Goal: Task Accomplishment & Management: Manage account settings

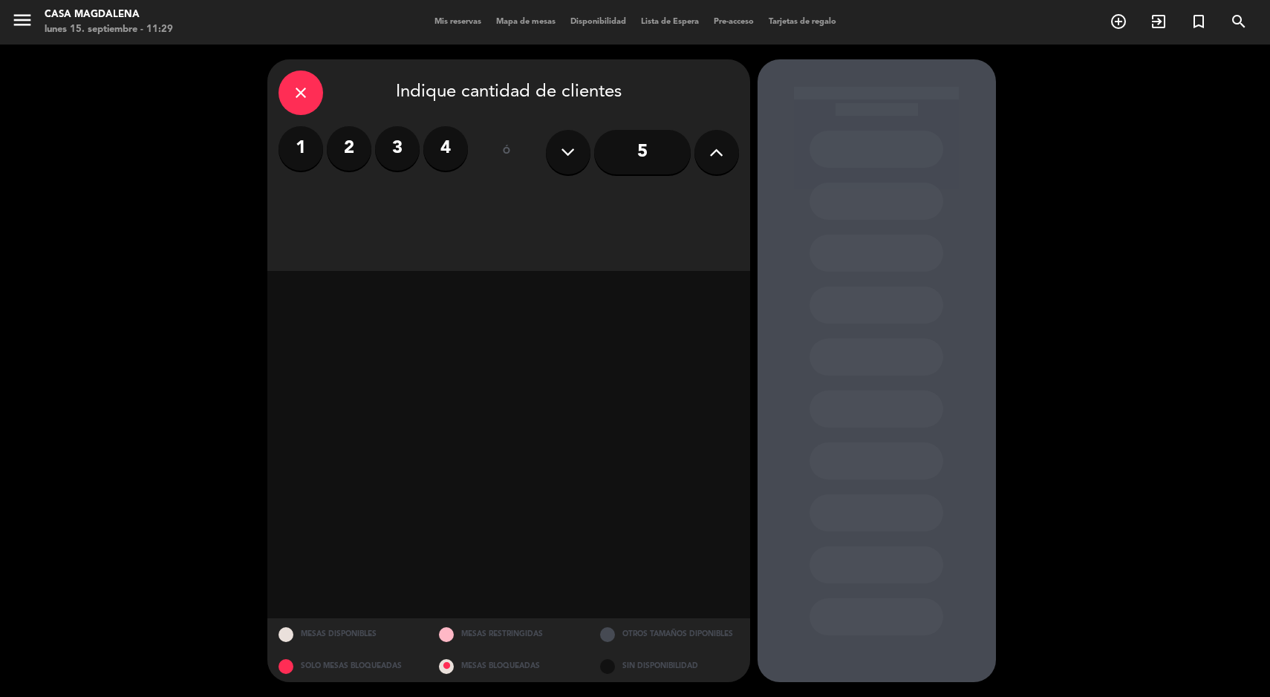
click at [440, 150] on label "4" at bounding box center [445, 148] width 45 height 45
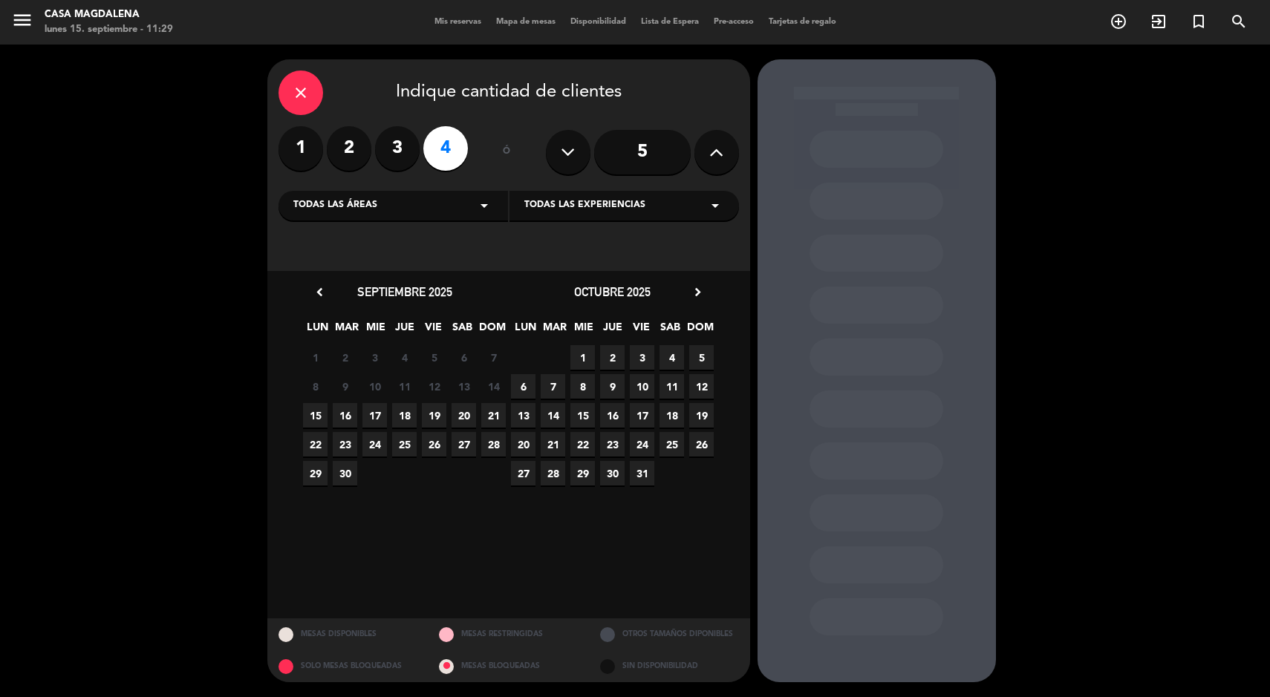
click at [353, 475] on span "30" at bounding box center [345, 473] width 25 height 25
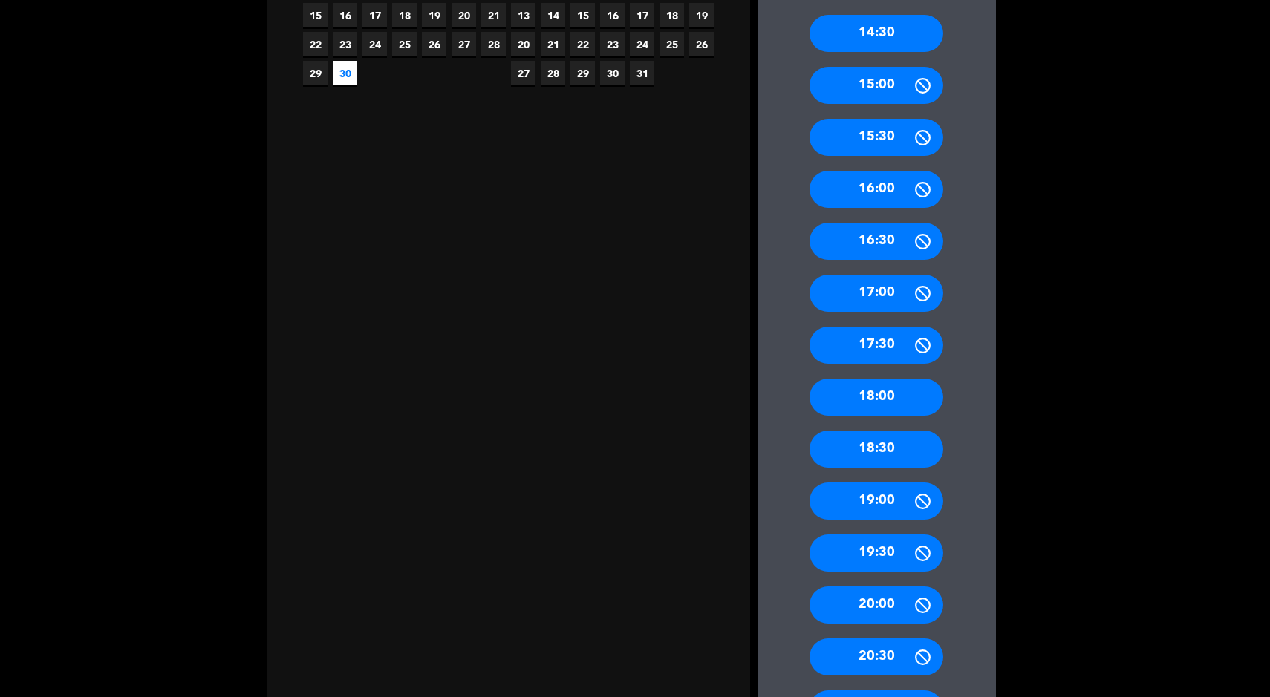
scroll to position [397, 0]
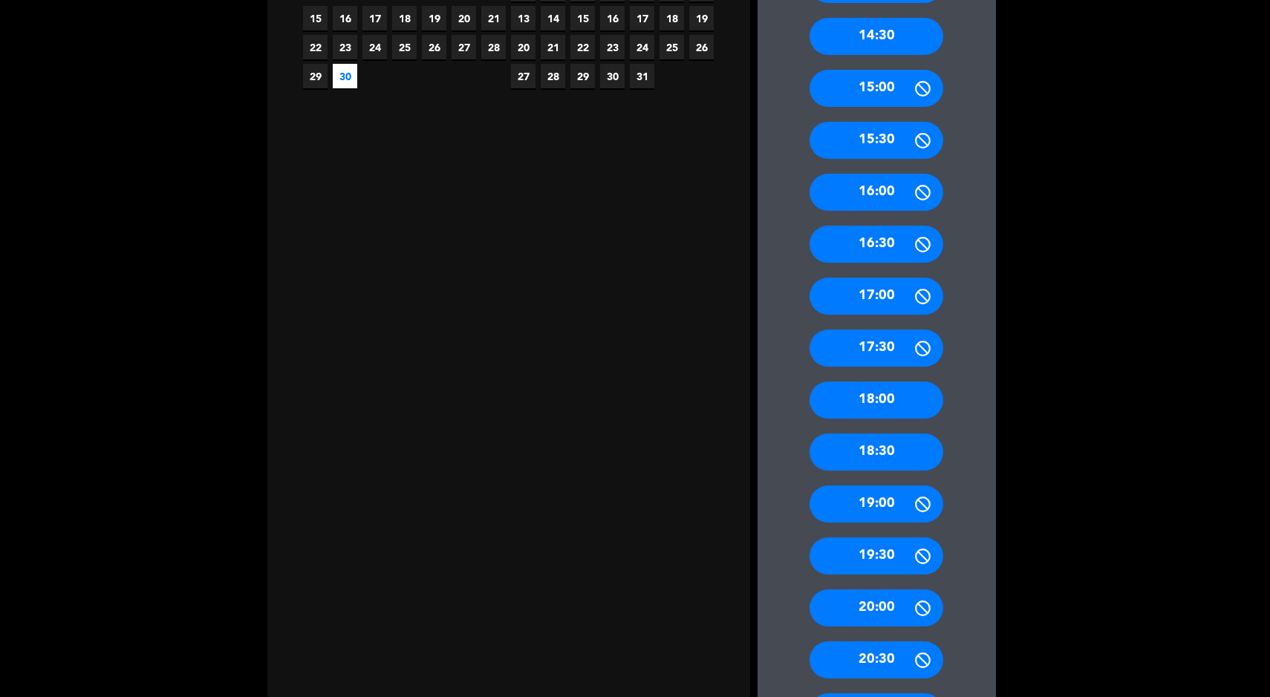
click at [850, 403] on div "18:00" at bounding box center [876, 400] width 134 height 37
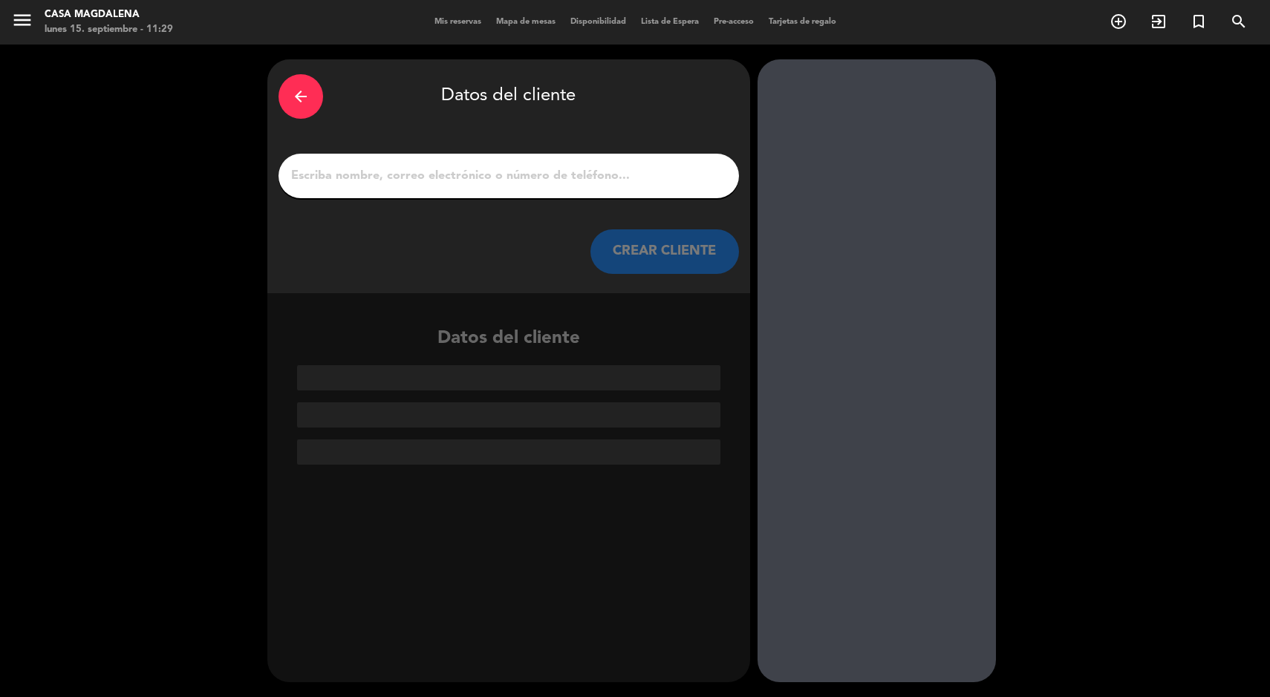
scroll to position [0, 0]
click at [411, 183] on input "1" at bounding box center [509, 176] width 438 height 21
click at [353, 178] on input "1" at bounding box center [509, 176] width 438 height 21
paste input "[PERSON_NAME]"
type input "[PERSON_NAME]"
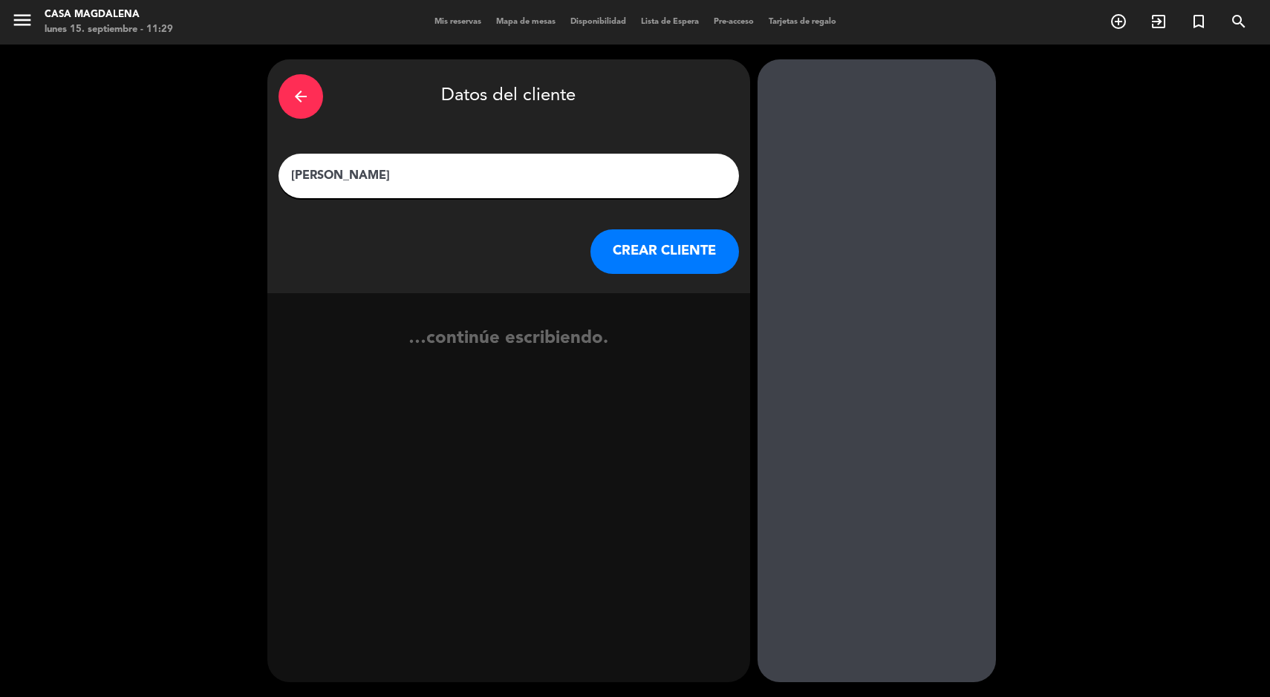
click at [657, 267] on button "CREAR CLIENTE" at bounding box center [664, 251] width 149 height 45
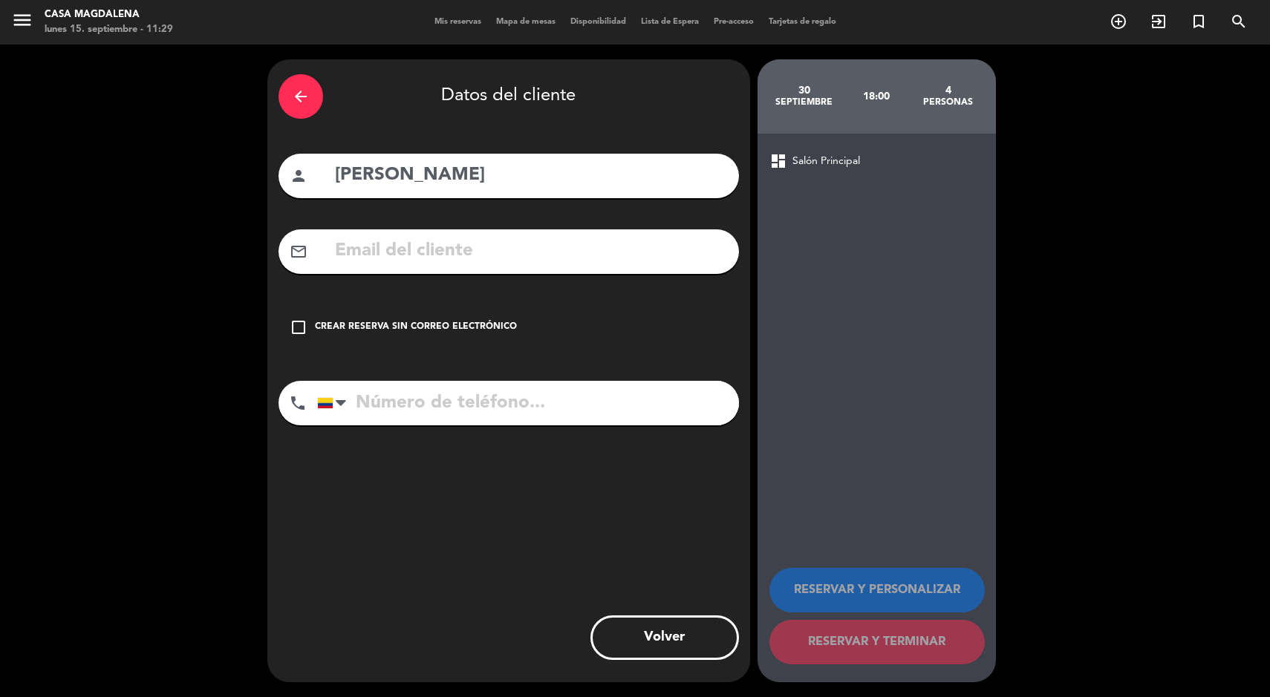
click at [349, 311] on div "check_box_outline_blank Crear reserva sin correo electrónico" at bounding box center [508, 327] width 460 height 45
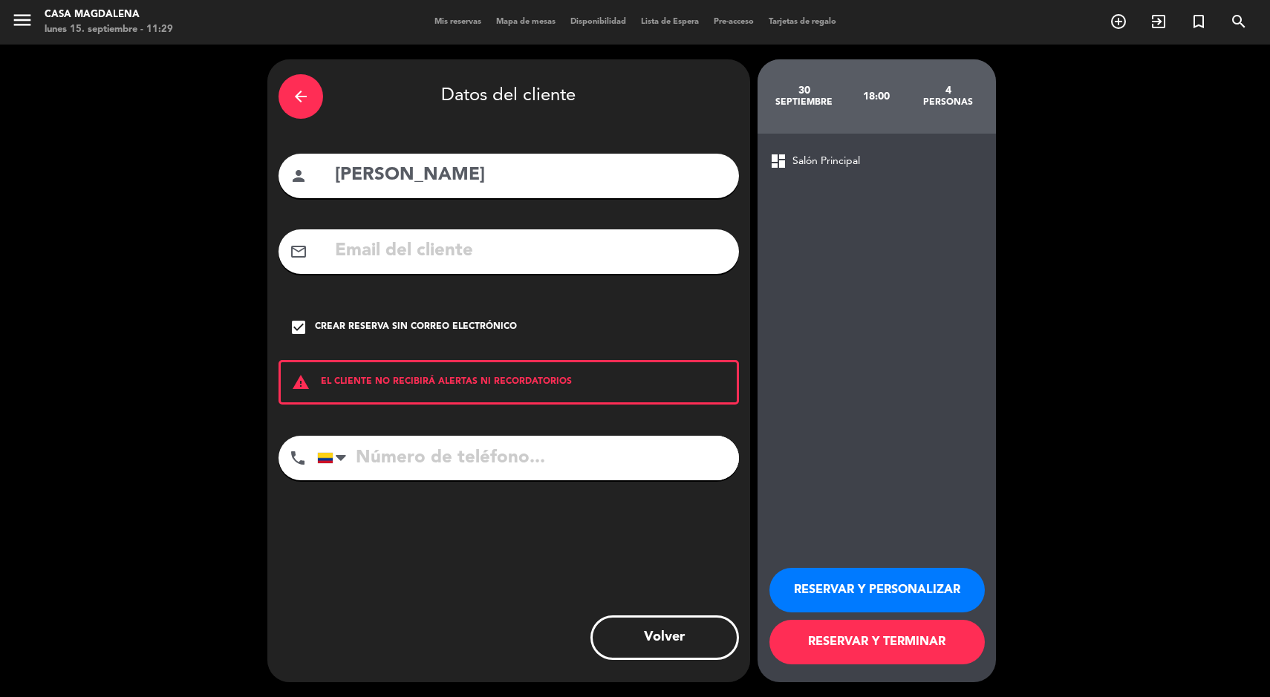
click at [435, 465] on input "tel" at bounding box center [528, 458] width 422 height 45
type input "3024592341"
click at [874, 654] on button "RESERVAR Y TERMINAR" at bounding box center [876, 642] width 215 height 45
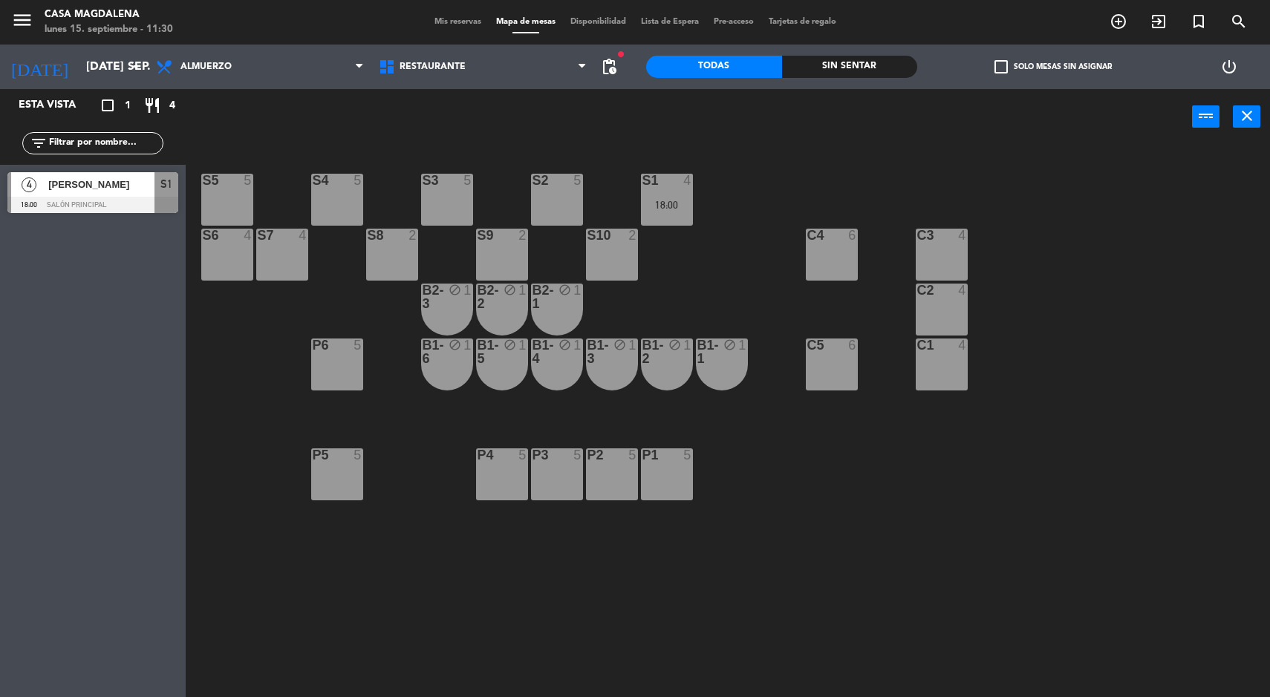
click at [79, 65] on input "[DATE] sep." at bounding box center [157, 67] width 157 height 29
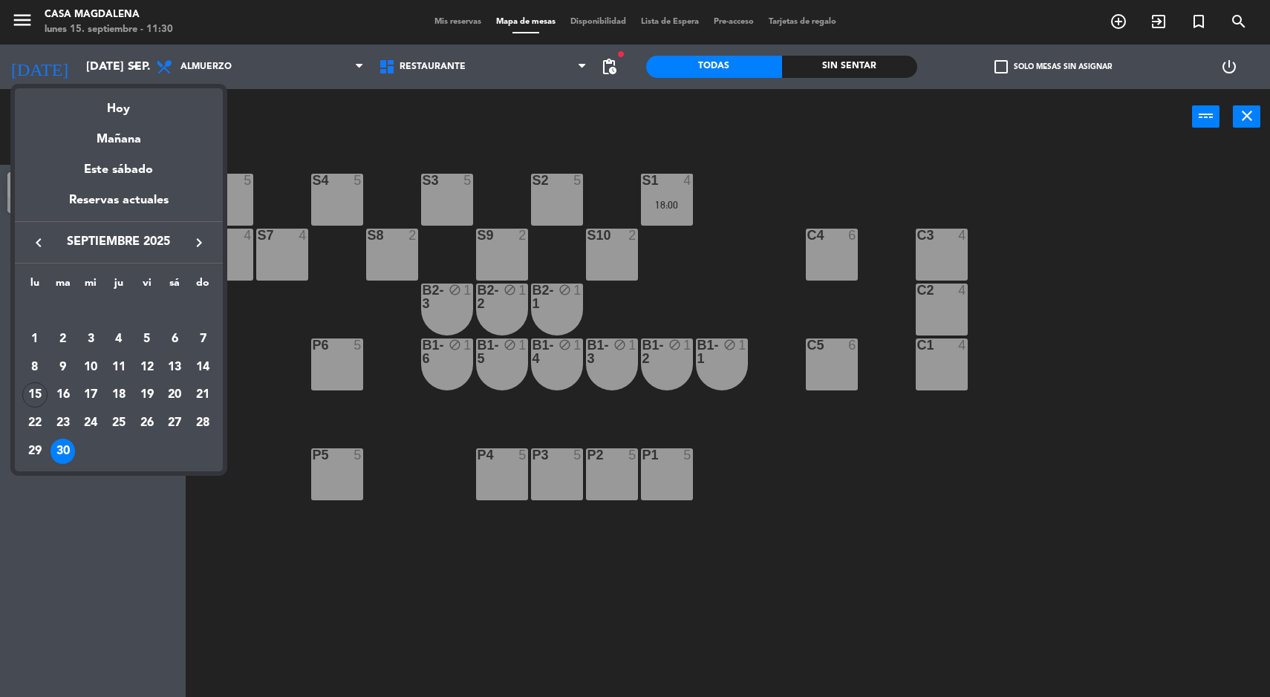
click at [108, 93] on div "Hoy" at bounding box center [119, 103] width 208 height 30
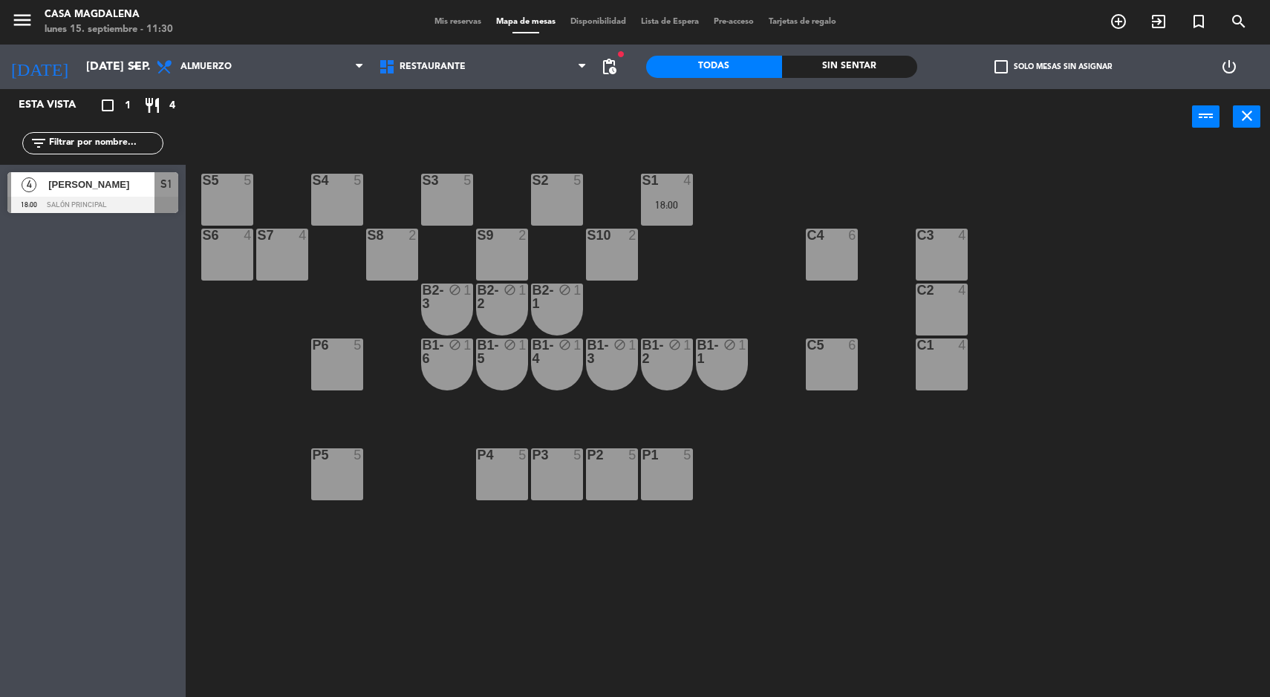
type input "lun. [DATE]"
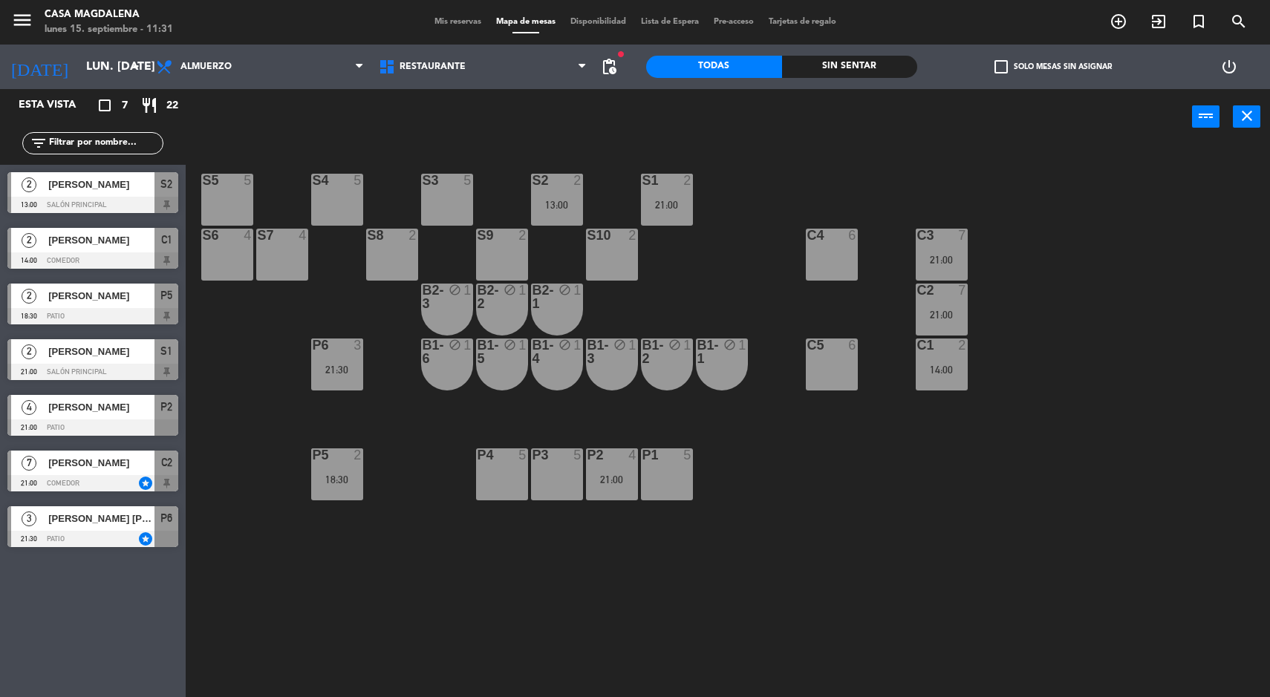
click at [942, 277] on div "C3 7 21:00" at bounding box center [942, 255] width 52 height 52
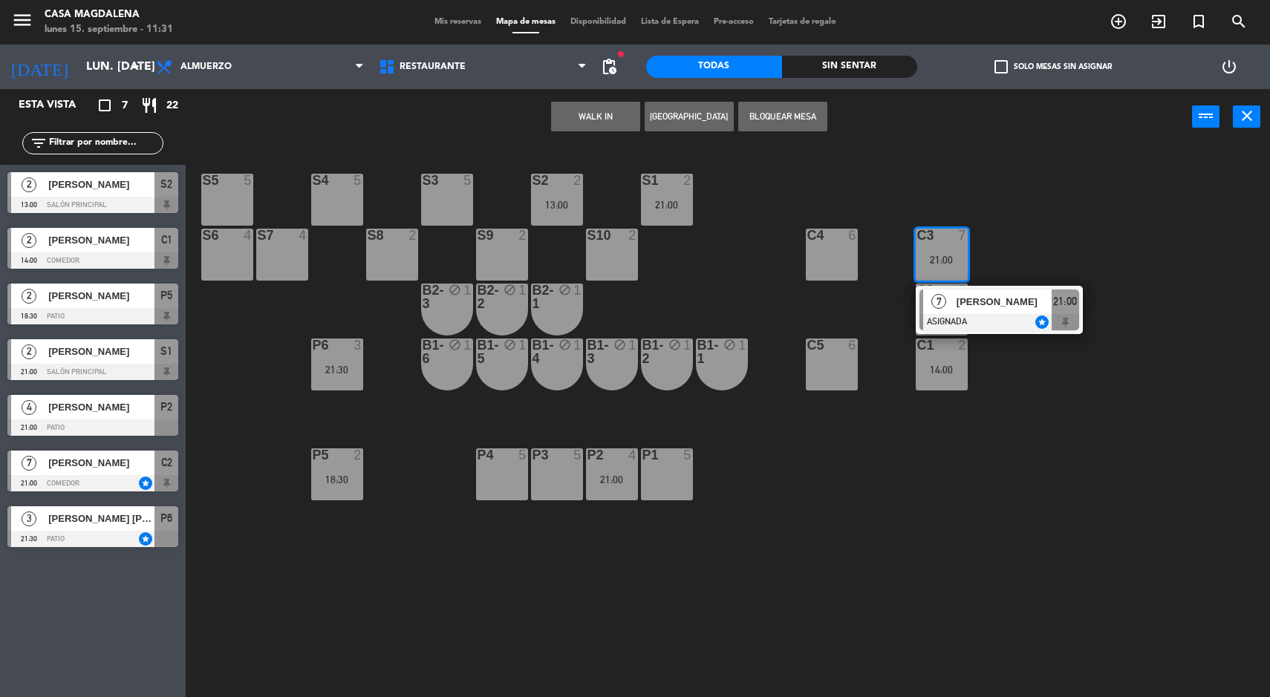
click at [962, 290] on div "[PERSON_NAME]" at bounding box center [1003, 302] width 97 height 25
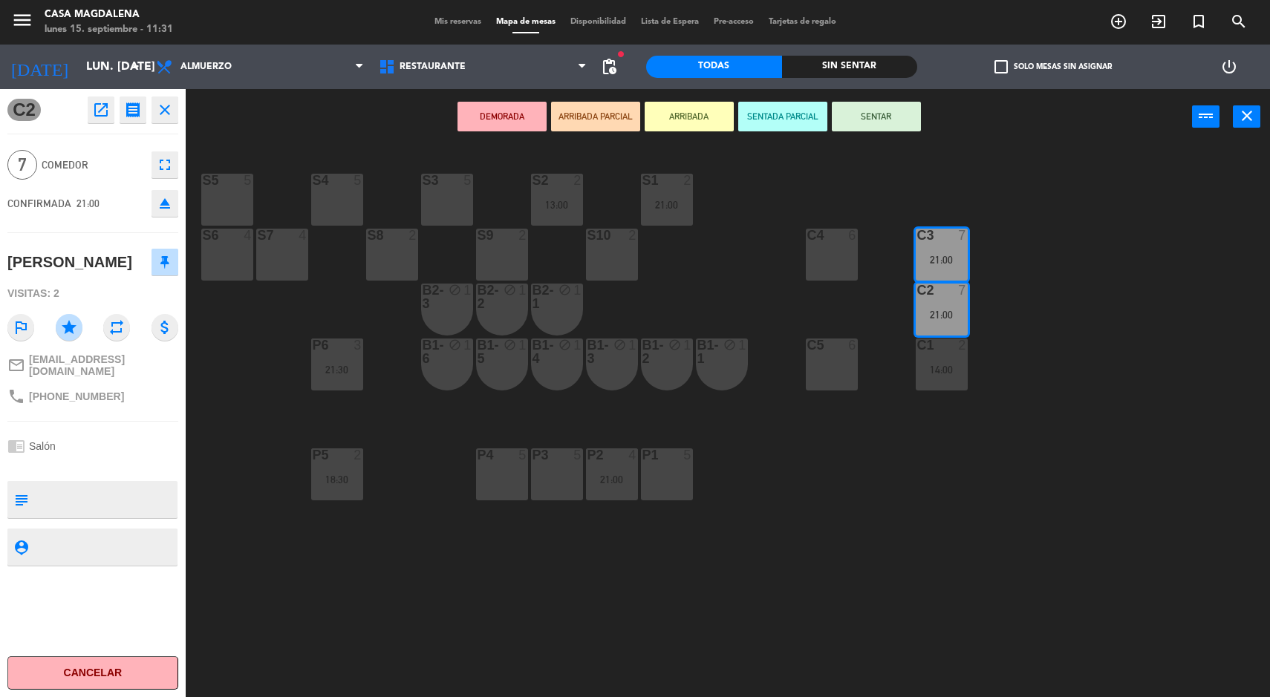
click at [107, 112] on icon "open_in_new" at bounding box center [101, 110] width 18 height 18
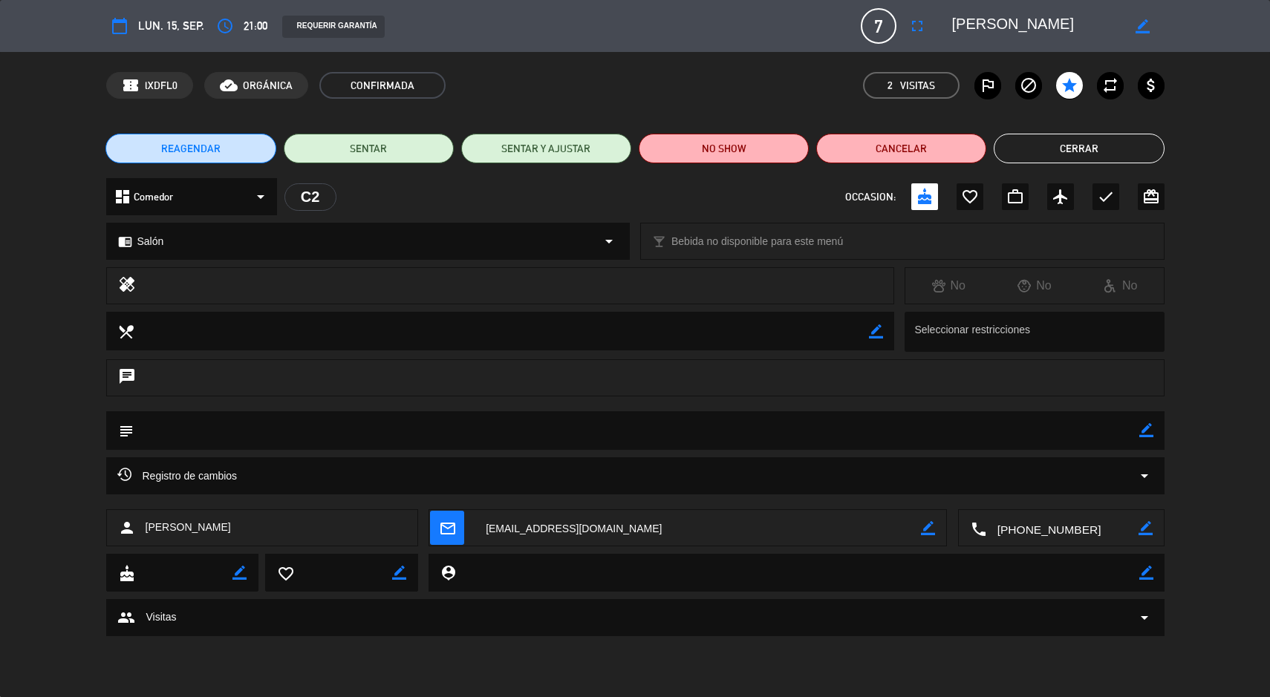
click at [251, 45] on div "calendar_today lun. 15, sep. access_time 21:00 REQUERIR GARANTÍA 7 [PERSON_NAME…" at bounding box center [635, 26] width 1270 height 52
click at [230, 28] on icon "access_time" at bounding box center [225, 26] width 18 height 18
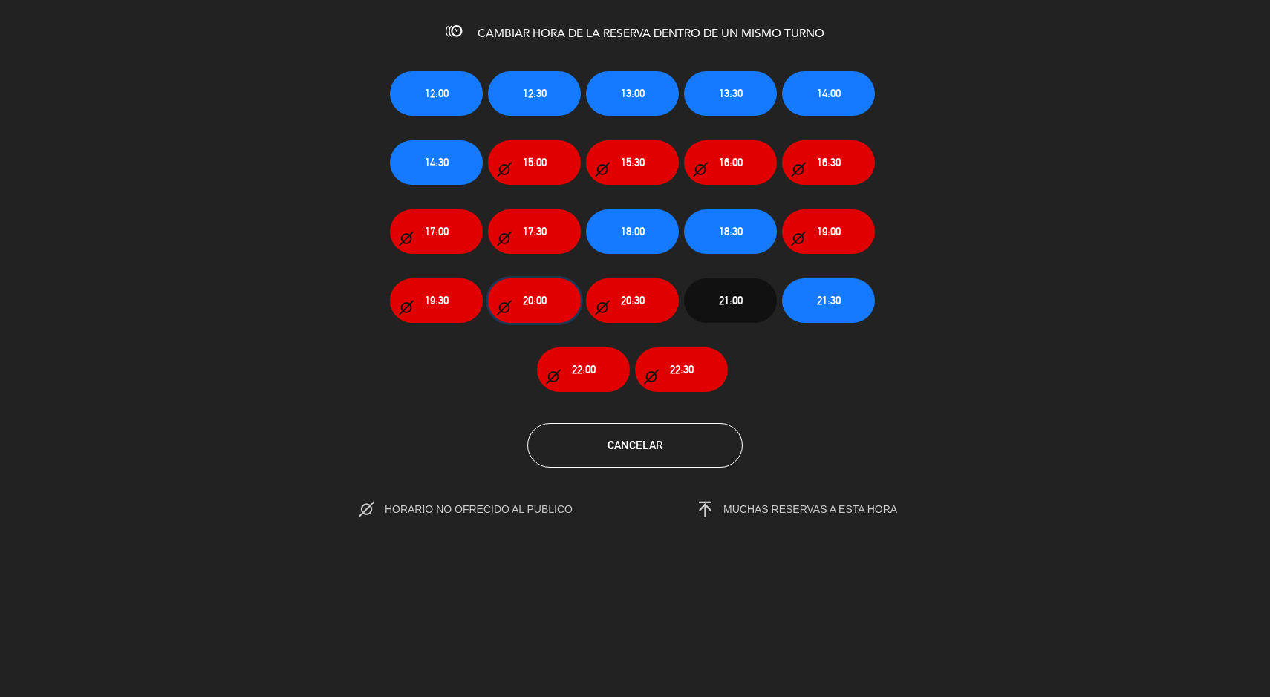
click at [527, 307] on span "20:00" at bounding box center [535, 300] width 24 height 17
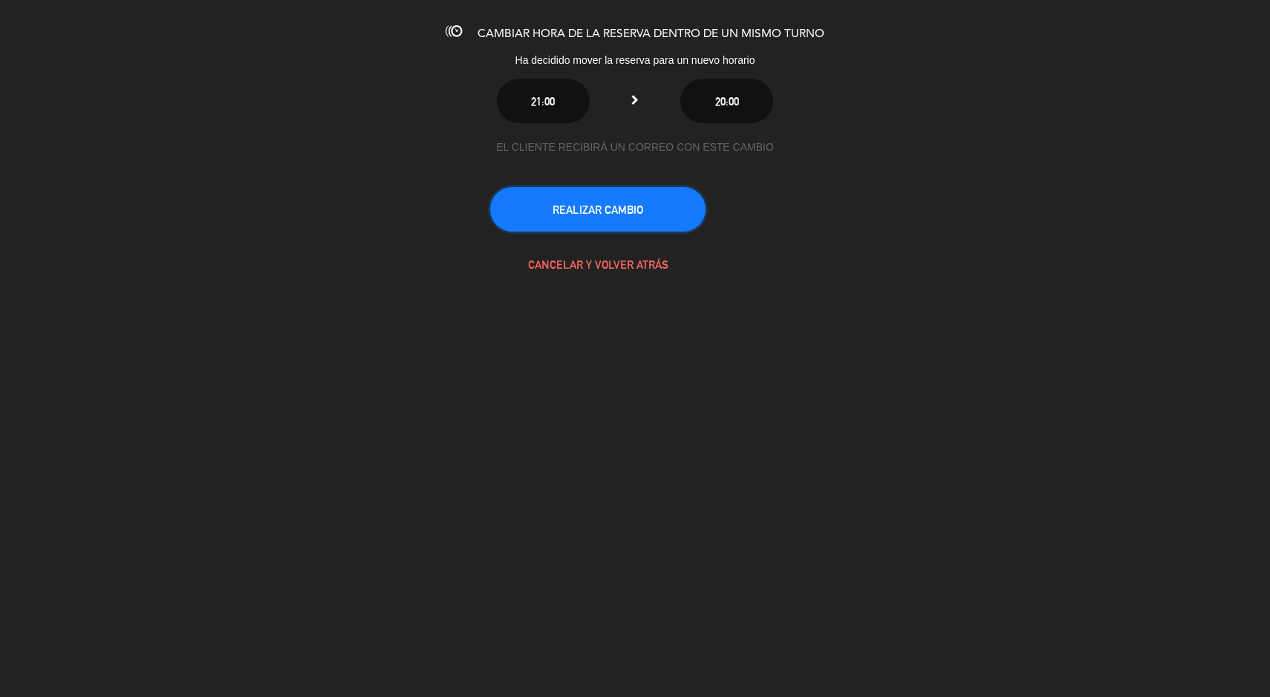
click at [576, 212] on button "REALIZAR CAMBIO" at bounding box center [597, 209] width 215 height 45
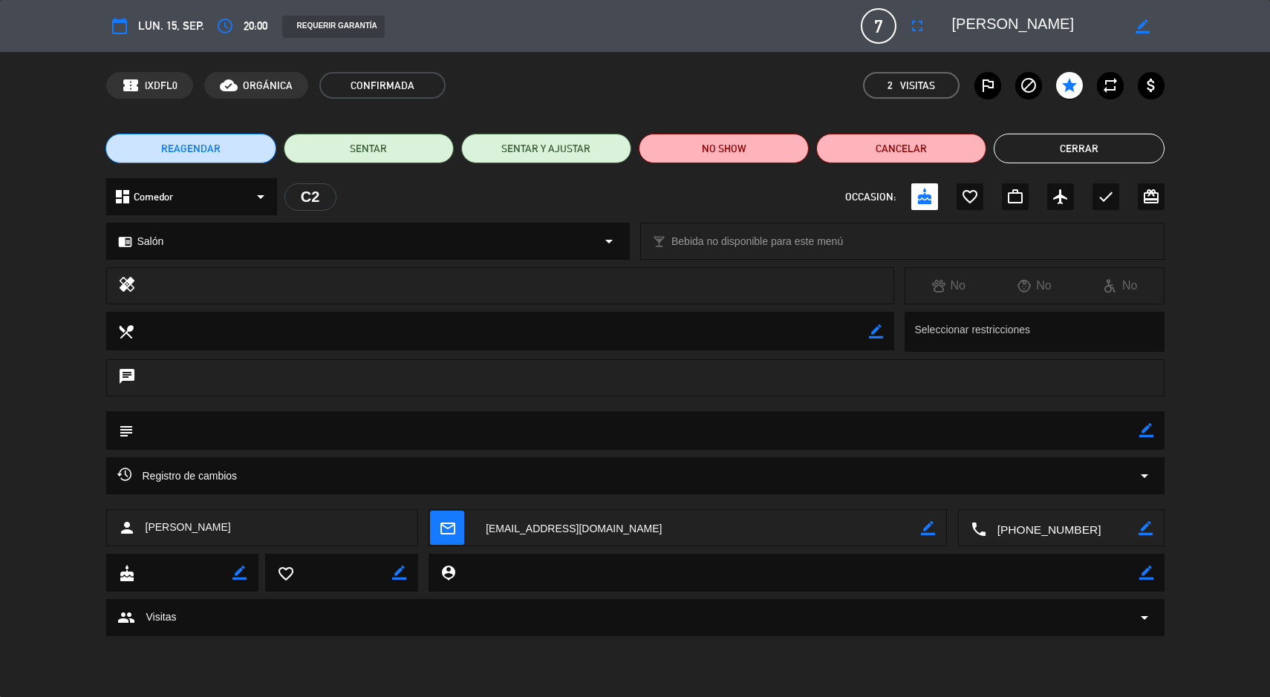
click at [1059, 153] on button "Cerrar" at bounding box center [1079, 149] width 170 height 30
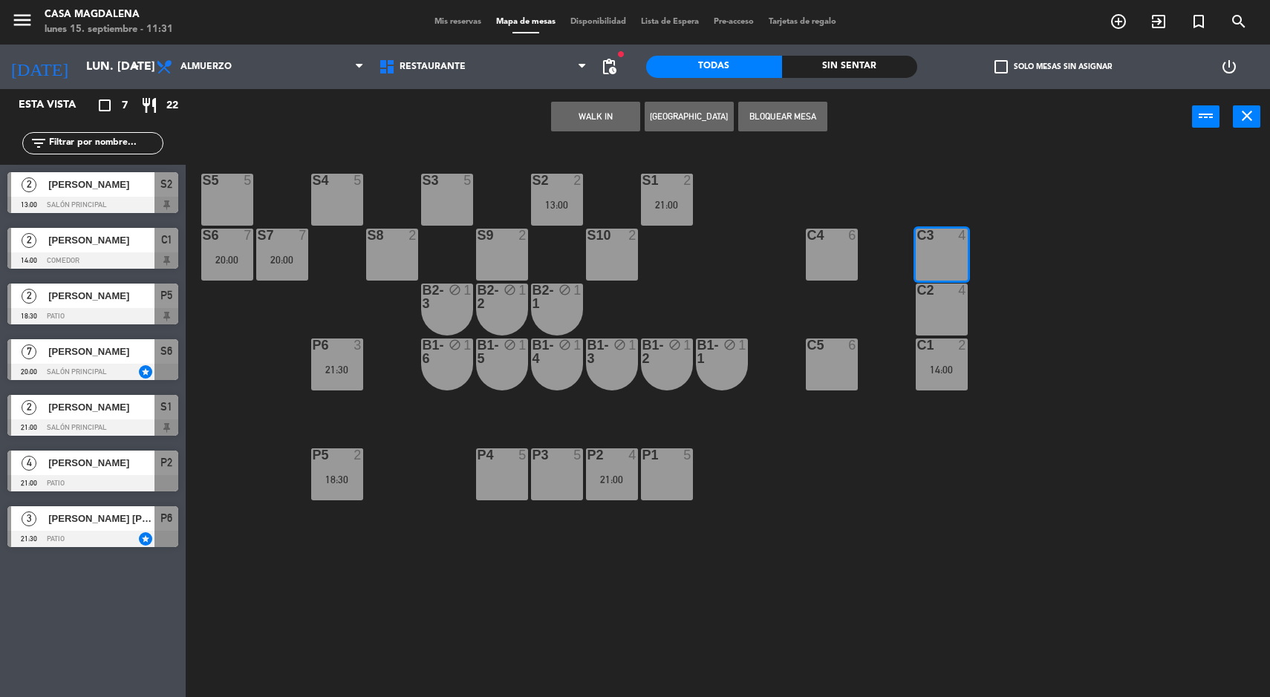
click at [885, 475] on div "S5 5 S4 5 S3 5 S2 2 13:00 S1 2 21:00 S6 7 20:00 S7 7 20:00 S8 2 S9 2 S10 2 C3 4…" at bounding box center [734, 423] width 1072 height 553
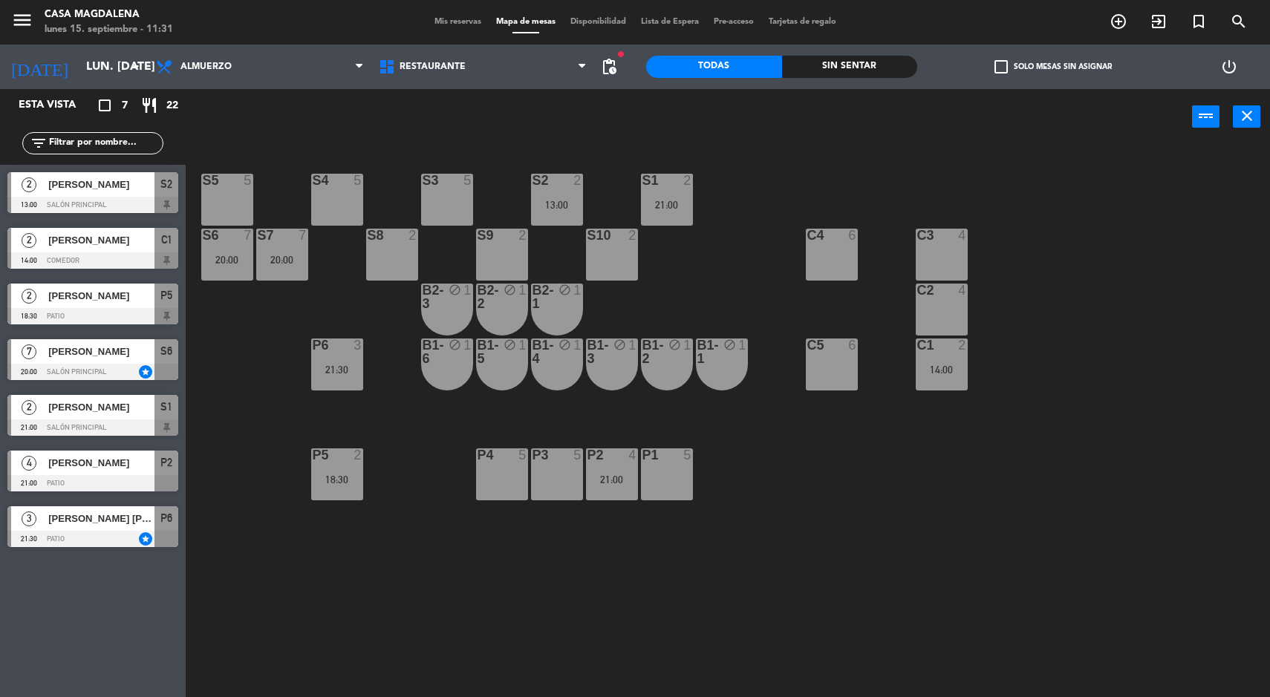
click at [303, 256] on div "20:00" at bounding box center [282, 260] width 52 height 10
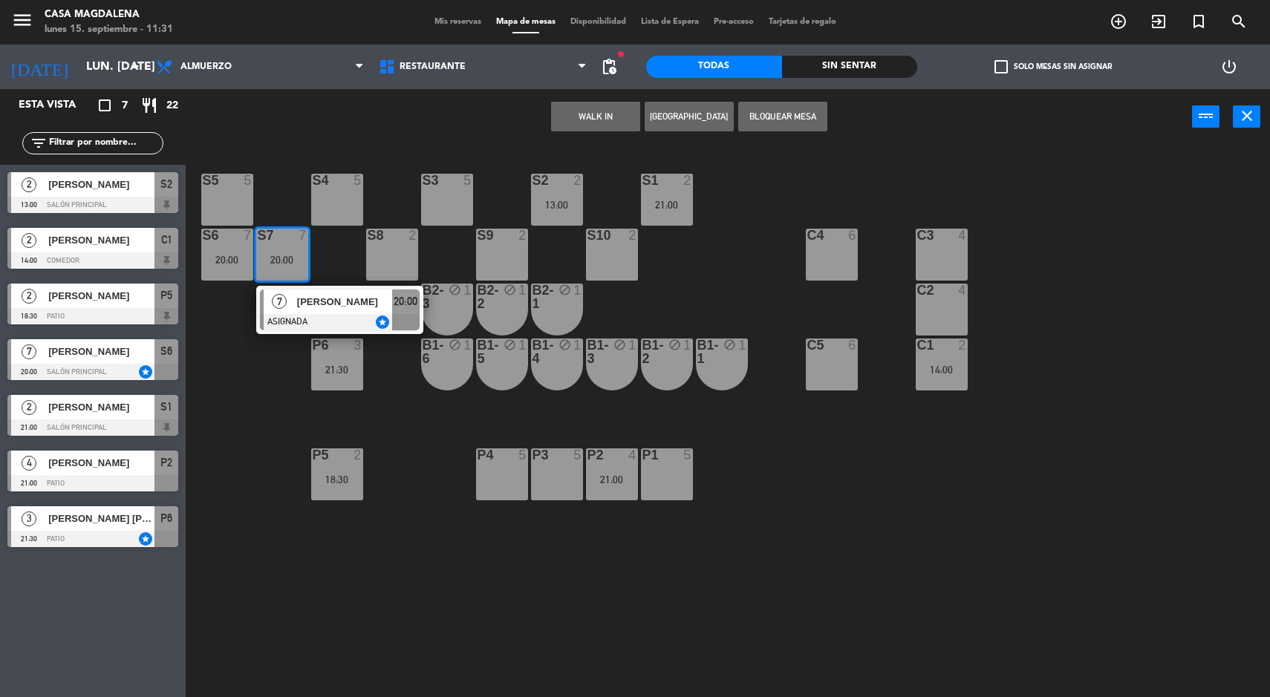
click at [296, 314] on div at bounding box center [340, 322] width 160 height 16
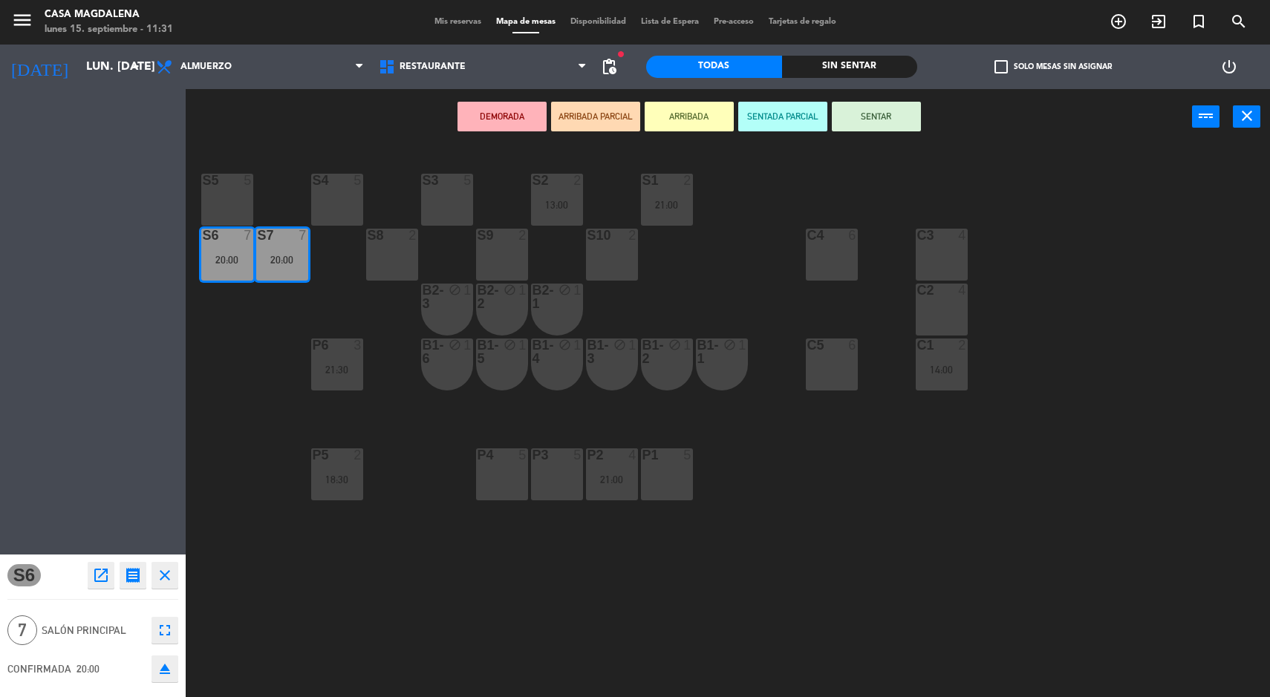
click at [362, 195] on div "S4 5" at bounding box center [337, 200] width 52 height 52
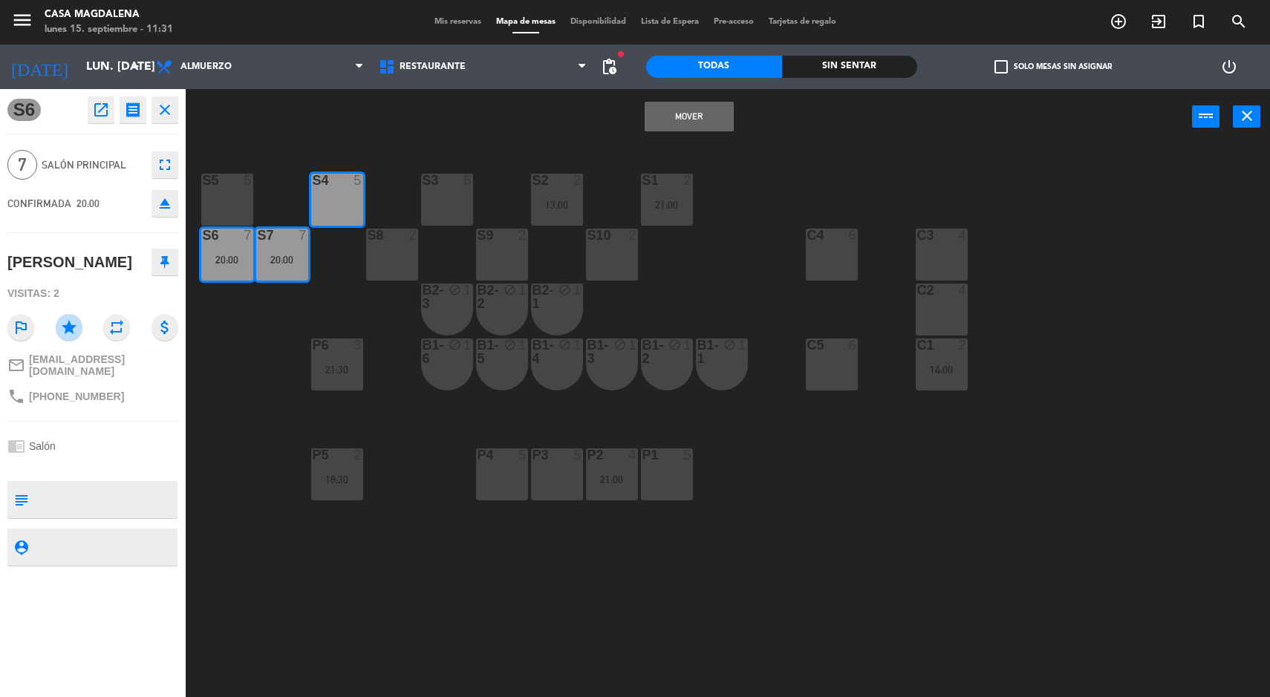
click at [674, 115] on button "Mover" at bounding box center [689, 117] width 89 height 30
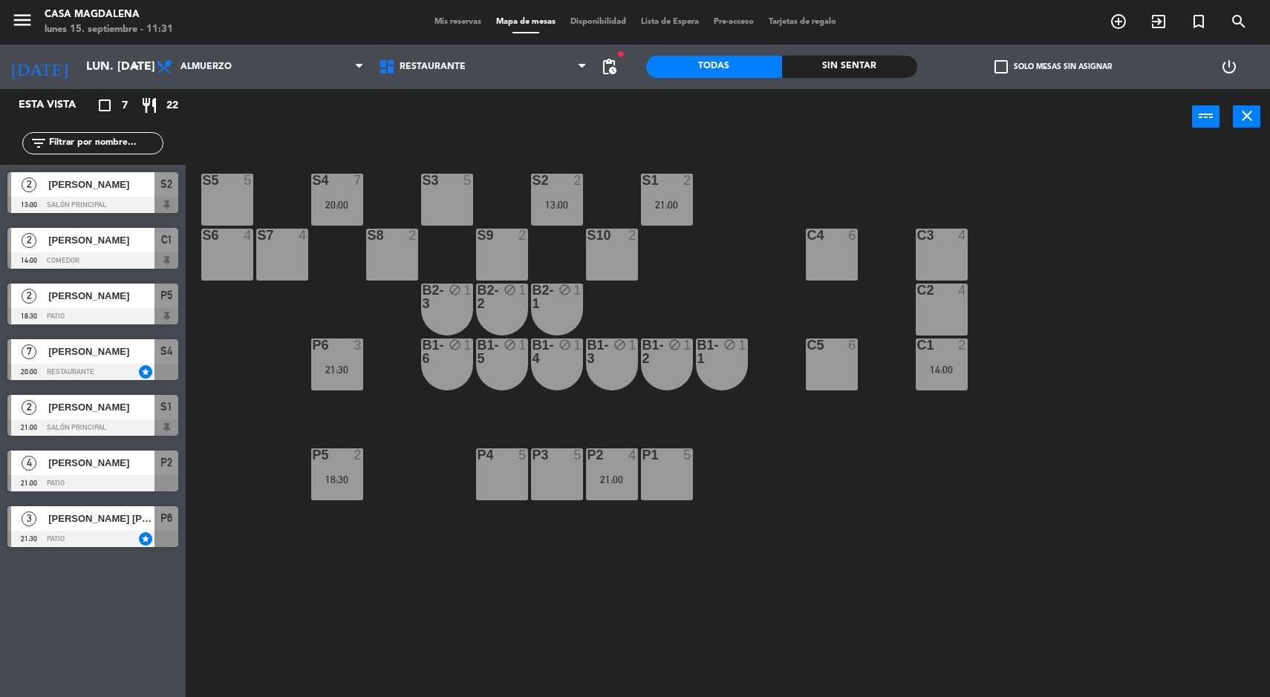
click at [342, 208] on div "20:00" at bounding box center [337, 205] width 52 height 10
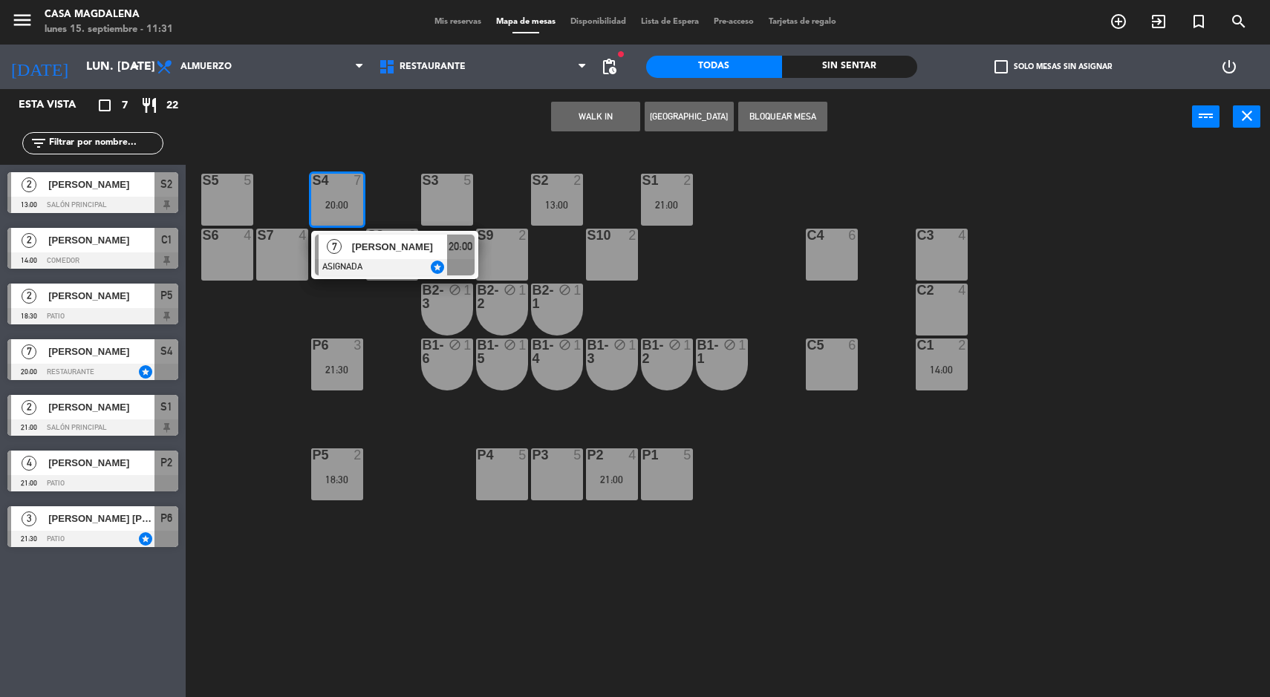
click at [337, 246] on span "7" at bounding box center [334, 246] width 15 height 15
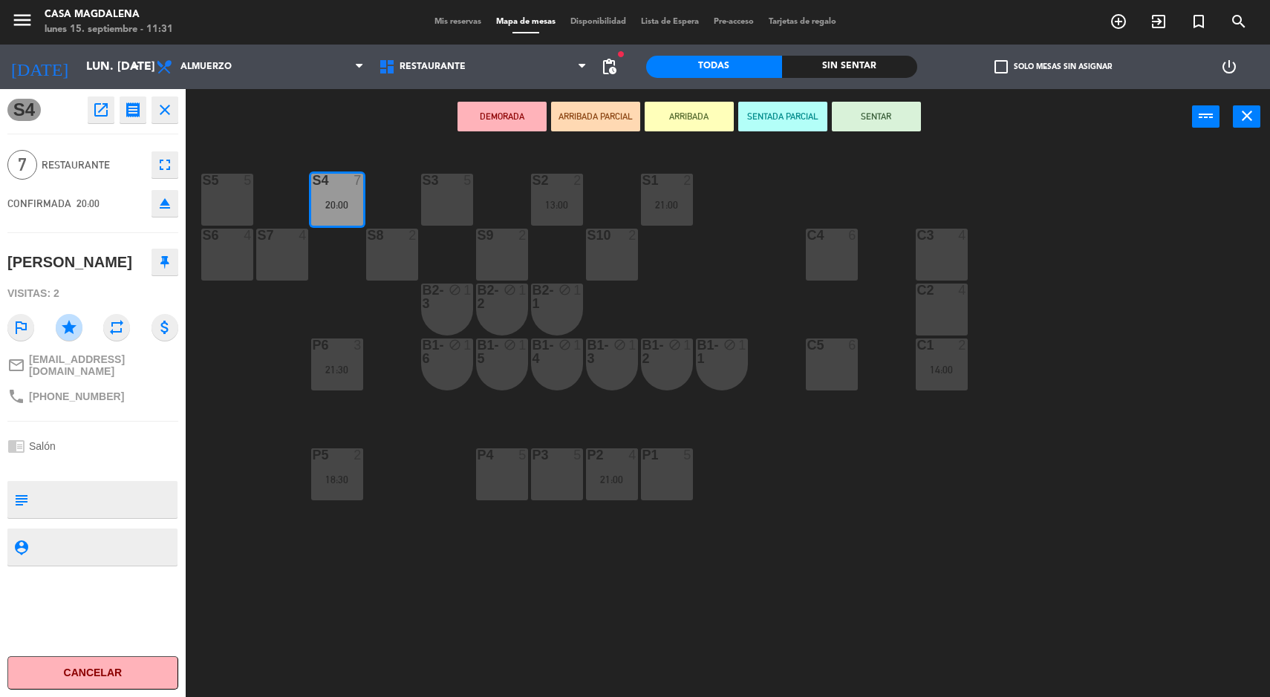
click at [88, 120] on button "open_in_new" at bounding box center [101, 110] width 27 height 27
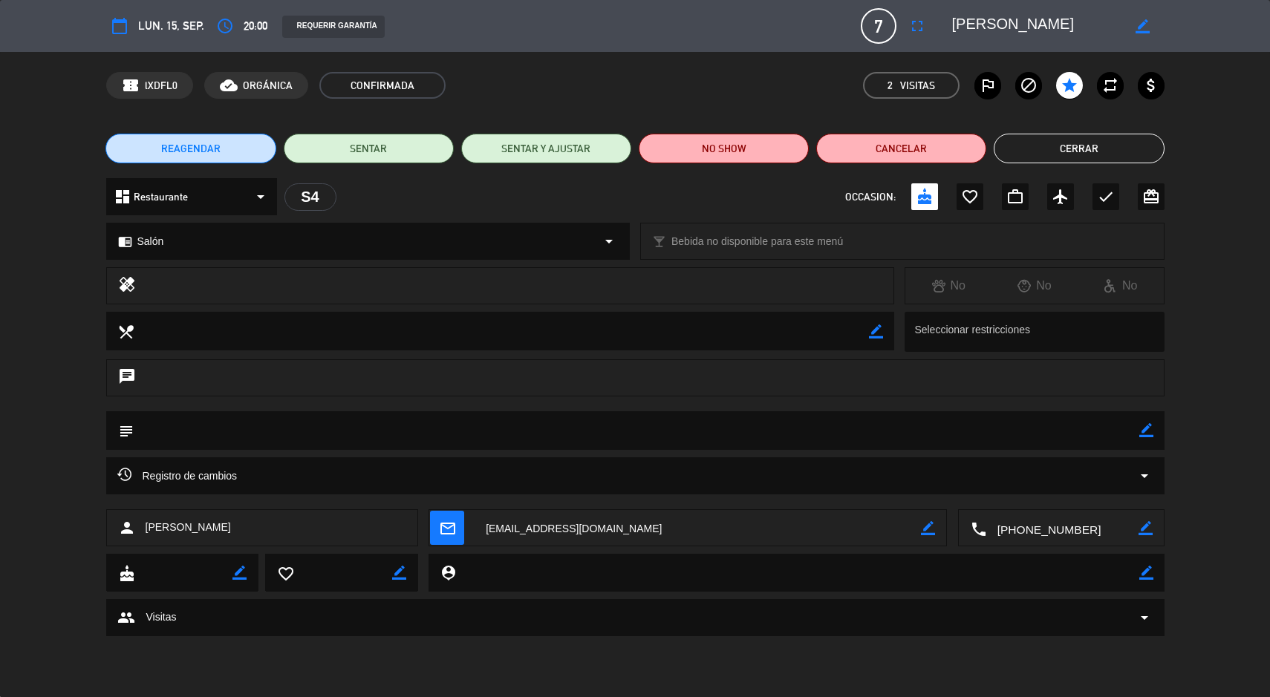
click at [235, 23] on button "access_time" at bounding box center [225, 26] width 27 height 27
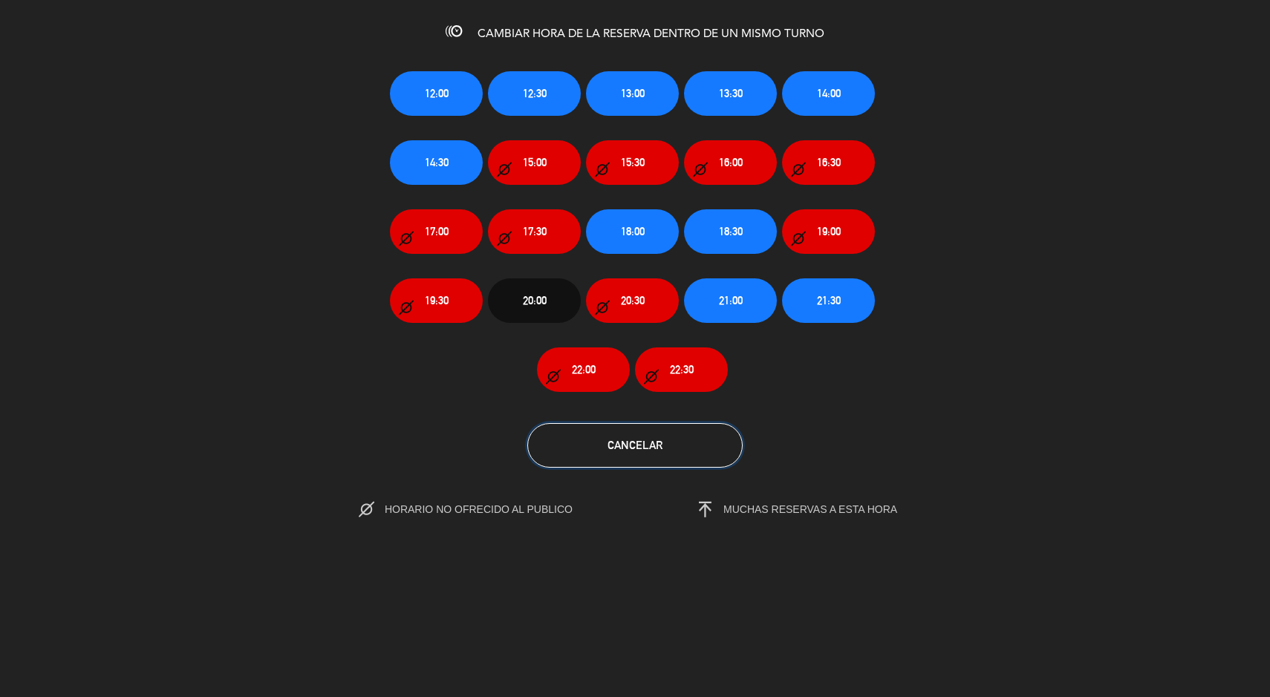
click at [643, 439] on span "Cancelar" at bounding box center [634, 445] width 55 height 13
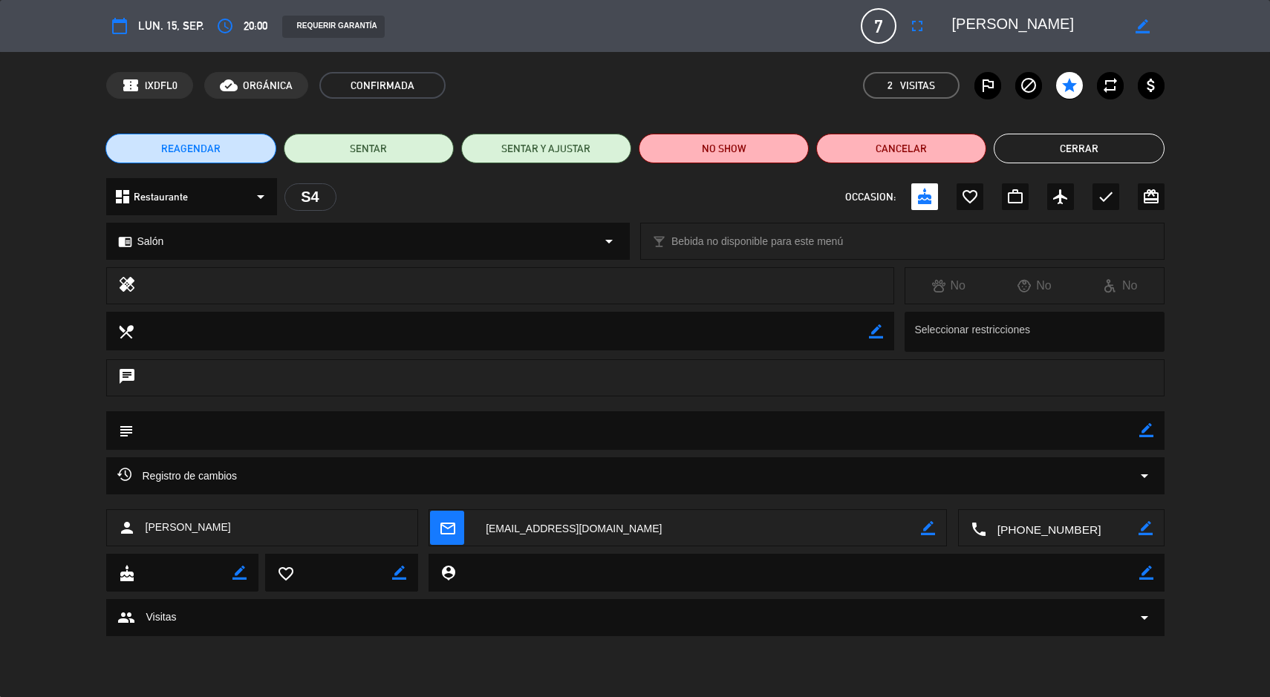
click at [908, 25] on icon "fullscreen" at bounding box center [917, 26] width 18 height 18
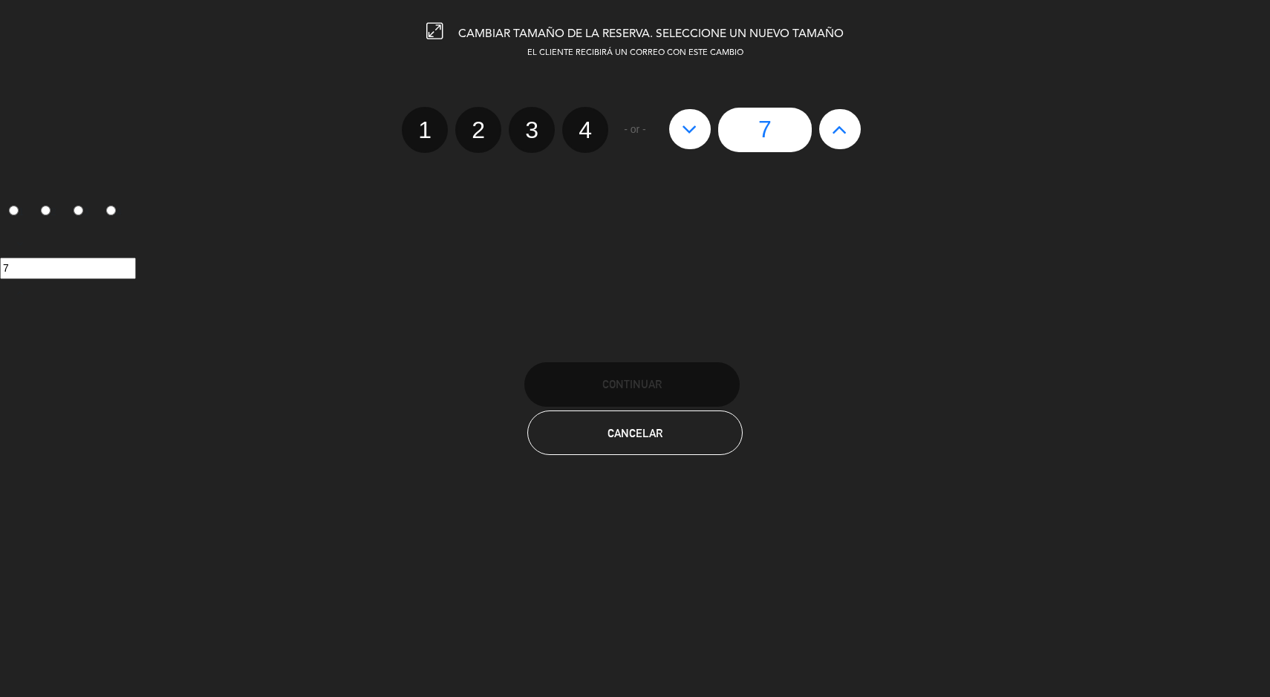
click at [697, 131] on icon at bounding box center [690, 129] width 16 height 24
type input "6"
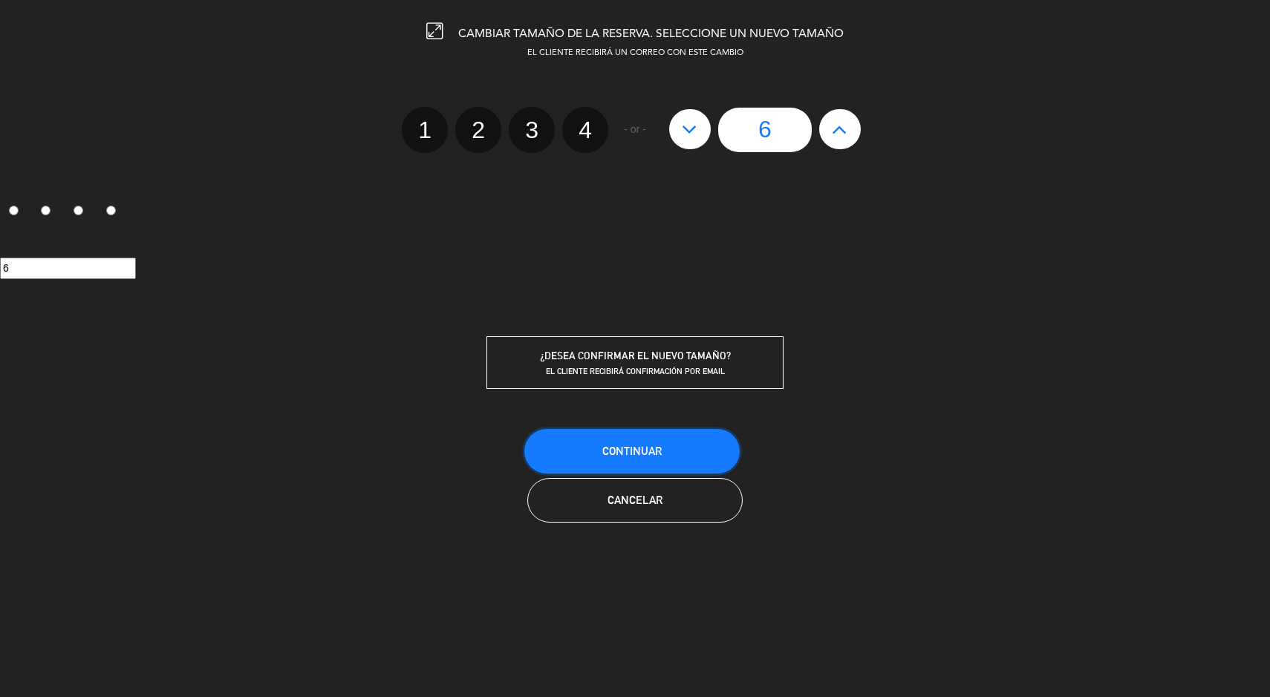
click at [620, 447] on span "Continuar" at bounding box center [631, 451] width 59 height 13
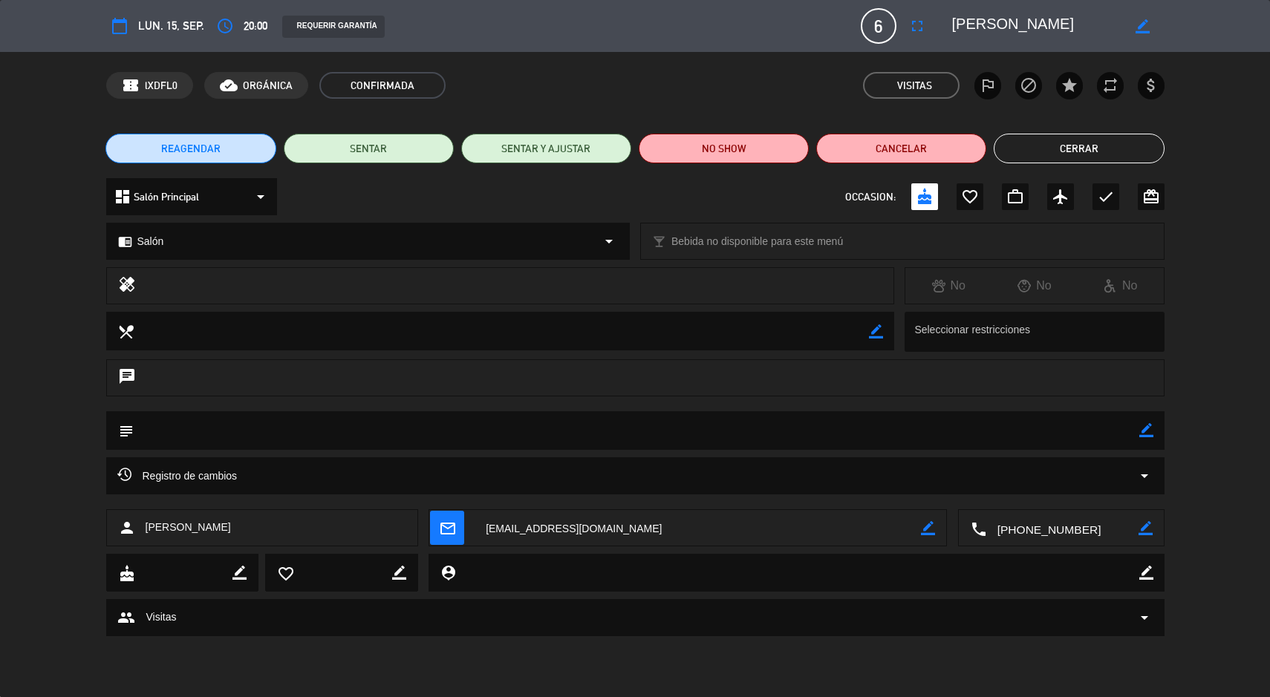
click at [1049, 137] on button "Cerrar" at bounding box center [1079, 149] width 170 height 30
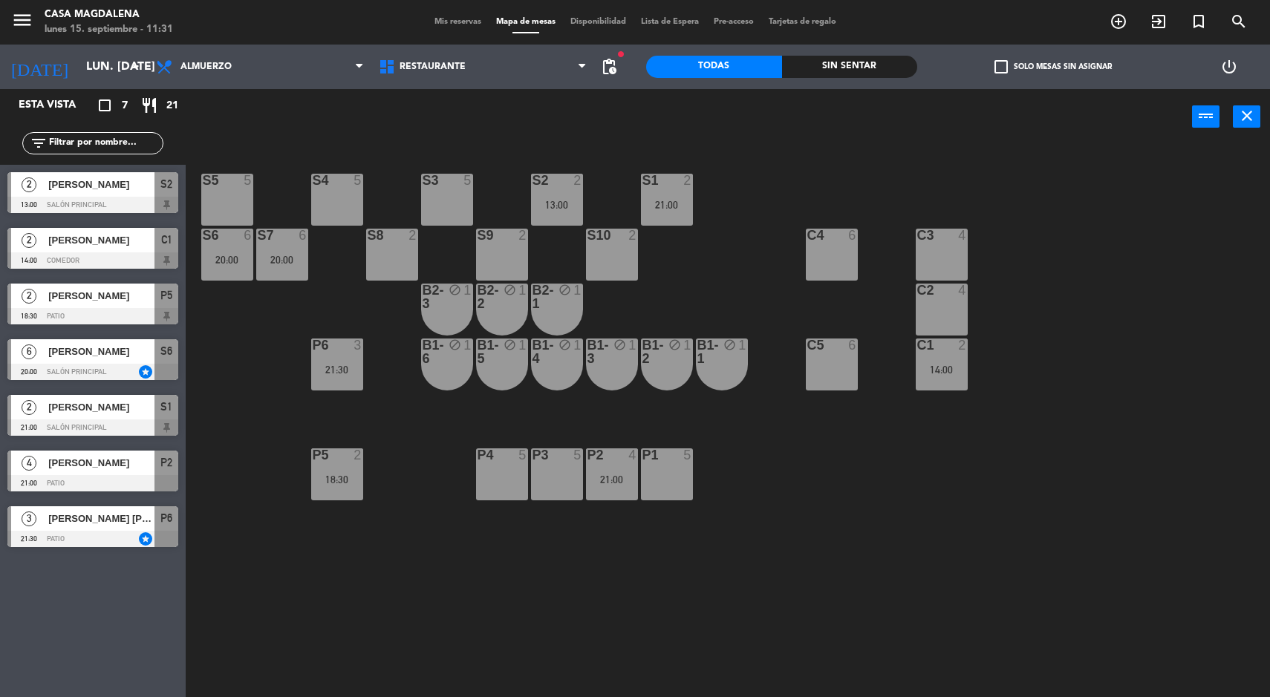
click at [278, 276] on div "S7 6 20:00" at bounding box center [282, 255] width 52 height 52
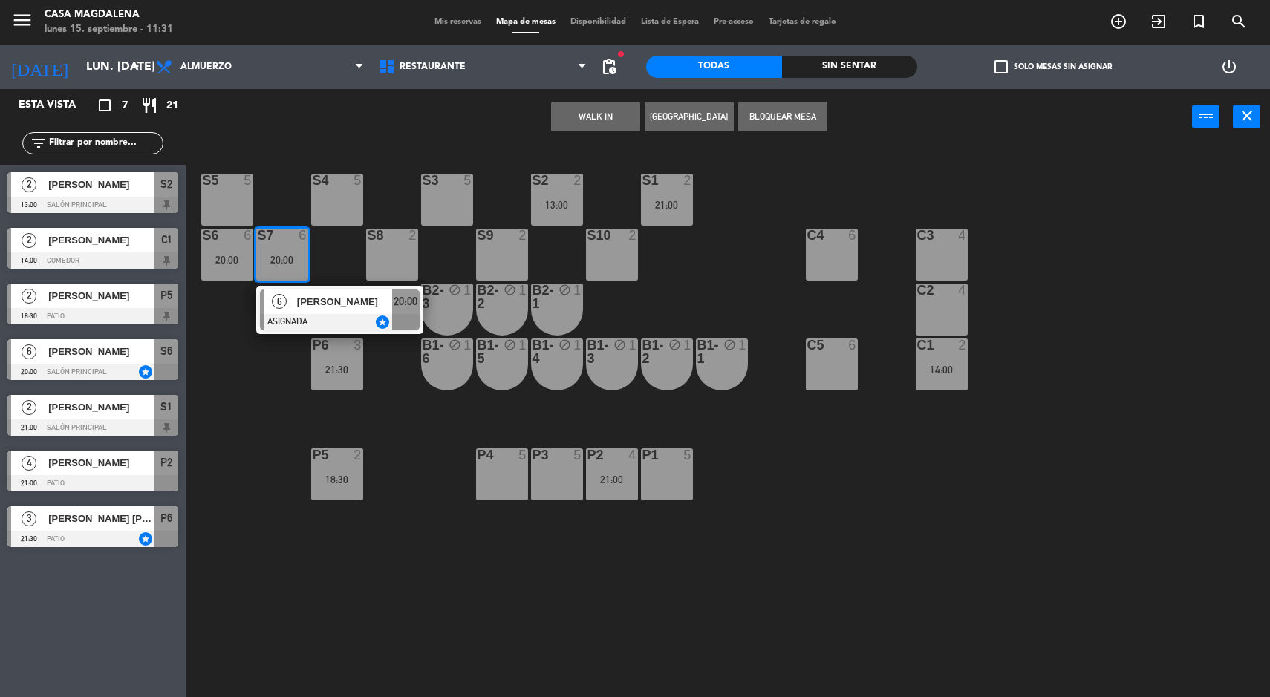
click at [282, 332] on div "6 [PERSON_NAME] ASIGNADA star 20:00" at bounding box center [339, 310] width 167 height 48
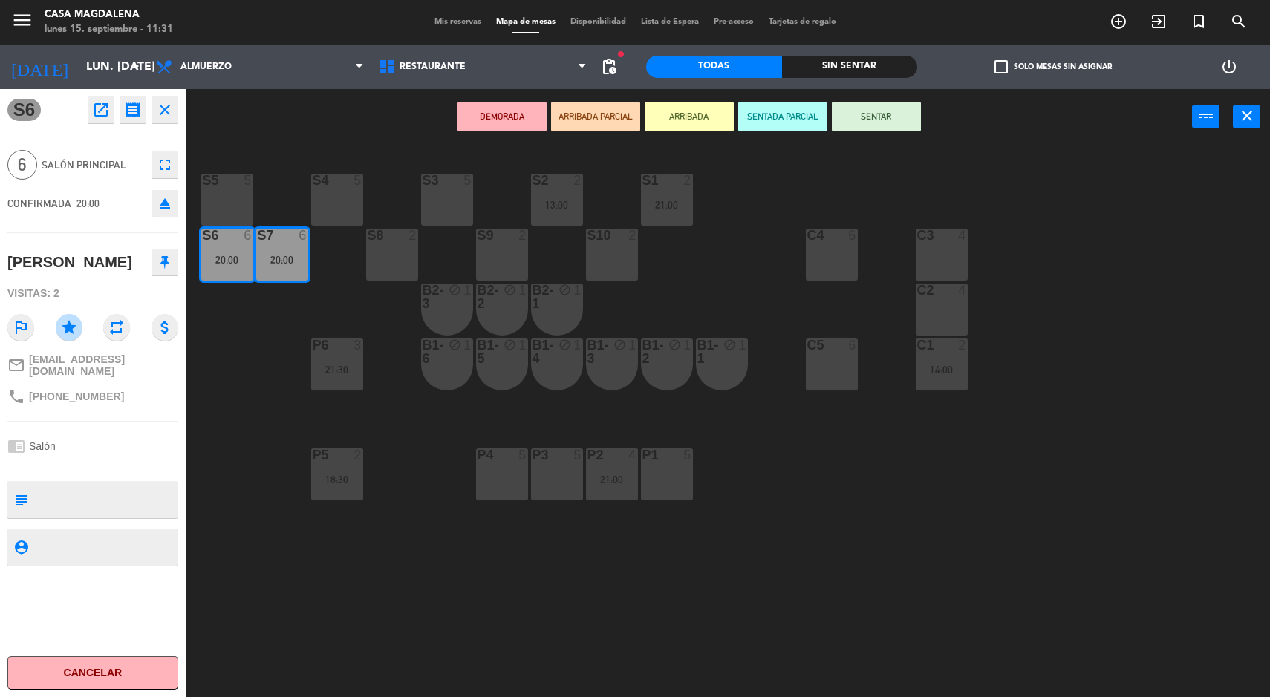
click at [338, 207] on div "S4 5" at bounding box center [337, 200] width 52 height 52
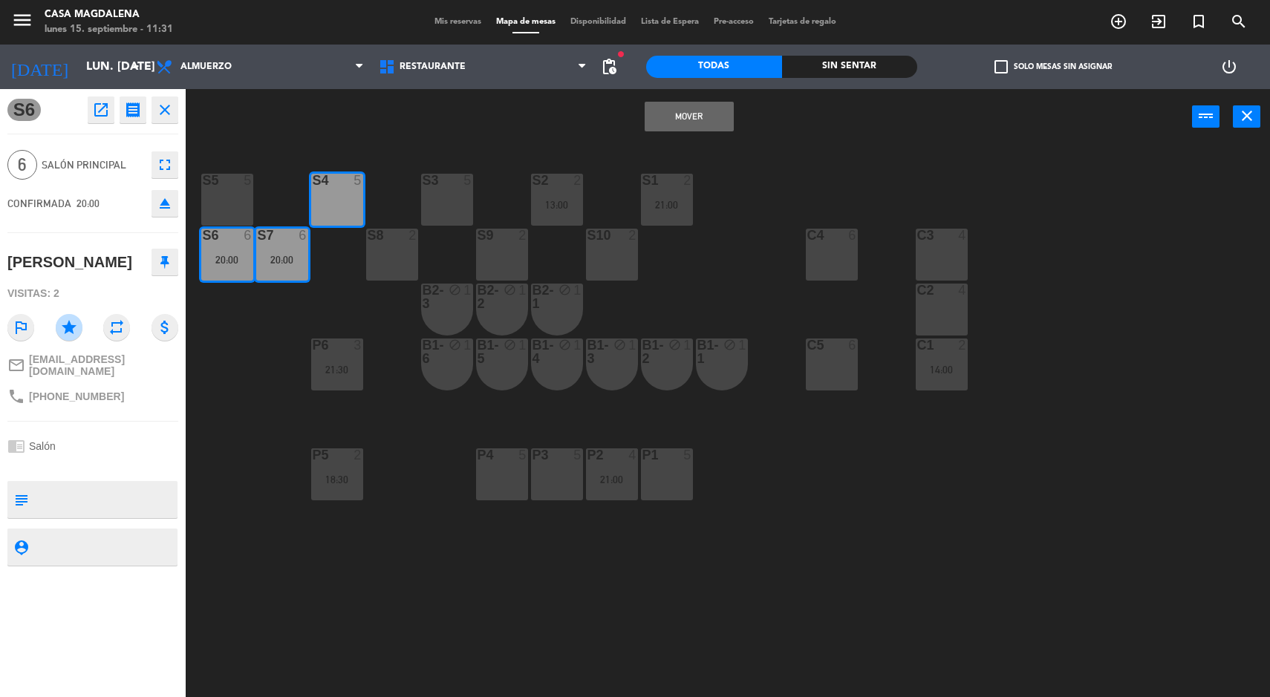
click at [674, 125] on button "Mover" at bounding box center [689, 117] width 89 height 30
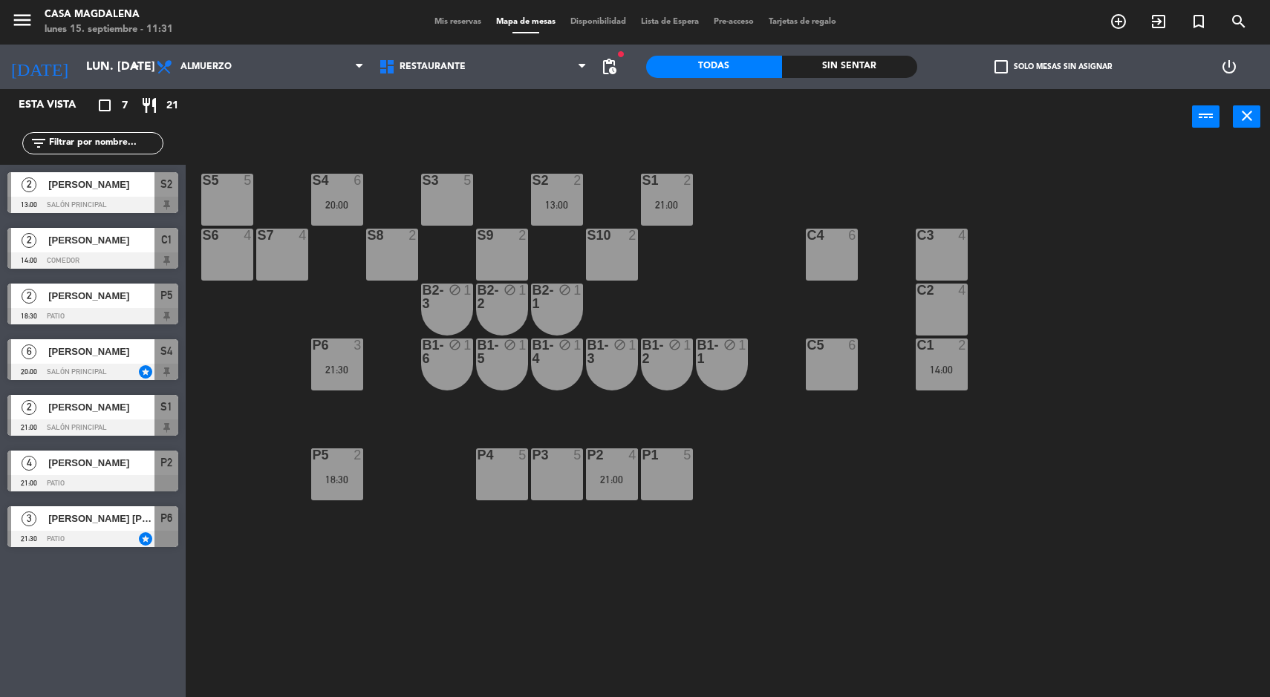
click at [613, 65] on span "pending_actions" at bounding box center [609, 67] width 18 height 18
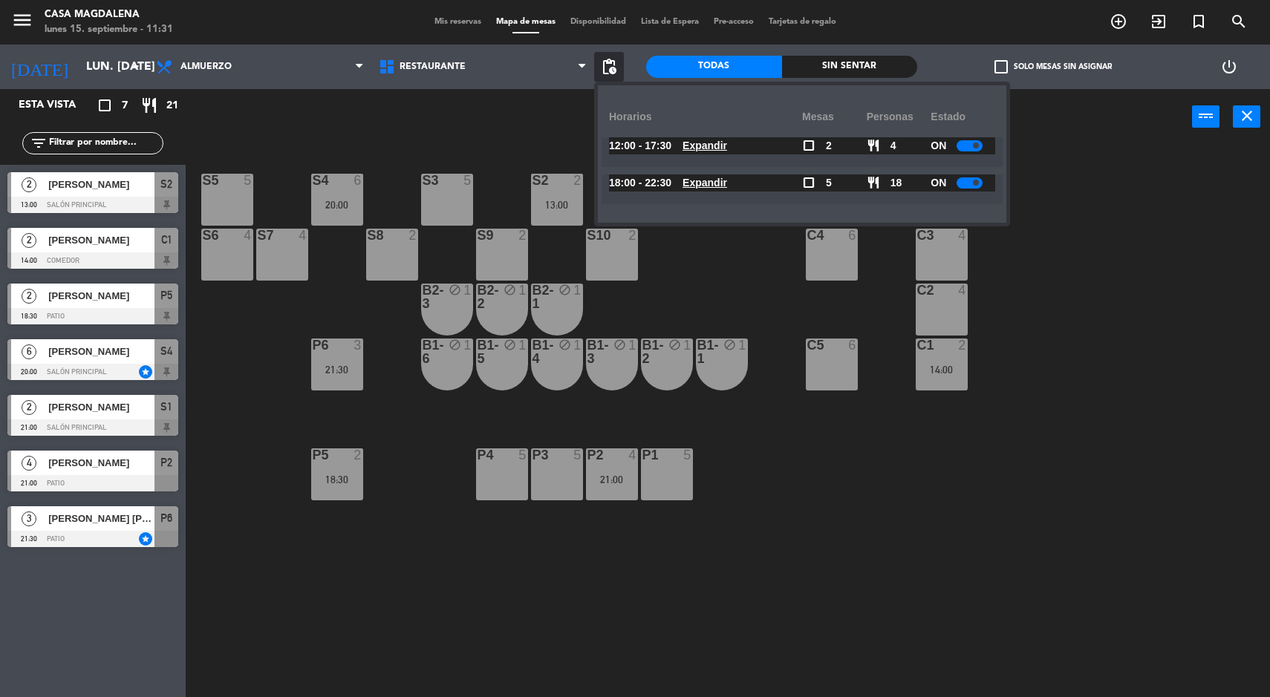
click at [727, 183] on u "Expandir" at bounding box center [704, 183] width 45 height 12
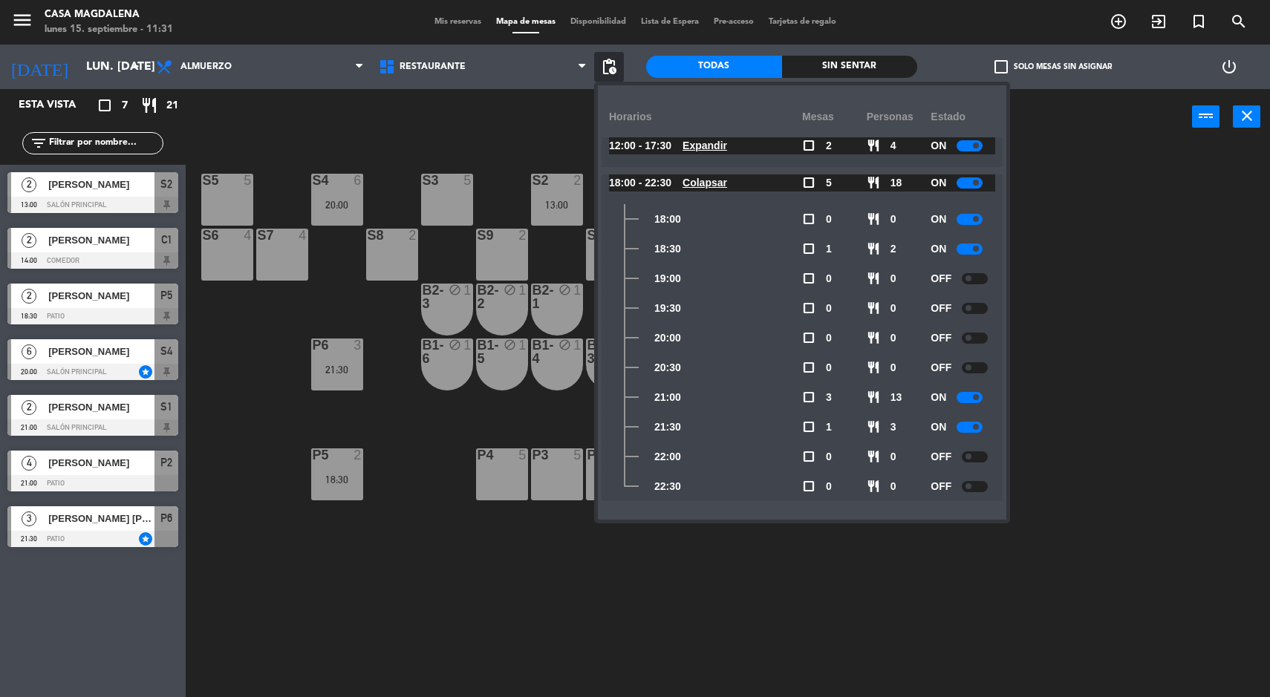
click at [970, 277] on span at bounding box center [968, 279] width 6 height 6
click at [979, 305] on div at bounding box center [975, 308] width 26 height 11
click at [613, 73] on span "pending_actions" at bounding box center [609, 67] width 18 height 18
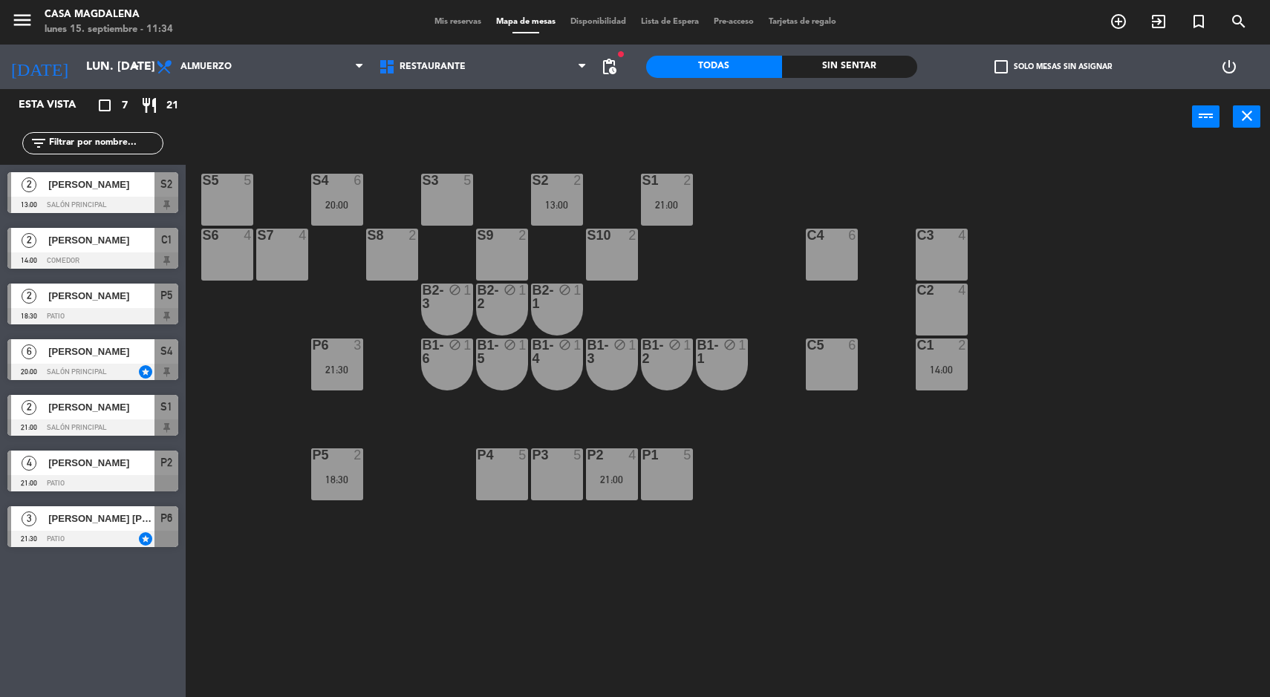
click at [460, 221] on div "S3 5" at bounding box center [447, 200] width 52 height 52
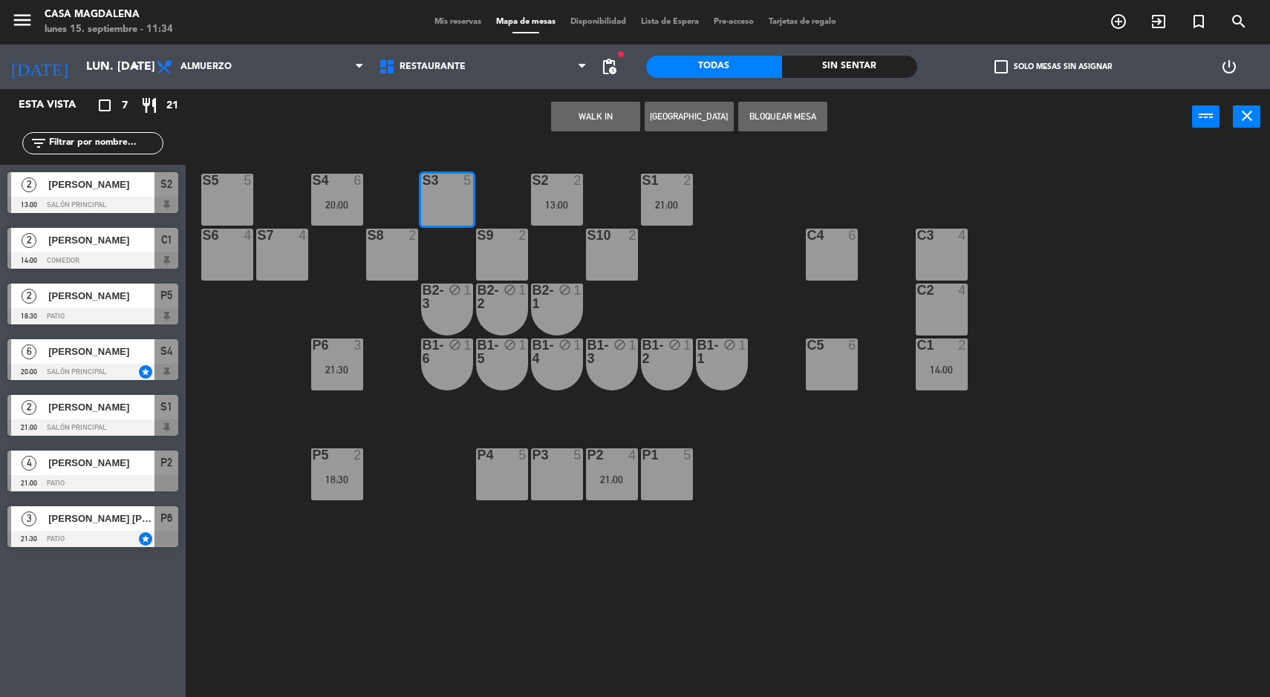
click at [678, 116] on button "[GEOGRAPHIC_DATA]" at bounding box center [689, 117] width 89 height 30
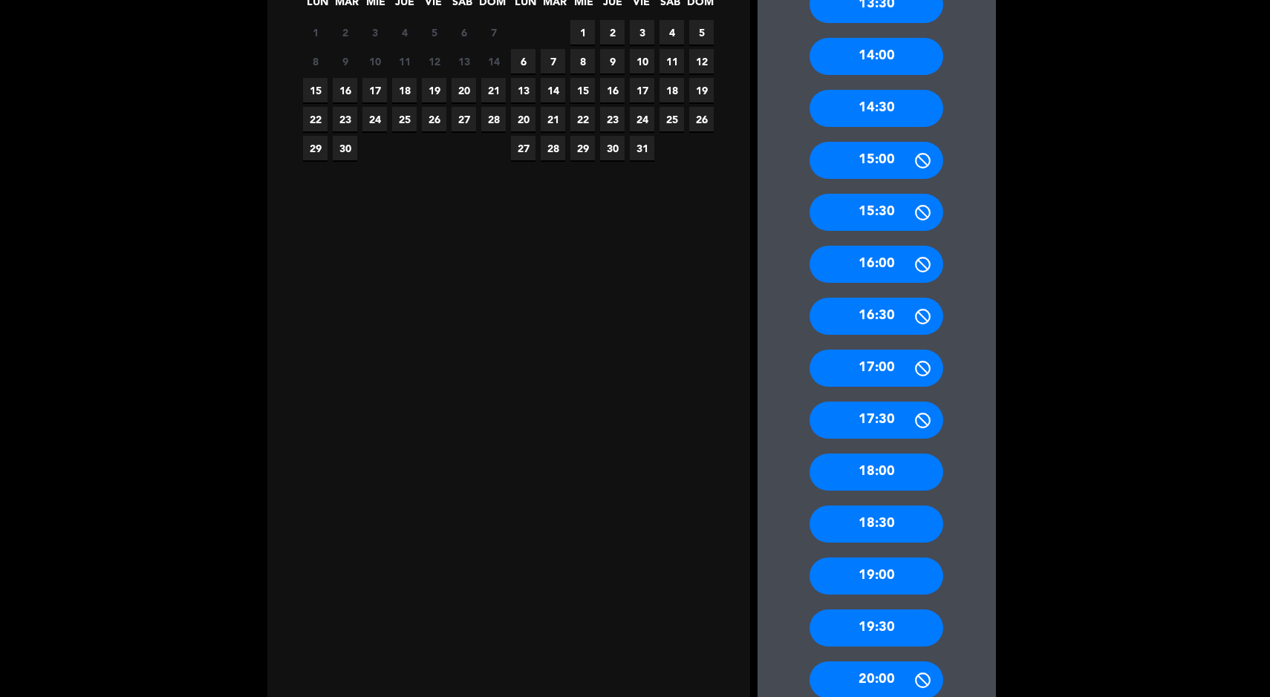
scroll to position [339, 0]
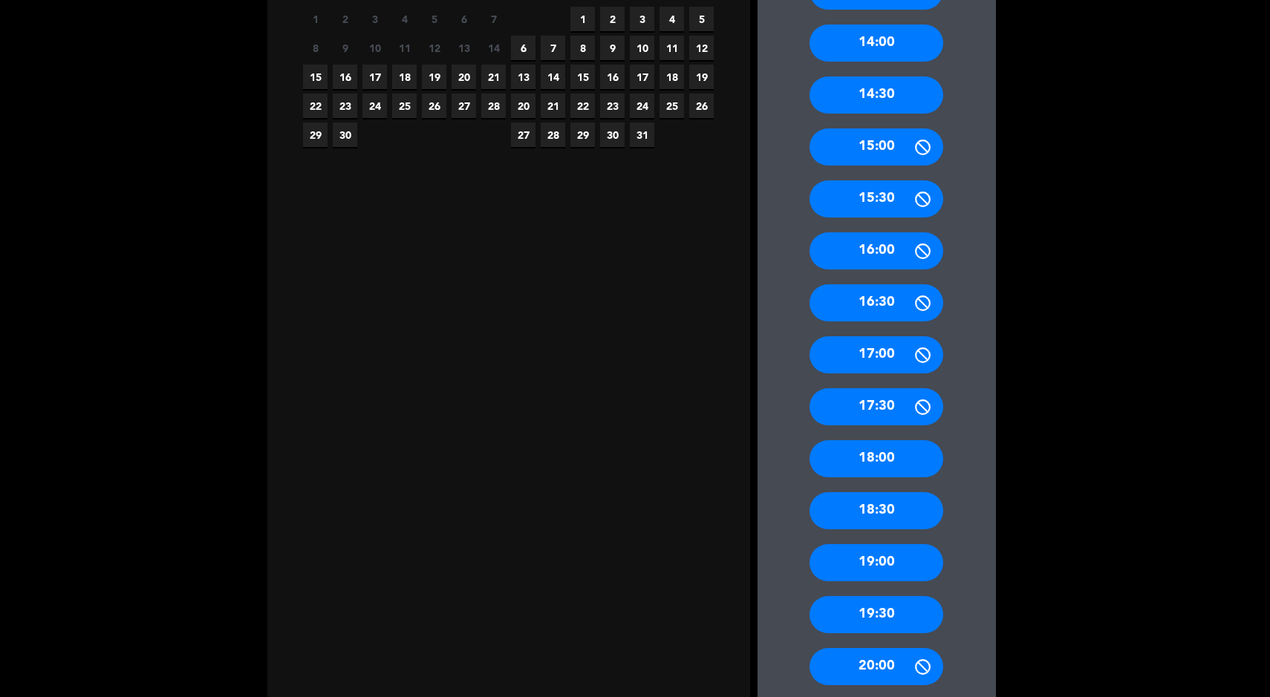
click at [913, 576] on div "19:00" at bounding box center [876, 562] width 134 height 37
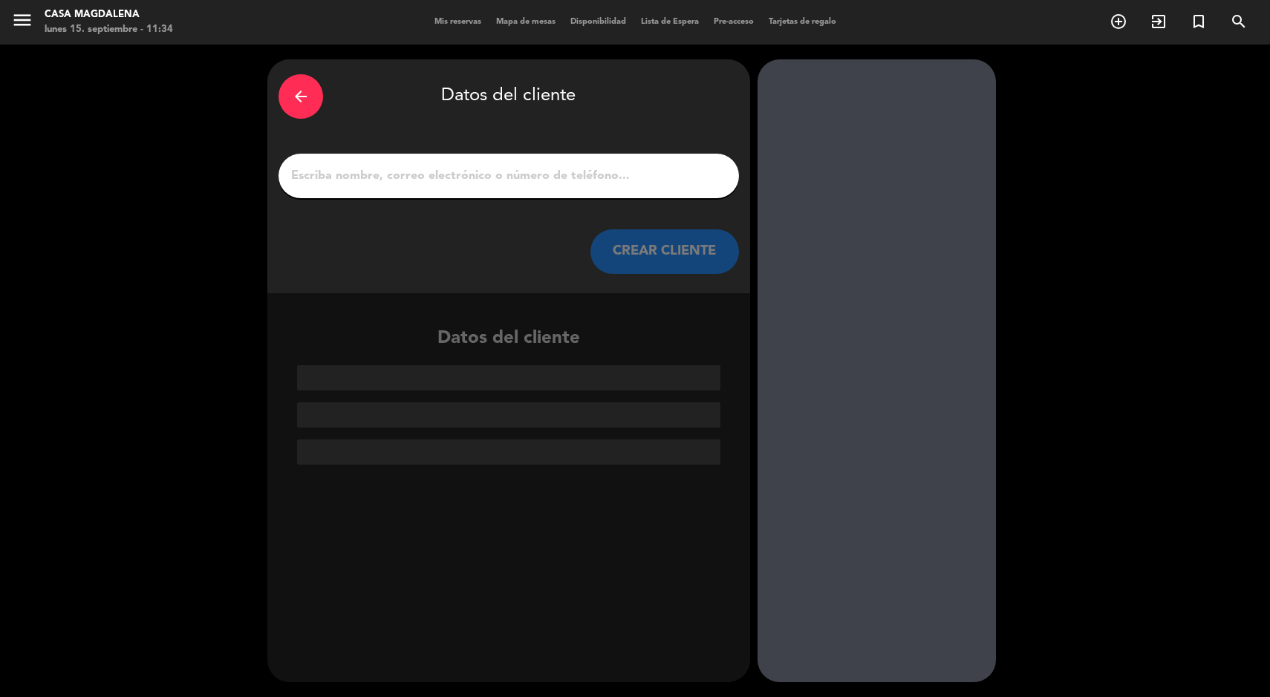
scroll to position [0, 0]
click at [558, 172] on input "1" at bounding box center [509, 176] width 438 height 21
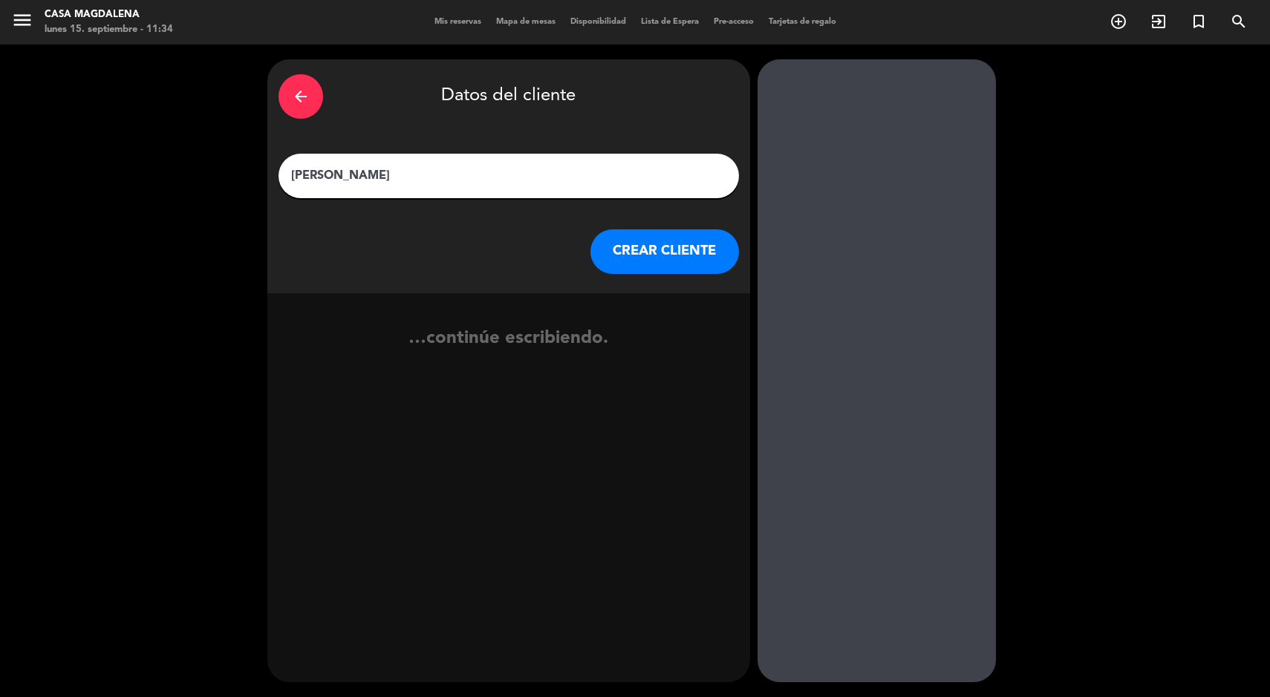
type input "[PERSON_NAME]"
click at [676, 273] on button "CREAR CLIENTE" at bounding box center [664, 251] width 149 height 45
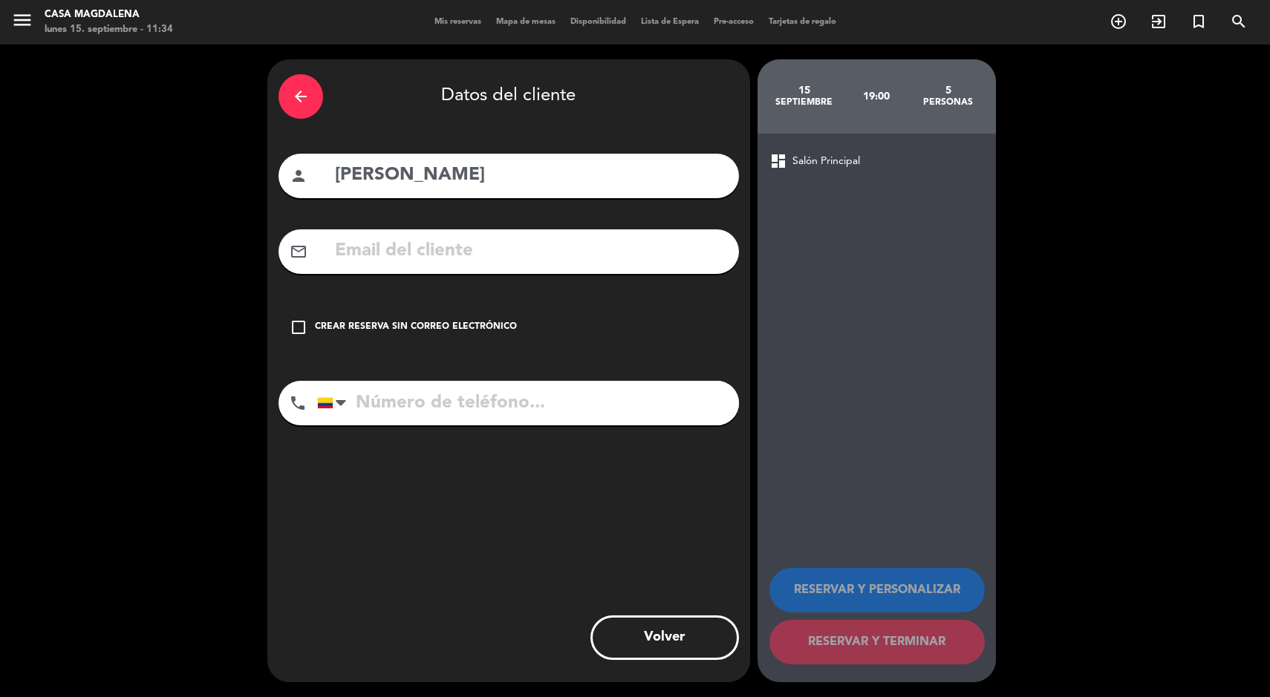
click at [468, 342] on div "check_box_outline_blank Crear reserva sin correo electrónico" at bounding box center [508, 327] width 460 height 45
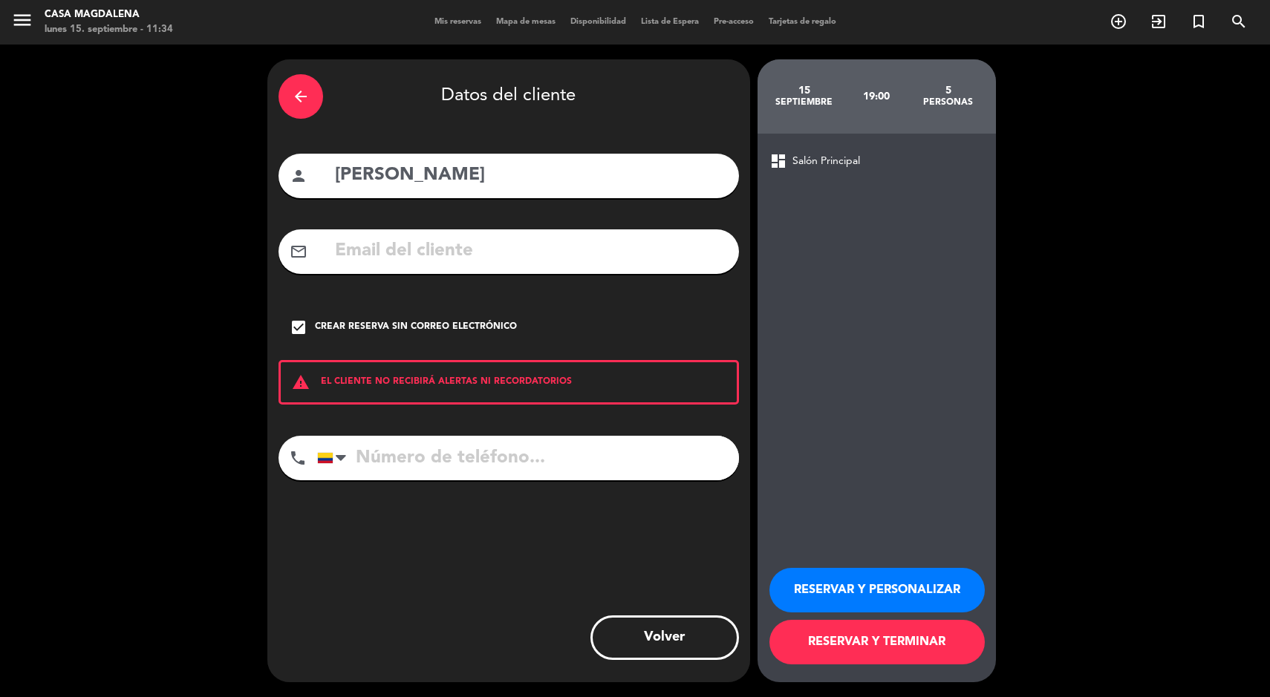
click at [613, 475] on input "tel" at bounding box center [528, 458] width 422 height 45
type input "3153362047"
click at [891, 652] on button "RESERVAR Y TERMINAR" at bounding box center [876, 642] width 215 height 45
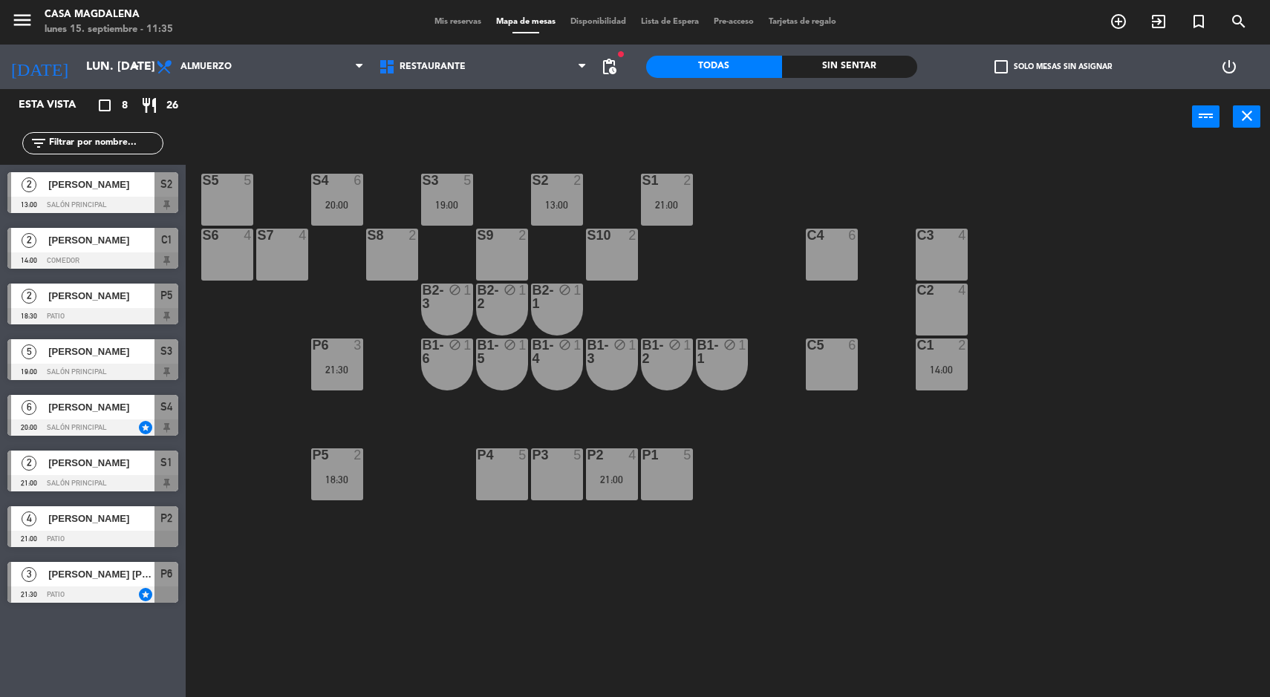
click at [953, 370] on div "14:00" at bounding box center [942, 370] width 52 height 10
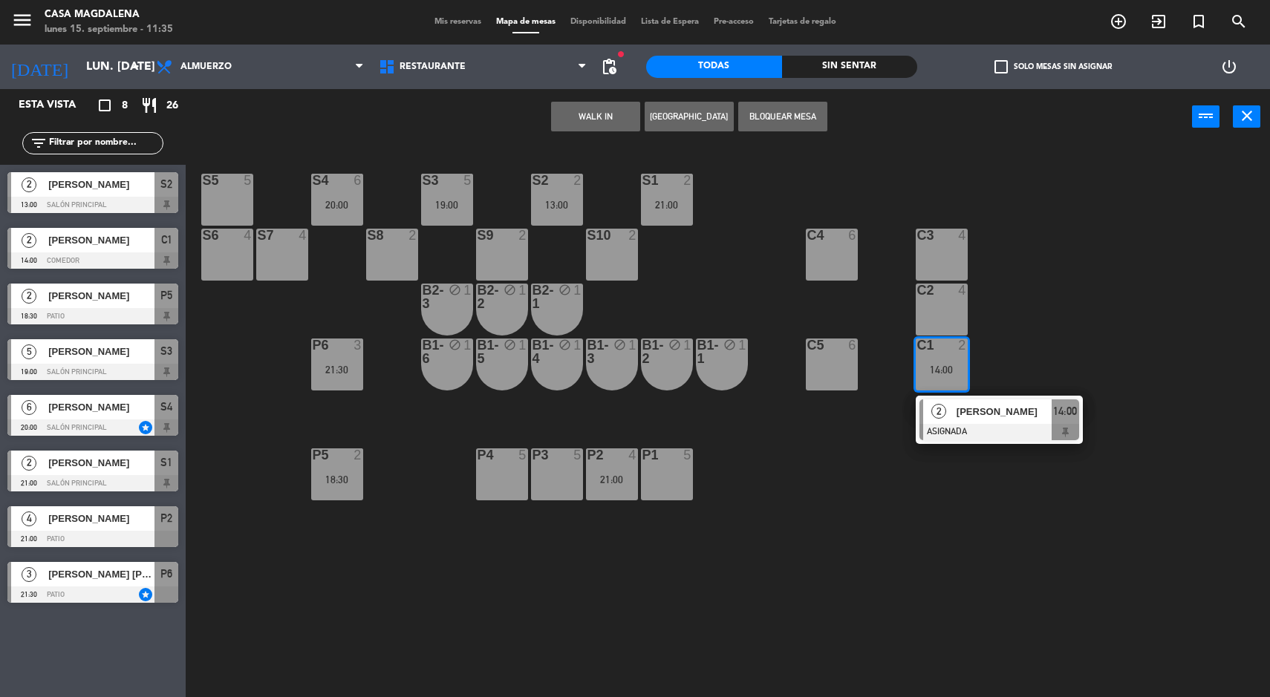
click at [1040, 414] on span "[PERSON_NAME]" at bounding box center [1004, 412] width 95 height 16
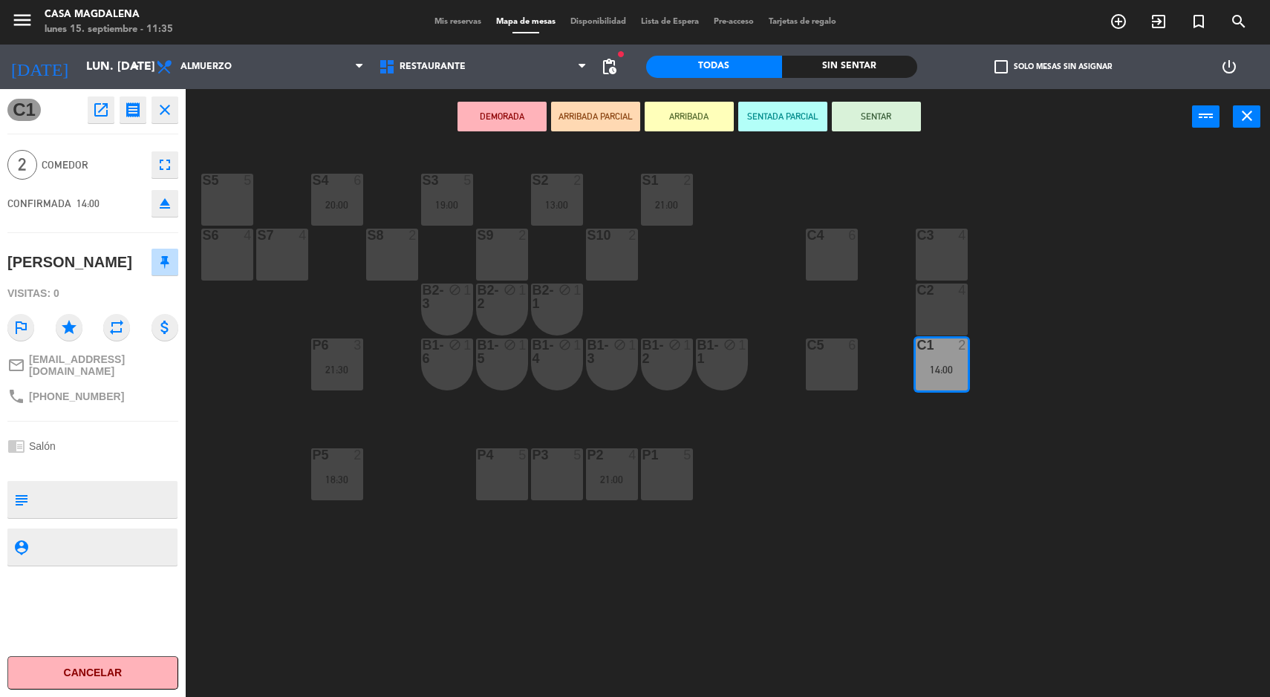
click at [941, 246] on div "C3 4" at bounding box center [942, 255] width 52 height 52
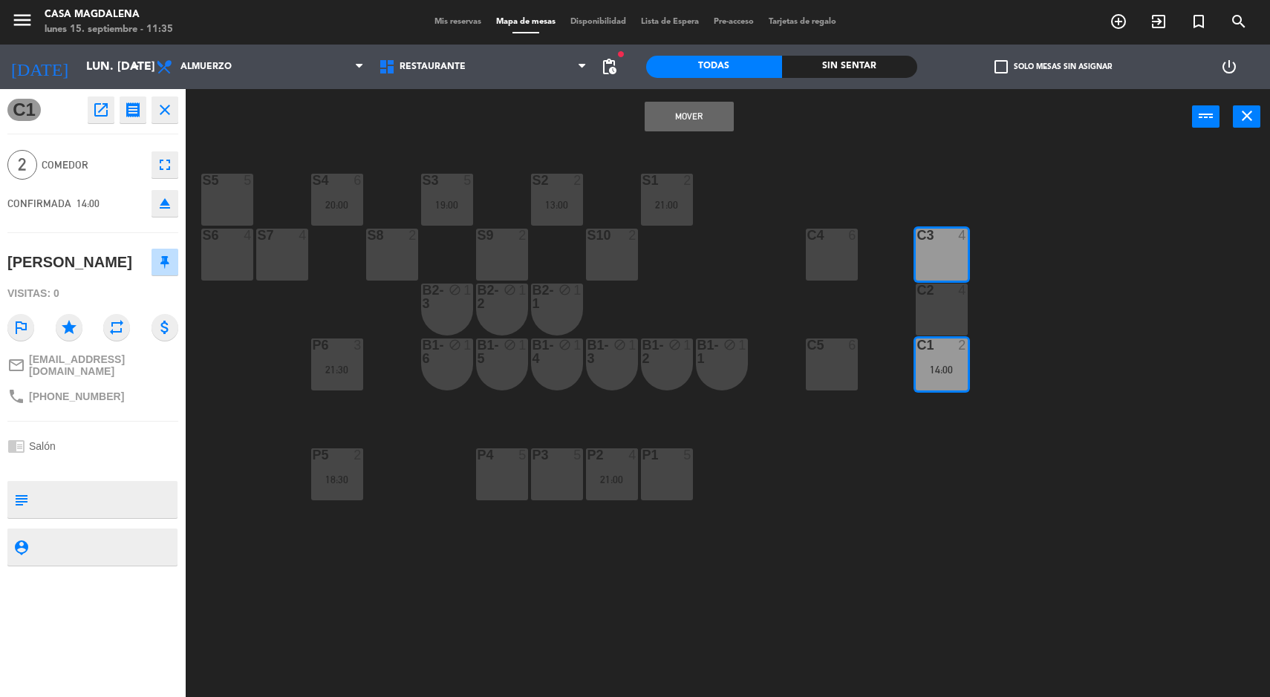
click at [711, 126] on button "Mover" at bounding box center [689, 117] width 89 height 30
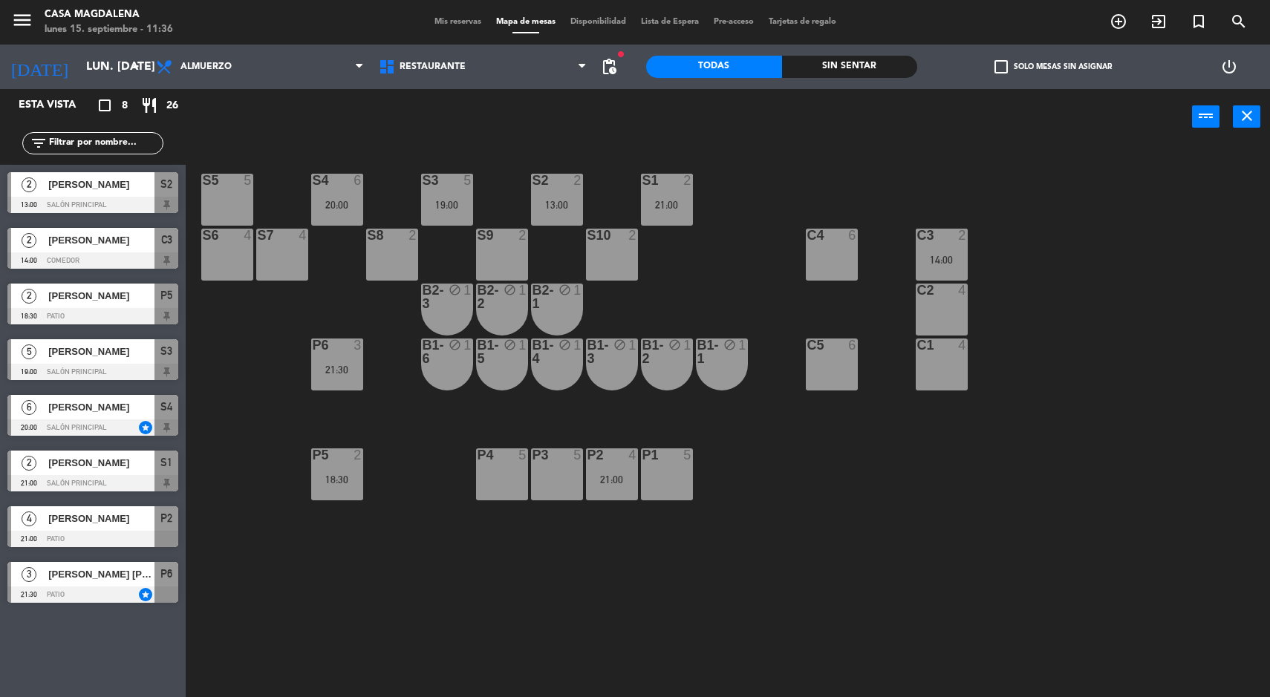
click at [338, 379] on div "P6 3 21:30" at bounding box center [337, 365] width 52 height 52
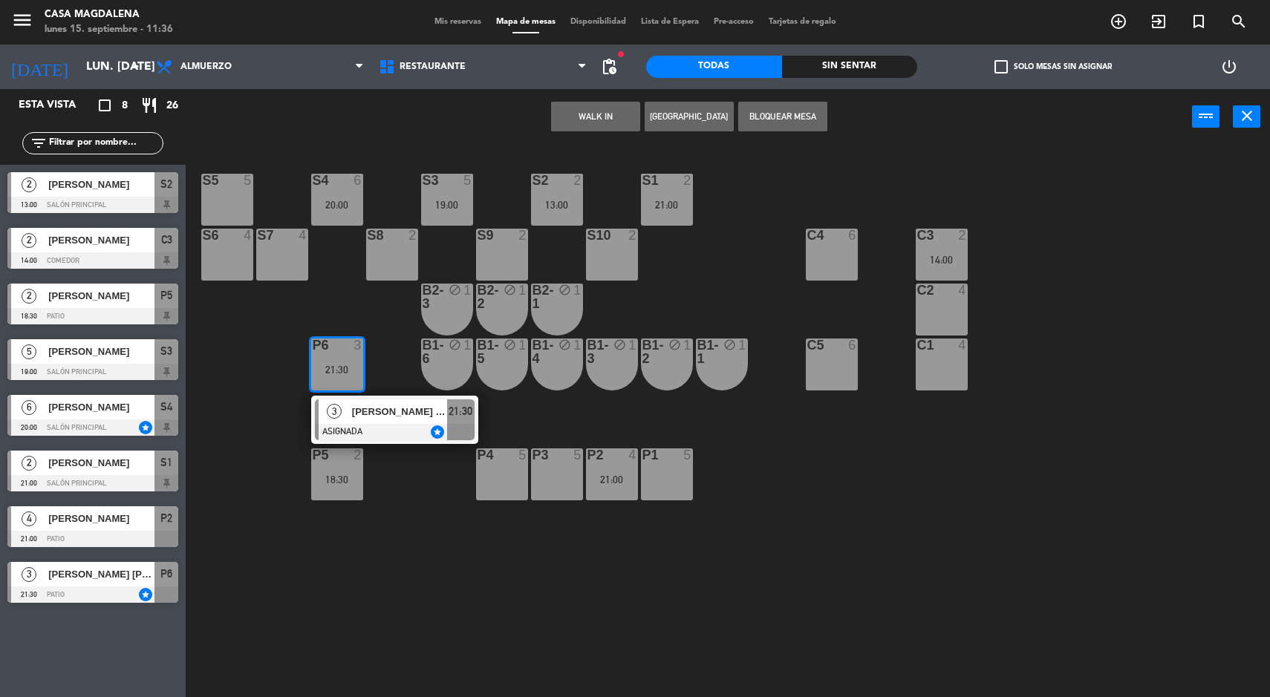
click at [397, 414] on span "[PERSON_NAME] [PERSON_NAME]" at bounding box center [399, 412] width 95 height 16
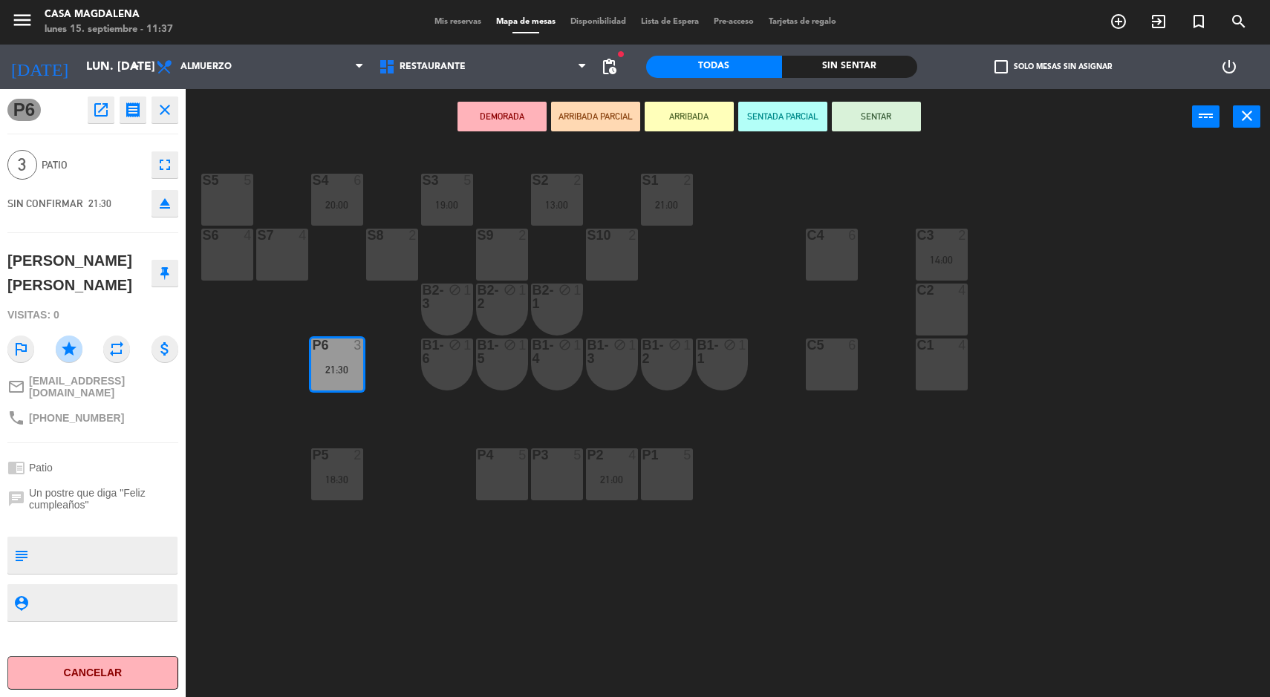
click at [730, 248] on div "S5 5 S4 6 20:00 S3 5 19:00 S2 2 13:00 S1 2 21:00 S6 4 S7 4 S8 2 S9 2 S10 2 C3 2…" at bounding box center [734, 423] width 1072 height 553
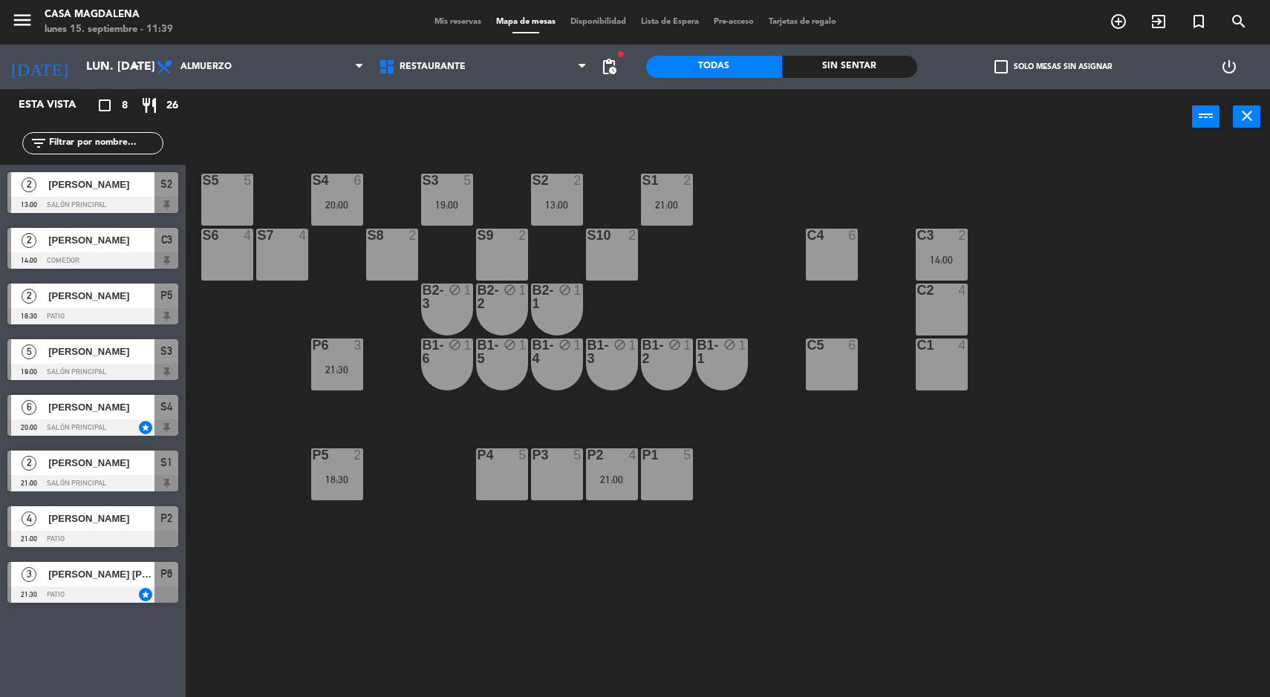
click at [893, 509] on div "S5 5 S4 6 20:00 S3 5 19:00 S2 2 13:00 S1 2 21:00 S6 4 S7 4 S8 2 S9 2 S10 2 C3 2…" at bounding box center [734, 423] width 1072 height 553
click at [921, 570] on div "S5 5 S4 6 20:00 S3 5 19:00 S2 2 13:00 S1 2 21:00 S6 4 S7 4 S8 2 S9 2 S10 2 C3 2…" at bounding box center [734, 423] width 1072 height 553
click at [609, 68] on span "pending_actions" at bounding box center [609, 67] width 18 height 18
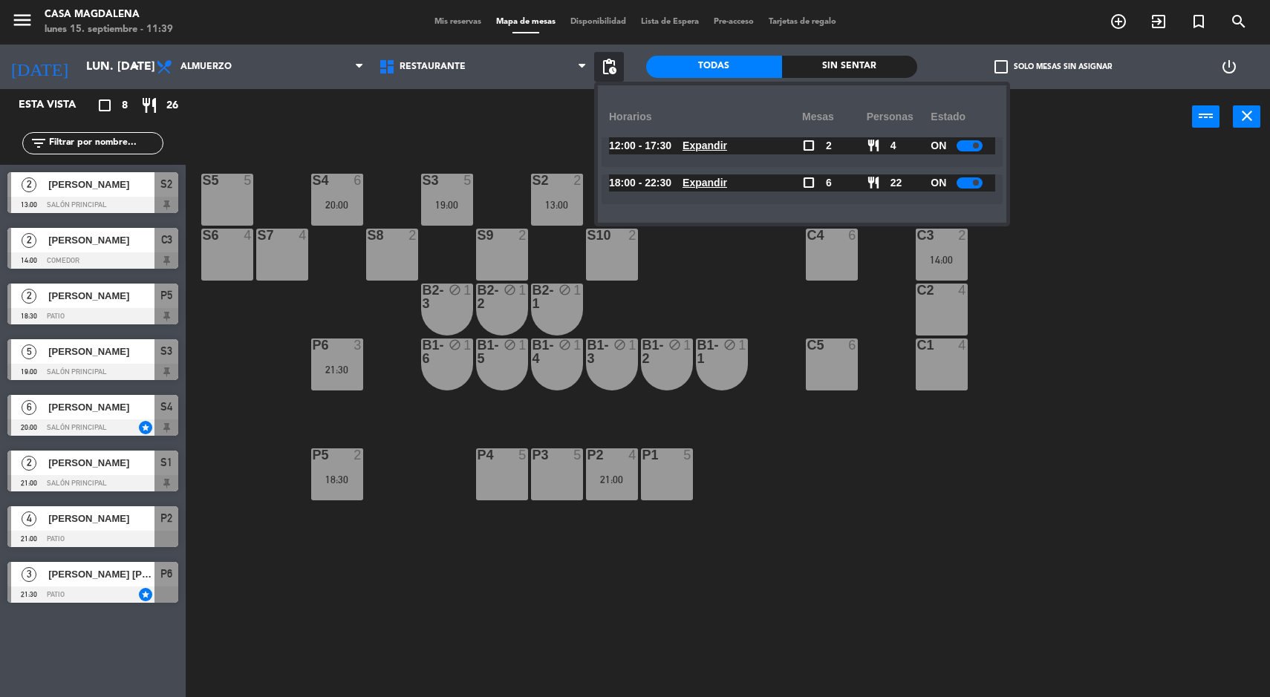
click at [714, 186] on u "Expandir" at bounding box center [704, 183] width 45 height 12
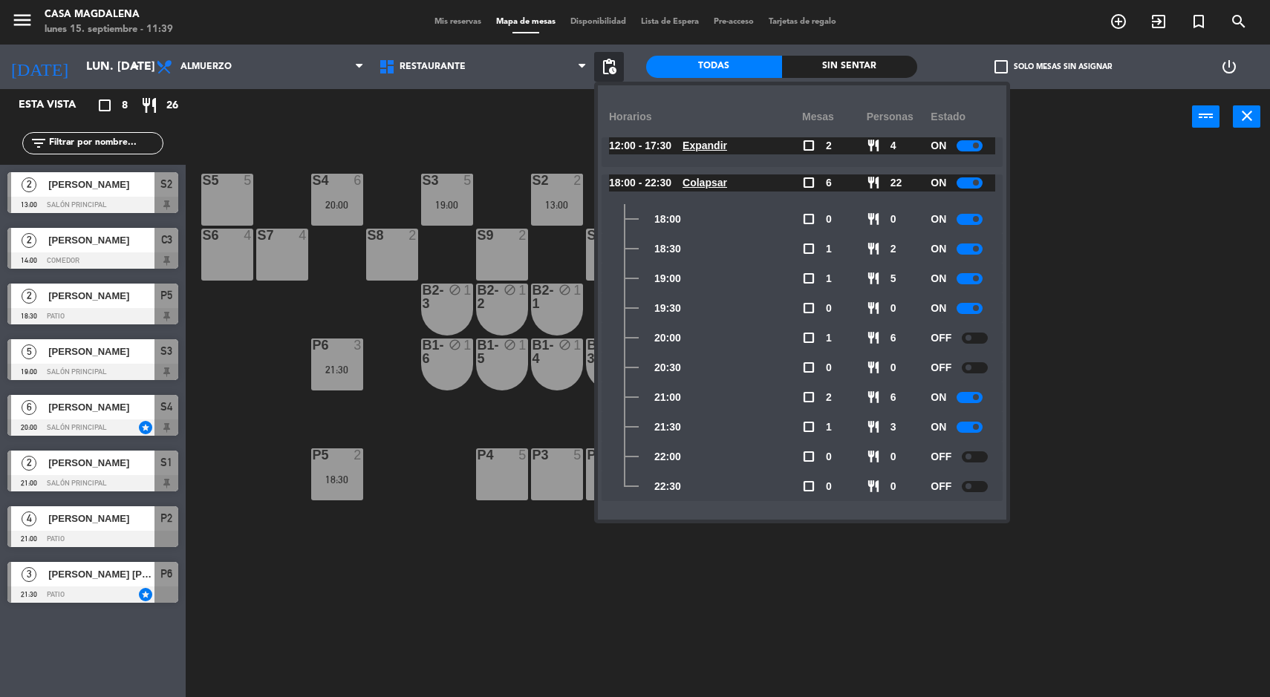
click at [973, 338] on div at bounding box center [975, 338] width 26 height 11
click at [970, 368] on span at bounding box center [968, 368] width 6 height 6
click at [79, 64] on input "lun. [DATE]" at bounding box center [157, 67] width 157 height 29
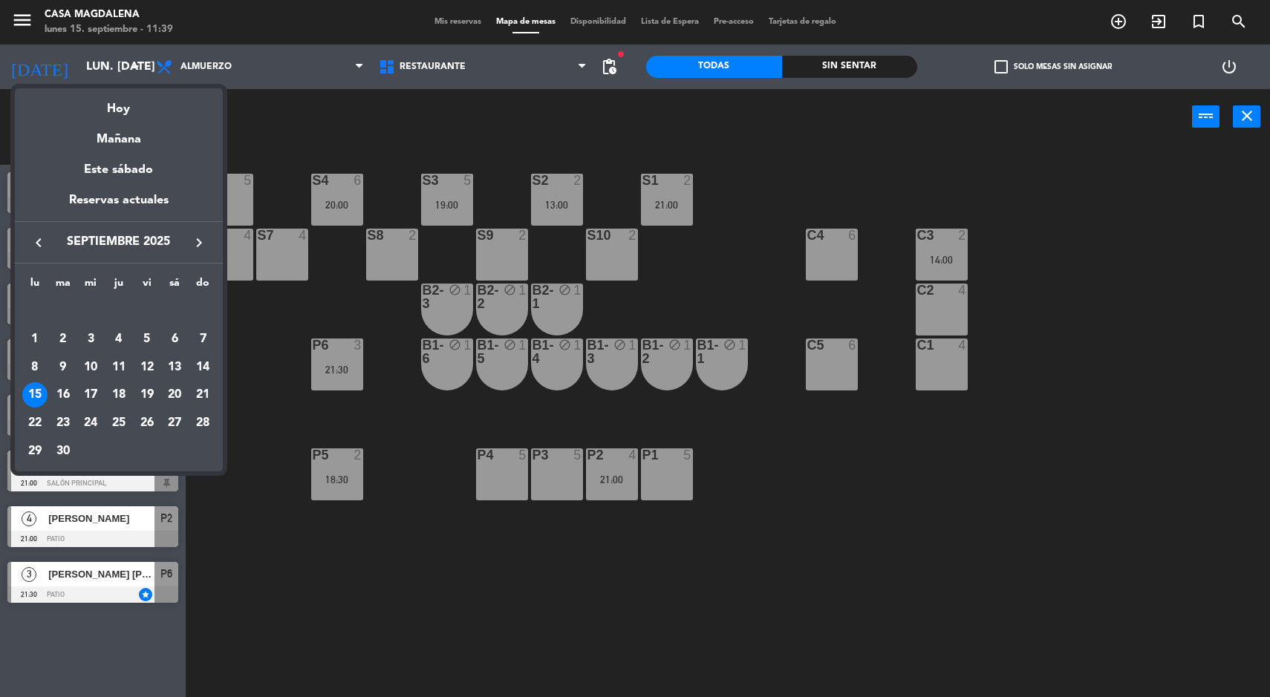
click at [62, 396] on div "16" at bounding box center [62, 394] width 25 height 25
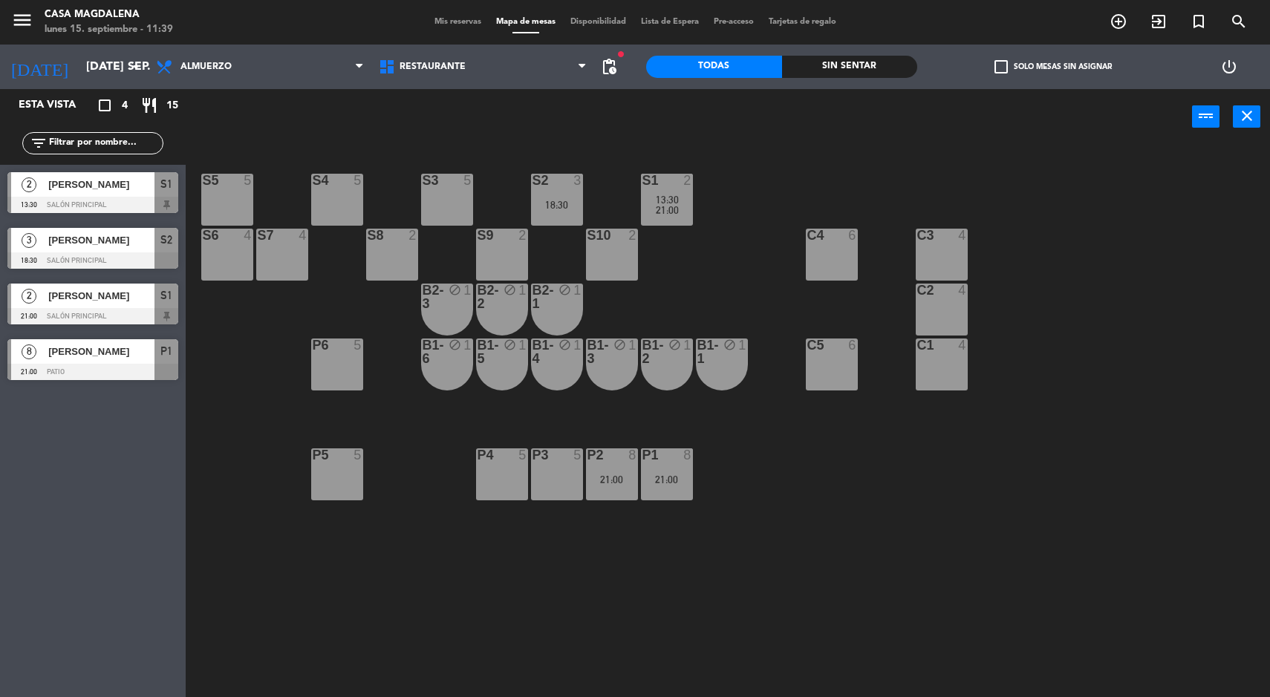
click at [472, 594] on div "S5 5 S4 5 S3 5 S2 3 18:30 S1 2 13:30 21:00 S6 4 S7 4 S8 2 S9 2 S10 2 C3 4 C4 6 …" at bounding box center [734, 423] width 1072 height 553
click at [81, 75] on input "[DATE] sep." at bounding box center [157, 67] width 157 height 29
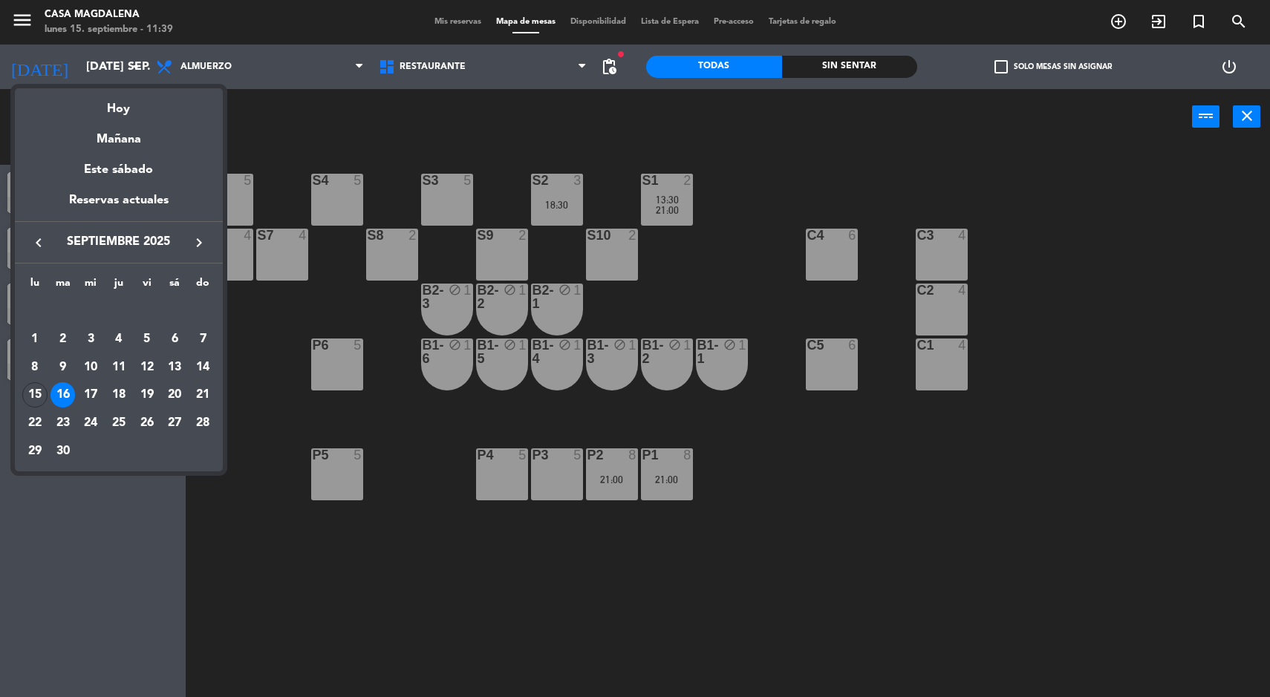
click at [84, 406] on td "17" at bounding box center [90, 396] width 28 height 28
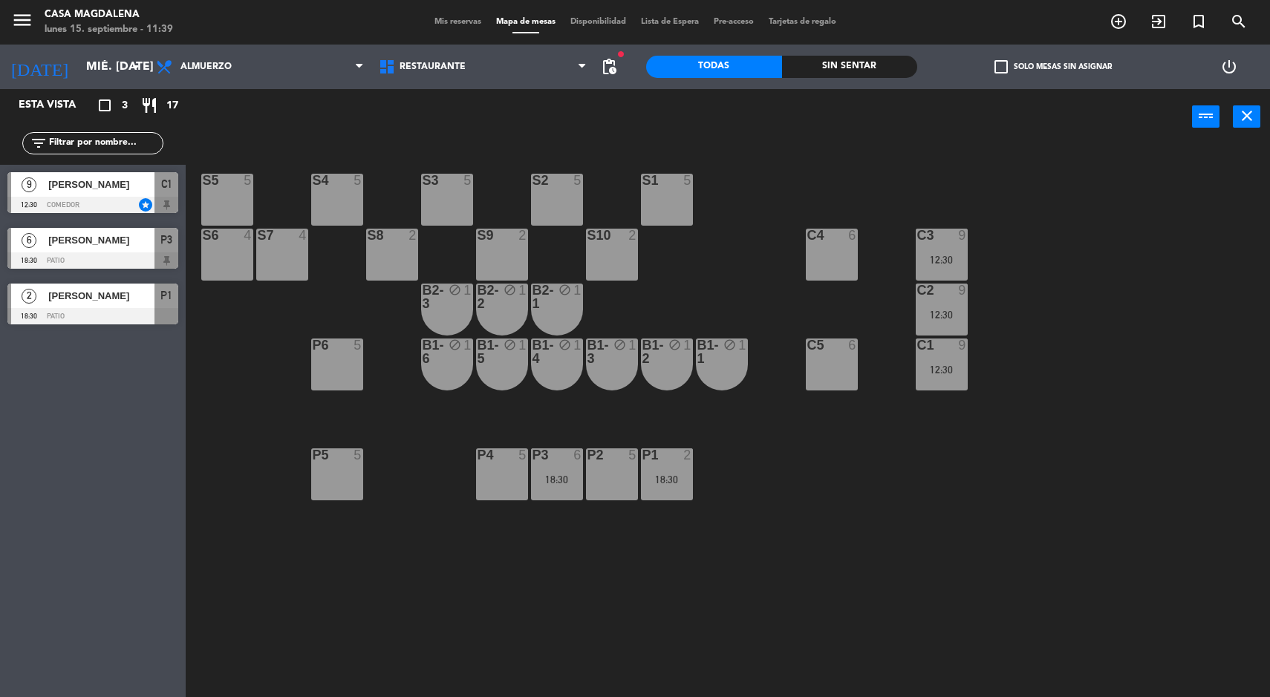
click at [105, 71] on input "mié. [DATE]" at bounding box center [157, 67] width 157 height 29
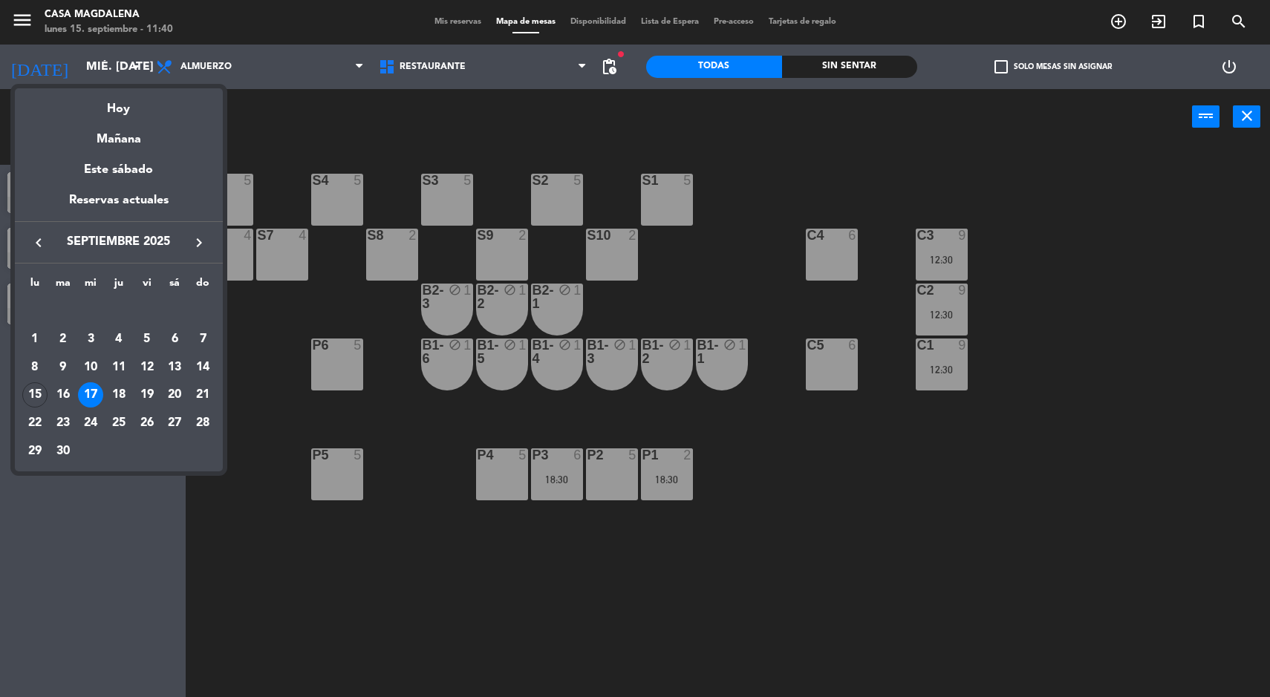
click at [121, 394] on div "18" at bounding box center [118, 394] width 25 height 25
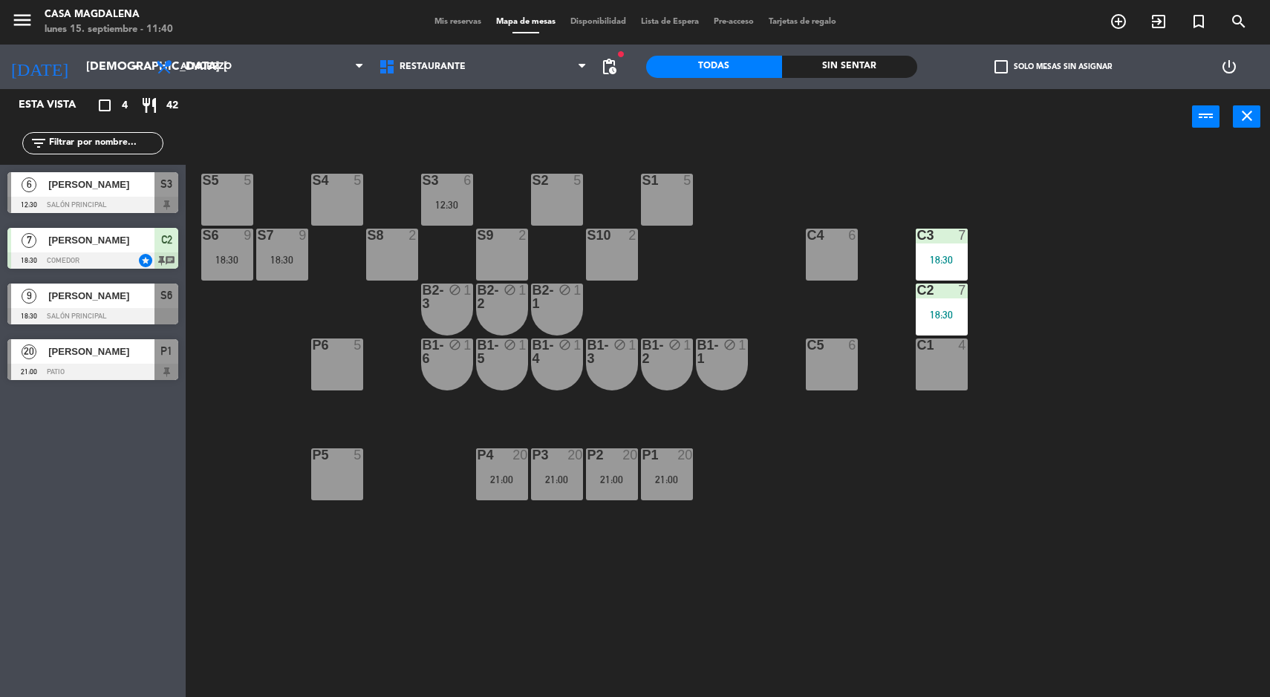
click at [959, 316] on div "18:30" at bounding box center [942, 315] width 52 height 10
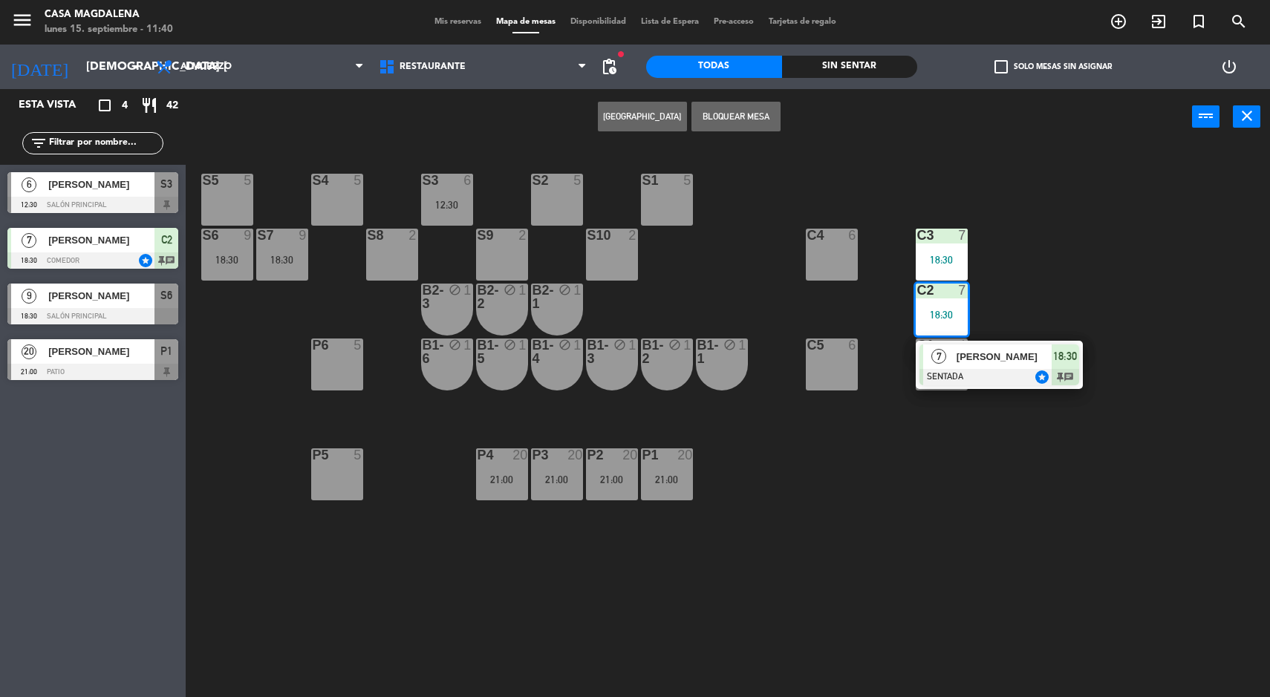
click at [1032, 356] on span "[PERSON_NAME]" at bounding box center [1004, 357] width 95 height 16
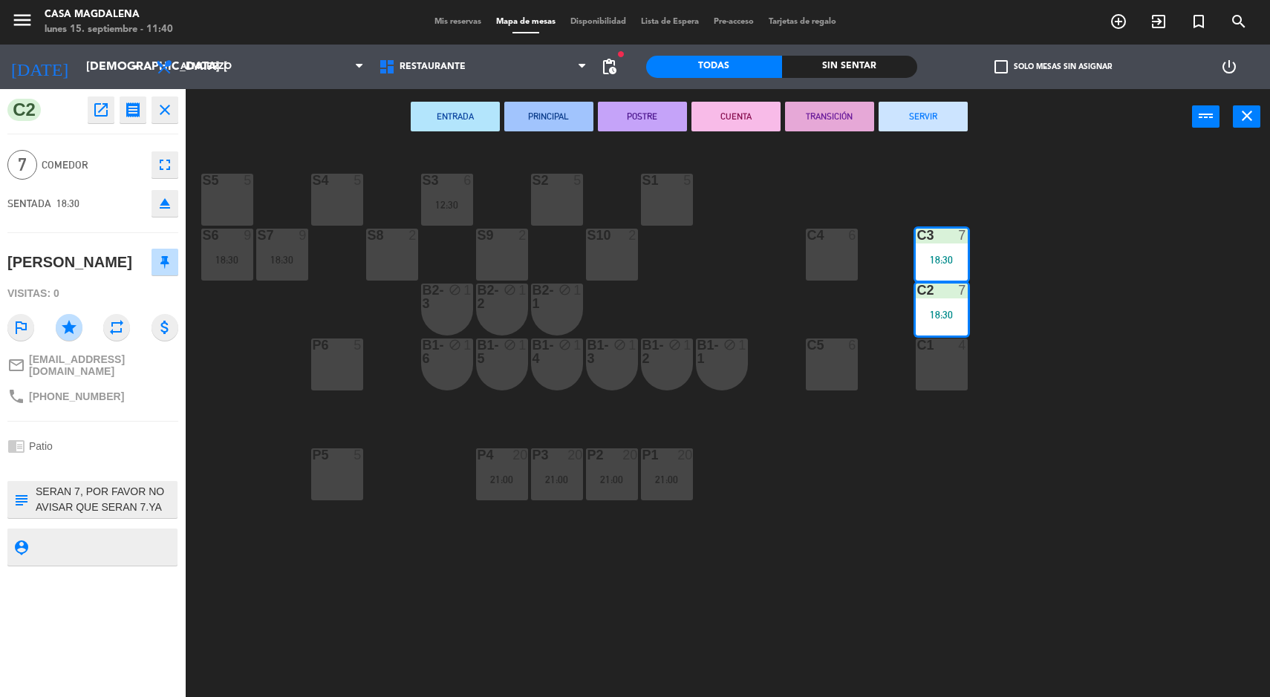
click at [905, 518] on div "S5 5 S4 5 S3 6 12:30 S2 5 S1 5 S6 9 18:30 S7 9 18:30 S8 2 S9 2 S10 2 C3 7 18:30…" at bounding box center [734, 423] width 1072 height 553
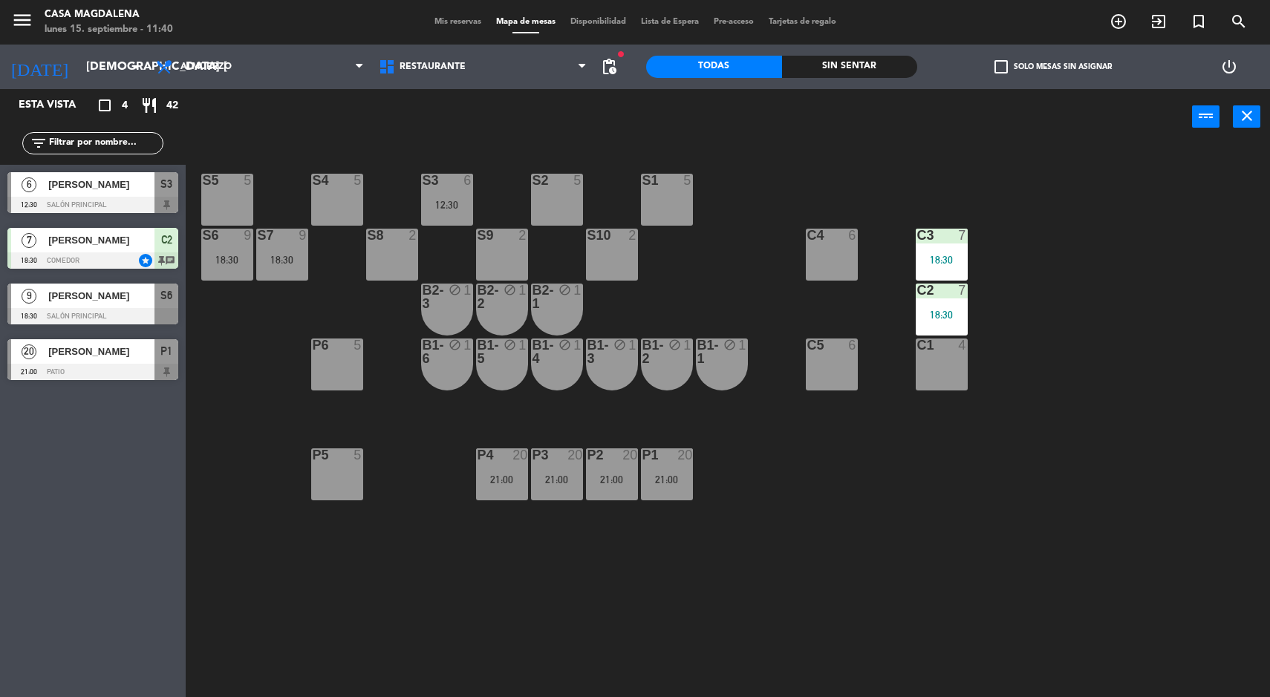
click at [79, 67] on input "[DEMOGRAPHIC_DATA] [DATE]" at bounding box center [157, 67] width 157 height 29
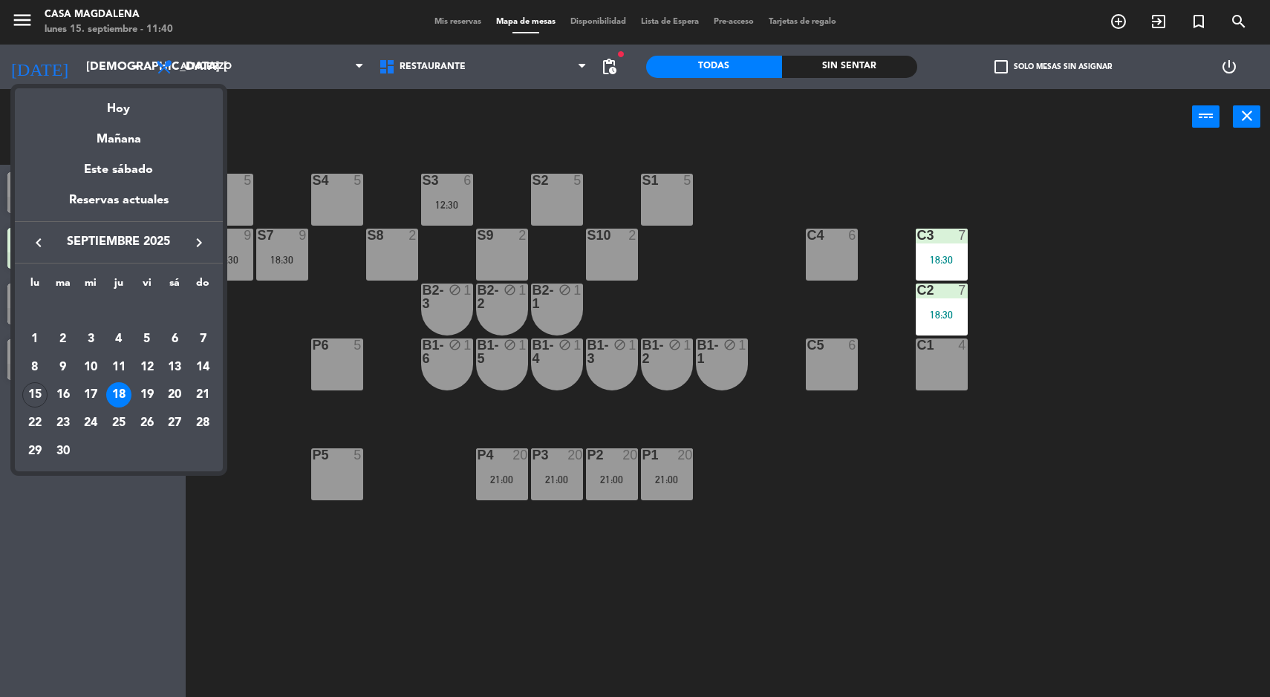
click at [146, 397] on div "19" at bounding box center [146, 394] width 25 height 25
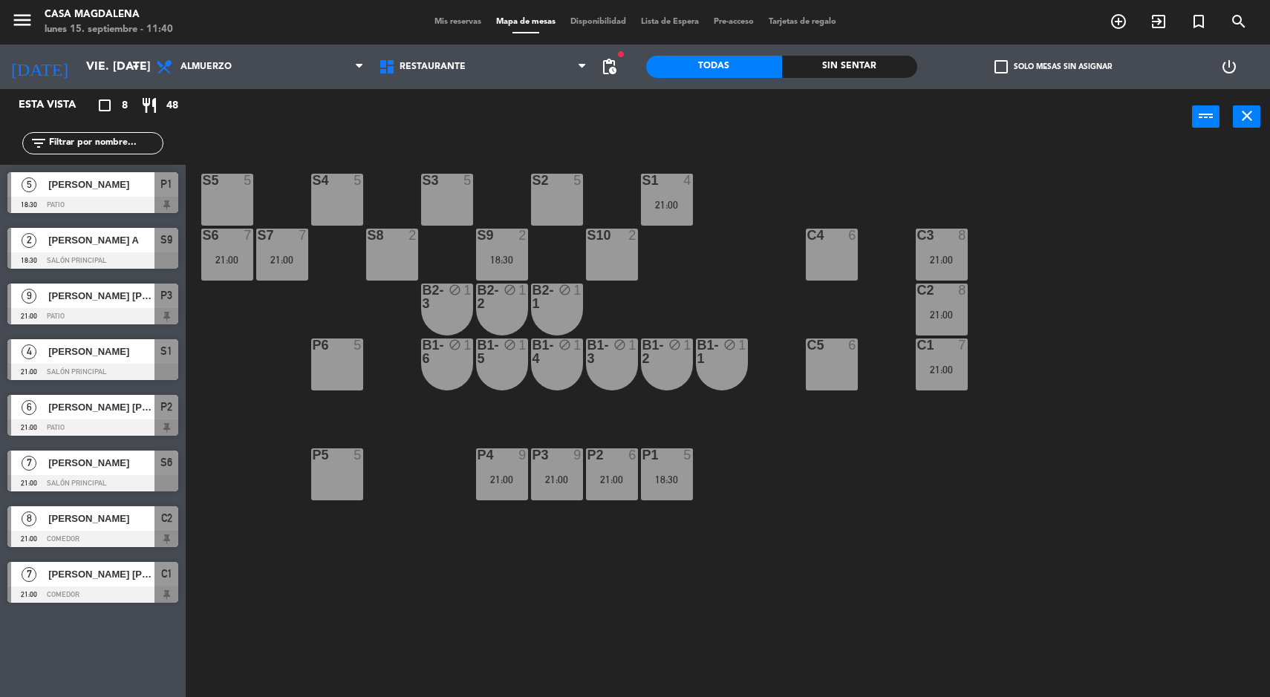
click at [746, 561] on div "S5 5 S4 5 S3 5 S2 5 S1 4 21:00 S6 7 21:00 S7 7 21:00 S8 2 S9 2 18:30 S10 2 C3 8…" at bounding box center [734, 423] width 1072 height 553
click at [79, 65] on input "vie. [DATE]" at bounding box center [157, 67] width 157 height 29
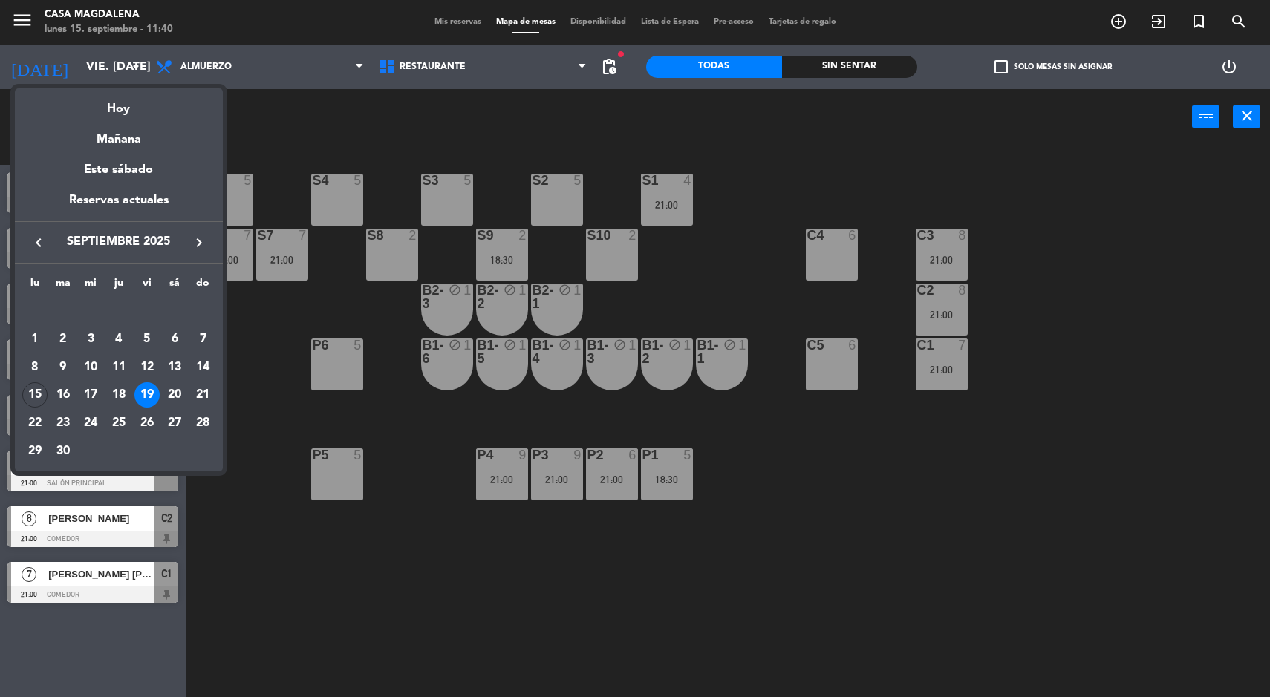
click at [173, 401] on div "20" at bounding box center [174, 394] width 25 height 25
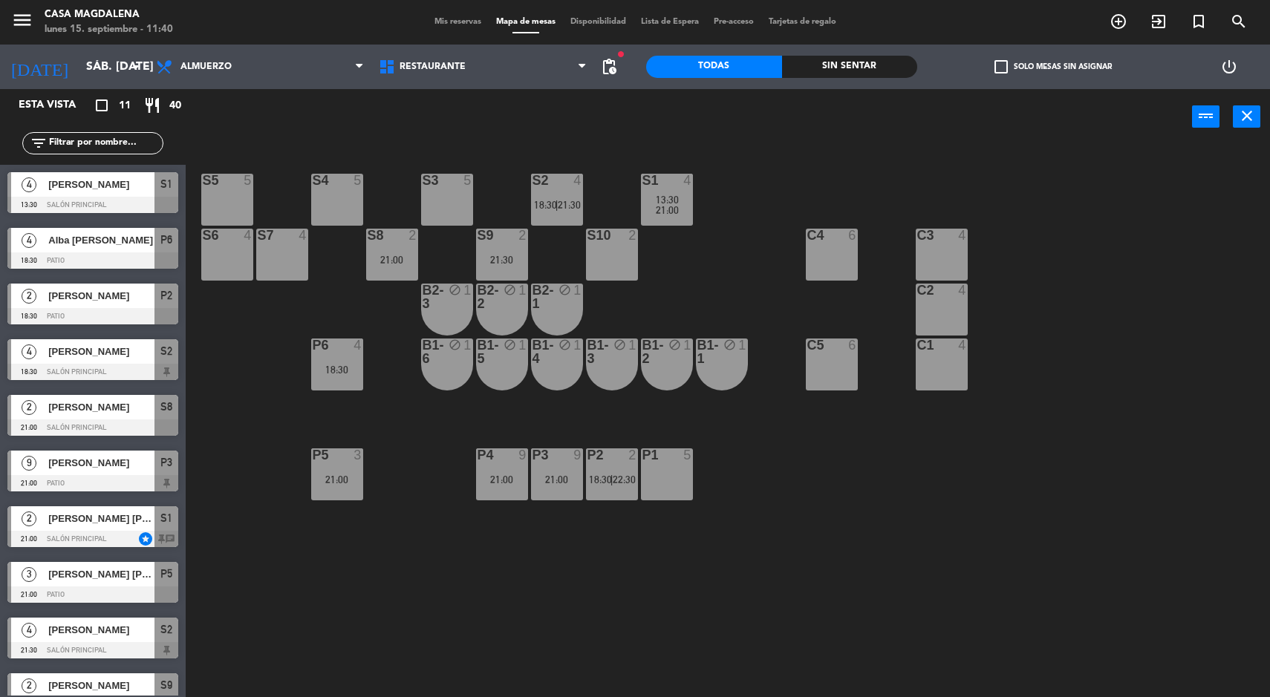
click at [79, 56] on input "sáb. [DATE]" at bounding box center [157, 67] width 157 height 29
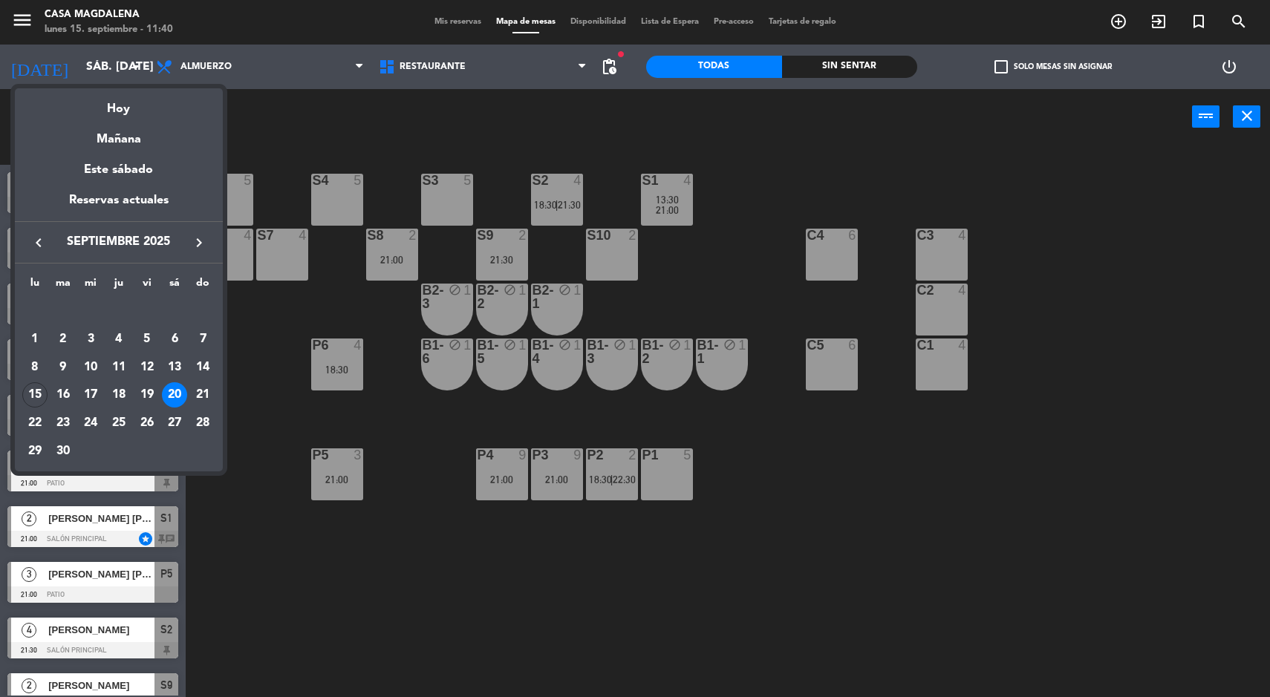
click at [204, 396] on div "21" at bounding box center [202, 394] width 25 height 25
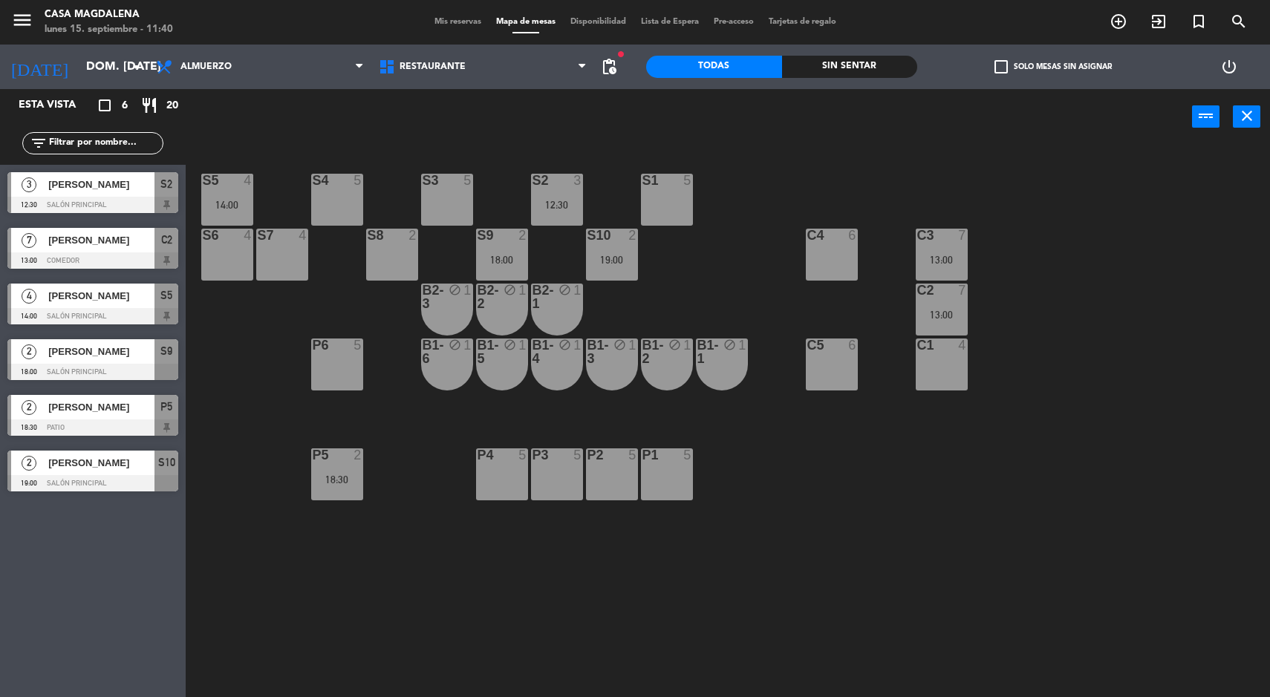
click at [944, 316] on div "13:00" at bounding box center [942, 315] width 52 height 10
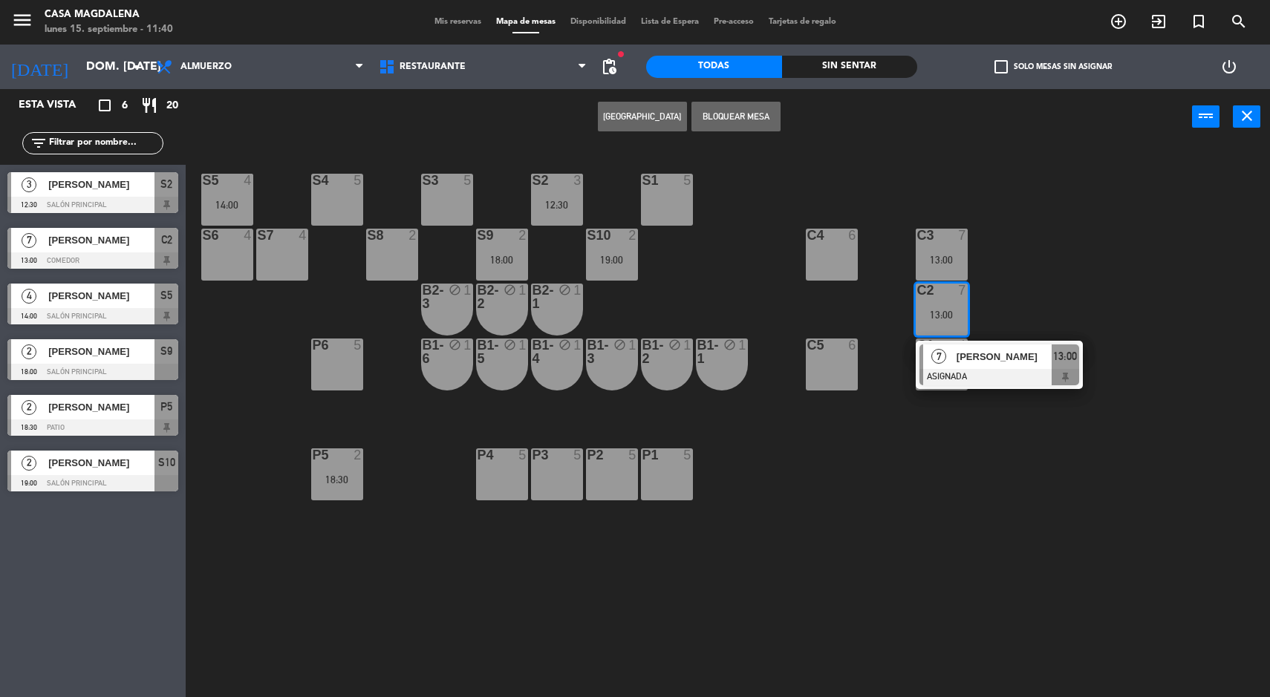
click at [983, 368] on div "[PERSON_NAME]" at bounding box center [1003, 357] width 97 height 25
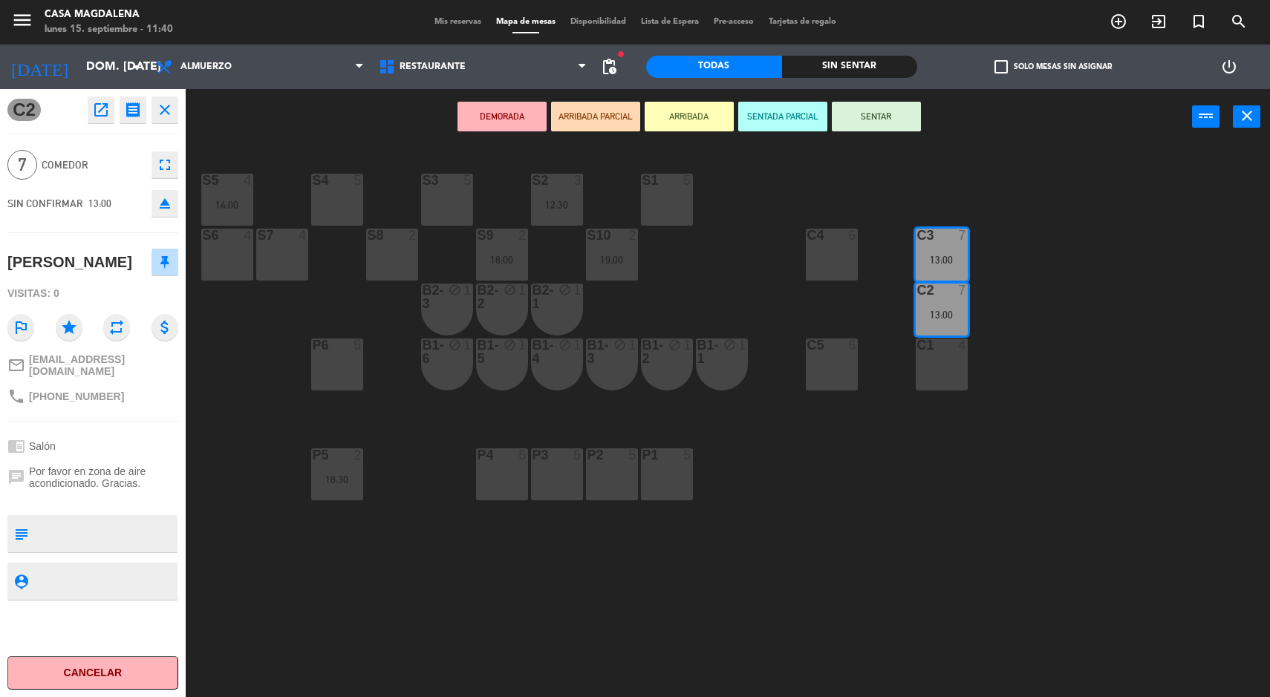
click at [832, 372] on div "C5 6" at bounding box center [832, 365] width 52 height 52
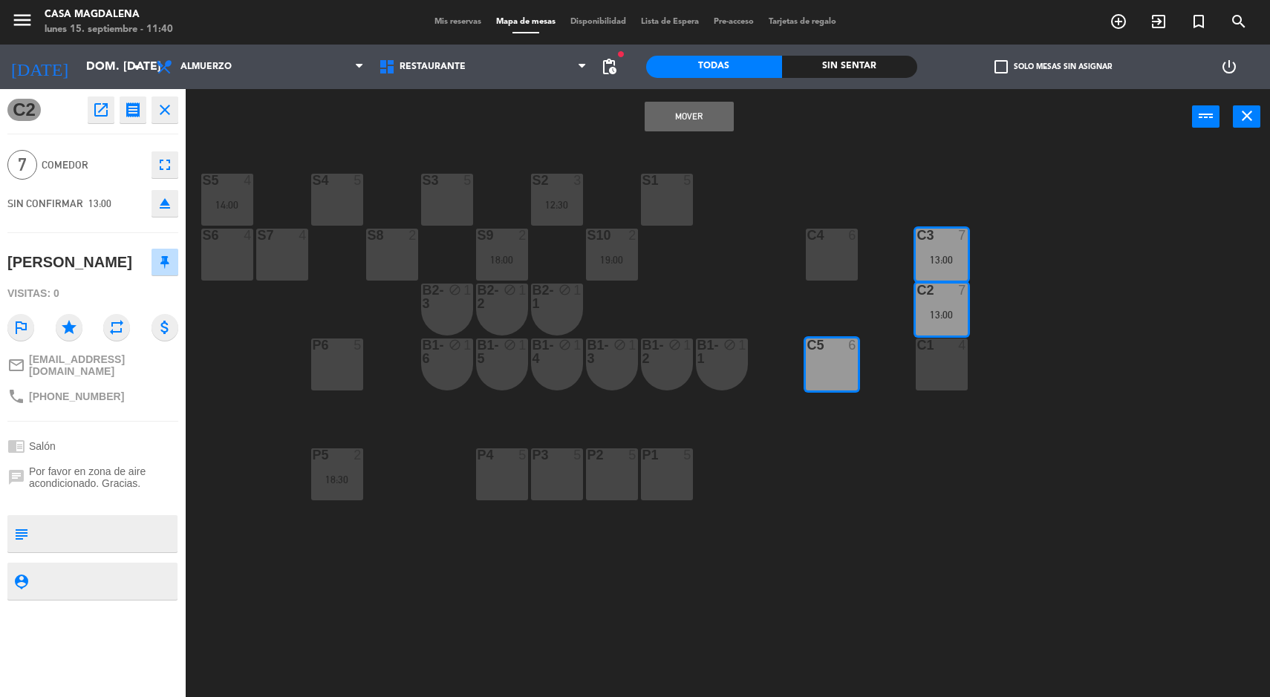
click at [699, 125] on button "Mover" at bounding box center [689, 117] width 89 height 30
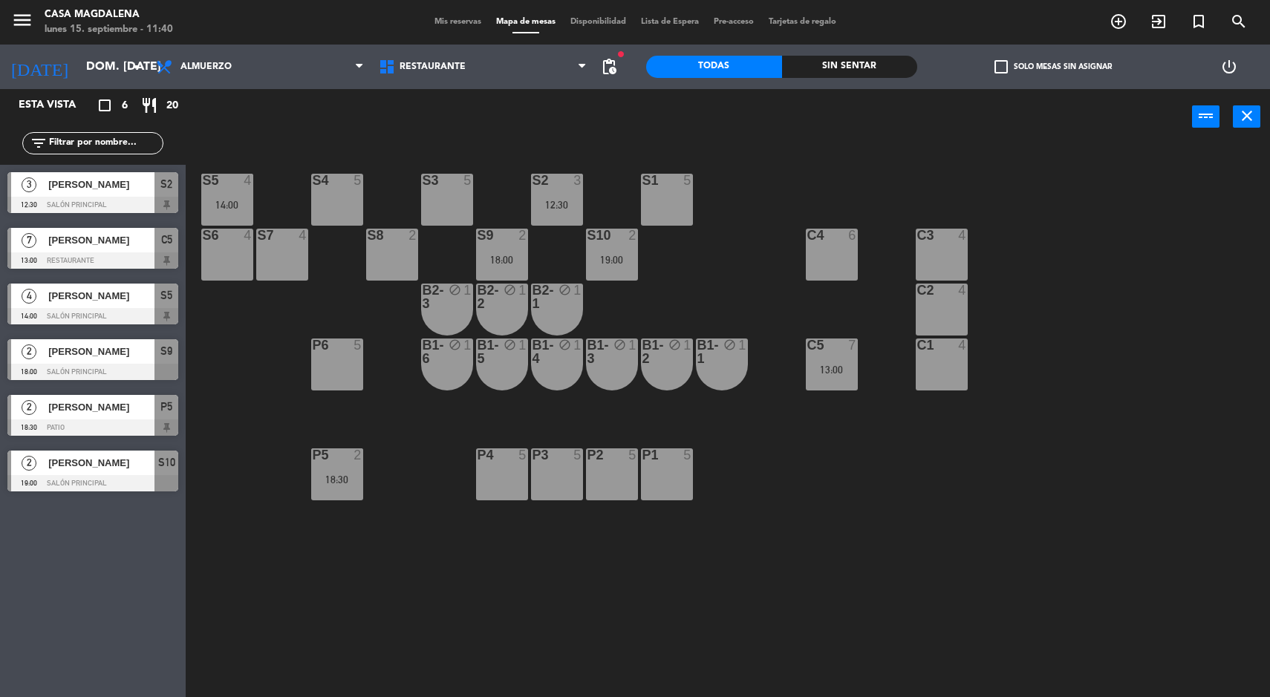
click at [835, 370] on div "13:00" at bounding box center [832, 370] width 52 height 10
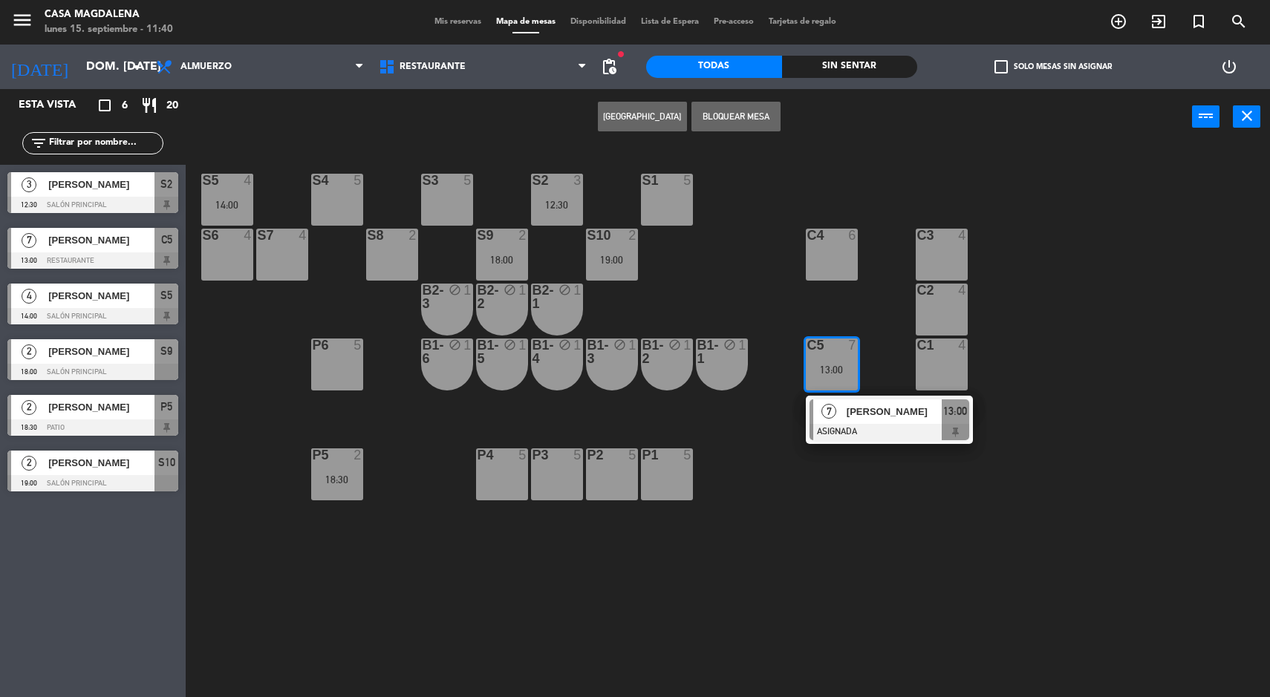
click at [877, 407] on span "[PERSON_NAME]" at bounding box center [894, 412] width 95 height 16
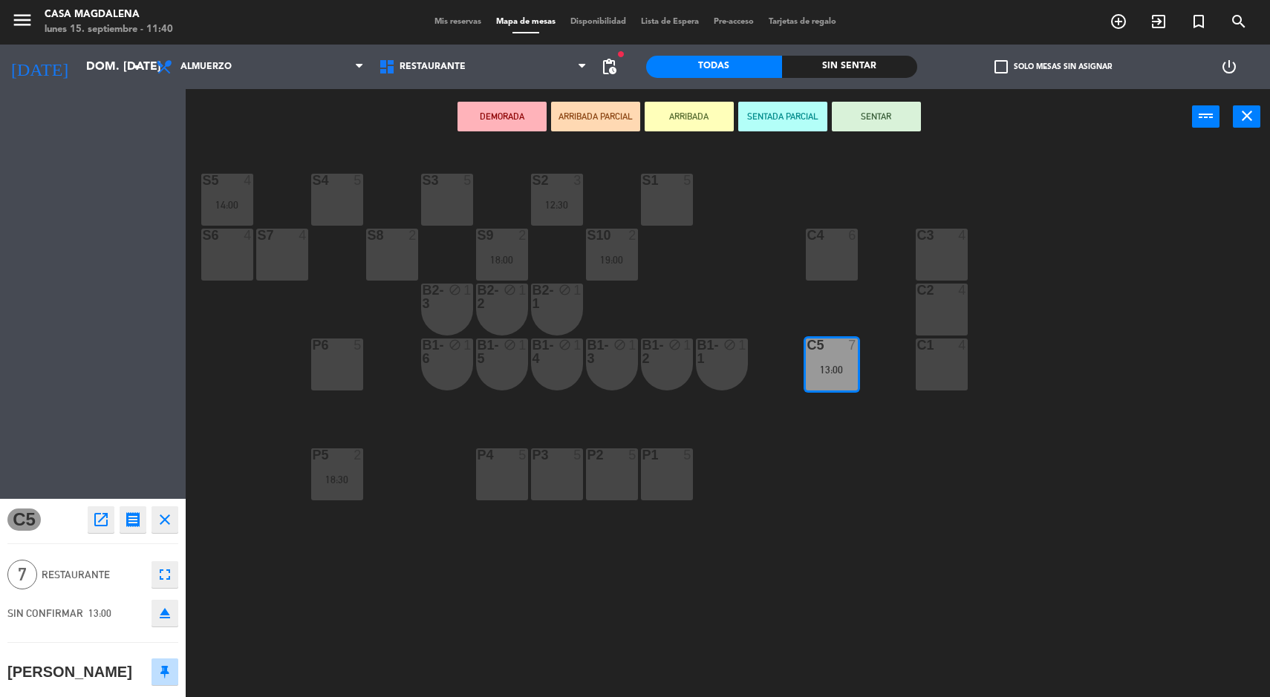
click at [945, 381] on div "C1 4" at bounding box center [942, 365] width 52 height 52
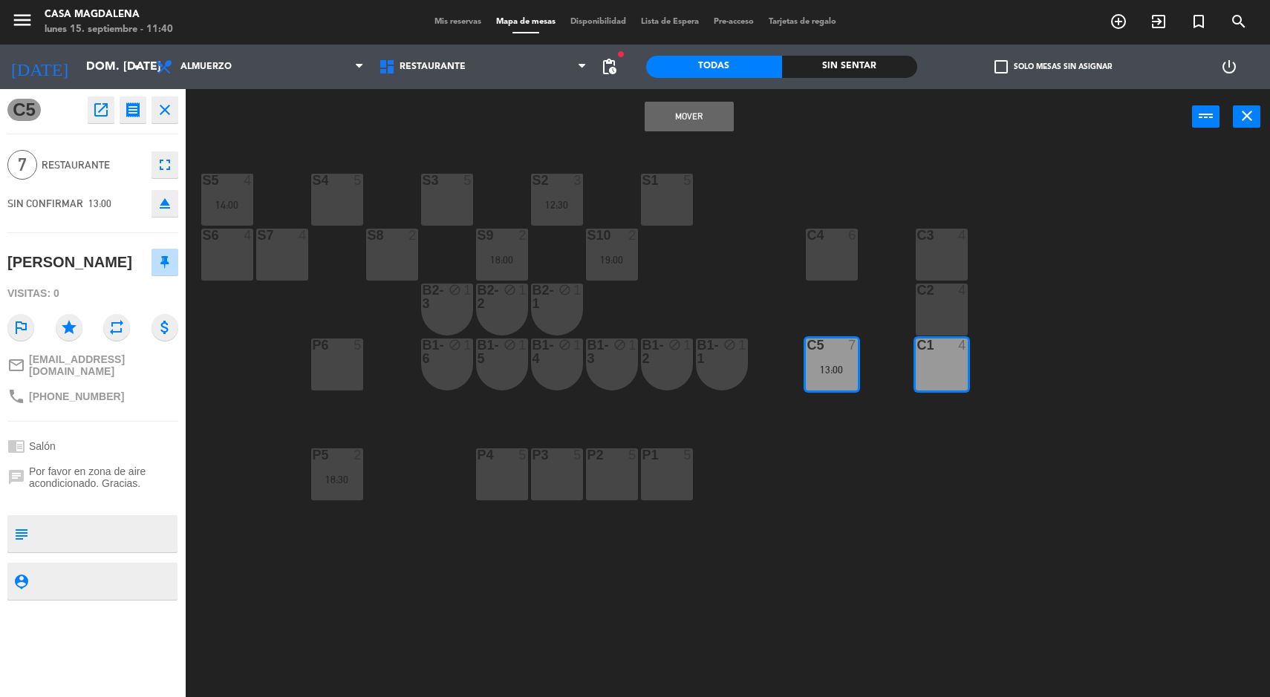
click at [680, 121] on button "Mover" at bounding box center [689, 117] width 89 height 30
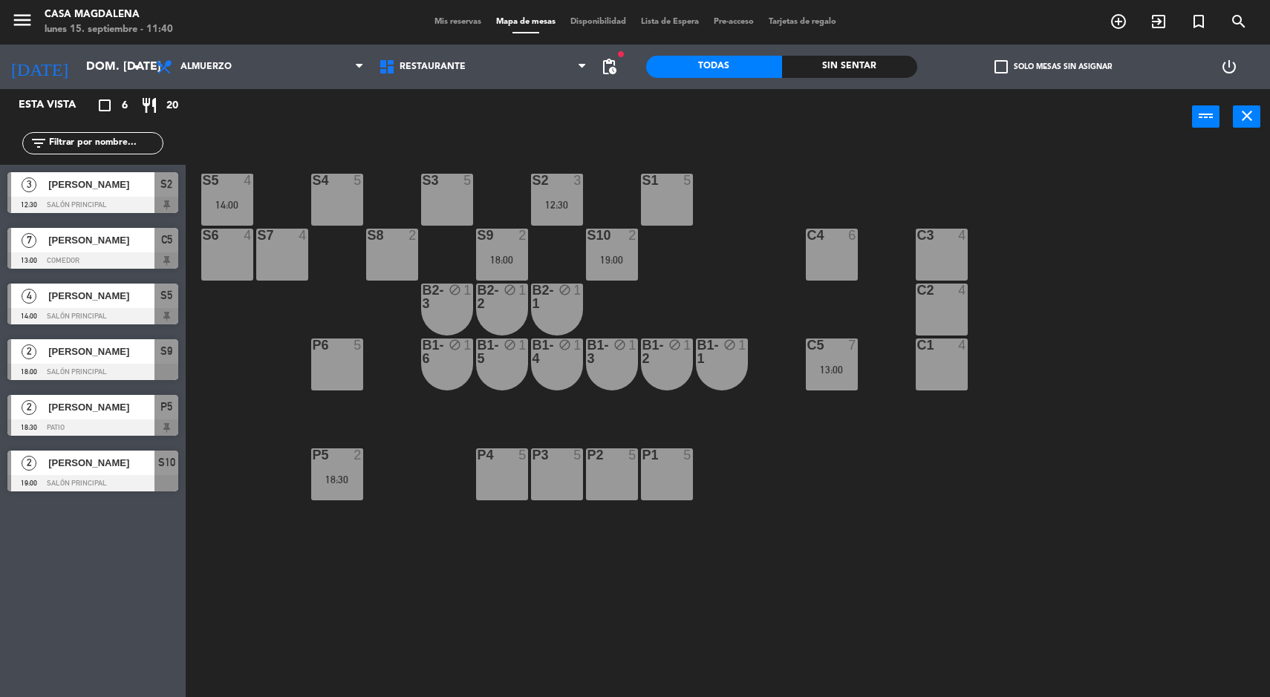
click at [79, 58] on input "dom. [DATE]" at bounding box center [157, 67] width 157 height 29
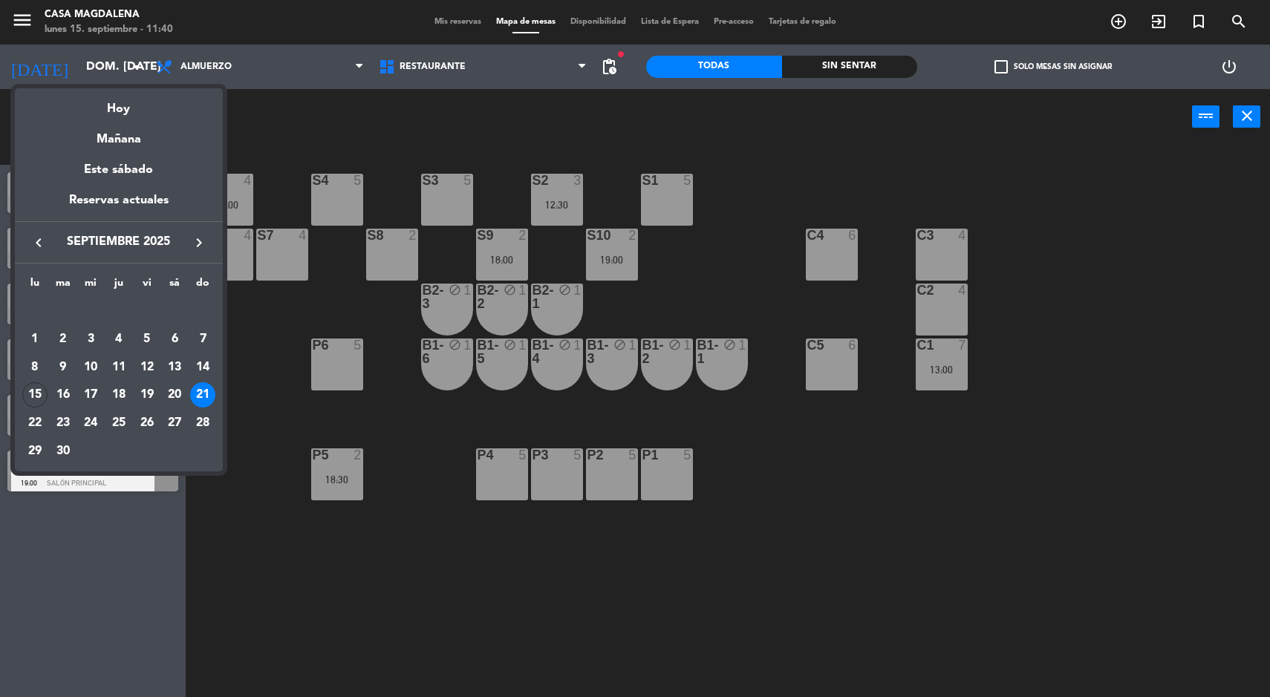
click at [27, 431] on div "22" at bounding box center [34, 423] width 25 height 25
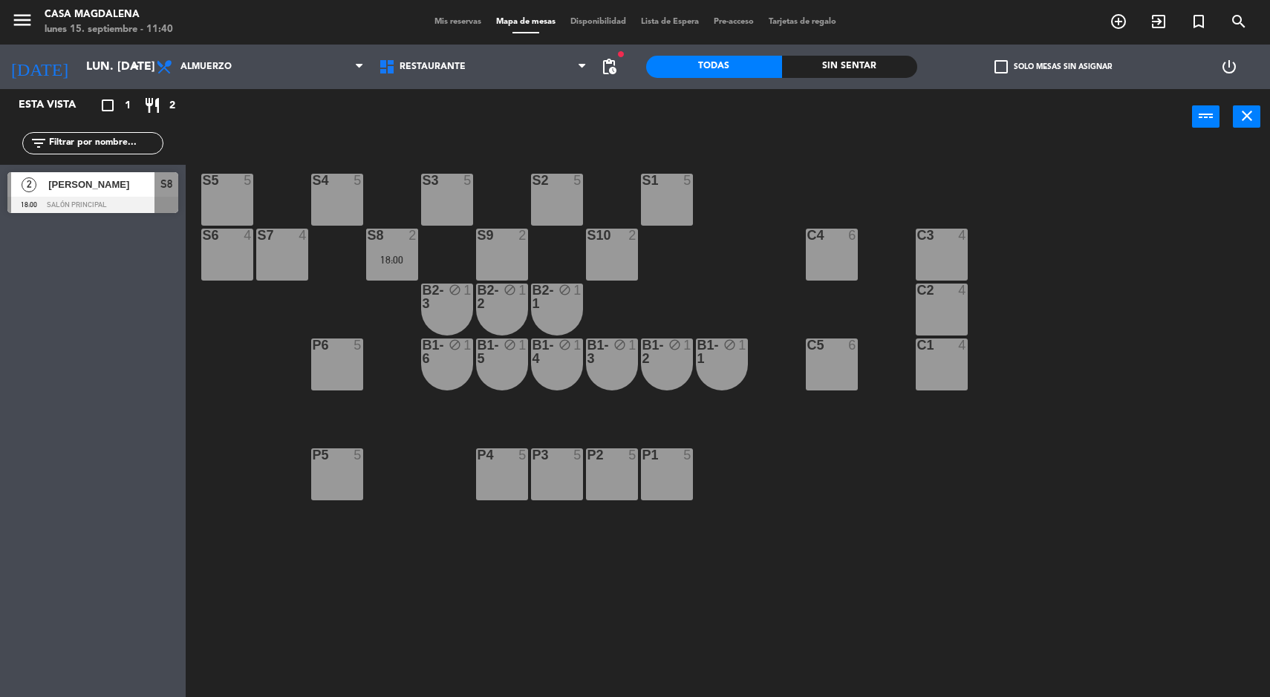
click at [105, 65] on input "lun. [DATE]" at bounding box center [157, 67] width 157 height 29
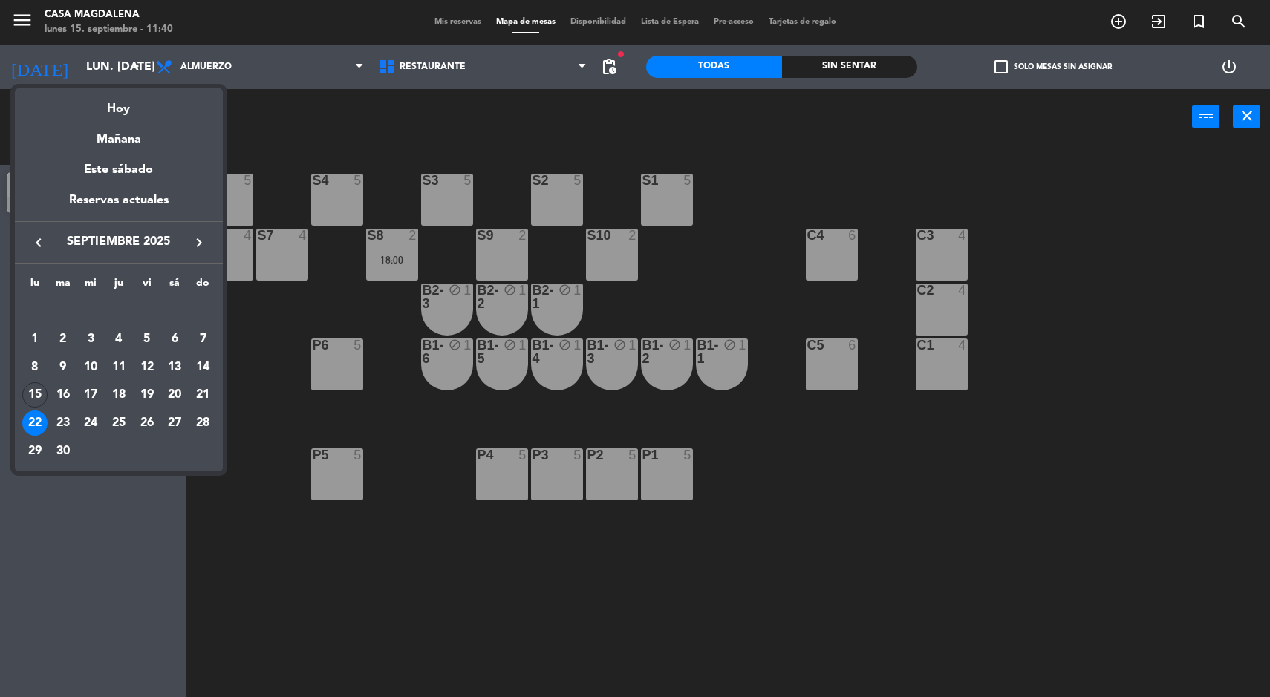
click at [56, 426] on div "23" at bounding box center [62, 423] width 25 height 25
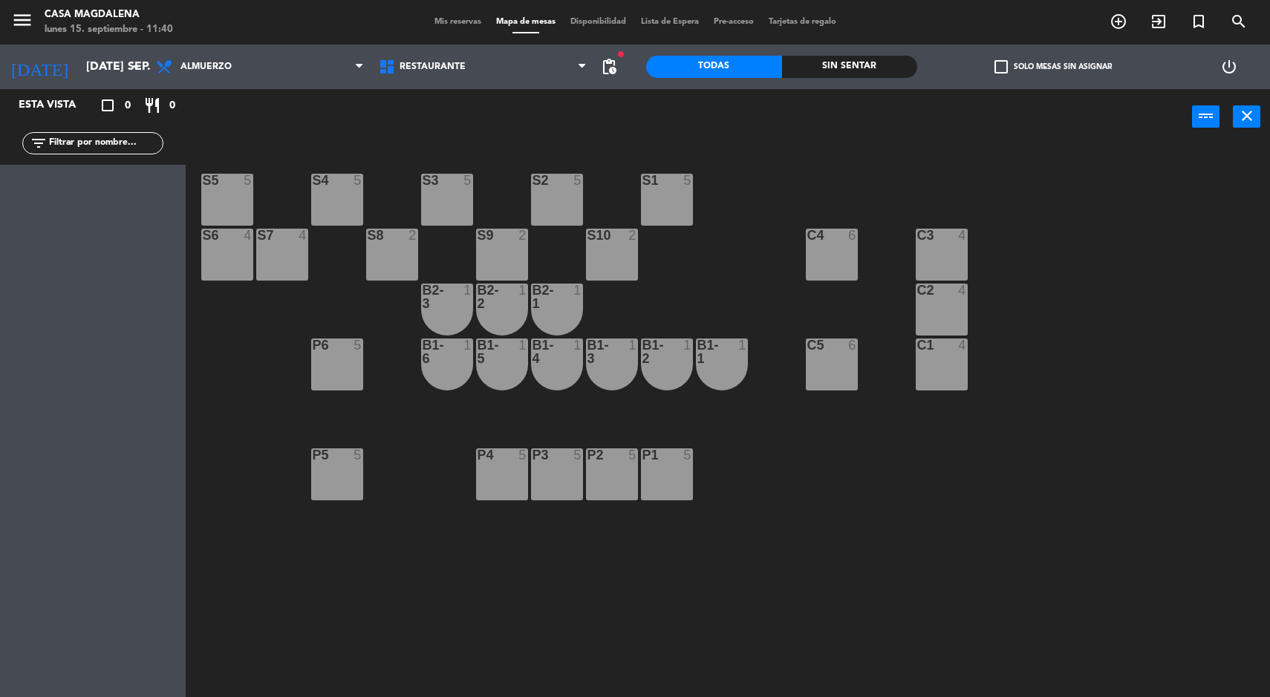
click at [79, 71] on input "[DATE] sep." at bounding box center [157, 67] width 157 height 29
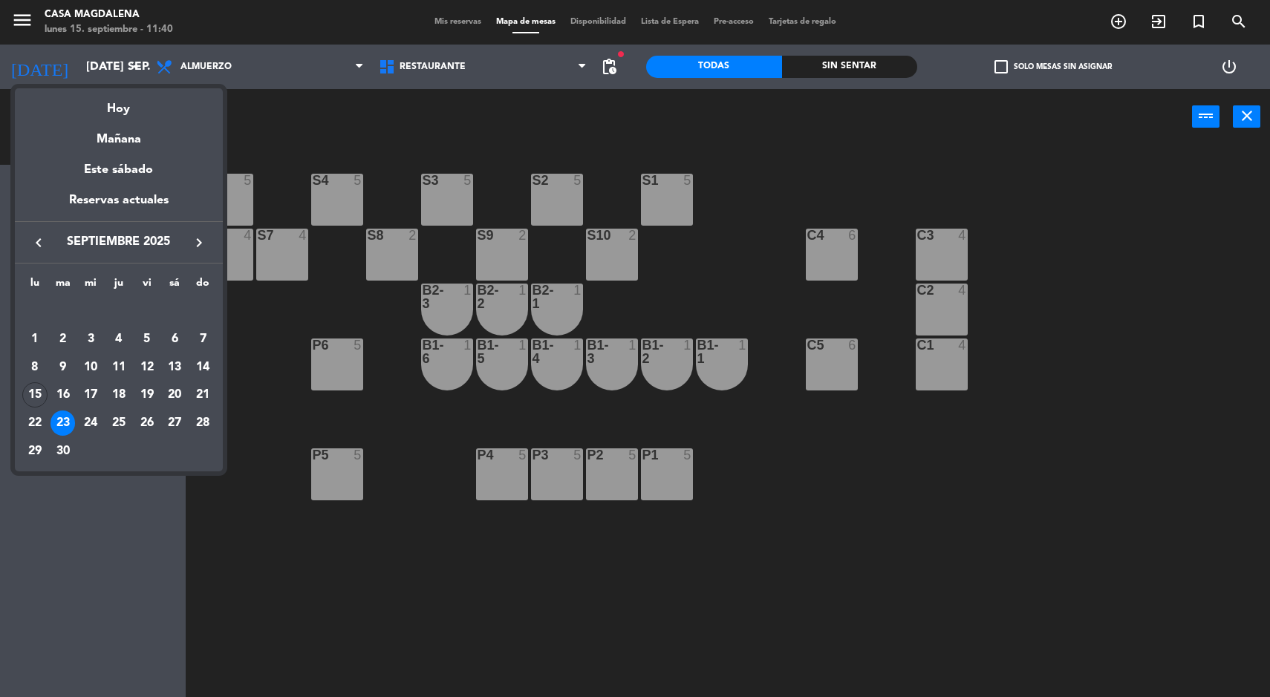
click at [94, 429] on div "24" at bounding box center [90, 423] width 25 height 25
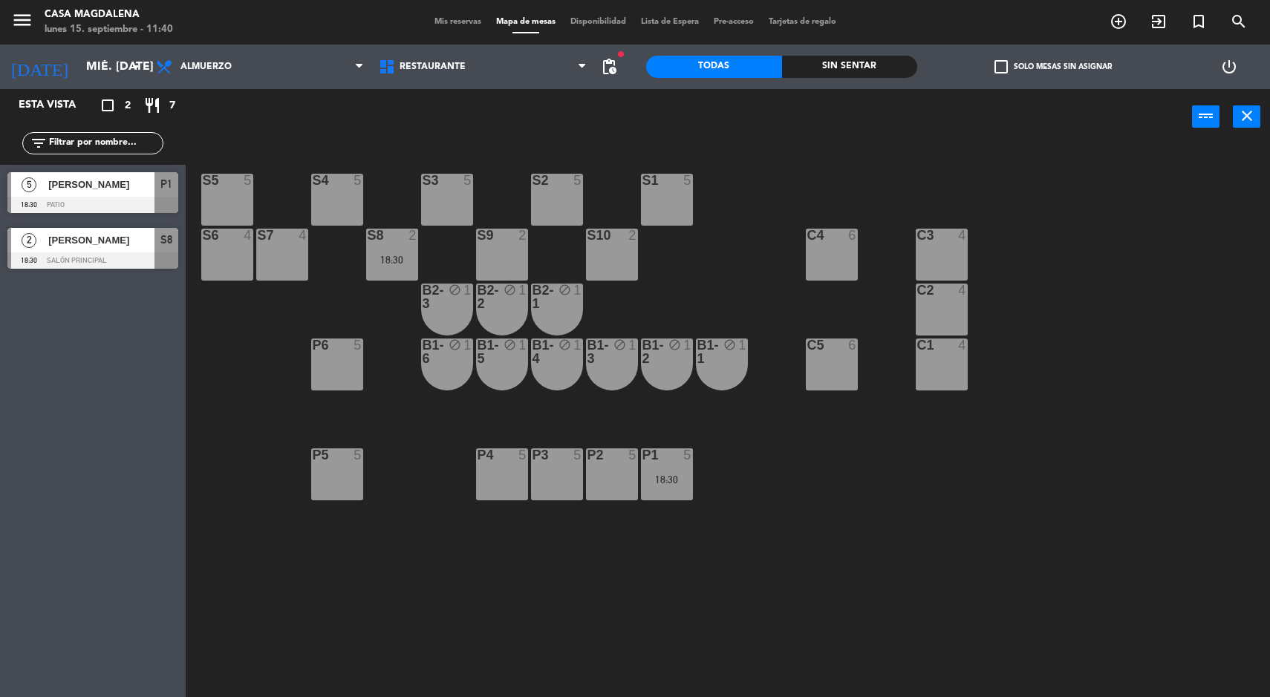
click at [85, 62] on input "mié. [DATE]" at bounding box center [157, 67] width 157 height 29
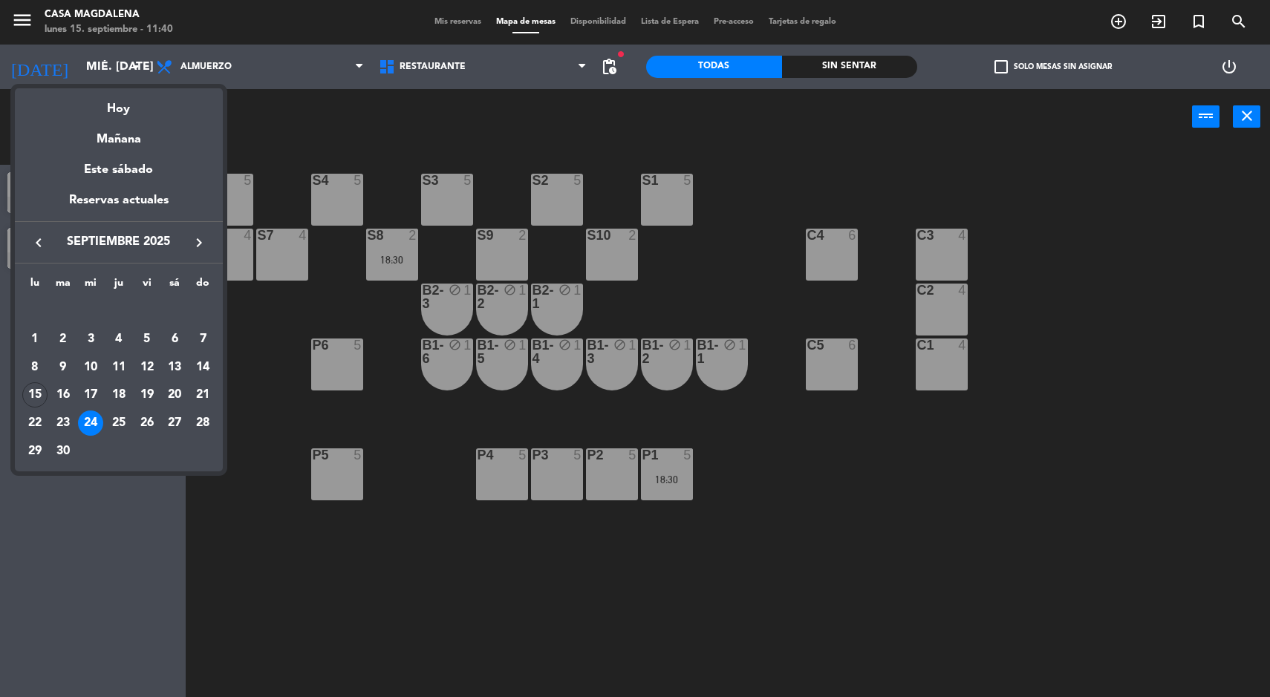
click at [113, 115] on div "Hoy" at bounding box center [119, 103] width 208 height 30
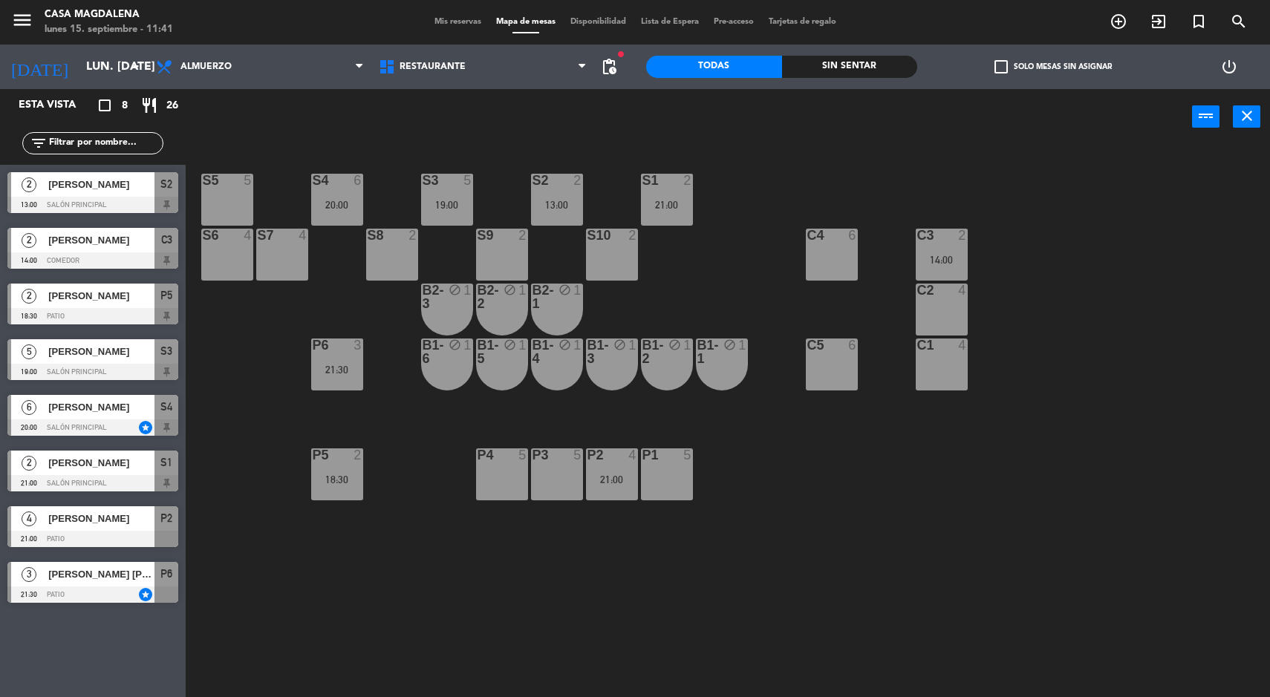
click at [45, 580] on div "3" at bounding box center [29, 574] width 36 height 25
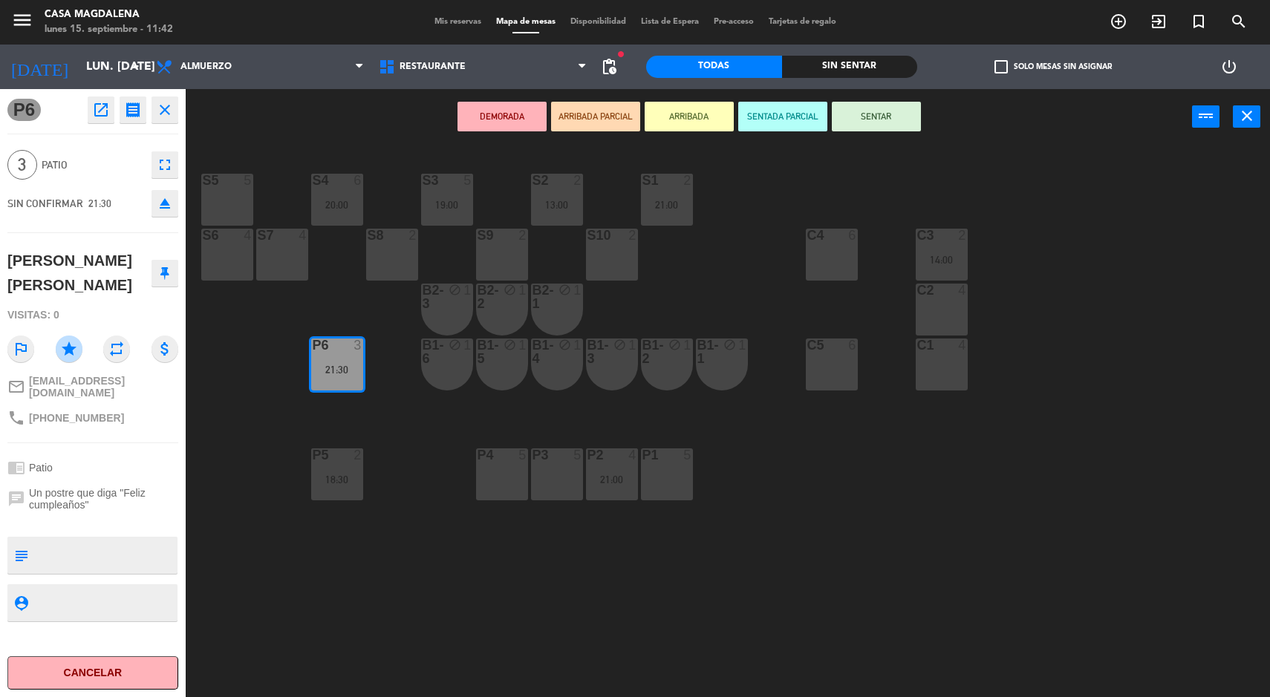
click at [99, 110] on icon "open_in_new" at bounding box center [101, 110] width 18 height 18
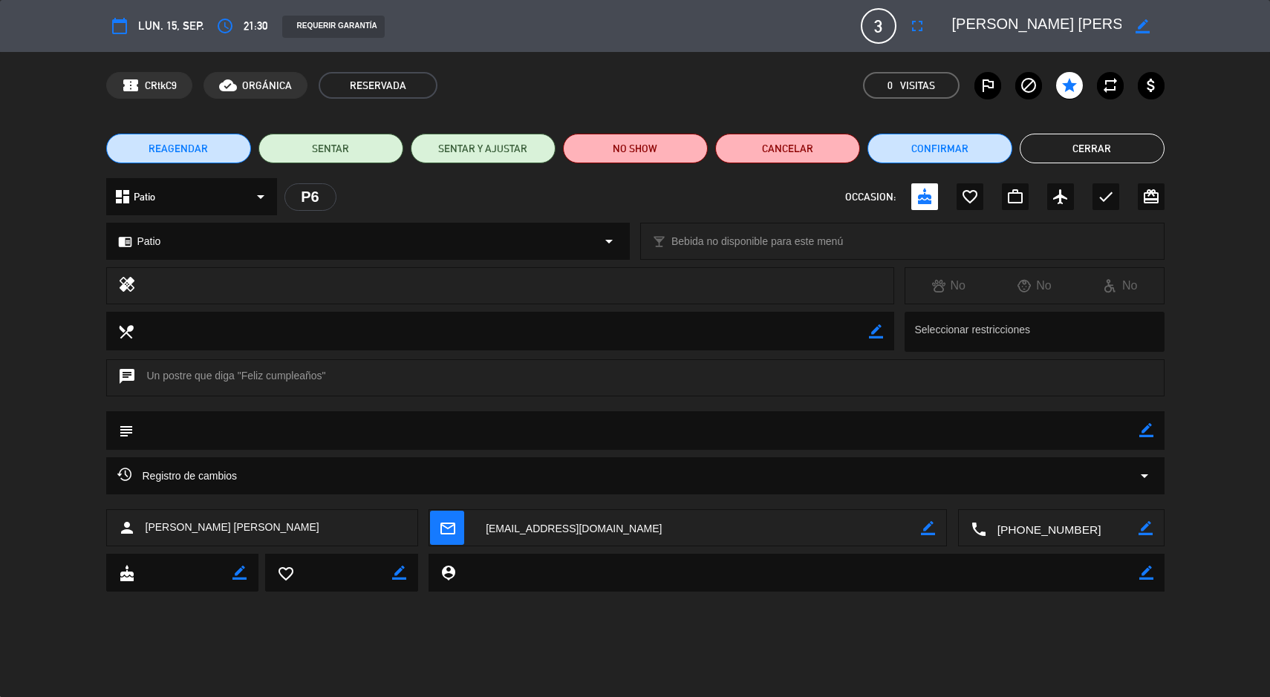
click at [232, 19] on button "access_time" at bounding box center [225, 26] width 27 height 27
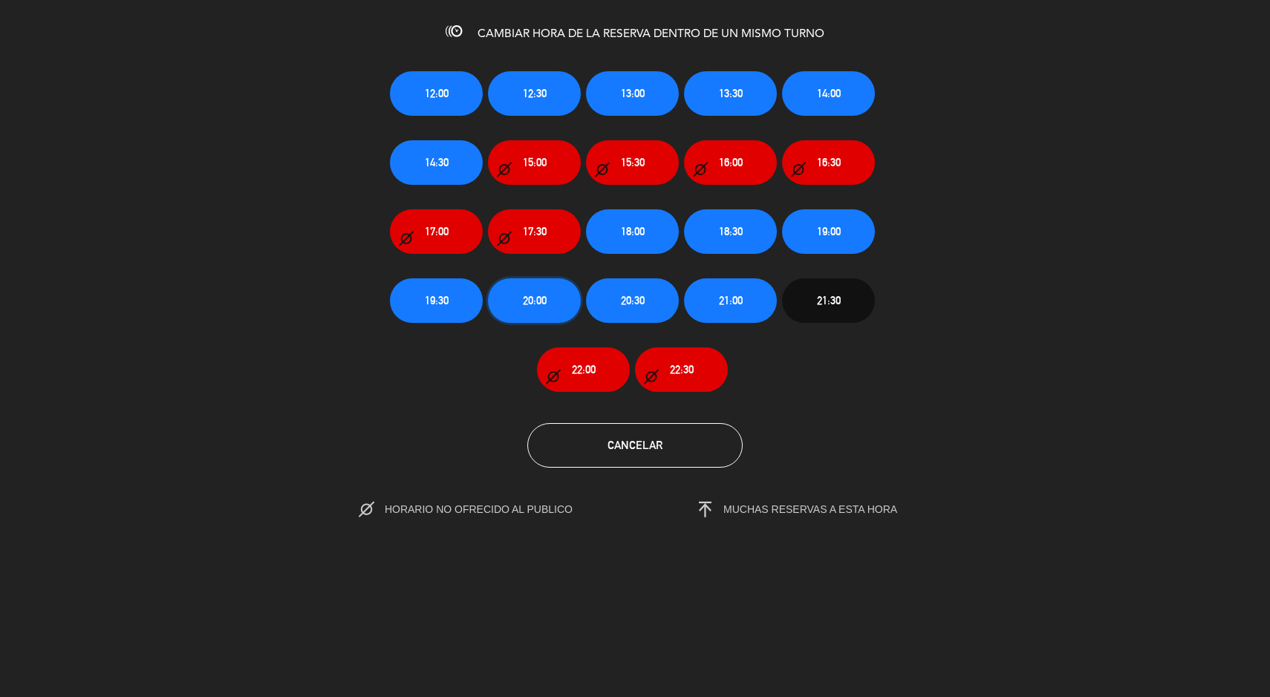
click at [530, 303] on span "20:00" at bounding box center [535, 300] width 24 height 17
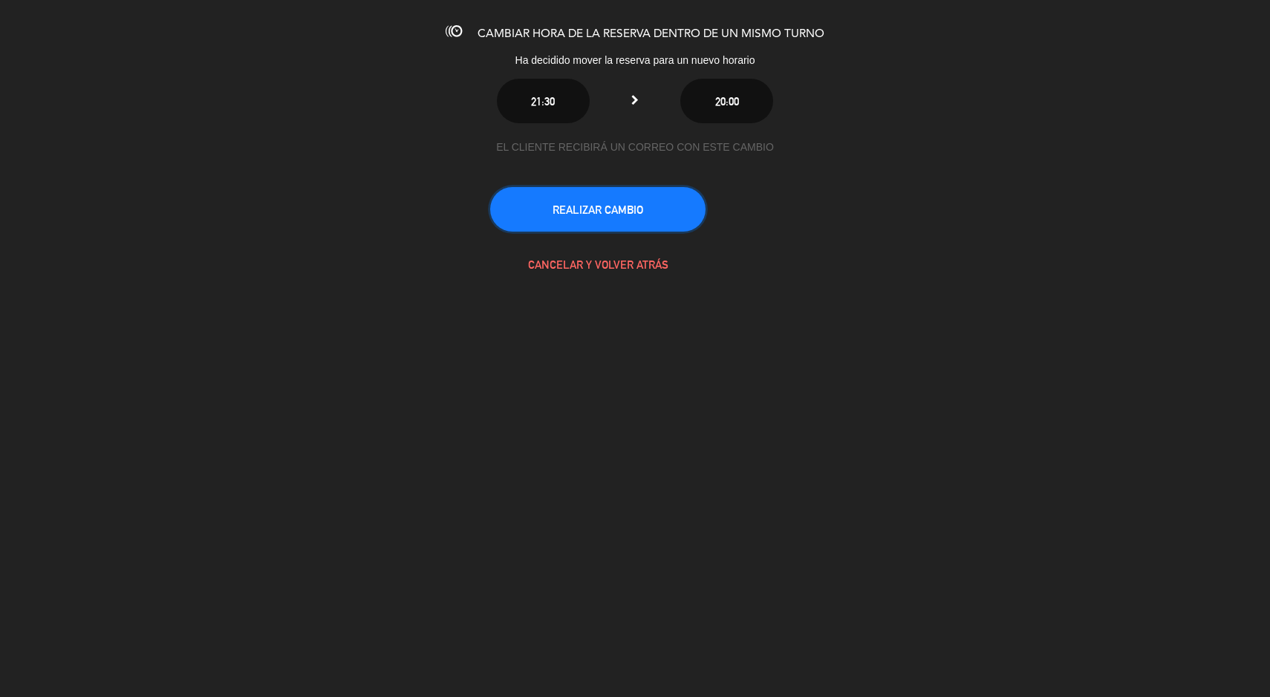
click at [616, 220] on button "REALIZAR CAMBIO" at bounding box center [597, 209] width 215 height 45
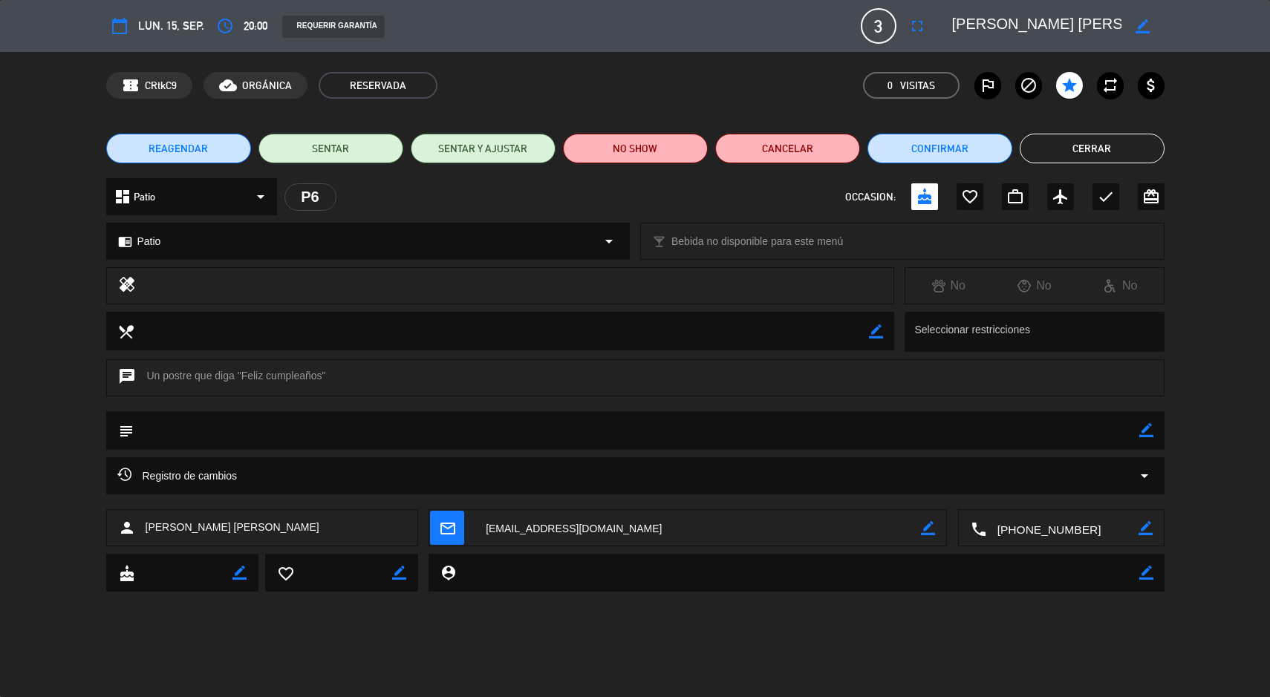
click at [1089, 148] on button "Cerrar" at bounding box center [1092, 149] width 145 height 30
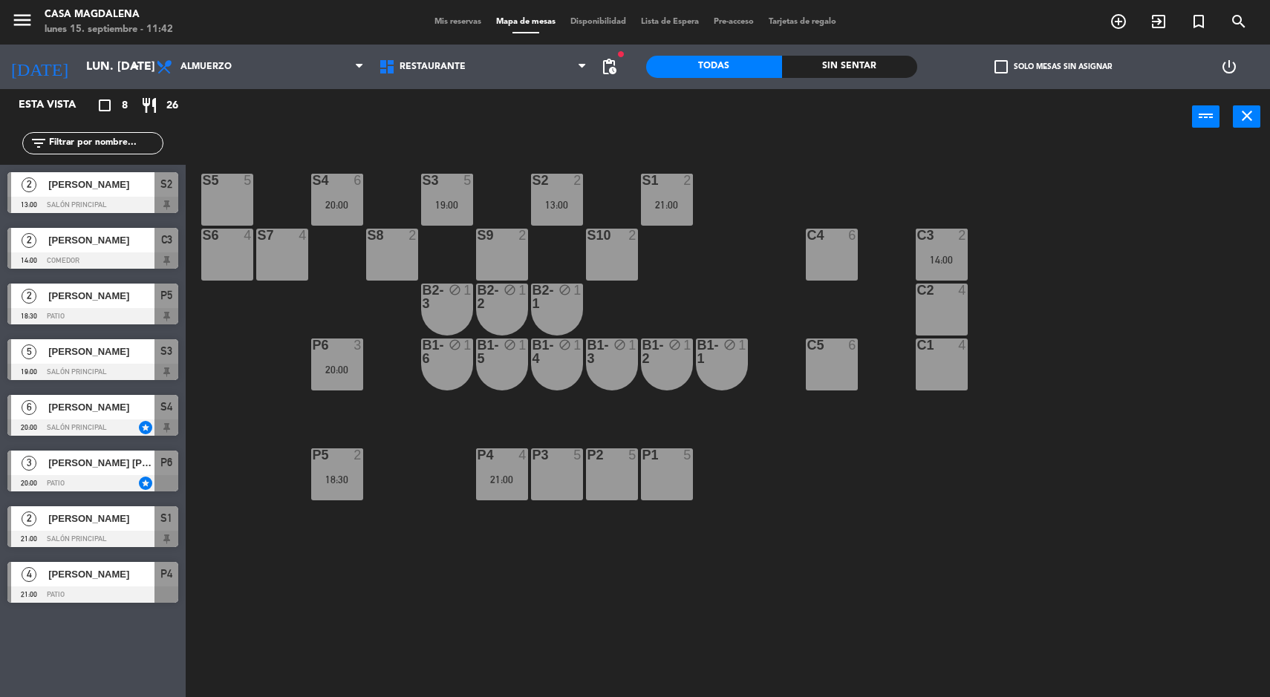
click at [358, 380] on div "P6 3 20:00" at bounding box center [337, 365] width 52 height 52
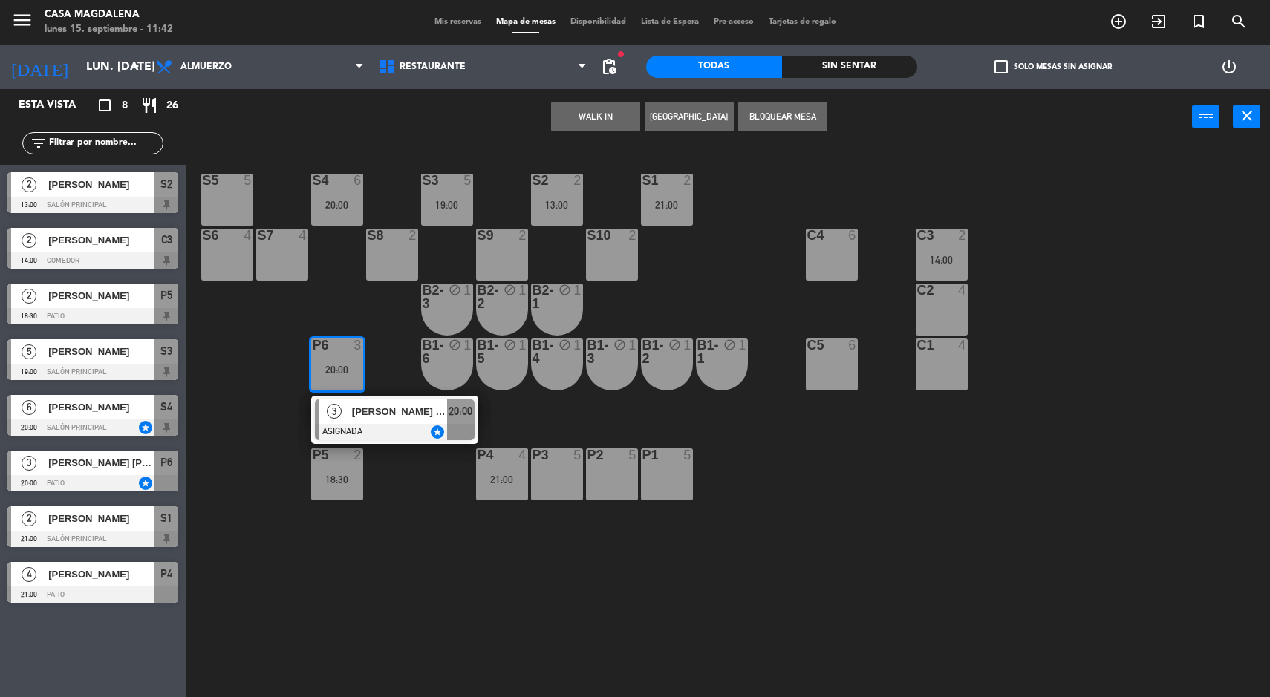
click at [457, 604] on div "S5 5 S4 6 20:00 S3 5 19:00 S2 2 13:00 S1 2 21:00 S6 4 S7 4 S8 2 S9 2 S10 2 C3 2…" at bounding box center [734, 423] width 1072 height 553
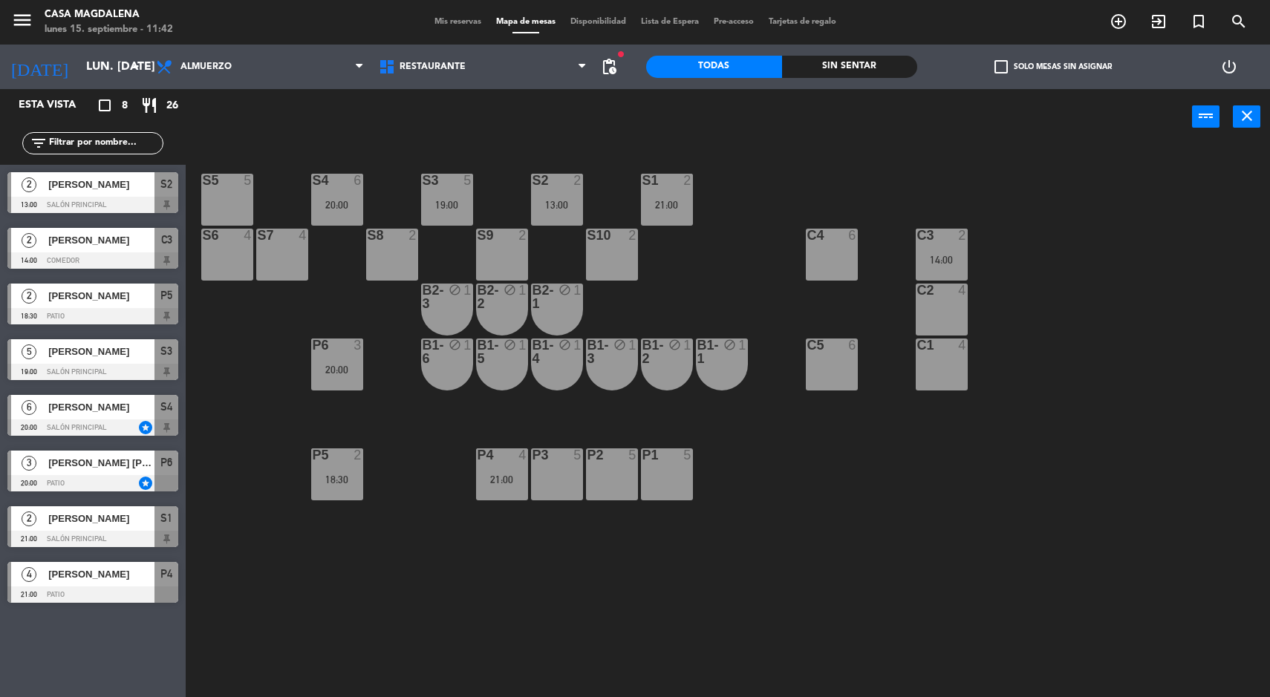
click at [327, 204] on div "20:00" at bounding box center [337, 205] width 52 height 10
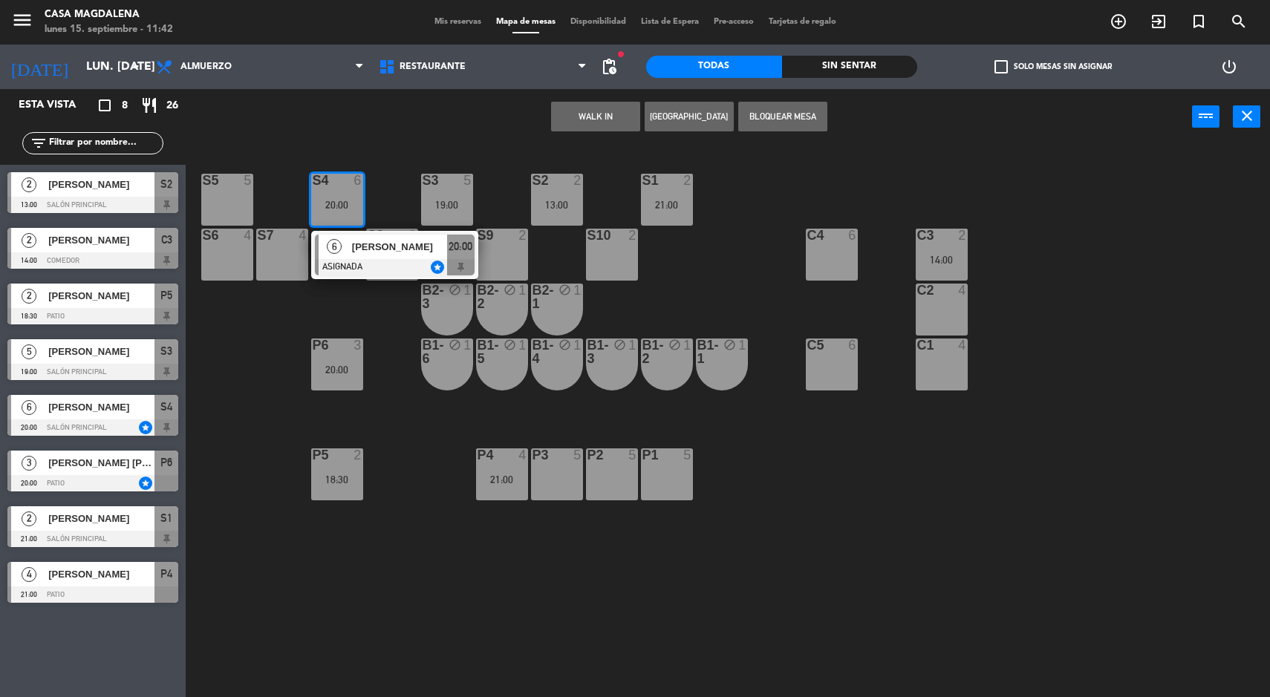
click at [413, 247] on span "[PERSON_NAME]" at bounding box center [399, 247] width 95 height 16
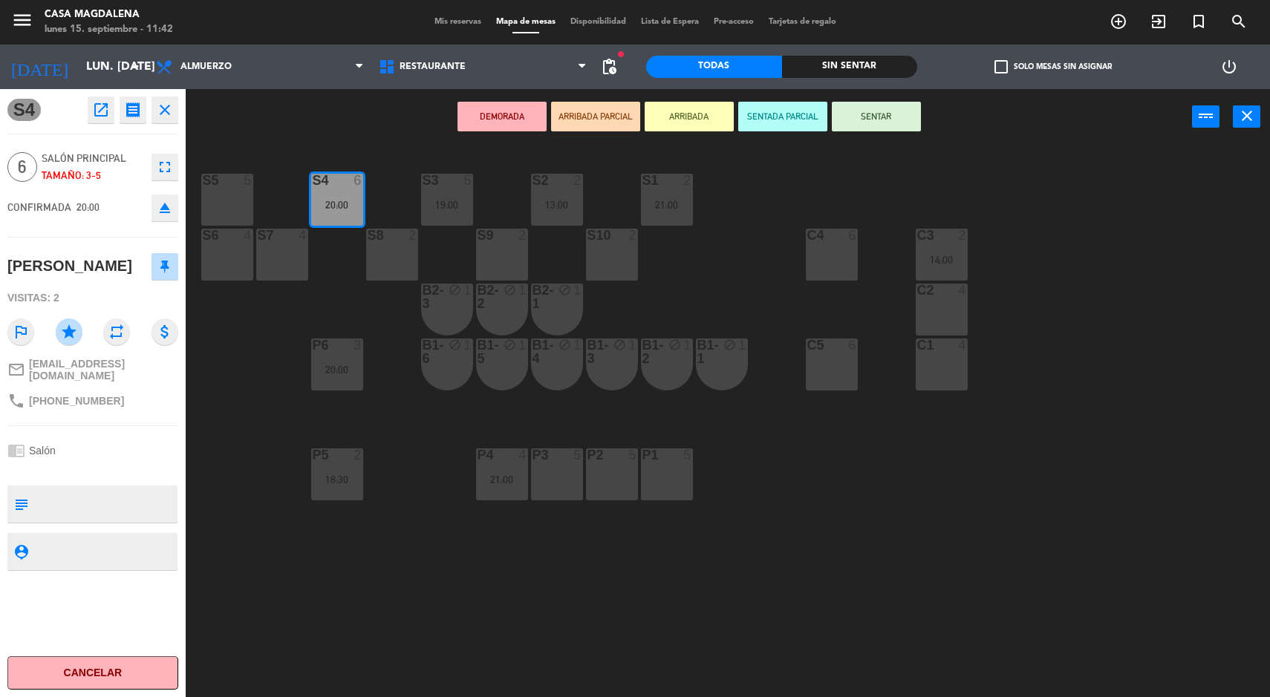
click at [481, 613] on div "S5 5 S4 6 20:00 S3 5 19:00 S2 2 13:00 S1 2 21:00 S6 4 S7 4 S8 2 S9 2 S10 2 C3 2…" at bounding box center [734, 423] width 1072 height 553
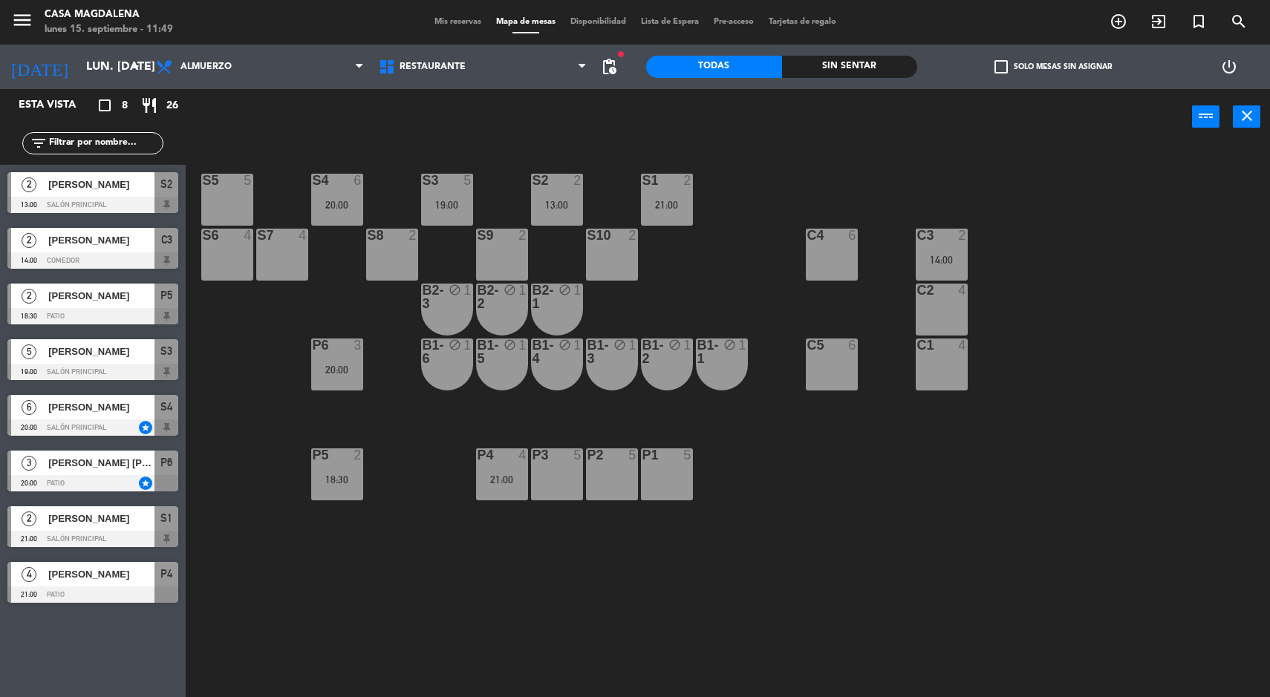
click at [1098, 510] on div "S5 5 S4 6 20:00 S3 5 19:00 S2 2 13:00 S1 2 21:00 S6 4 S7 4 S8 2 S9 2 S10 2 C3 2…" at bounding box center [734, 423] width 1072 height 553
click at [79, 58] on input "lun. [DATE]" at bounding box center [157, 67] width 157 height 29
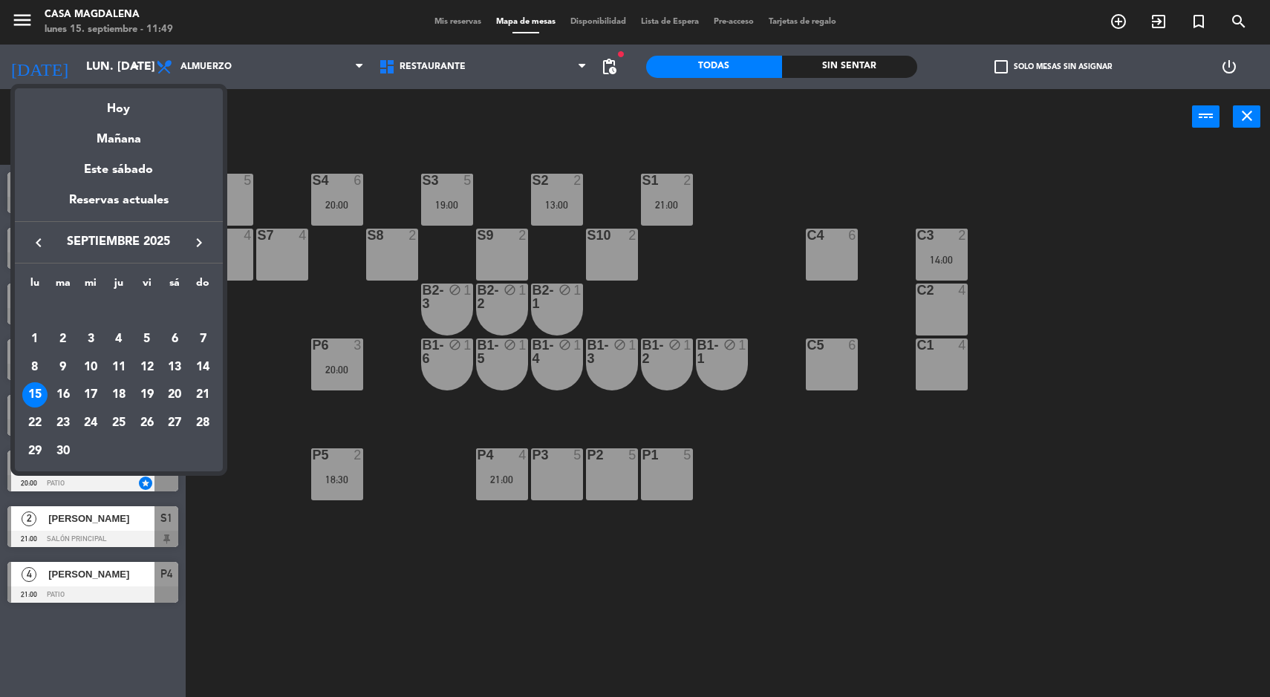
click at [192, 251] on icon "keyboard_arrow_right" at bounding box center [199, 243] width 18 height 18
click at [219, 252] on div "keyboard_arrow_left octubre 2025 keyboard_arrow_right" at bounding box center [119, 242] width 208 height 42
click at [197, 244] on icon "keyboard_arrow_right" at bounding box center [199, 243] width 18 height 18
click at [193, 240] on icon "keyboard_arrow_right" at bounding box center [199, 243] width 18 height 18
click at [168, 387] on div "20" at bounding box center [174, 394] width 25 height 25
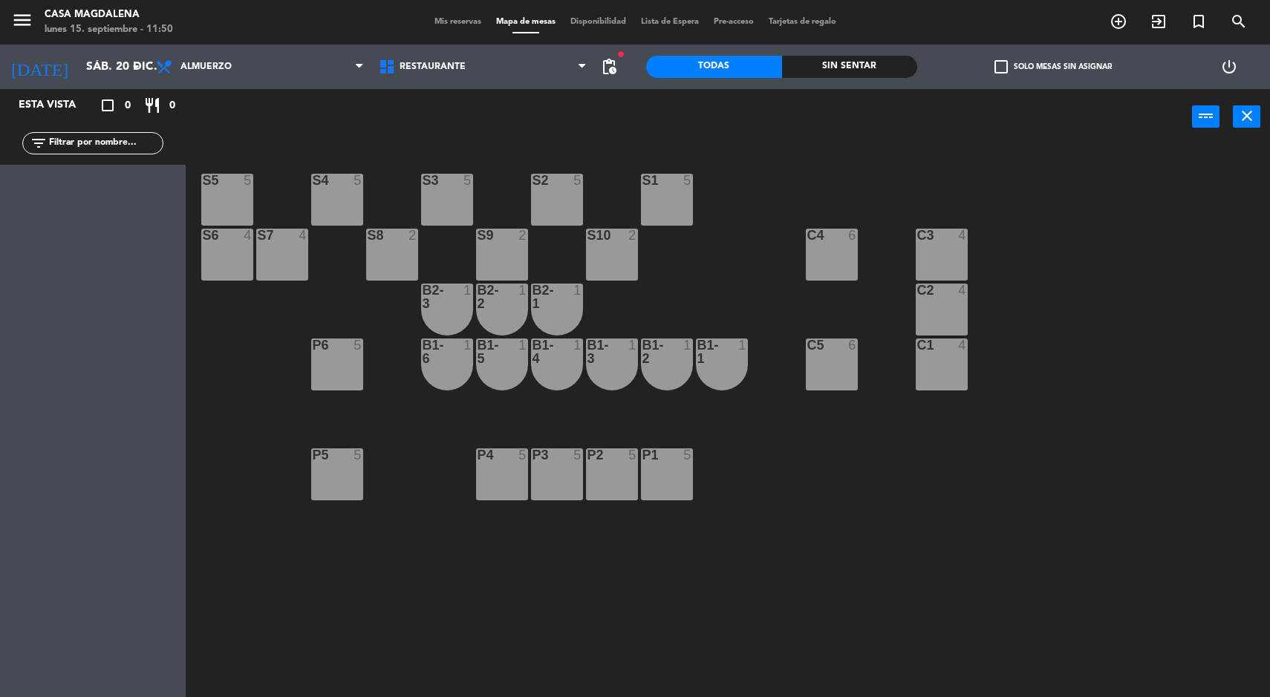
click at [610, 72] on span "pending_actions" at bounding box center [609, 67] width 18 height 18
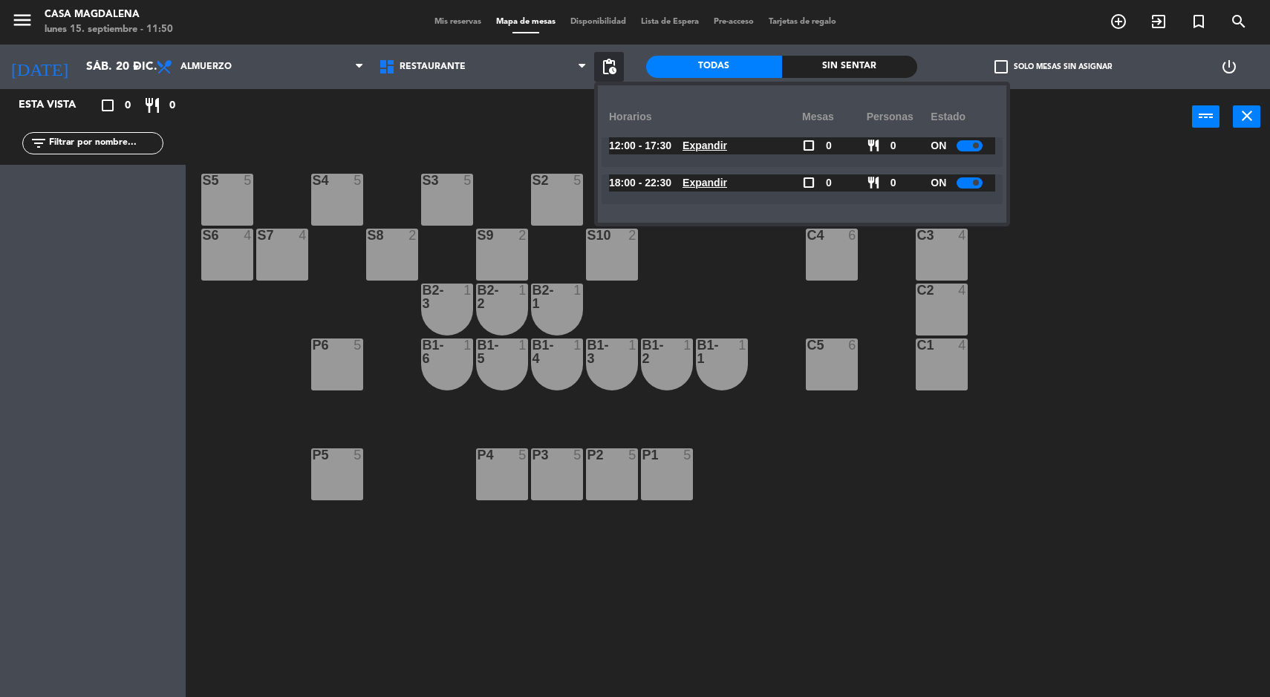
click at [971, 180] on div at bounding box center [970, 182] width 26 height 11
click at [969, 146] on div at bounding box center [970, 145] width 26 height 11
click at [979, 147] on span at bounding box center [976, 146] width 6 height 6
click at [1185, 172] on div "S5 5 S4 5 S3 5 S2 5 S1 5 S6 4 S7 4 S8 2 S9 2 S10 2 C3 4 C4 6 C2 4 B2-3 1 B2-2 1…" at bounding box center [734, 423] width 1072 height 553
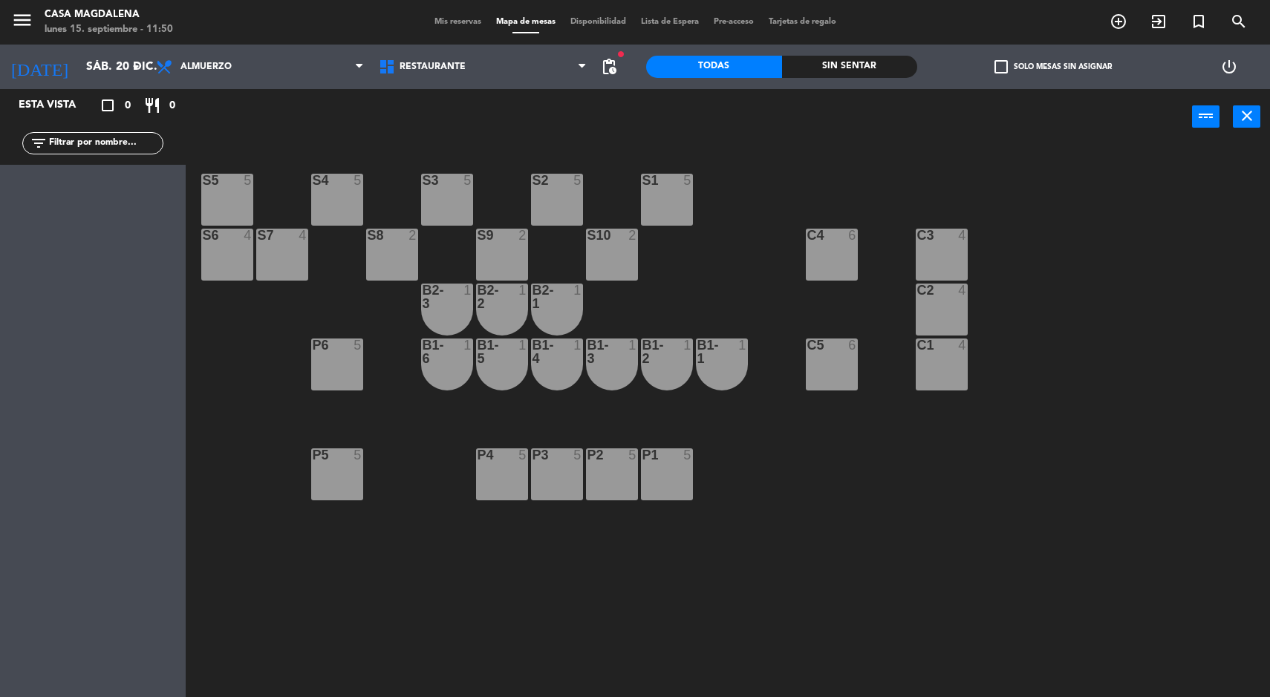
click at [79, 76] on input "sáb. 20 dic." at bounding box center [157, 67] width 157 height 29
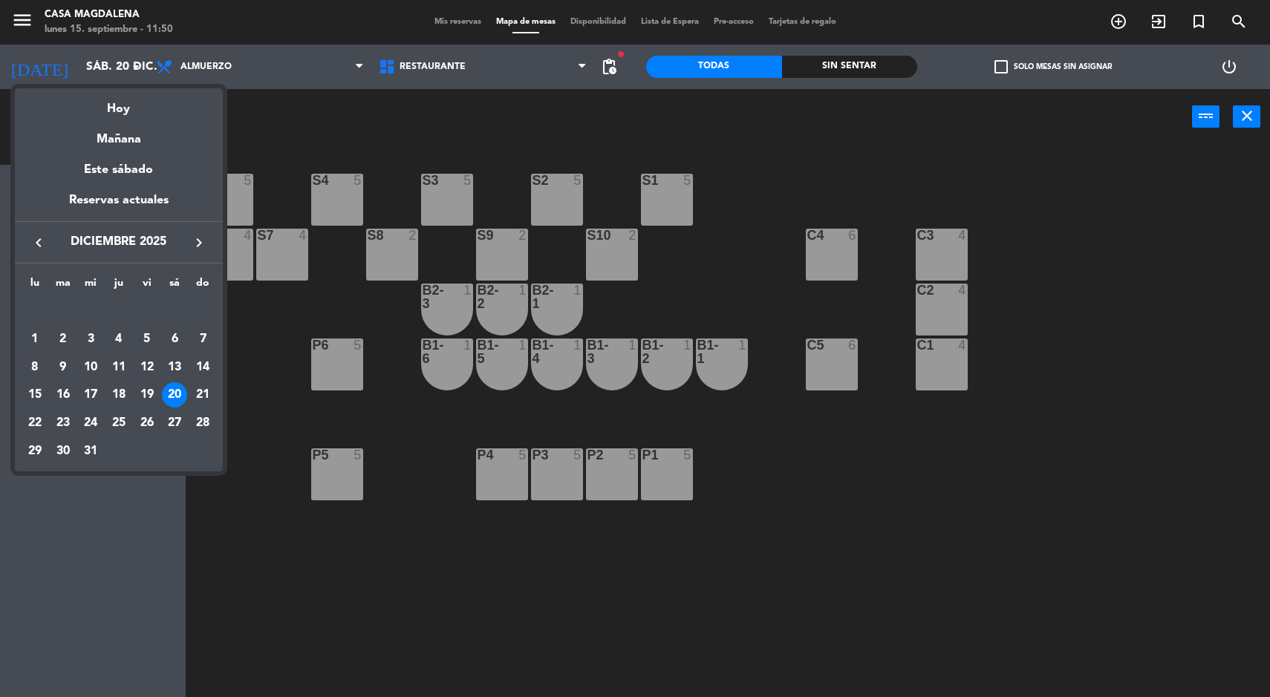
click at [106, 120] on div "Mañana" at bounding box center [119, 134] width 208 height 30
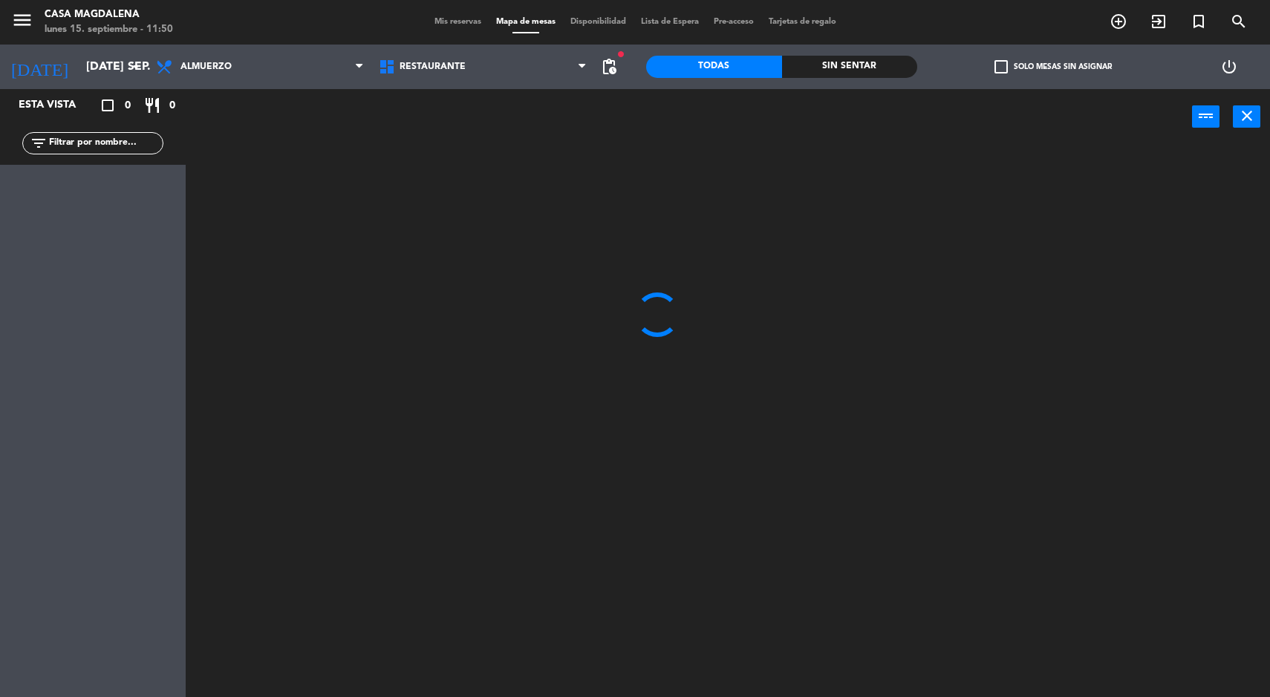
click at [79, 63] on input "[DATE] sep." at bounding box center [157, 67] width 157 height 29
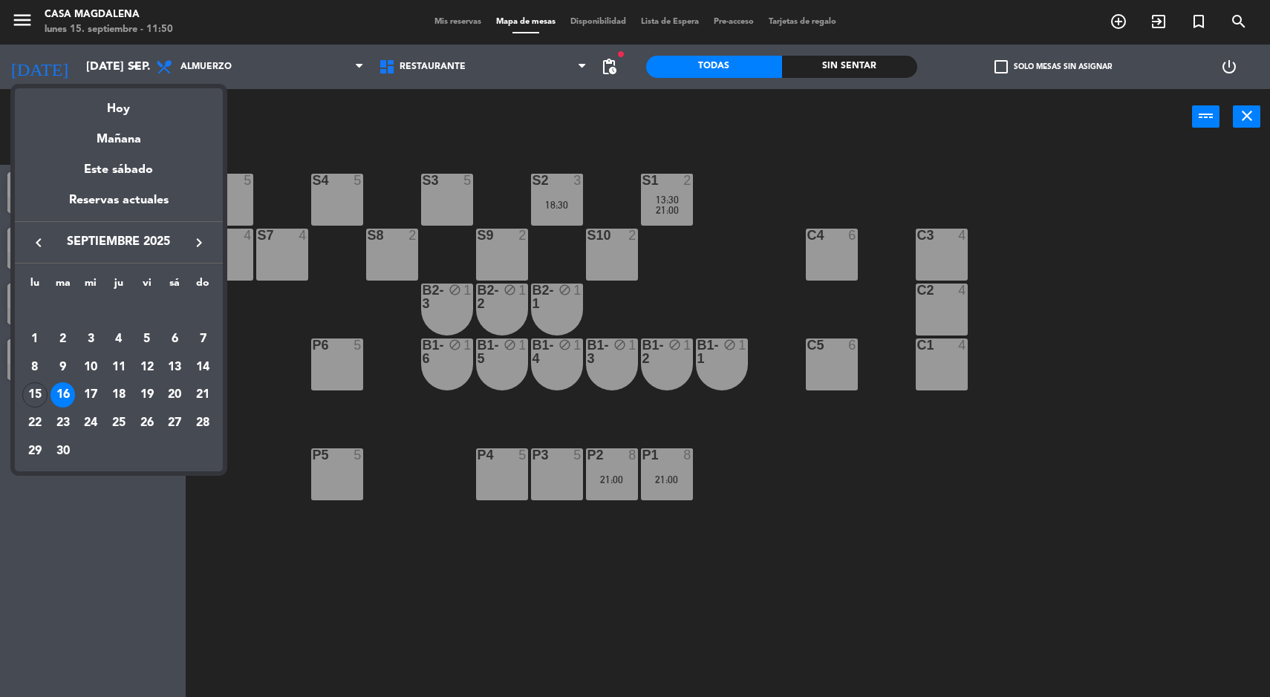
click at [175, 394] on div "20" at bounding box center [174, 394] width 25 height 25
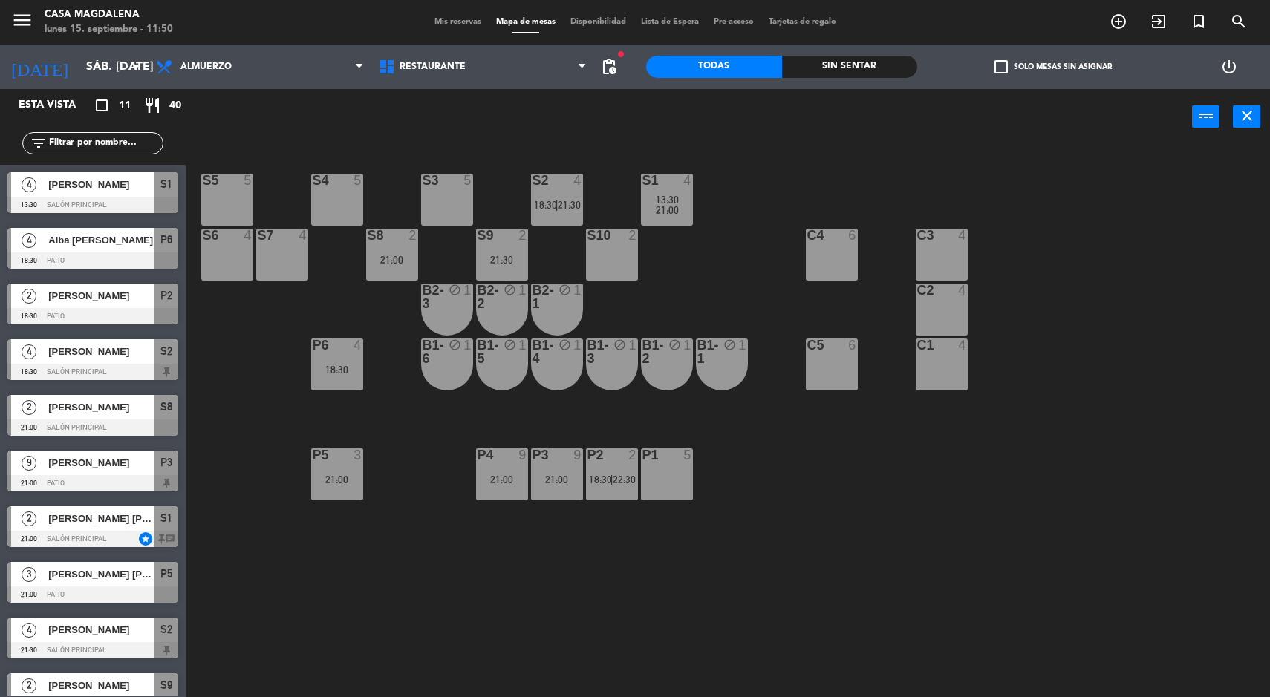
click at [1146, 225] on div "S5 5 S4 5 S3 5 S2 4 18:30 | 21:30 S1 4 13:30 21:00 S6 4 S7 4 S8 2 21:00 S9 2 21…" at bounding box center [734, 423] width 1072 height 553
click at [79, 69] on input "sáb. [DATE]" at bounding box center [157, 67] width 157 height 29
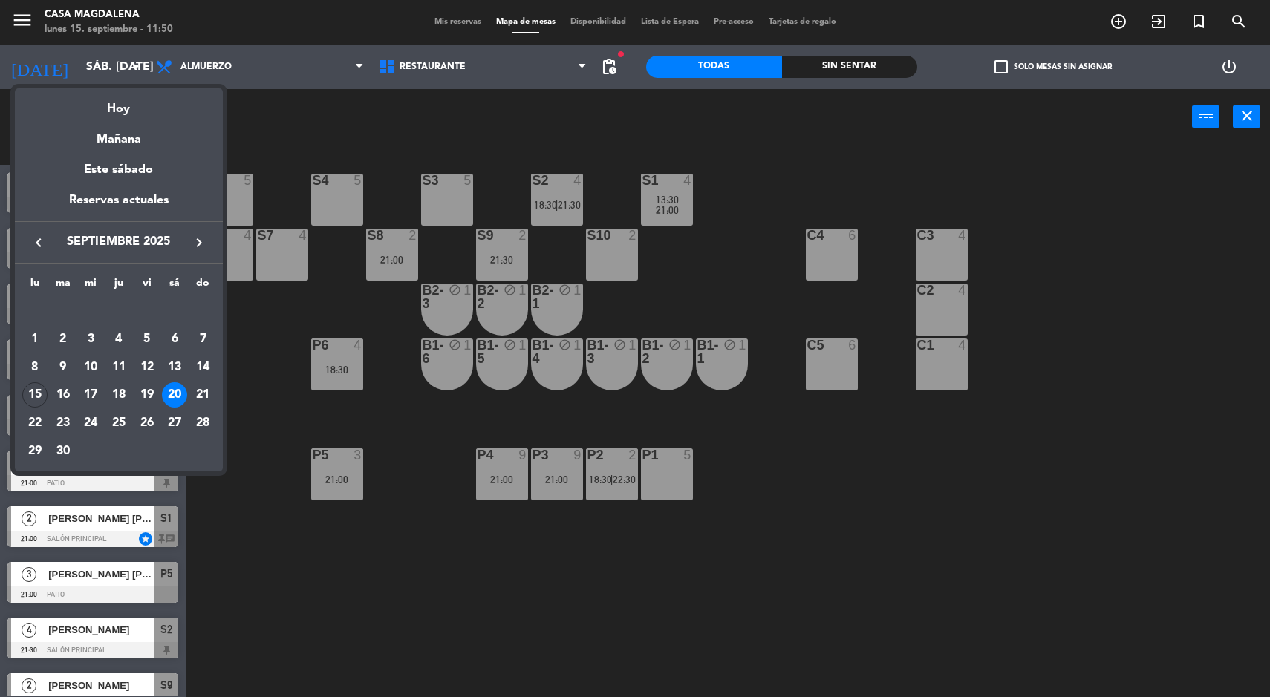
click at [108, 114] on div "Hoy" at bounding box center [119, 103] width 208 height 30
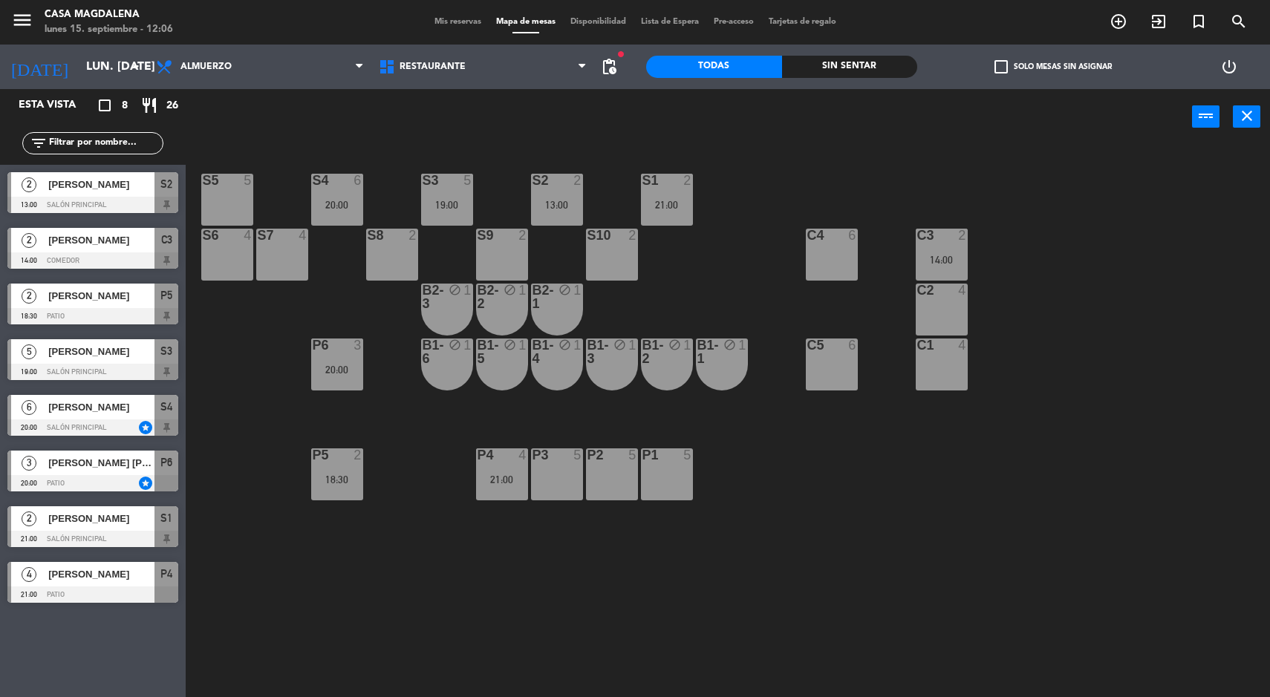
click at [89, 62] on input "lun. [DATE]" at bounding box center [157, 67] width 157 height 29
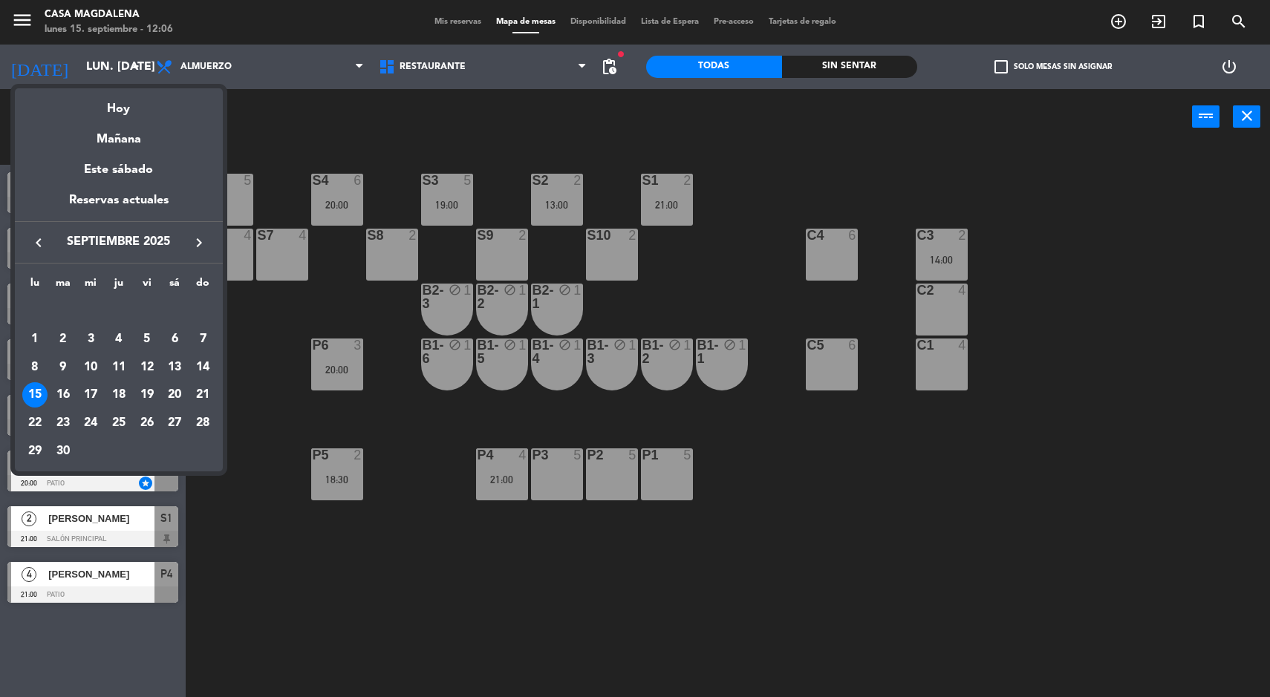
click at [90, 407] on div "17" at bounding box center [90, 394] width 25 height 25
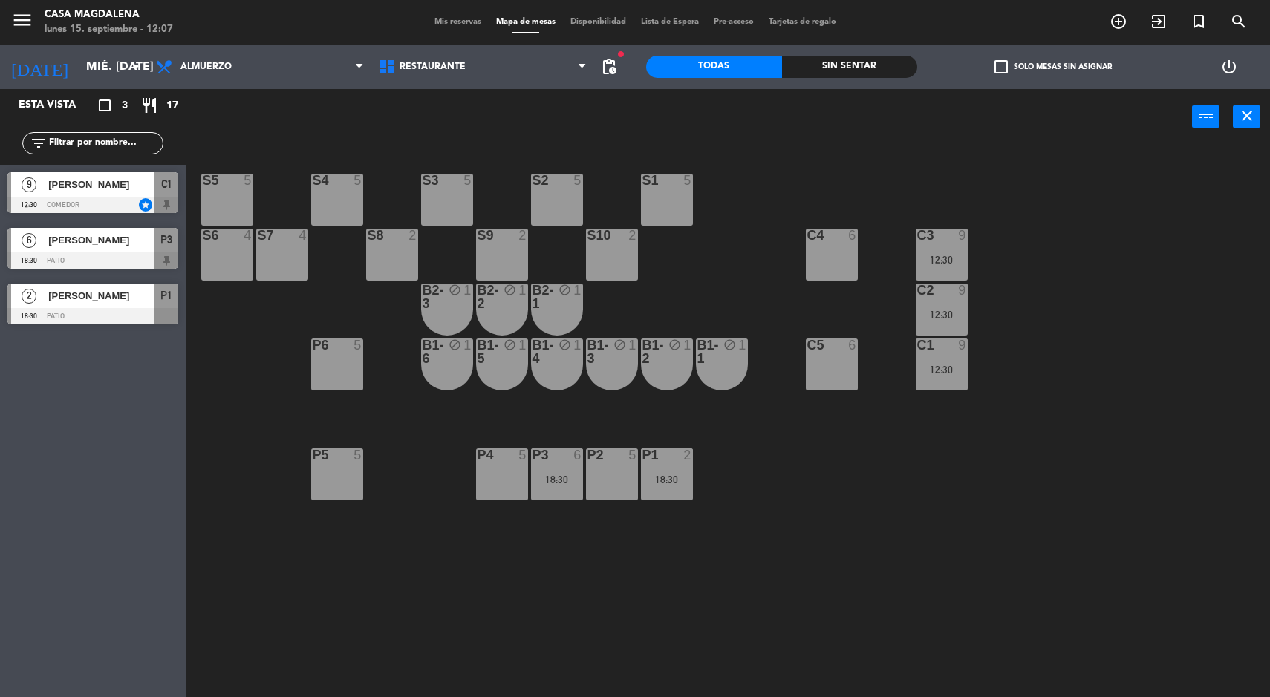
click at [79, 68] on input "mié. [DATE]" at bounding box center [157, 67] width 157 height 29
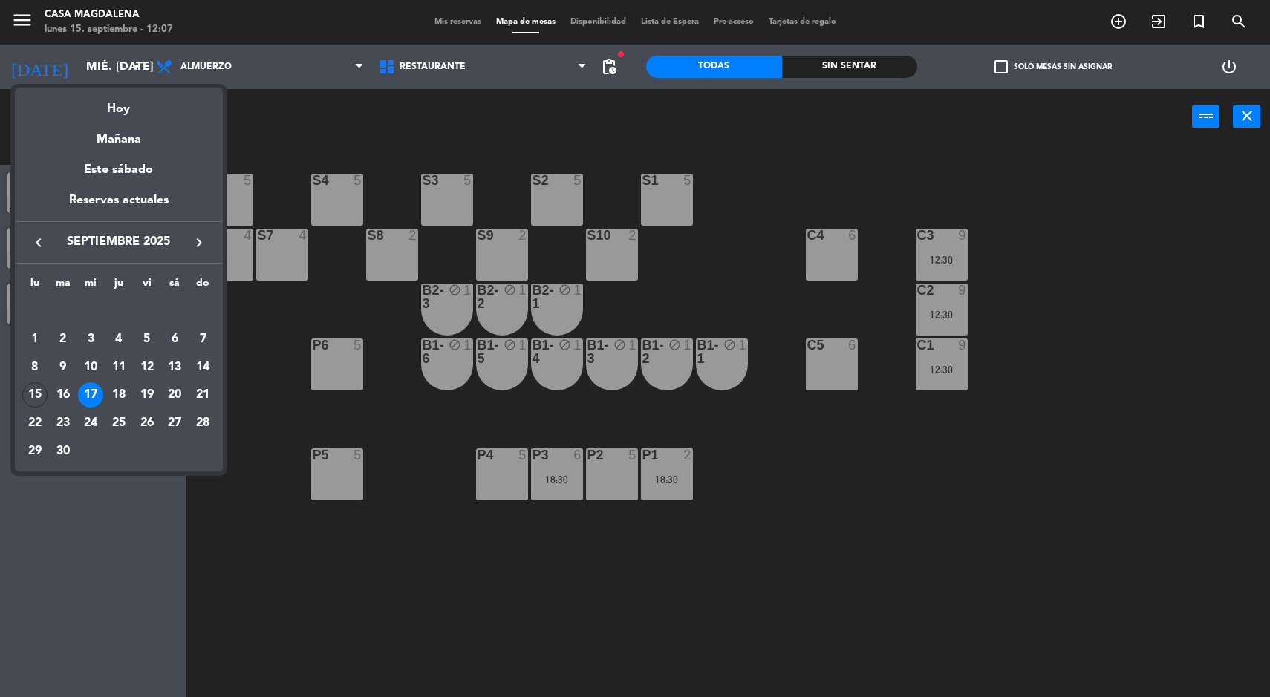
click at [104, 111] on div "Hoy" at bounding box center [119, 103] width 208 height 30
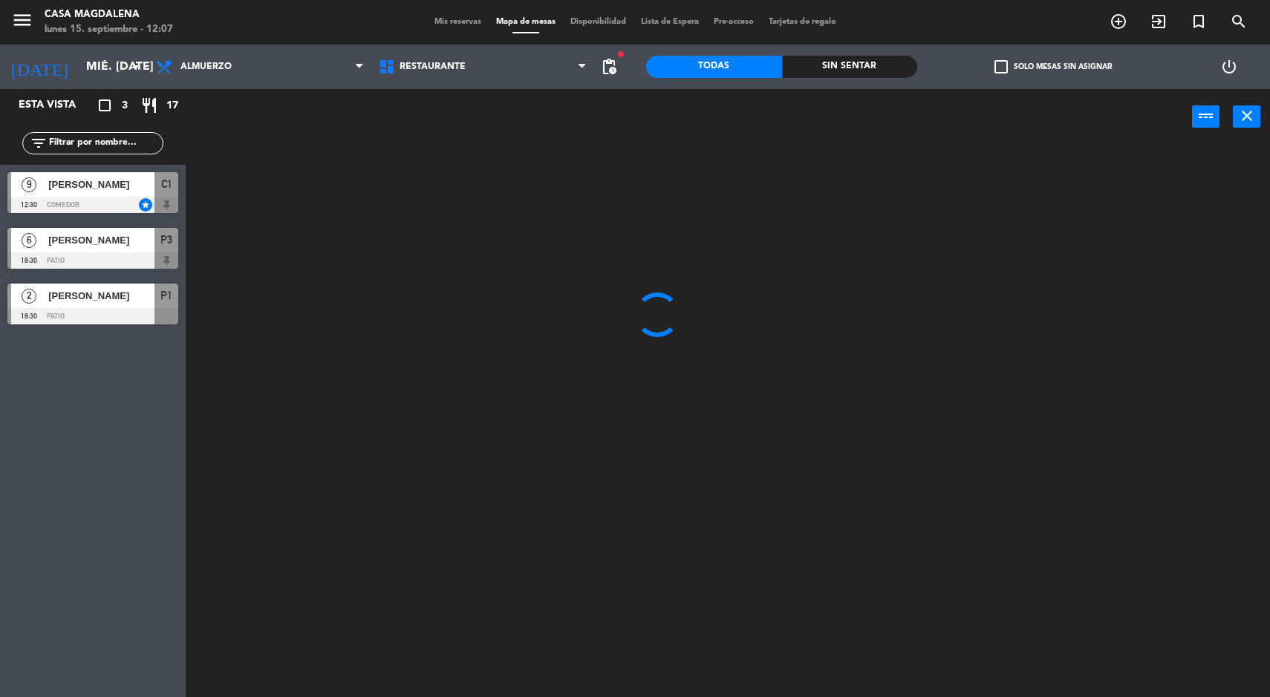
type input "lun. [DATE]"
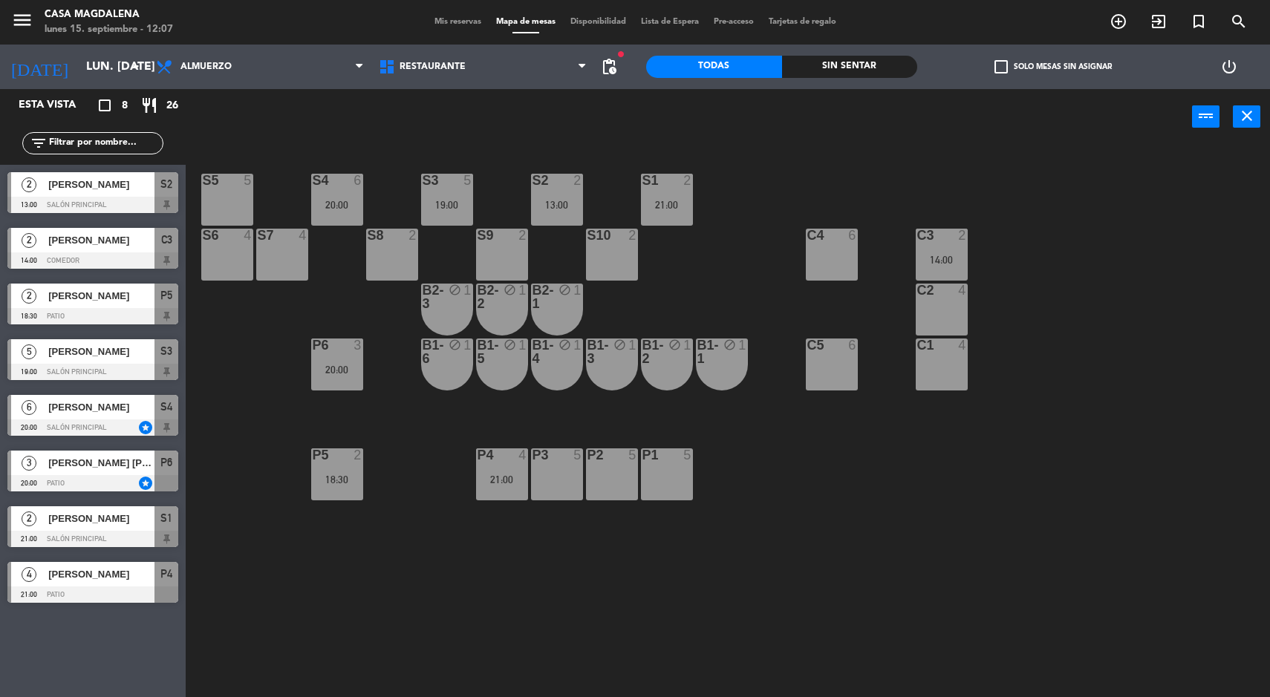
click at [325, 359] on div "P6 3 20:00" at bounding box center [337, 365] width 52 height 52
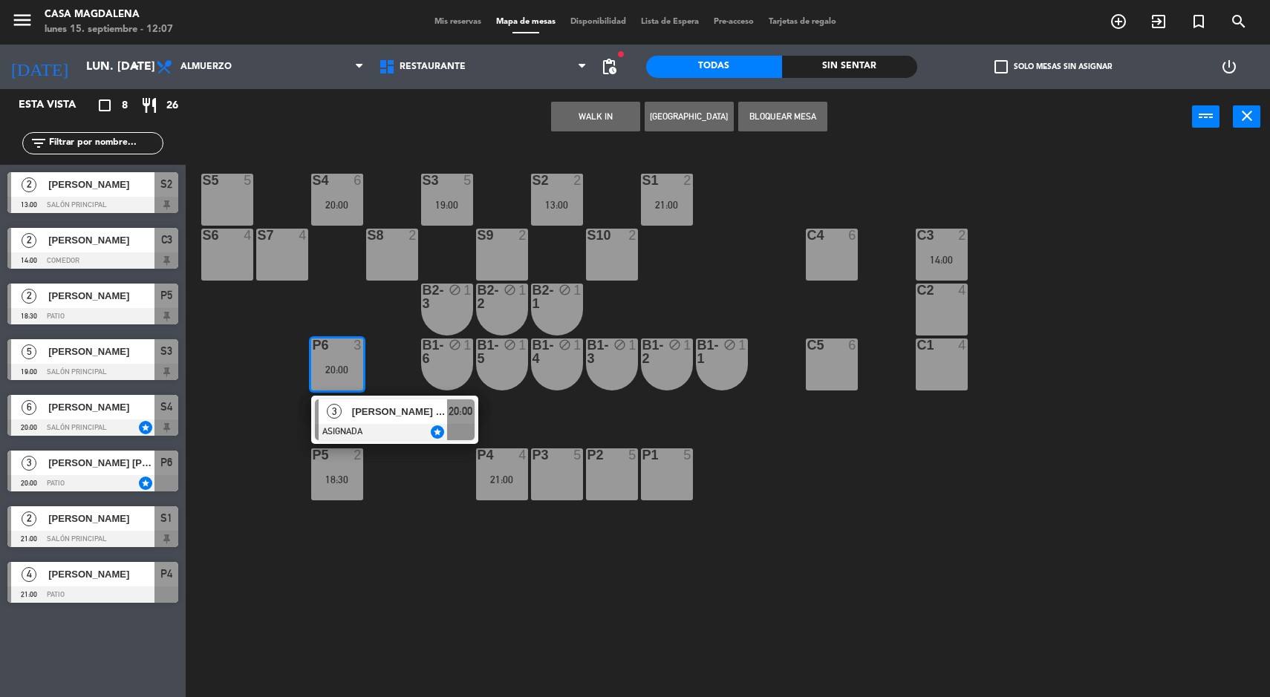
click at [376, 412] on span "[PERSON_NAME] [PERSON_NAME]" at bounding box center [399, 412] width 95 height 16
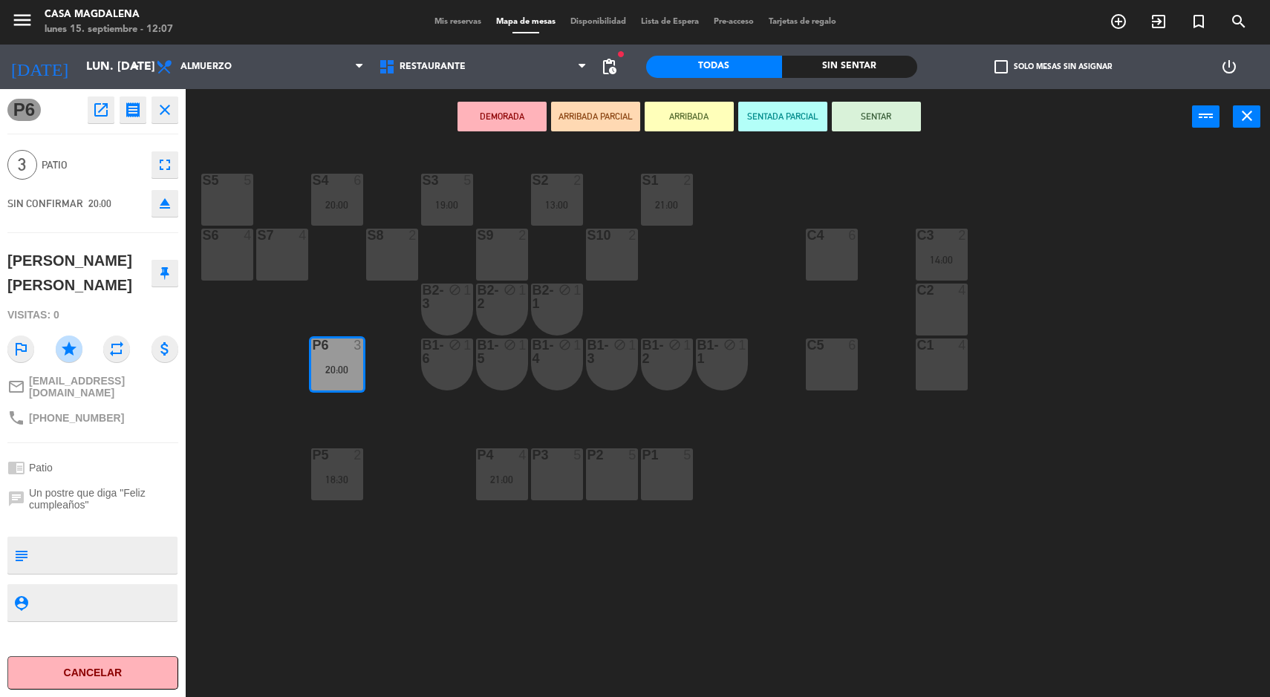
click at [666, 589] on div "S5 5 S4 6 20:00 S3 5 19:00 S2 2 13:00 S1 2 21:00 S6 4 S7 4 S8 2 S9 2 S10 2 C3 2…" at bounding box center [734, 423] width 1072 height 553
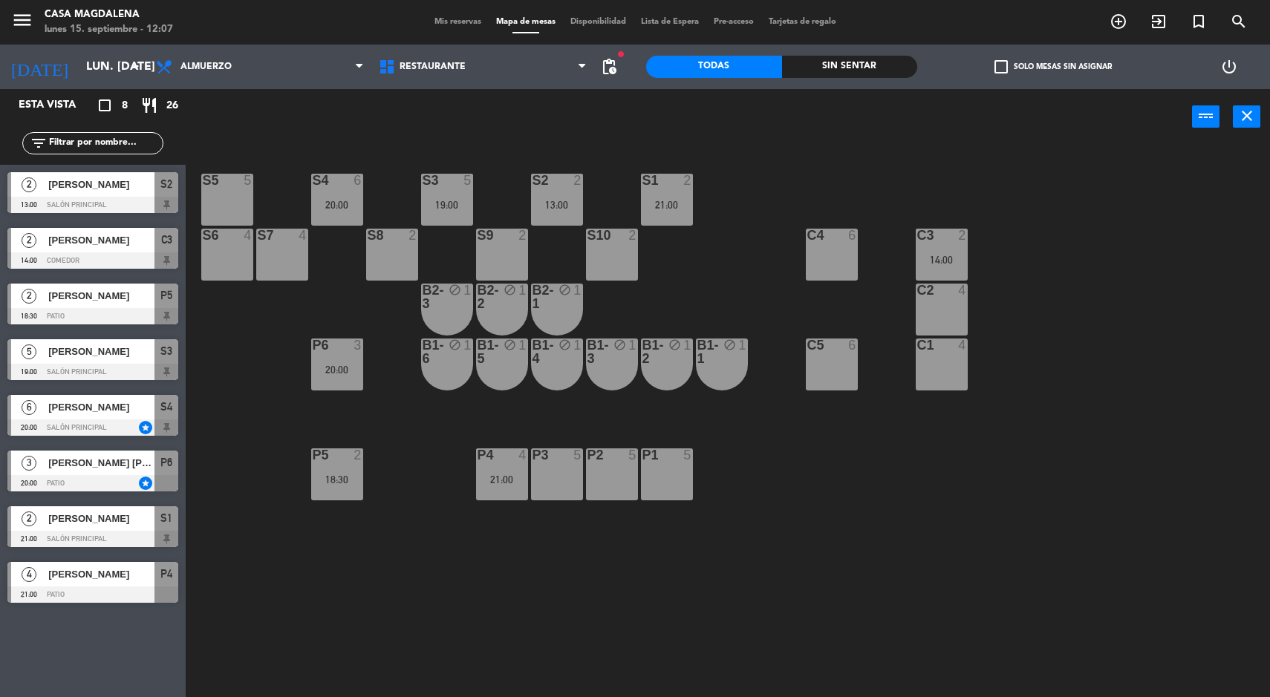
click at [455, 481] on div "S5 5 S4 6 20:00 S3 5 19:00 S2 2 13:00 S1 2 21:00 S6 4 S7 4 S8 2 S9 2 S10 2 C3 2…" at bounding box center [734, 423] width 1072 height 553
click at [573, 538] on div "S5 5 S4 6 20:00 S3 5 19:00 S2 2 13:00 S1 2 21:00 S6 4 S7 4 S8 2 S9 2 S10 2 C3 2…" at bounding box center [734, 423] width 1072 height 553
click at [500, 471] on div "P4 4 21:00" at bounding box center [502, 475] width 52 height 52
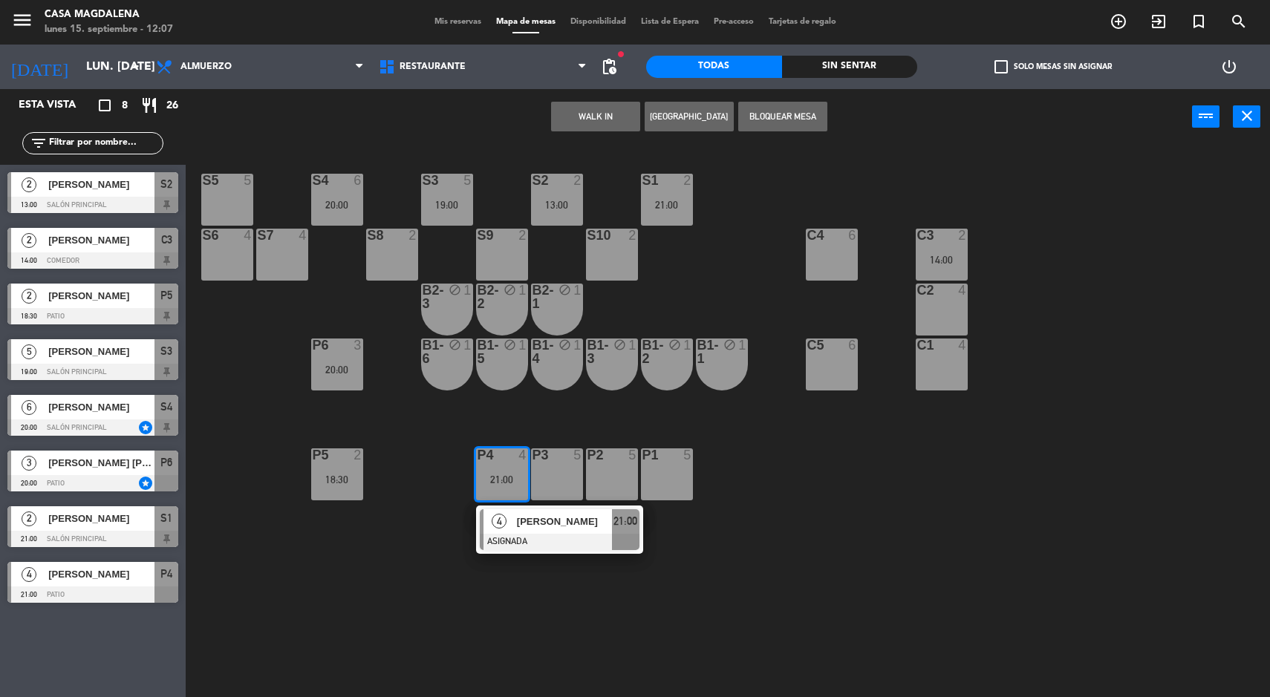
click at [570, 547] on div at bounding box center [560, 542] width 160 height 16
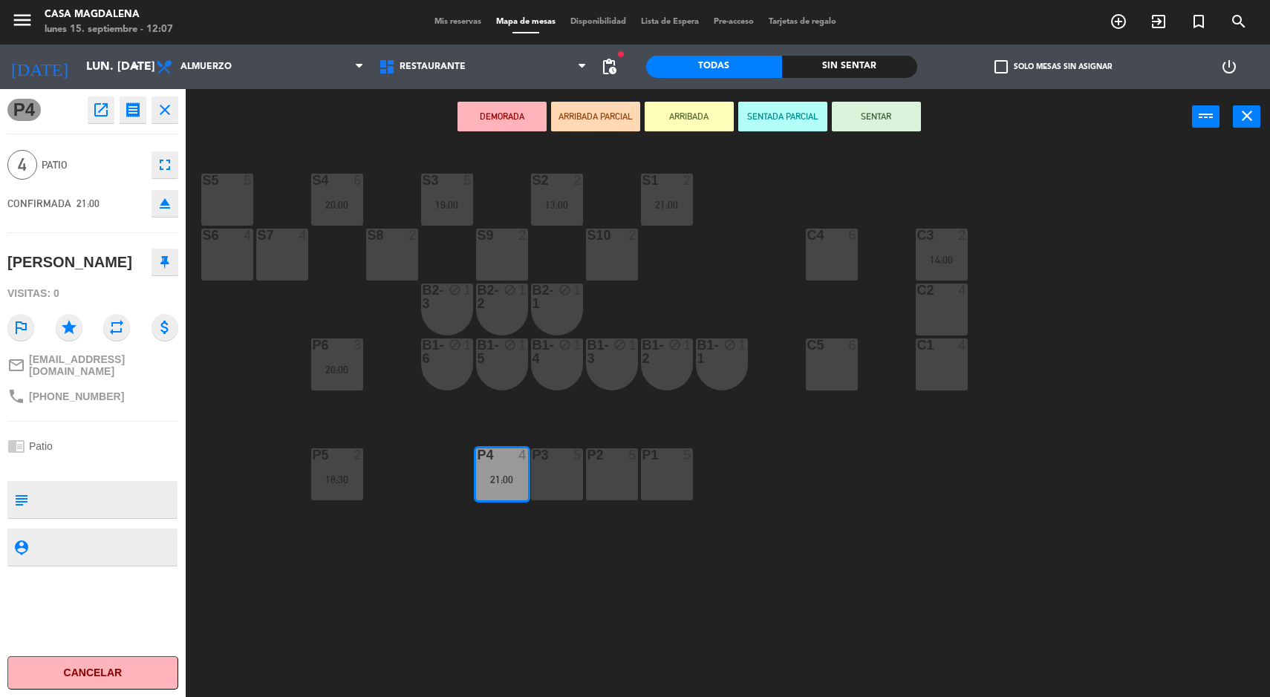
click at [706, 489] on div "S5 5 S4 6 20:00 S3 5 19:00 S2 2 13:00 S1 2 21:00 S6 4 S7 4 S8 2 S9 2 S10 2 C3 2…" at bounding box center [734, 423] width 1072 height 553
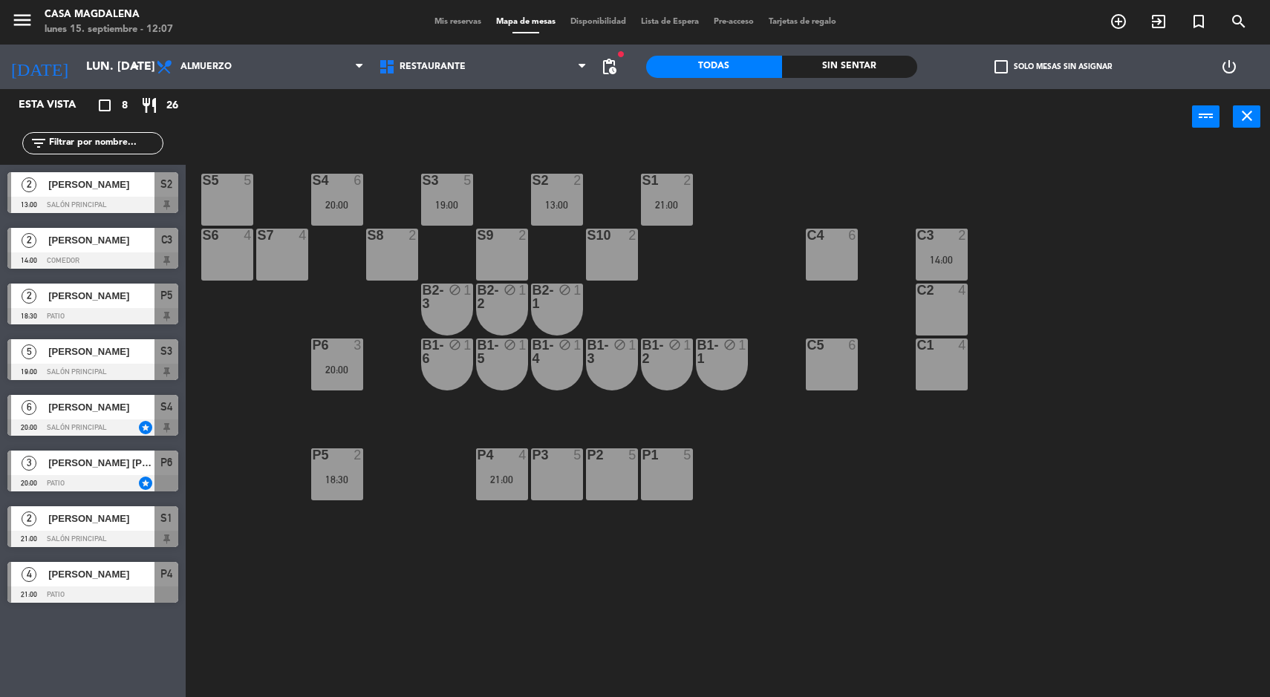
click at [494, 490] on div "P4 4 21:00" at bounding box center [502, 475] width 52 height 52
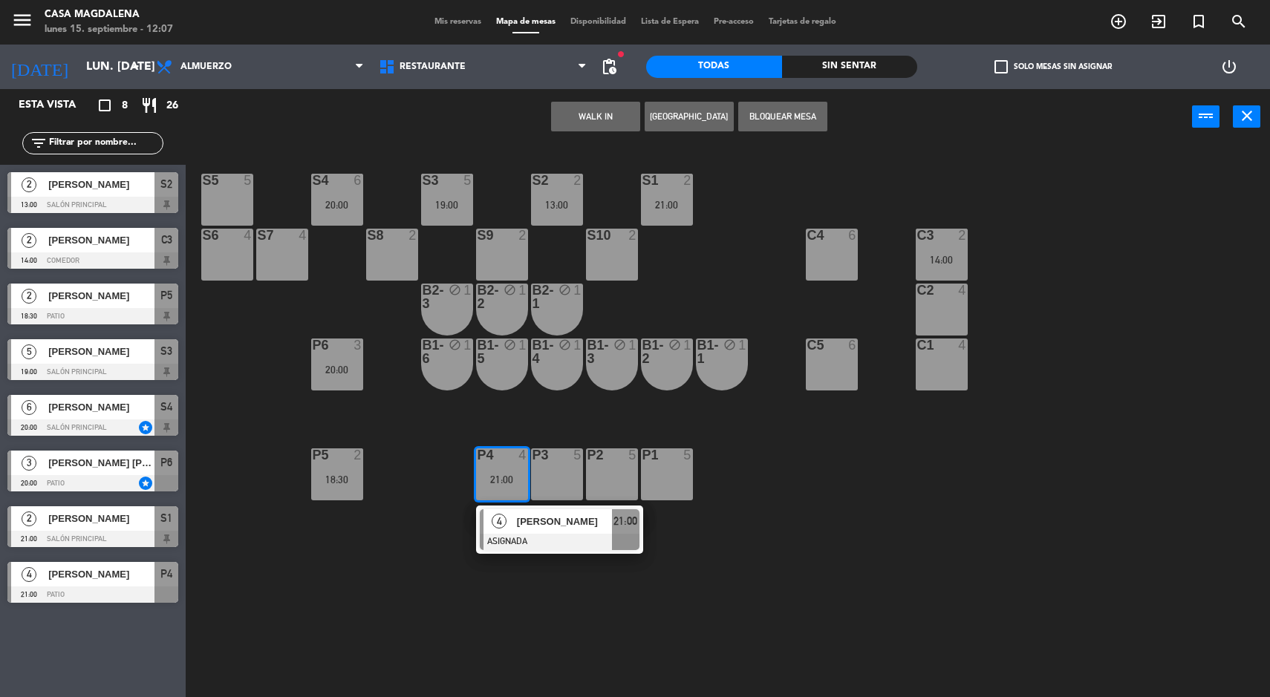
click at [682, 472] on div "P1 5" at bounding box center [667, 475] width 52 height 52
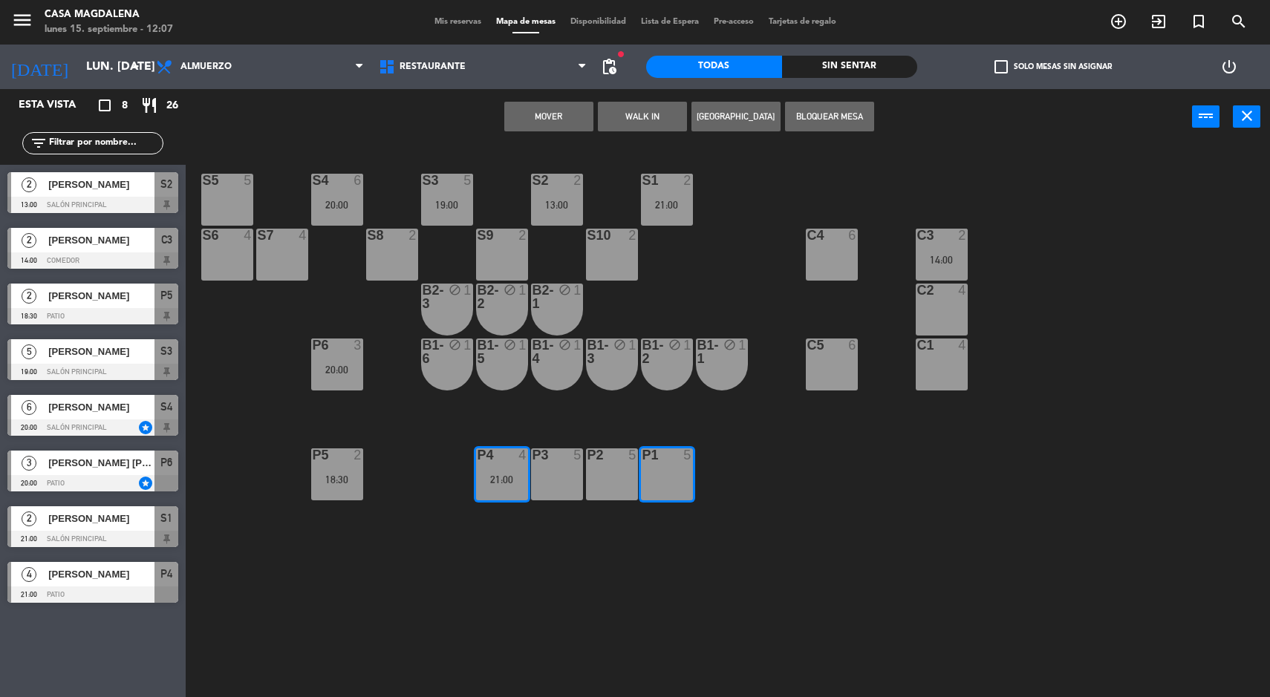
click at [534, 125] on button "Mover" at bounding box center [548, 117] width 89 height 30
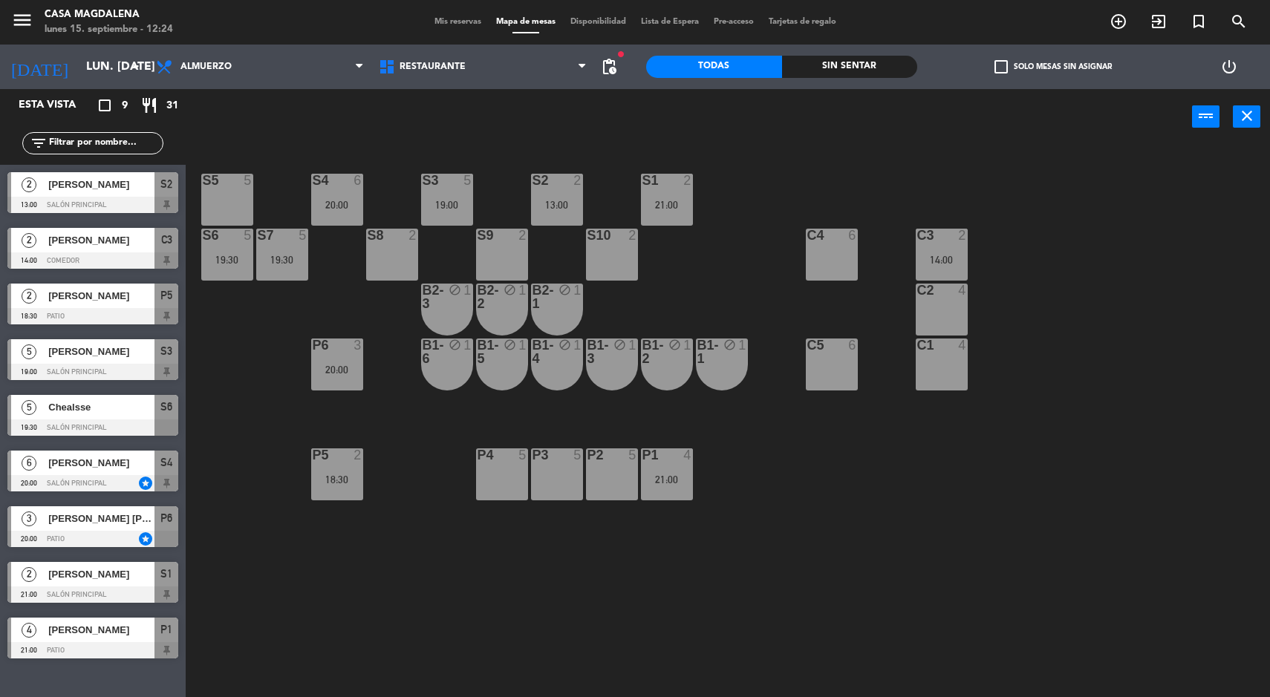
click at [1161, 568] on div "S5 5 S4 6 20:00 S3 5 19:00 S2 2 13:00 S1 2 21:00 S6 5 19:30 S7 5 19:30 S8 2 S9 …" at bounding box center [734, 423] width 1072 height 553
click at [1135, 547] on div "S5 5 S4 6 20:00 S3 5 19:00 S2 2 13:00 S1 2 21:00 S6 5 19:30 S7 5 19:30 S8 2 S9 …" at bounding box center [734, 423] width 1072 height 553
click at [1185, 493] on div "S5 5 S4 6 20:00 S3 5 19:00 S2 2 13:00 S1 2 21:00 S6 5 19:30 S7 5 19:30 S8 2 S9 …" at bounding box center [734, 423] width 1072 height 553
click at [443, 203] on div "19:00" at bounding box center [447, 205] width 52 height 10
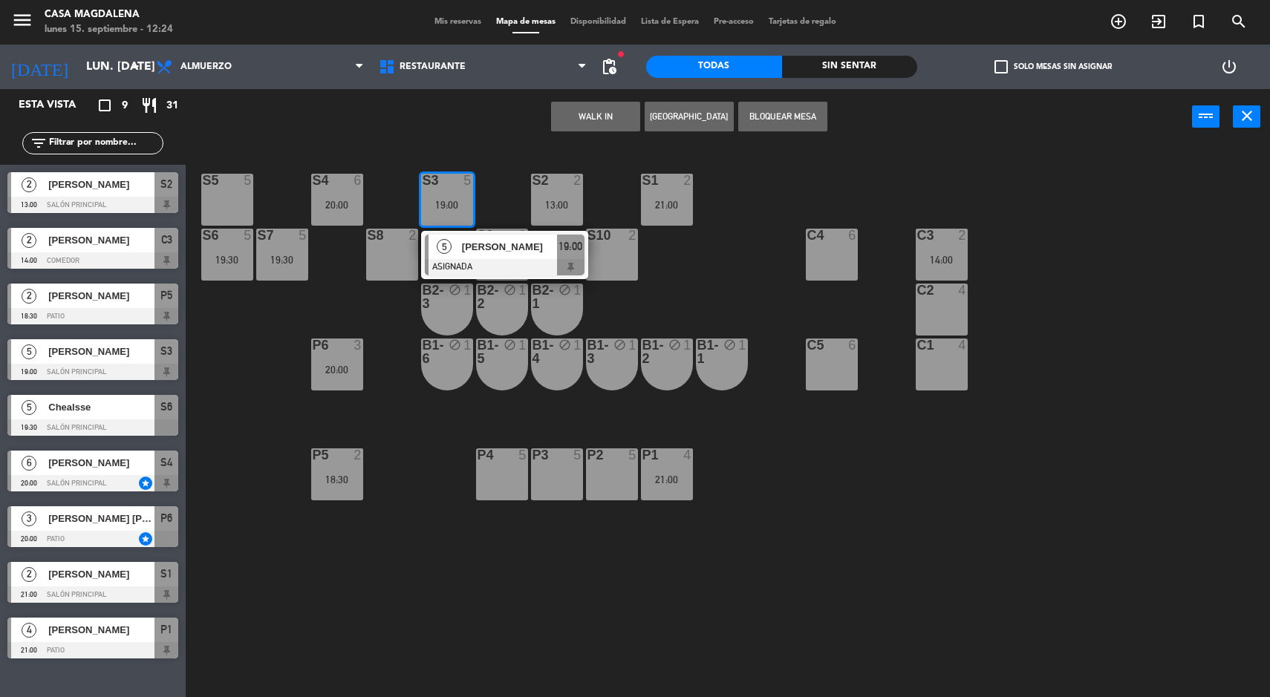
click at [558, 219] on div "S2 2 13:00" at bounding box center [557, 200] width 52 height 52
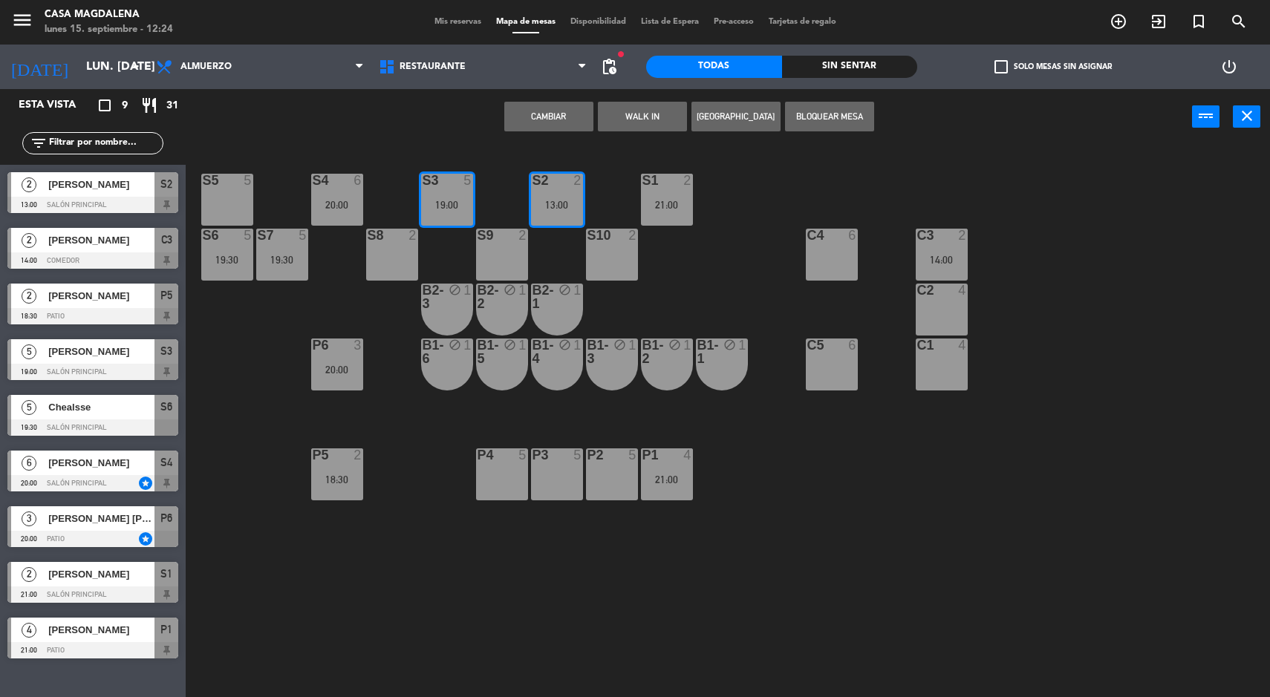
click at [605, 116] on button "WALK IN" at bounding box center [642, 117] width 89 height 30
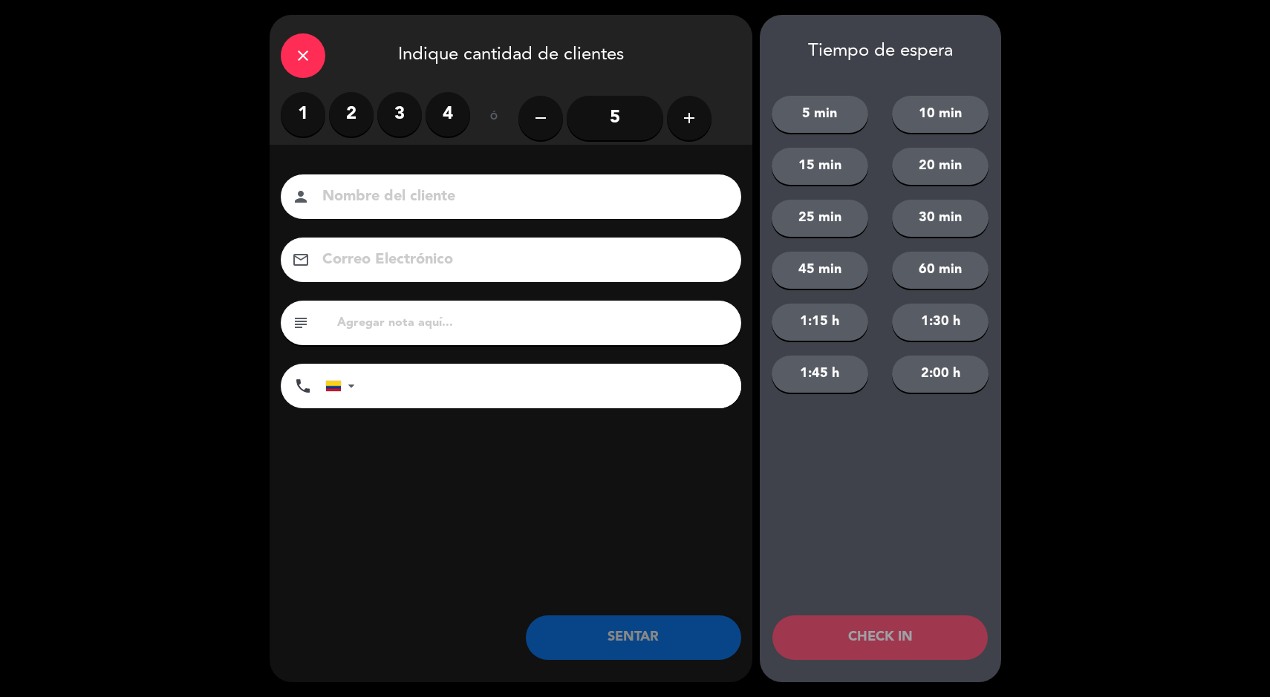
click at [314, 68] on div "close" at bounding box center [303, 55] width 45 height 45
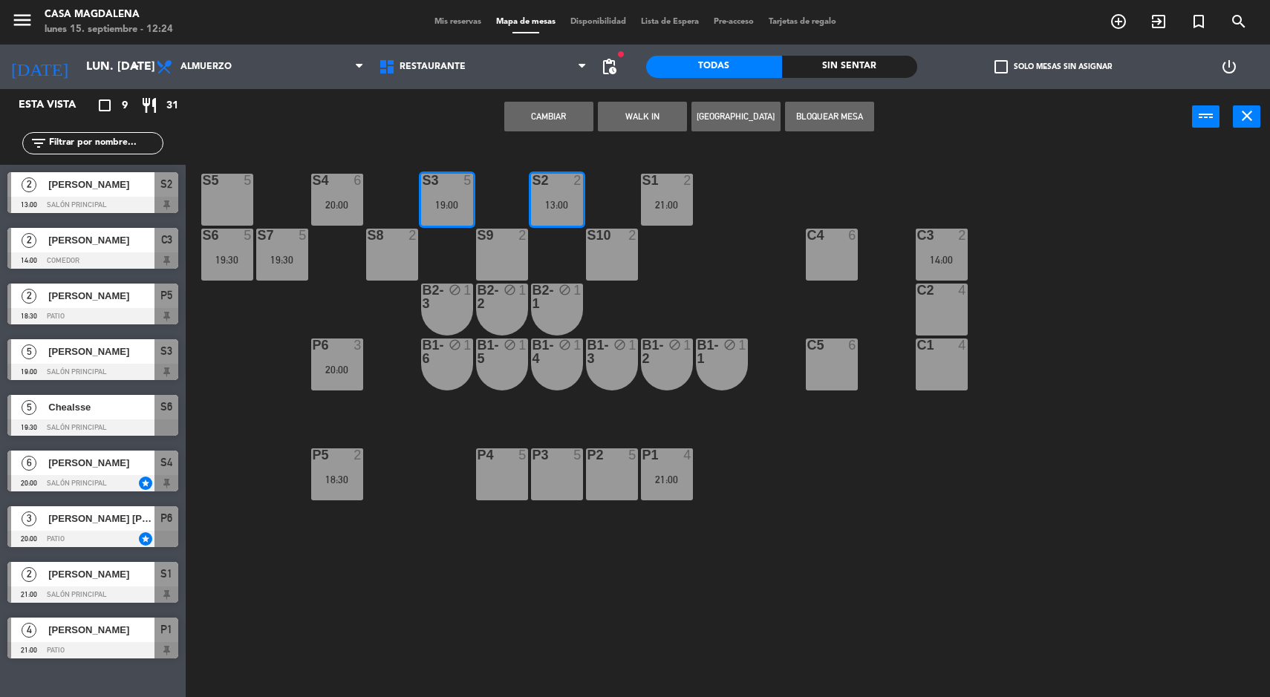
click at [763, 244] on div "S5 5 S4 6 20:00 S3 5 19:00 S2 2 13:00 S1 2 21:00 S6 5 19:30 S7 5 19:30 S8 2 S9 …" at bounding box center [734, 423] width 1072 height 553
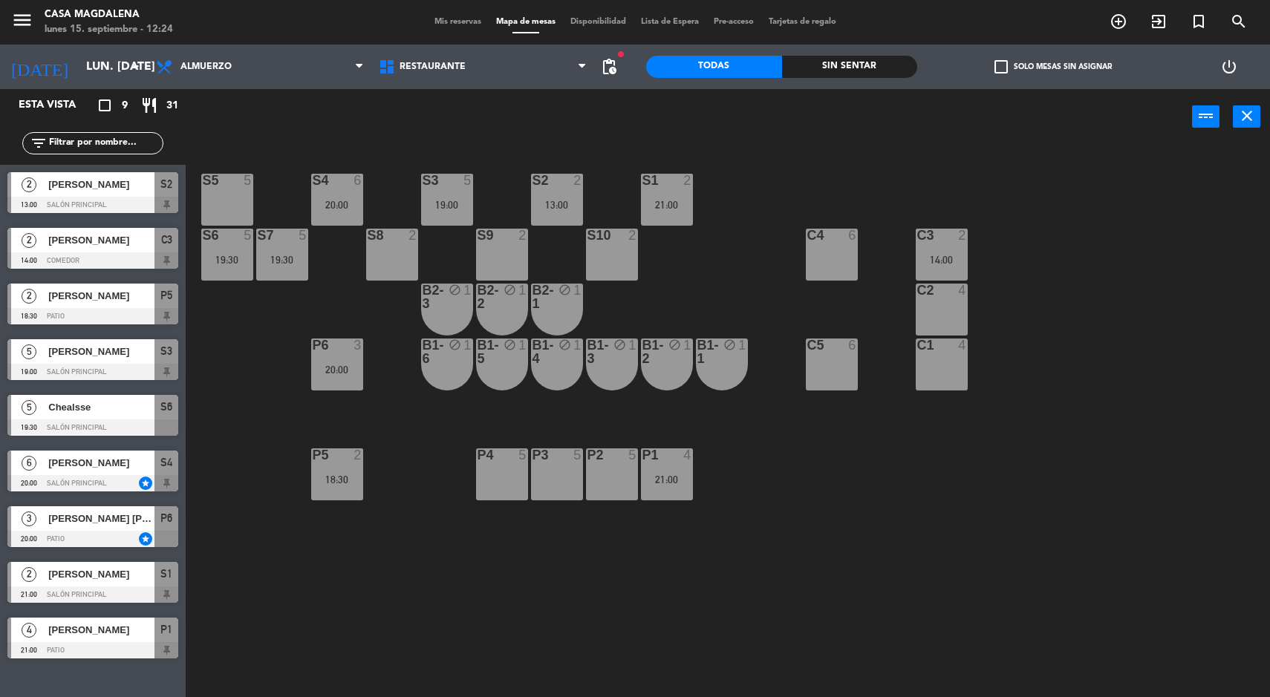
click at [444, 201] on div "19:00" at bounding box center [447, 205] width 52 height 10
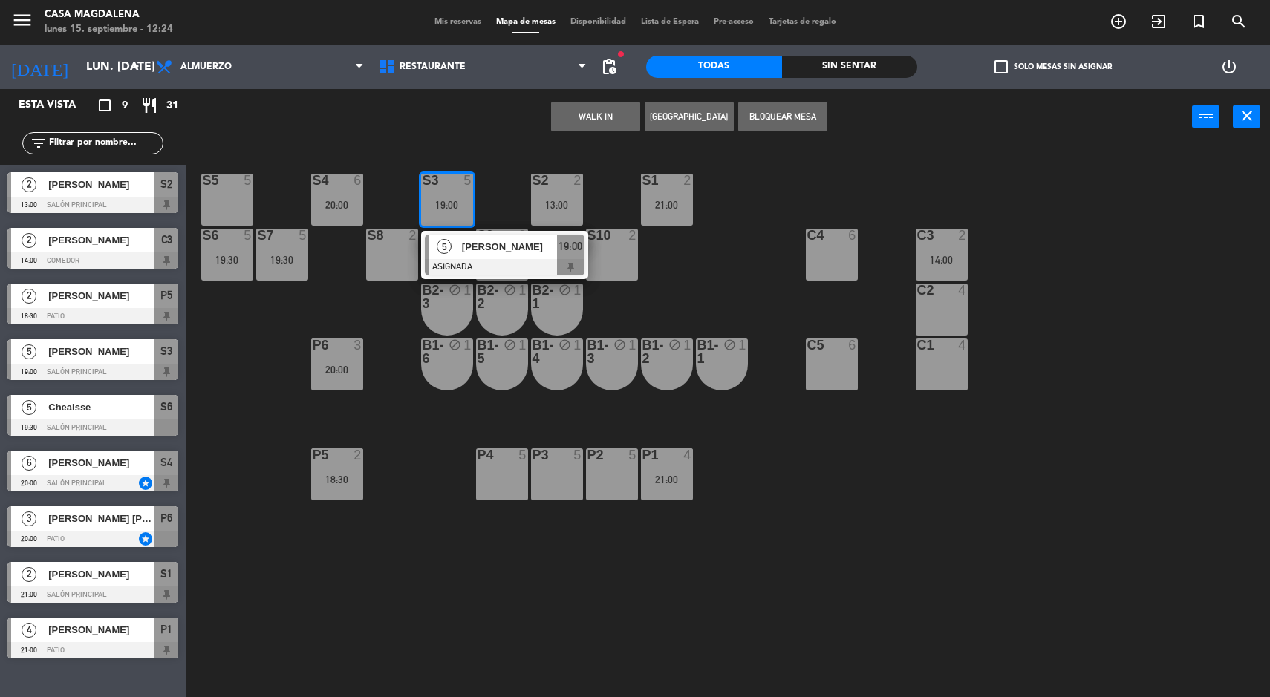
click at [571, 196] on div "S2 2 13:00" at bounding box center [557, 200] width 52 height 52
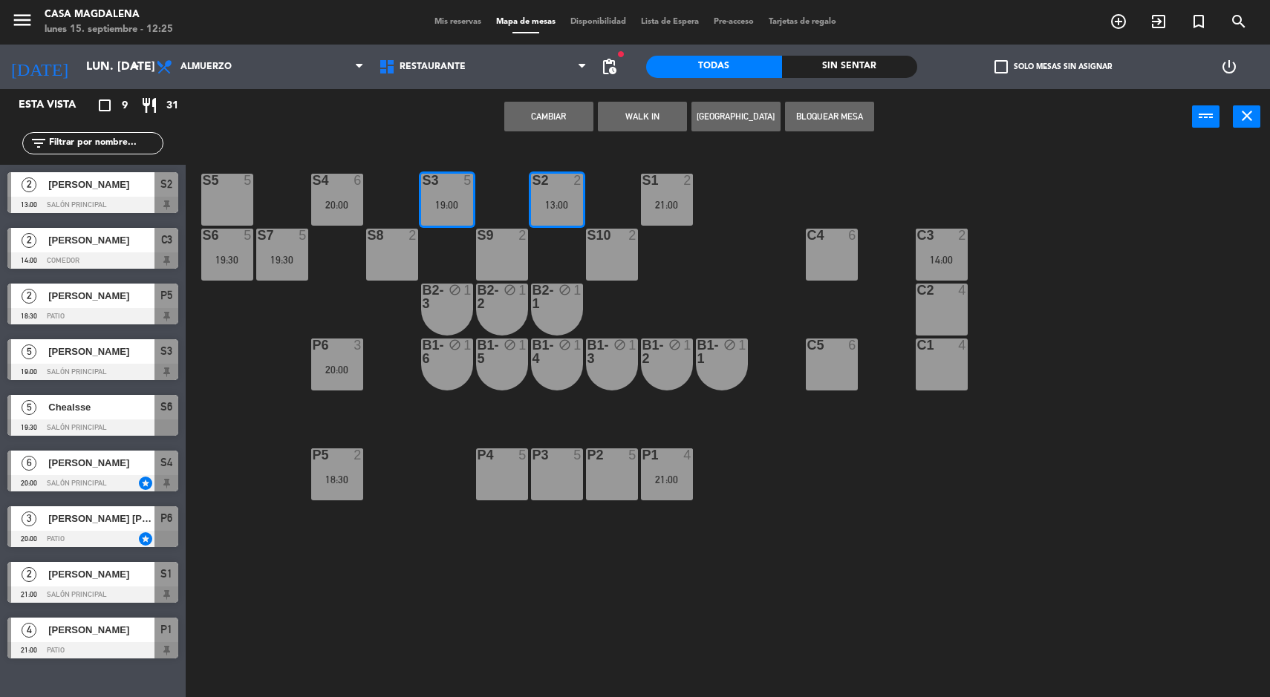
click at [807, 235] on div "C4" at bounding box center [807, 235] width 1 height 13
click at [468, 181] on div "5" at bounding box center [467, 180] width 9 height 13
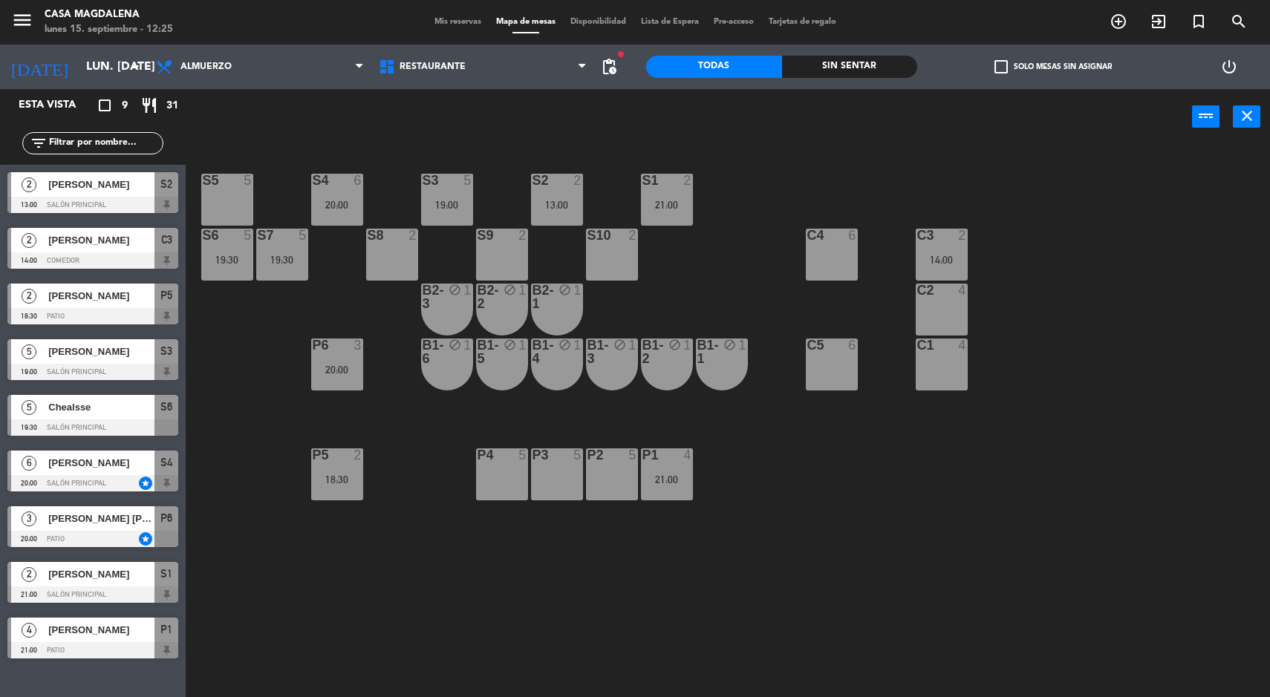
click at [742, 279] on div "S5 5 S4 6 20:00 S3 5 19:00 S2 2 13:00 S1 2 21:00 S6 5 19:30 S7 5 19:30 S8 2 S9 …" at bounding box center [734, 423] width 1072 height 553
click at [413, 234] on div "2" at bounding box center [412, 235] width 9 height 13
click at [735, 301] on div "S5 5 S4 6 20:00 S3 5 19:00 S2 2 13:00 S1 2 21:00 S6 5 19:30 S7 5 19:30 S8 2 S9 …" at bounding box center [734, 423] width 1072 height 553
click at [466, 201] on div "19:00" at bounding box center [447, 205] width 52 height 10
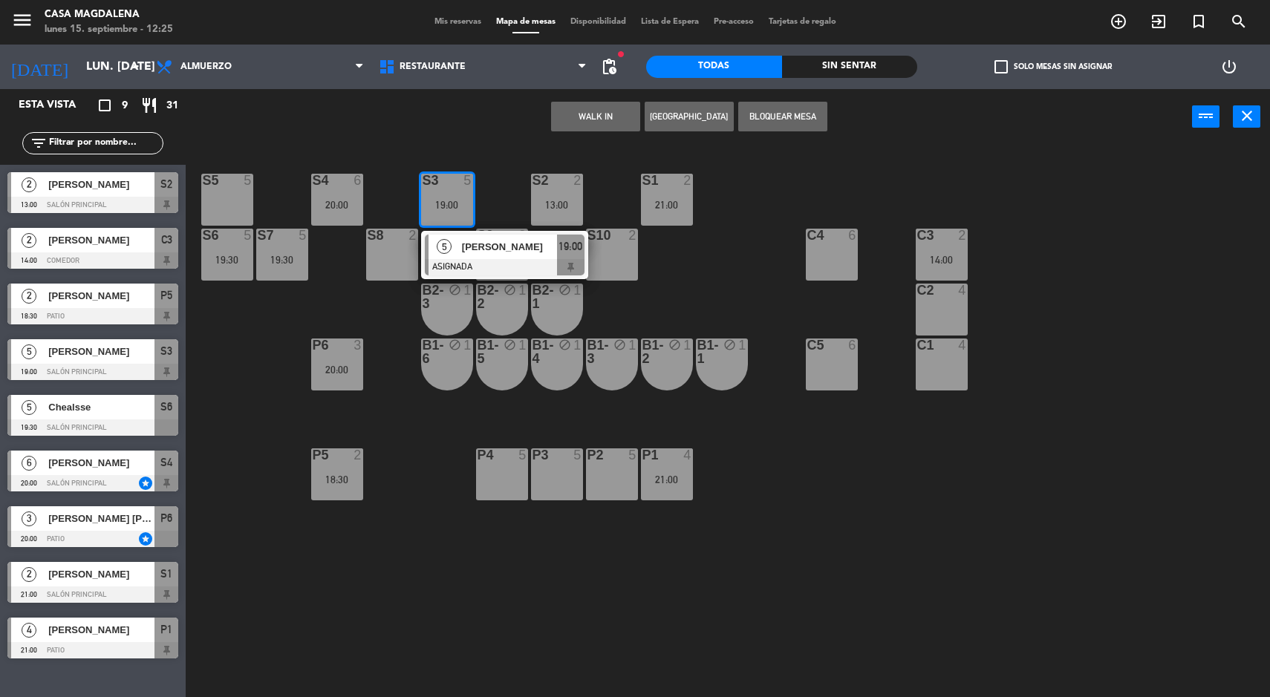
click at [480, 257] on div "[PERSON_NAME]" at bounding box center [508, 247] width 97 height 25
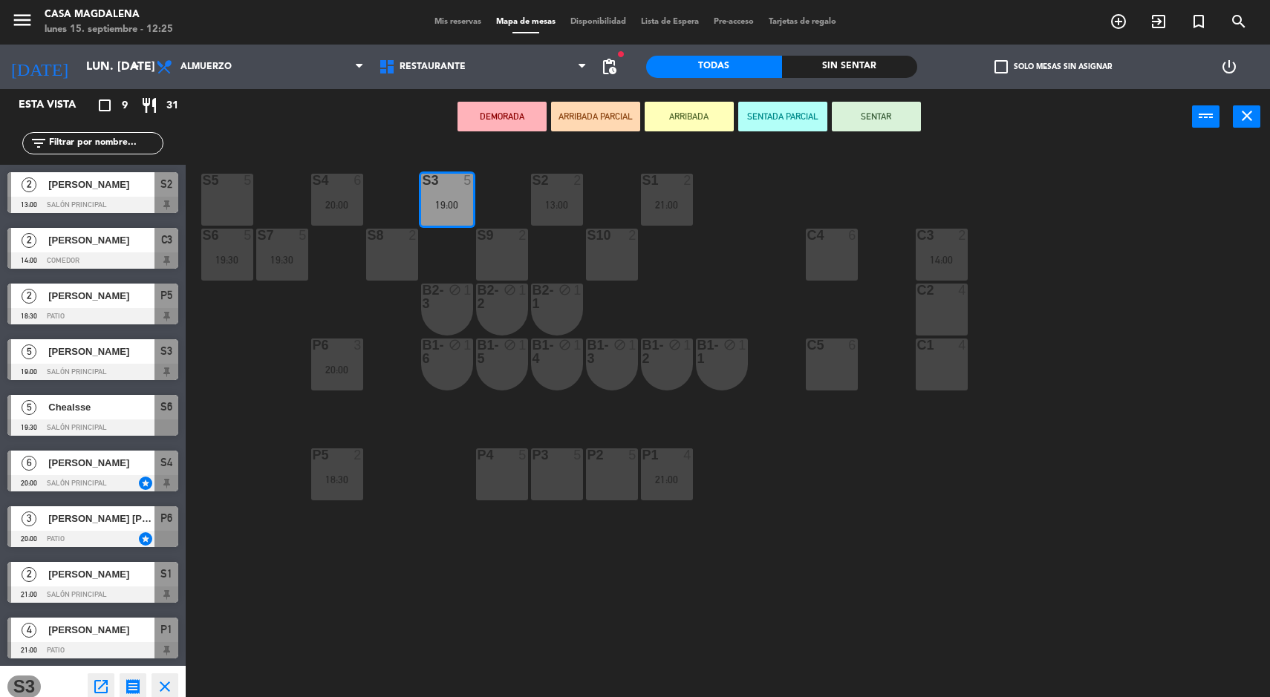
click at [579, 204] on div "13:00" at bounding box center [557, 205] width 52 height 10
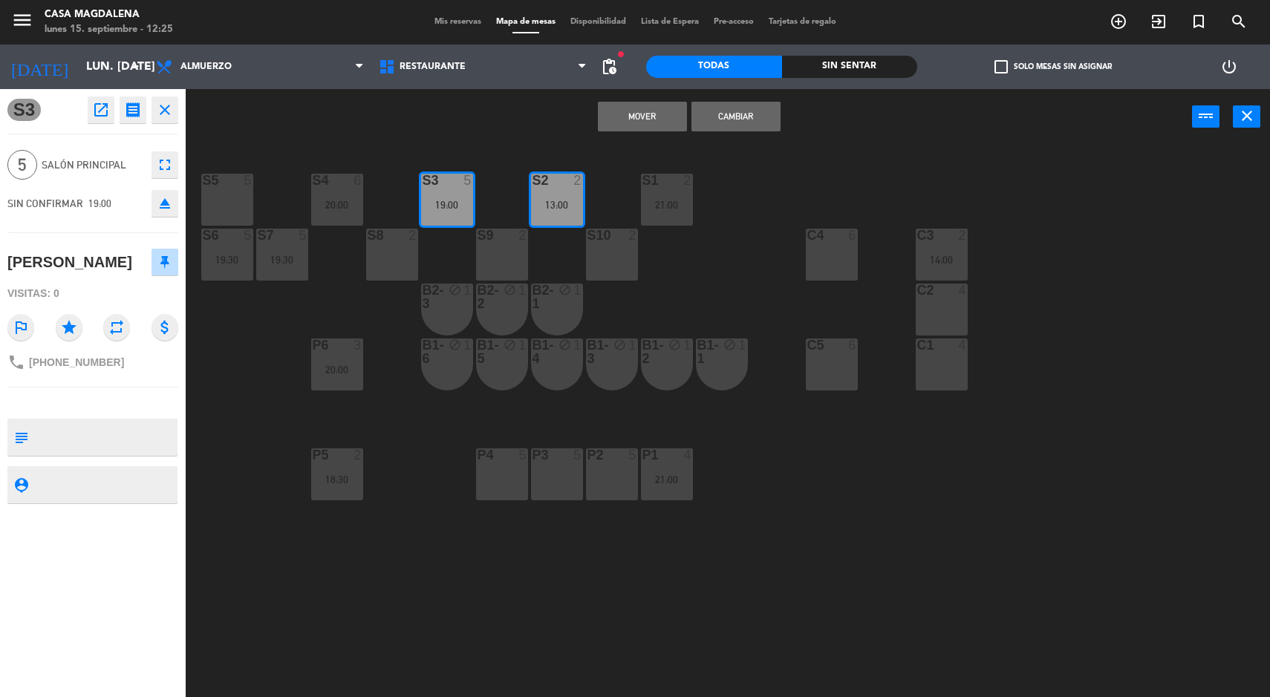
click at [635, 128] on button "Mover" at bounding box center [642, 117] width 89 height 30
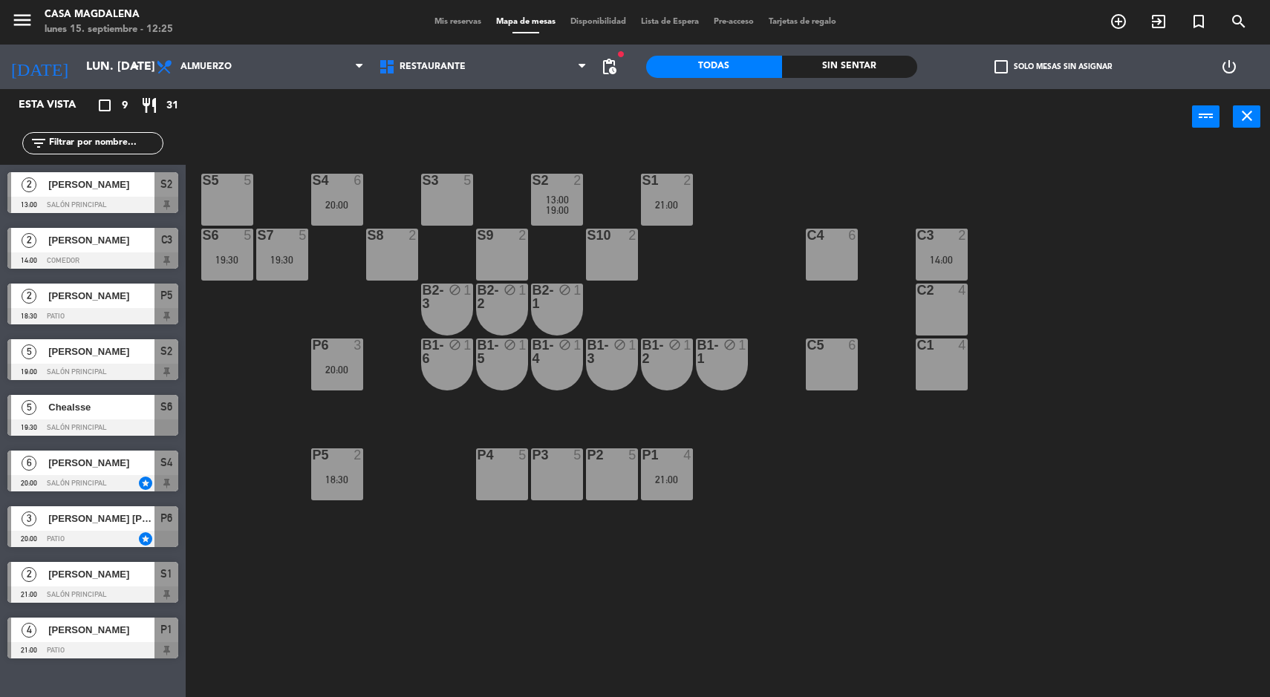
click at [140, 288] on span "[PERSON_NAME]" at bounding box center [101, 296] width 106 height 16
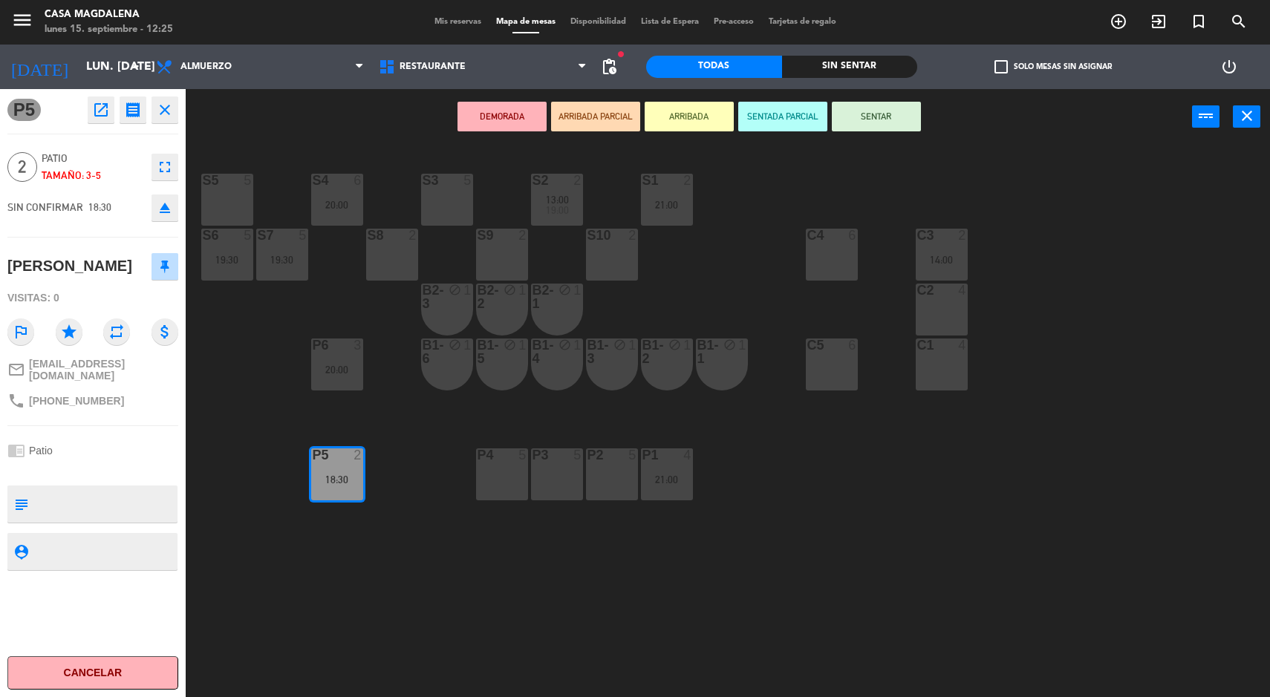
click at [1077, 488] on div "S5 5 S4 6 20:00 S3 5 S2 2 13:00 19:00 S1 2 21:00 S6 5 19:30 S7 5 19:30 S8 2 S9 …" at bounding box center [734, 423] width 1072 height 553
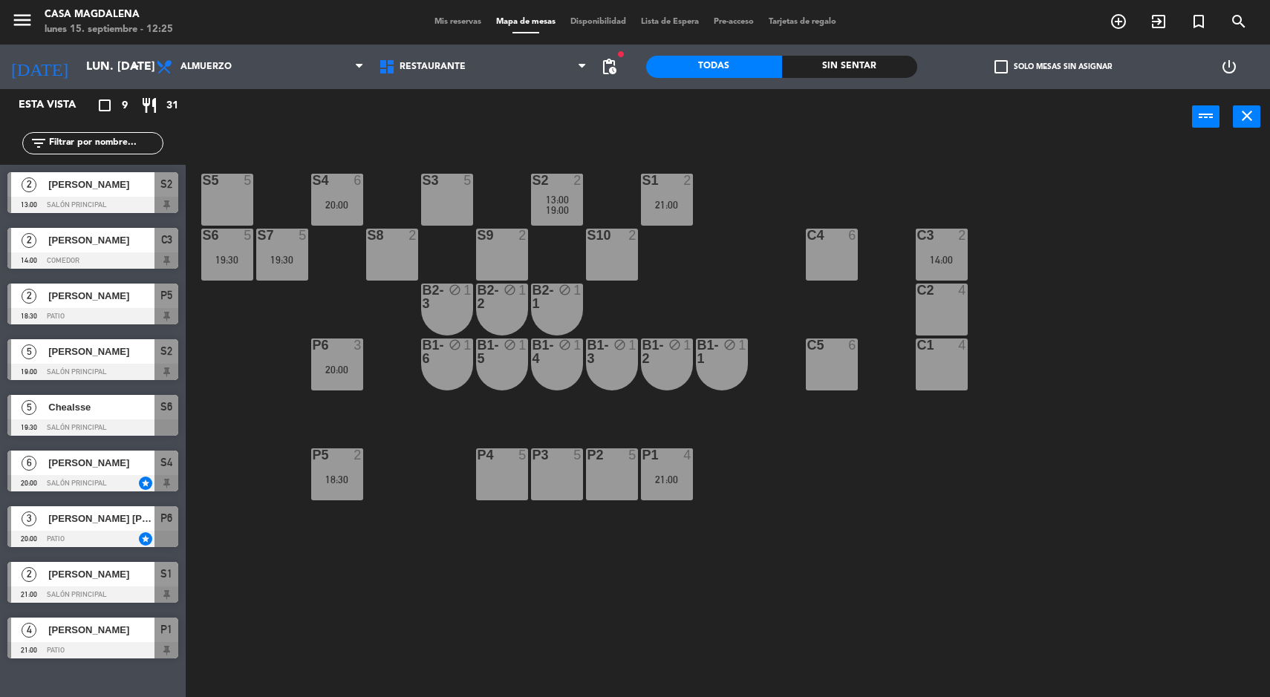
click at [974, 289] on div "4" at bounding box center [966, 290] width 25 height 13
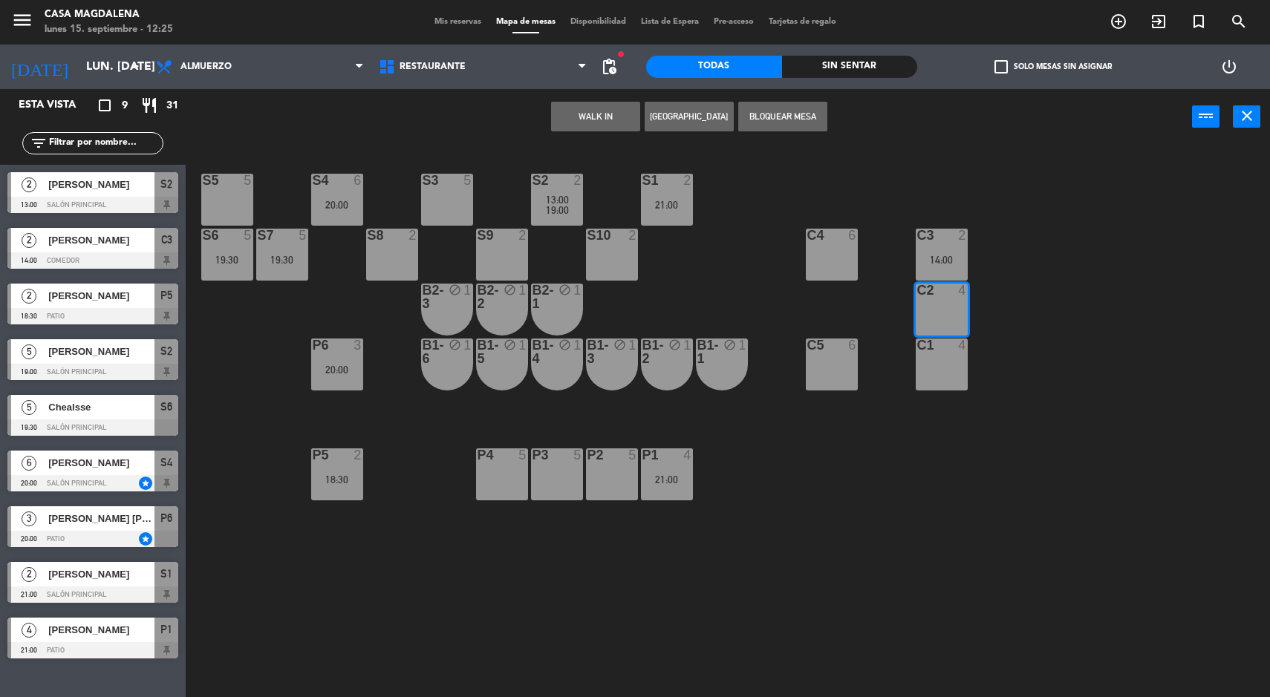
click at [1123, 530] on div "S5 5 S4 6 20:00 S3 5 S2 2 13:00 19:00 S1 2 21:00 S6 5 19:30 S7 5 19:30 S8 2 S9 …" at bounding box center [734, 423] width 1072 height 553
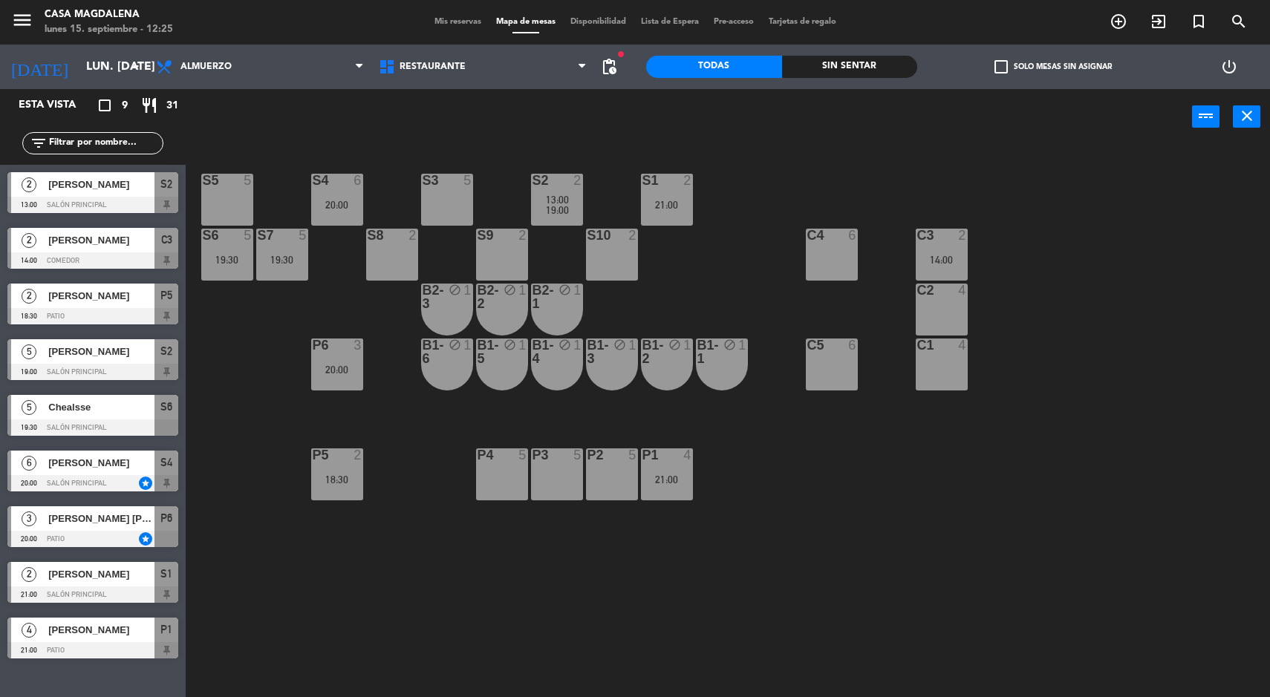
click at [997, 267] on div "S5 5 S4 6 20:00 S3 5 S2 2 13:00 19:00 S1 2 21:00 S6 5 19:30 S7 5 19:30 S8 2 S9 …" at bounding box center [734, 423] width 1072 height 553
click at [951, 245] on div "C3 2 14:00" at bounding box center [942, 255] width 52 height 52
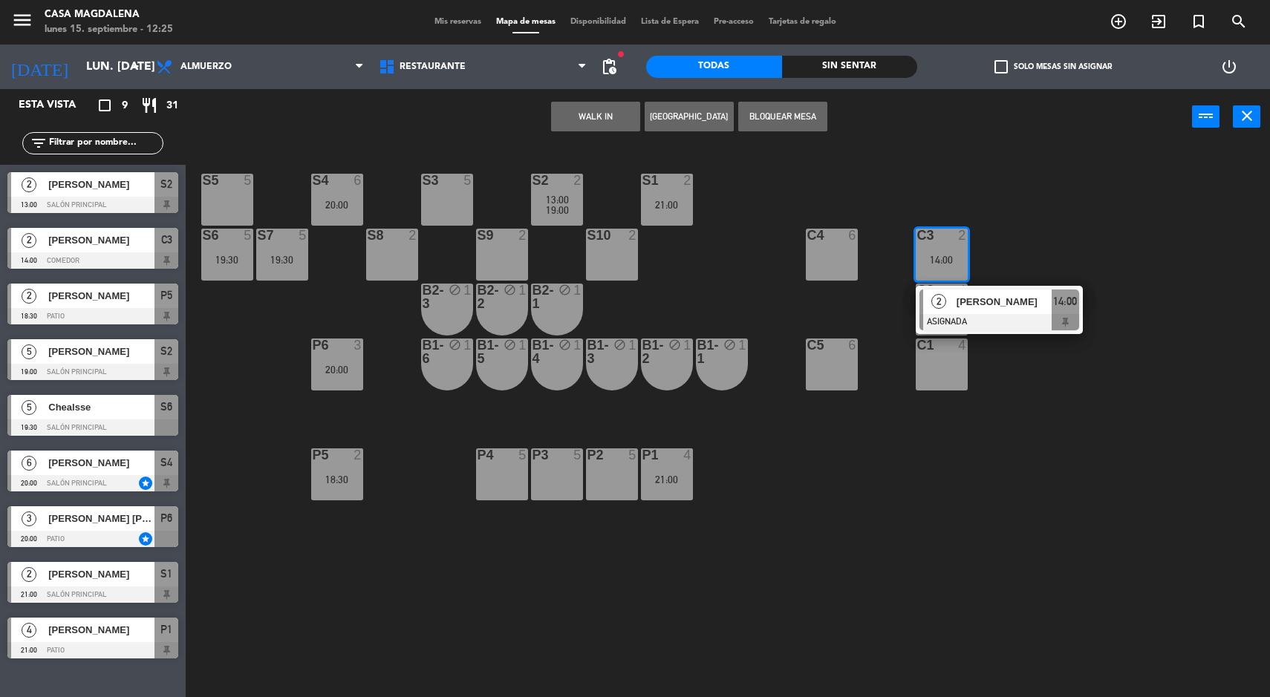
click at [1072, 308] on span "14:00" at bounding box center [1065, 302] width 24 height 18
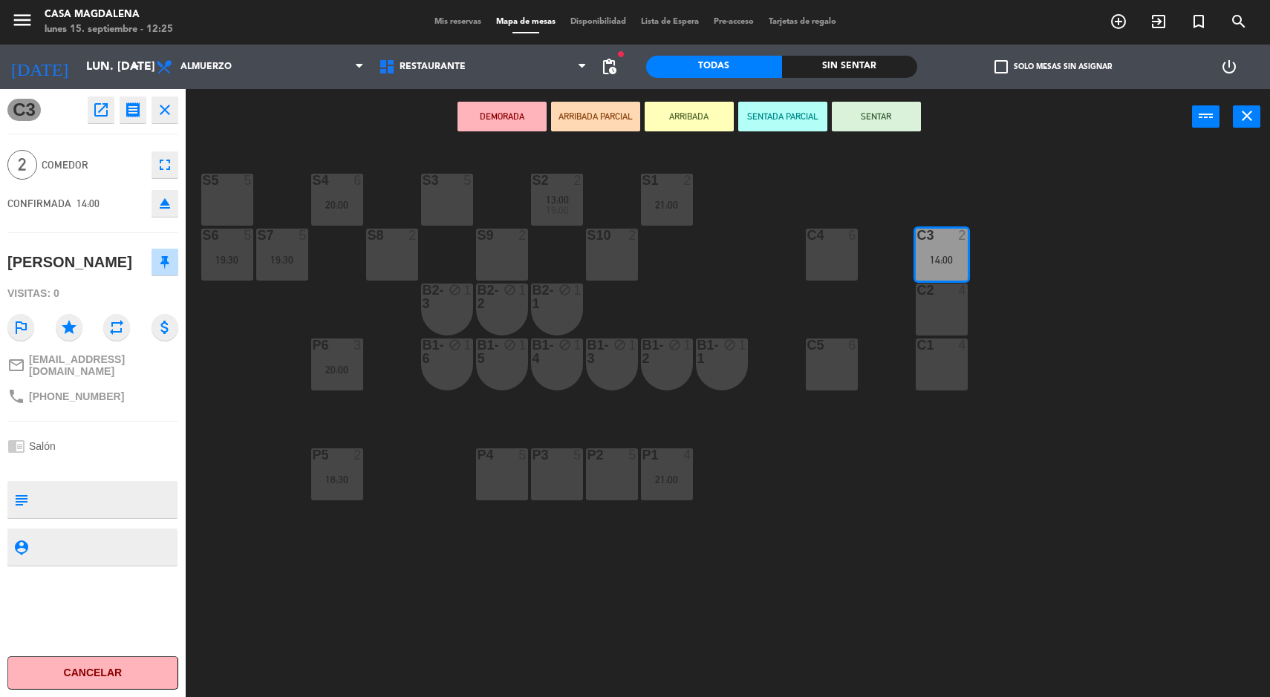
click at [114, 685] on button "Cancelar" at bounding box center [92, 672] width 171 height 33
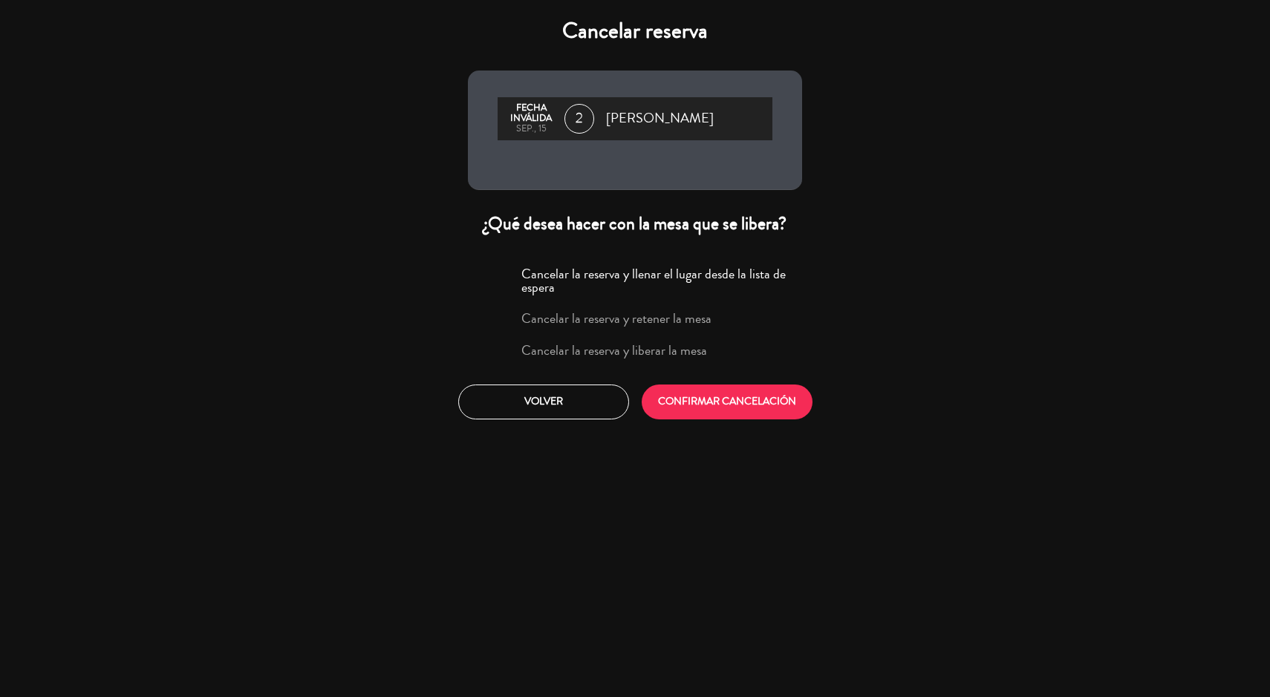
click at [702, 356] on label "Cancelar la reserva y liberar la mesa" at bounding box center [614, 350] width 186 height 13
click at [766, 400] on button "CONFIRMAR CANCELACIÓN" at bounding box center [727, 402] width 171 height 35
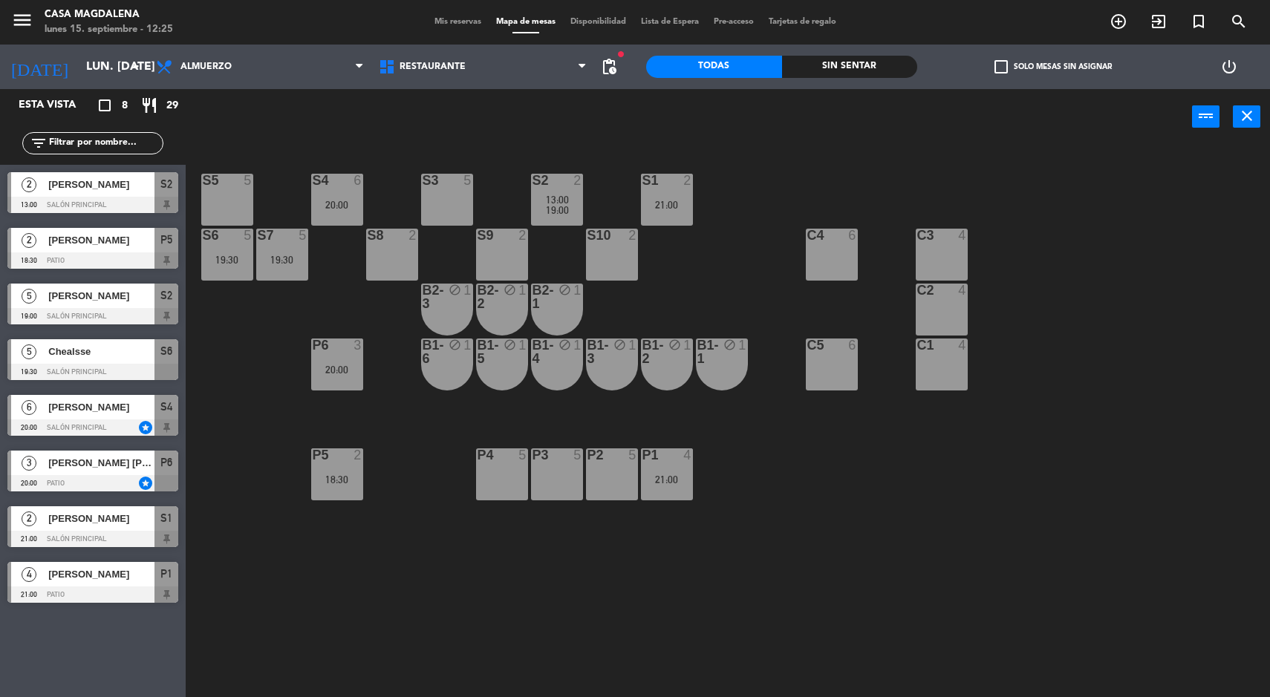
click at [717, 286] on div "S5 5 S4 6 20:00 S3 5 S2 2 13:00 19:00 S1 2 21:00 S6 5 19:30 S7 5 19:30 S8 2 S9 …" at bounding box center [734, 423] width 1072 height 553
click at [684, 221] on div "S1 2 21:00" at bounding box center [667, 200] width 52 height 52
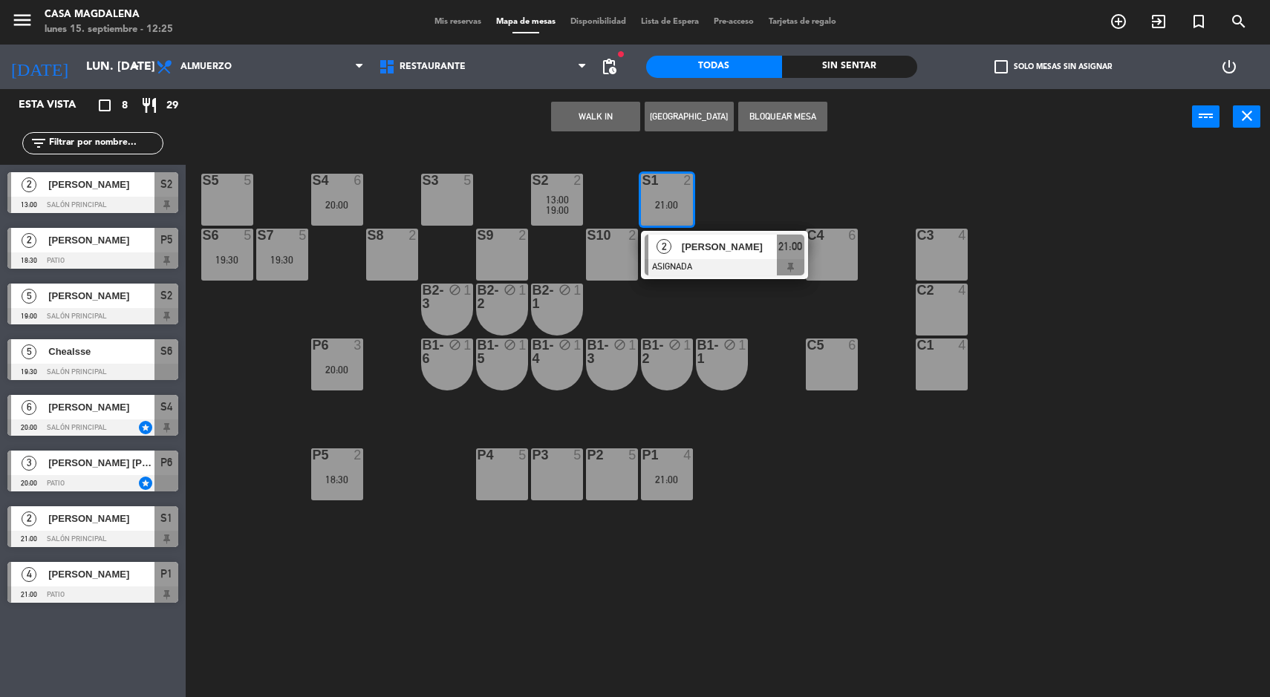
click at [652, 204] on div "21:00" at bounding box center [667, 205] width 52 height 10
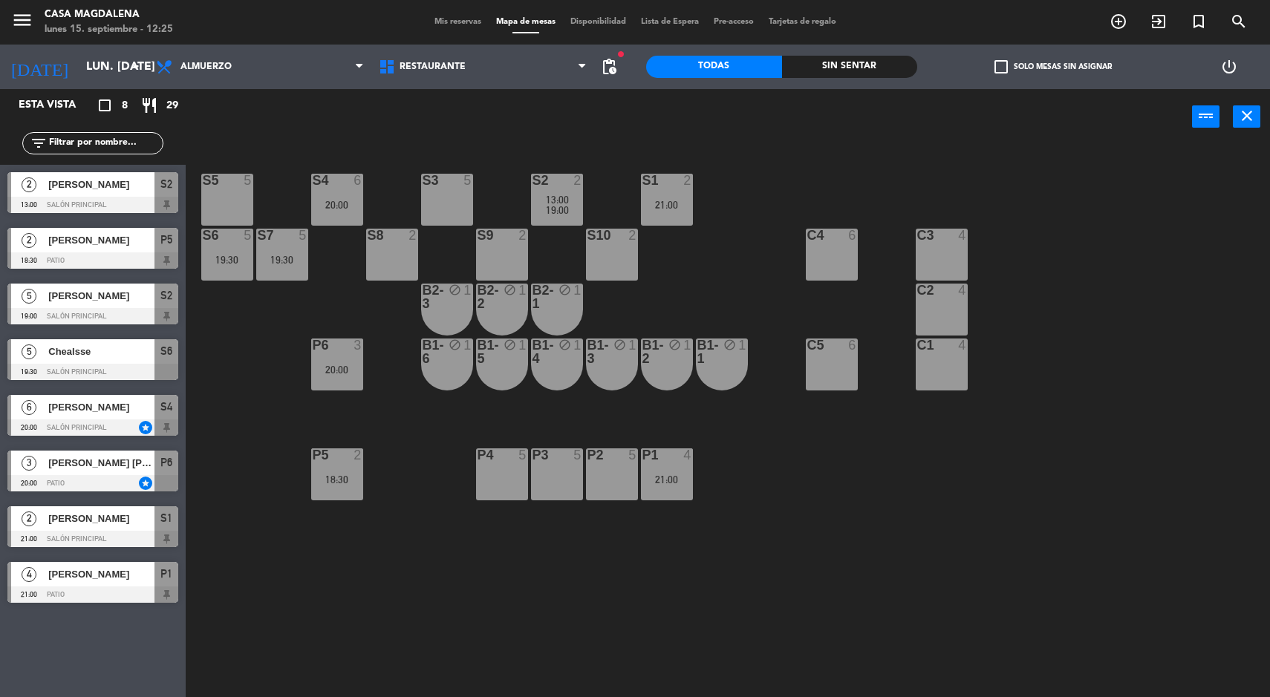
click at [279, 264] on div "19:30" at bounding box center [282, 260] width 52 height 10
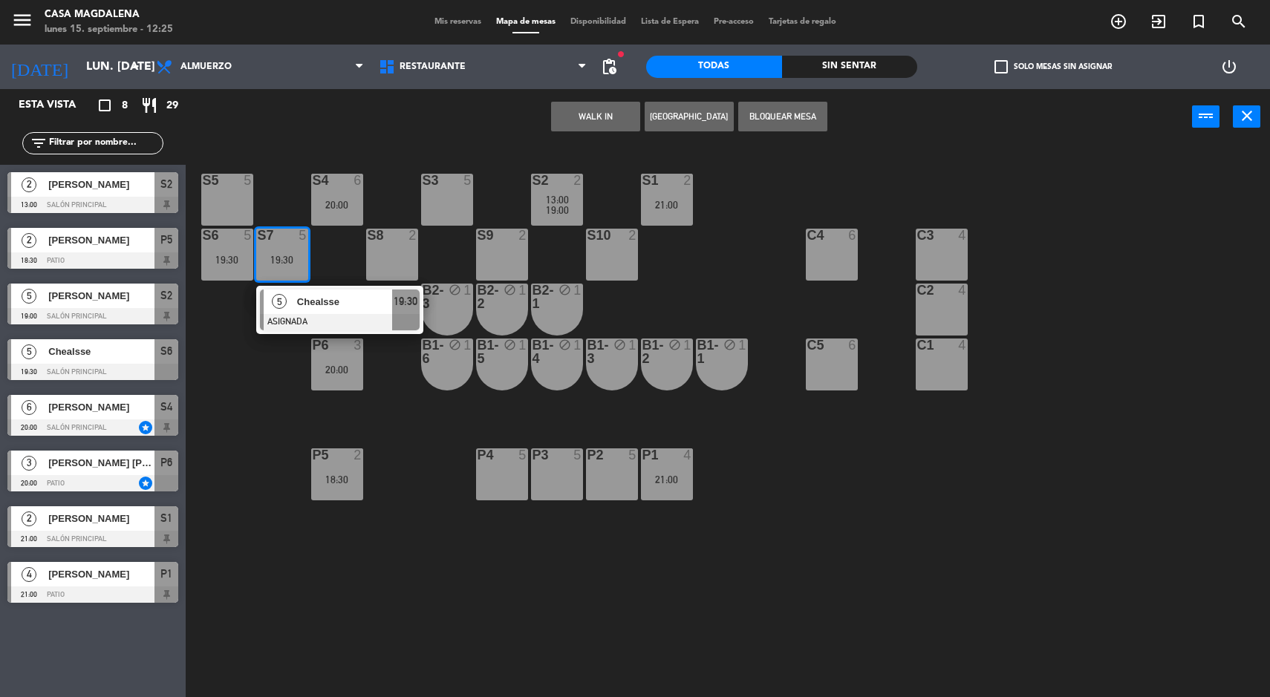
click at [394, 319] on div at bounding box center [340, 322] width 160 height 16
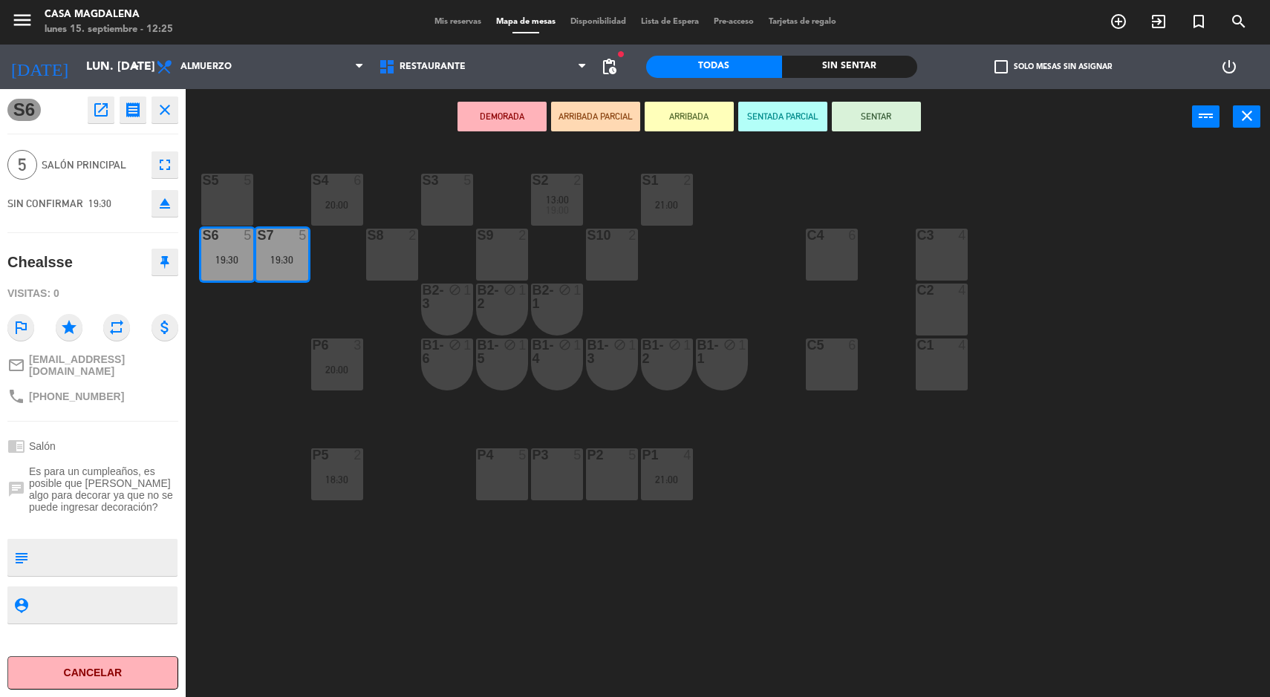
click at [463, 198] on div "S3 5" at bounding box center [447, 200] width 52 height 52
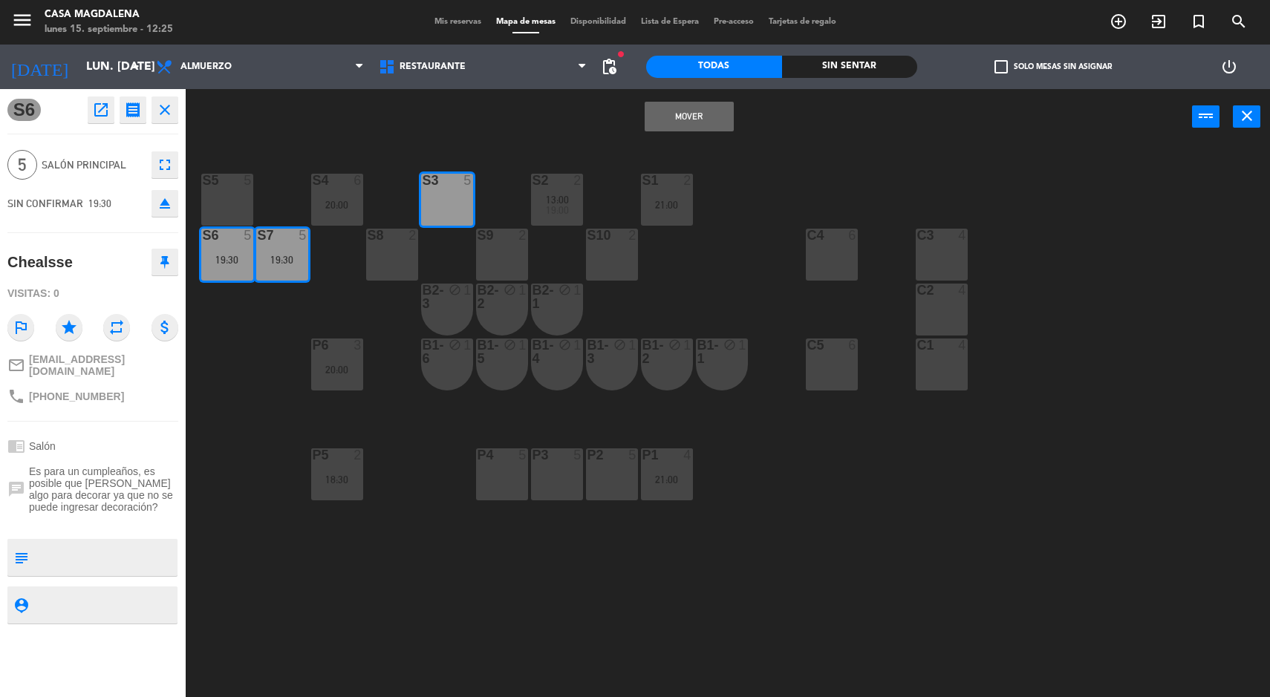
click at [684, 119] on button "Mover" at bounding box center [689, 117] width 89 height 30
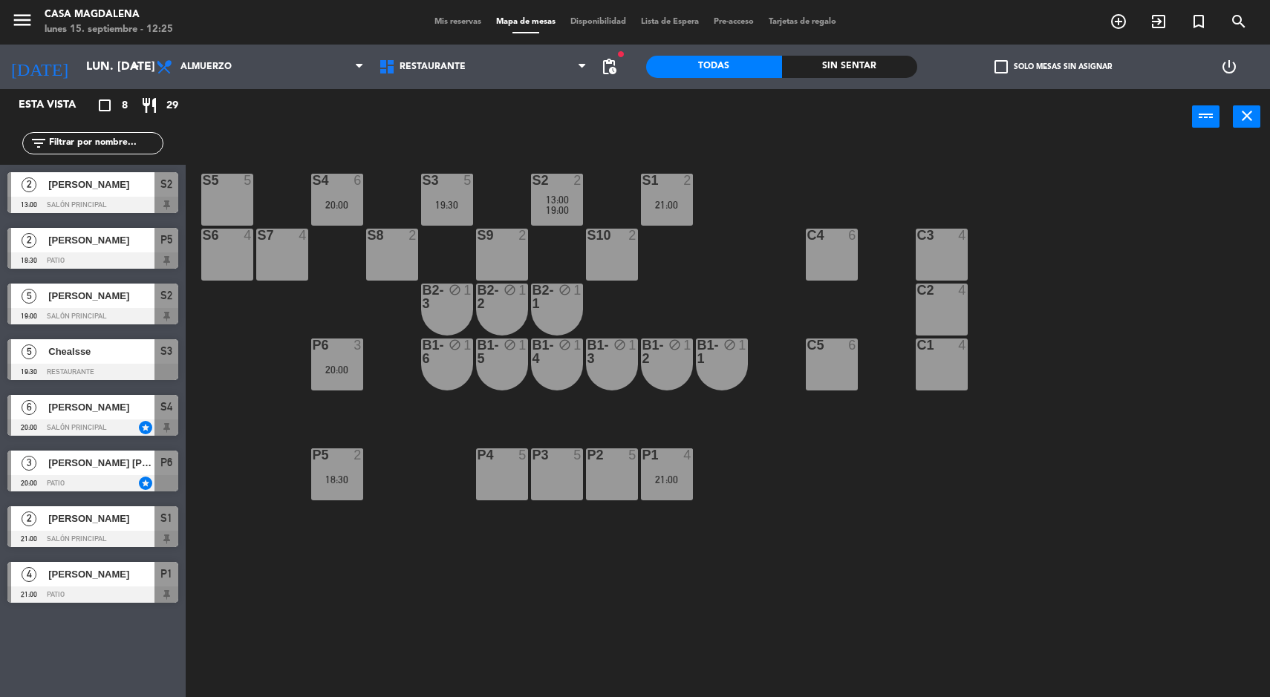
click at [457, 192] on div "S3 5 19:30" at bounding box center [447, 200] width 52 height 52
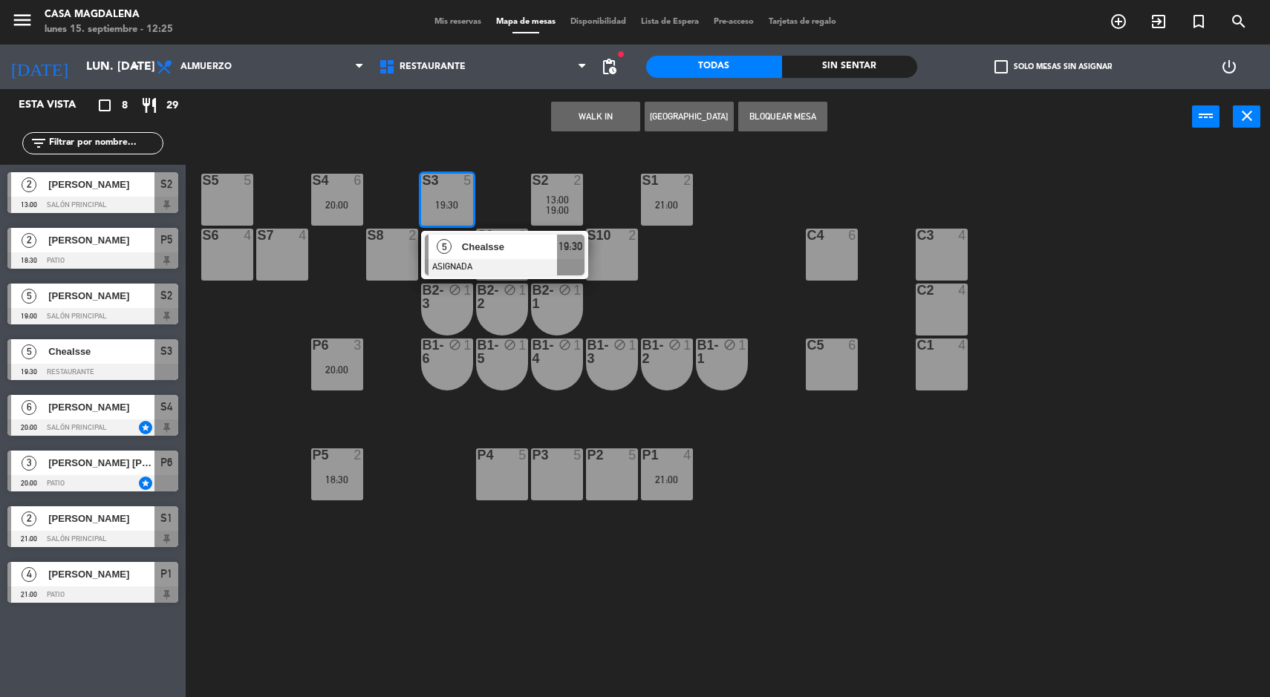
click at [509, 257] on div "Chealsse" at bounding box center [508, 247] width 97 height 25
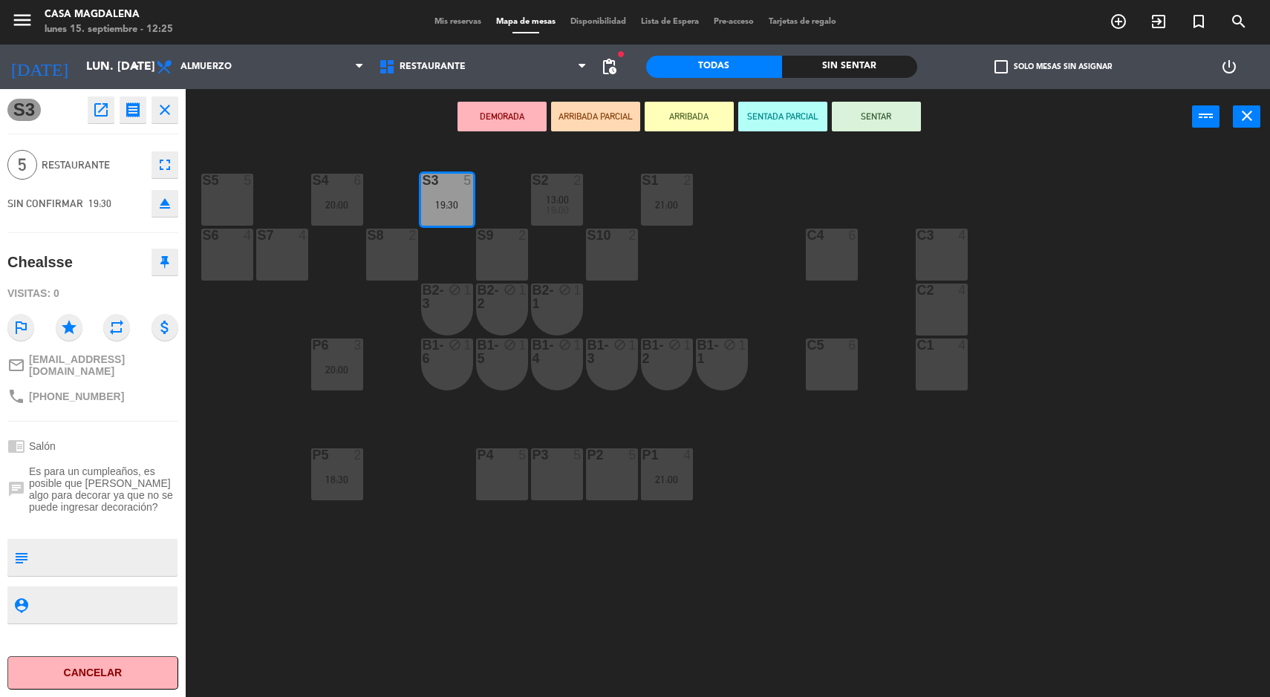
click at [1189, 175] on div "S5 5 S4 6 20:00 S3 5 19:30 S2 2 13:00 19:00 S1 2 21:00 S6 4 S7 4 S8 2 S9 2 S10 …" at bounding box center [734, 423] width 1072 height 553
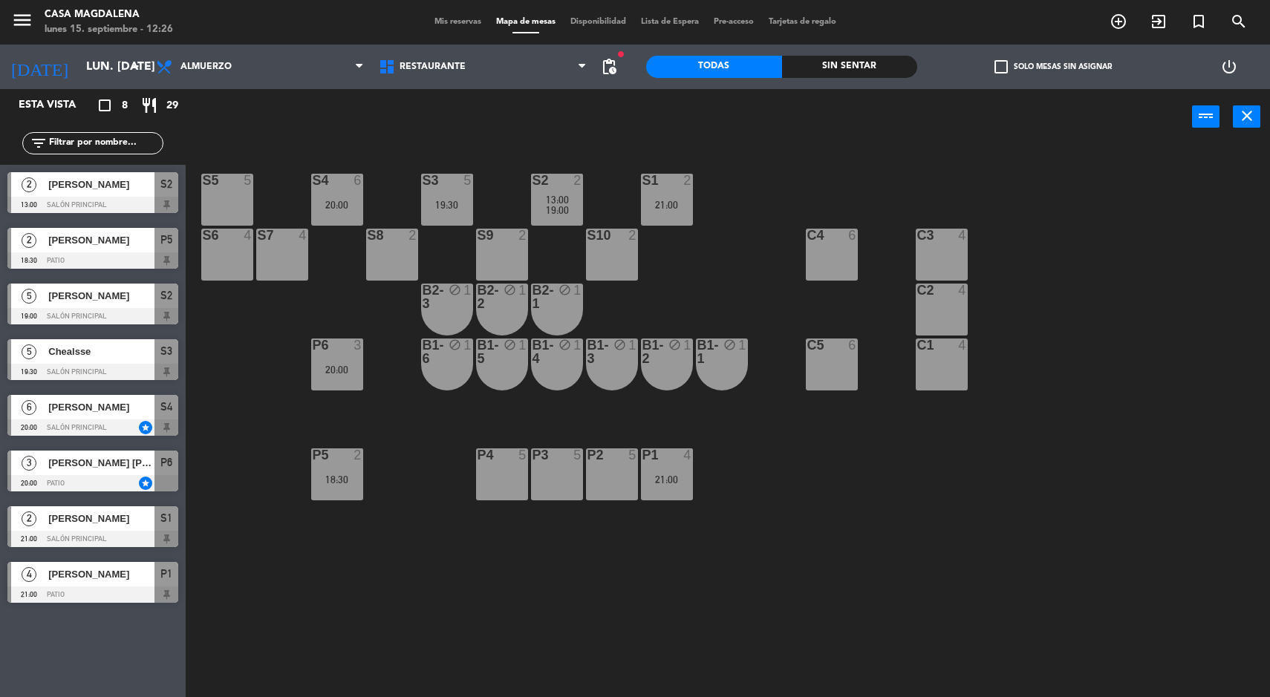
click at [434, 191] on div "S3 5 19:30" at bounding box center [447, 200] width 52 height 52
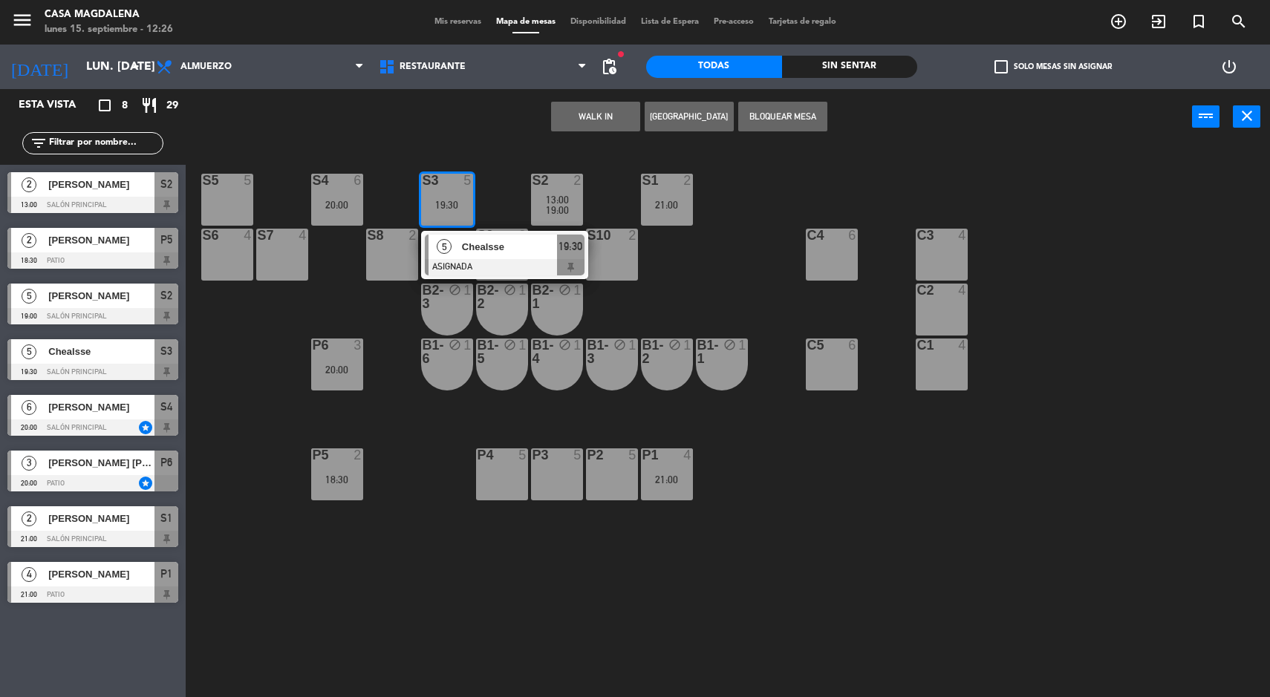
click at [535, 255] on div "Chealsse" at bounding box center [508, 247] width 97 height 25
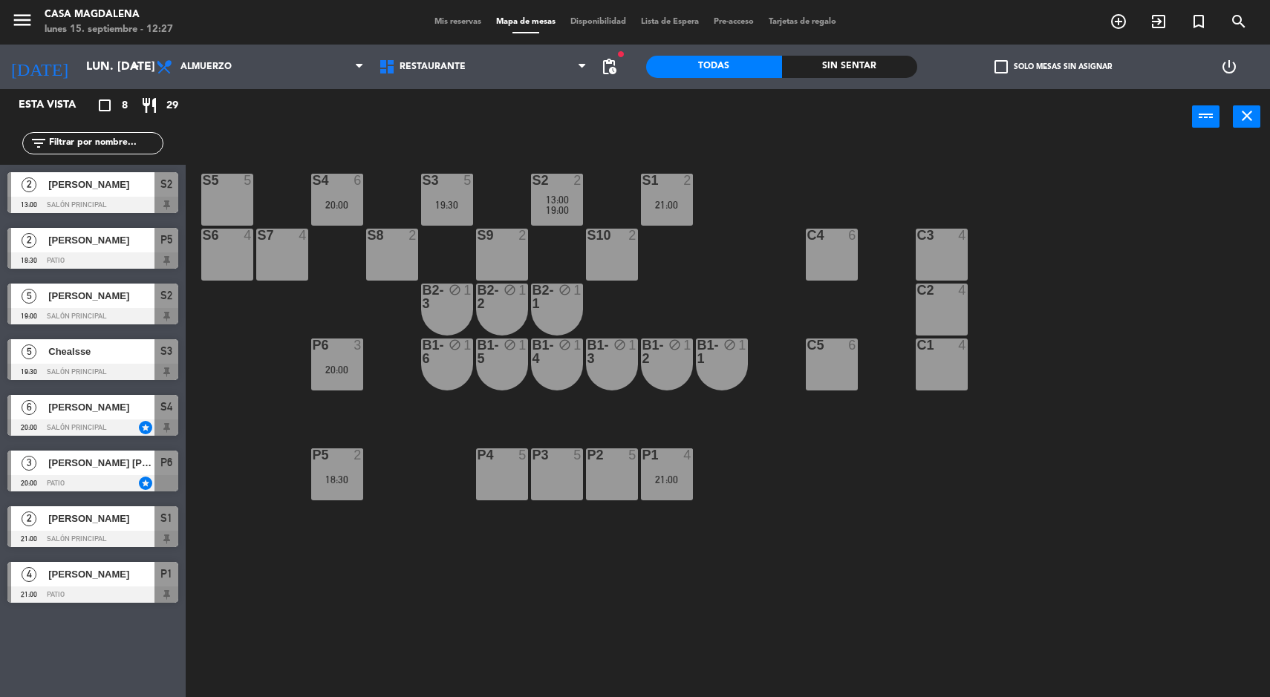
click at [1052, 491] on div "S5 5 S4 6 20:00 S3 5 19:30 S2 2 13:00 19:00 S1 2 21:00 S6 4 S7 4 S8 2 S9 2 S10 …" at bounding box center [734, 423] width 1072 height 553
click at [147, 426] on div at bounding box center [92, 428] width 171 height 16
click at [789, 505] on div "S5 5 S4 6 20:00 S3 5 19:30 S2 2 13:00 19:00 S1 2 21:00 S6 4 S7 4 S8 2 S9 2 S10 …" at bounding box center [734, 423] width 1072 height 553
click at [153, 294] on span "[PERSON_NAME]" at bounding box center [101, 296] width 106 height 16
click at [232, 327] on div "S5 5 S4 6 20:00 S3 5 19:30 S2 2 13:00 19:00 S1 2 21:00 S6 4 S7 4 S8 2 S9 2 S10 …" at bounding box center [734, 423] width 1072 height 553
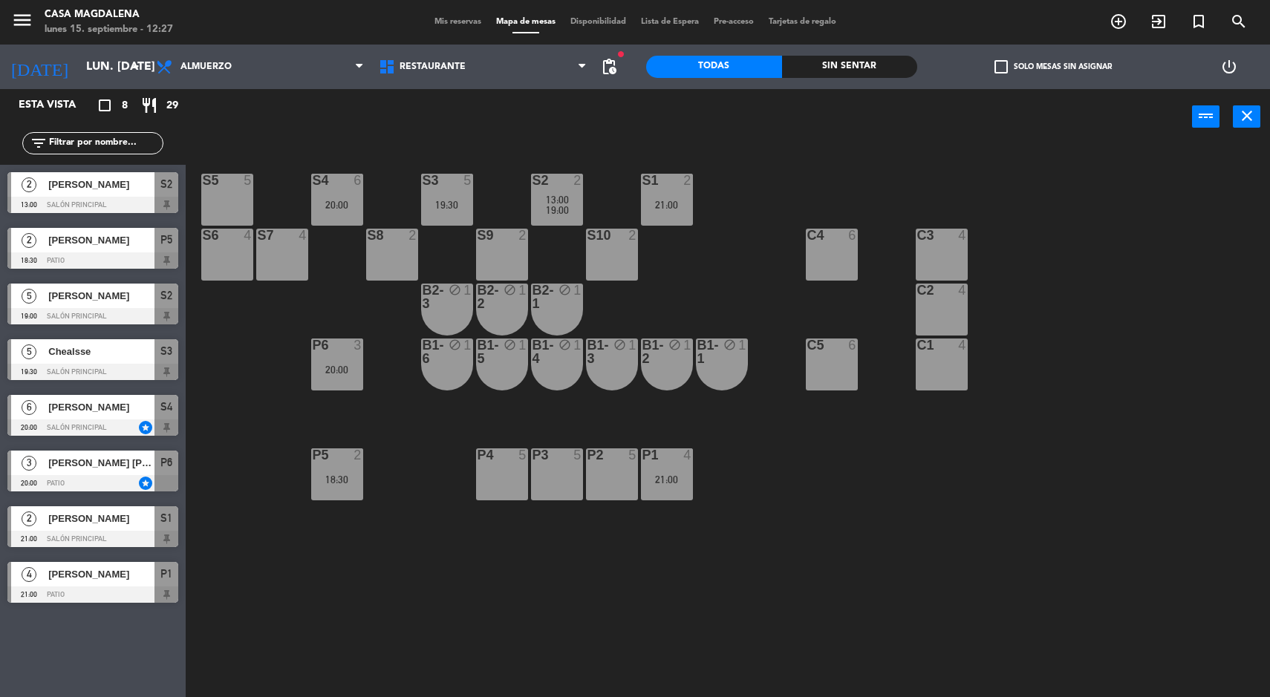
click at [555, 201] on span "13:00" at bounding box center [557, 200] width 23 height 12
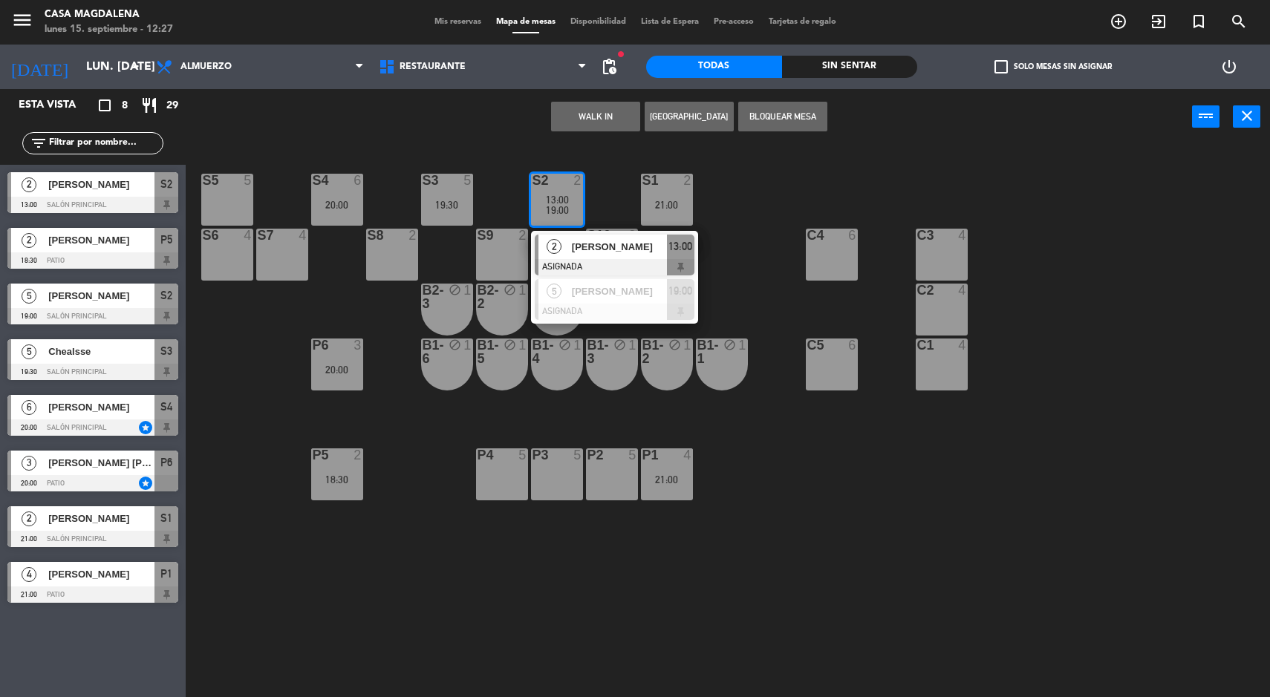
click at [743, 307] on div "S5 5 S4 6 20:00 S3 5 19:30 S2 2 13:00 19:00 2 [PERSON_NAME] ASIGNADA 13:00 5 [P…" at bounding box center [734, 423] width 1072 height 553
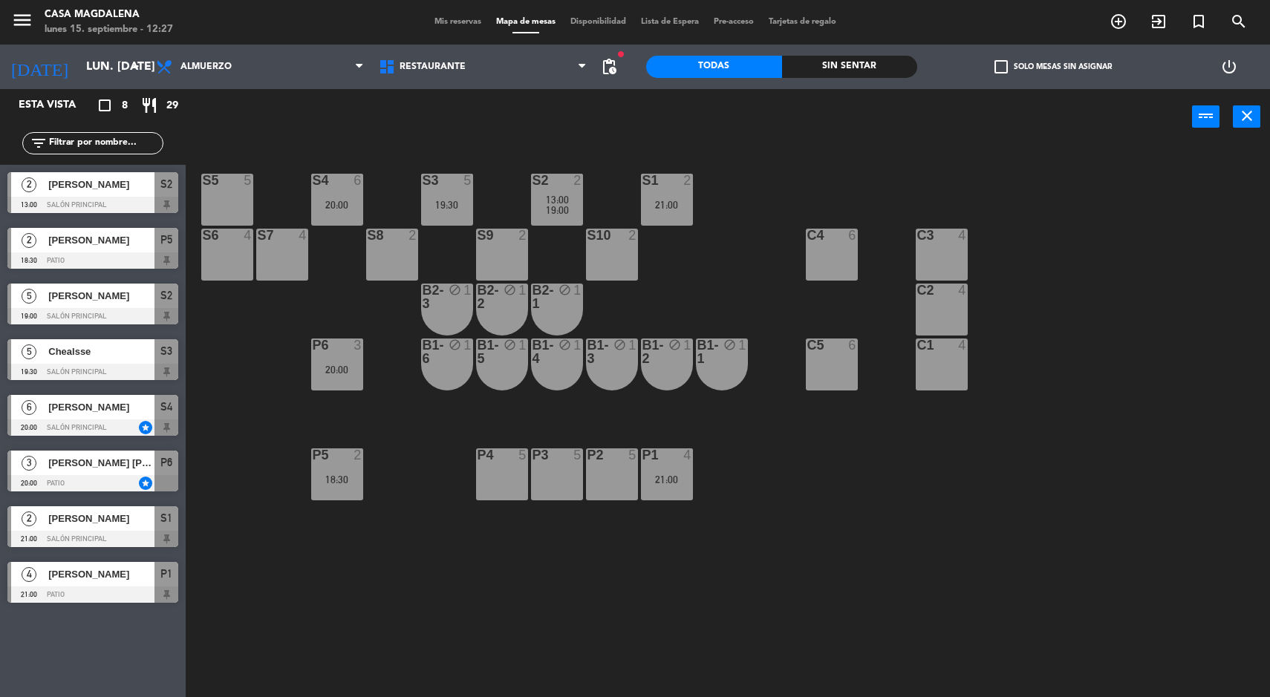
click at [449, 218] on div "S3 5 19:30" at bounding box center [447, 200] width 52 height 52
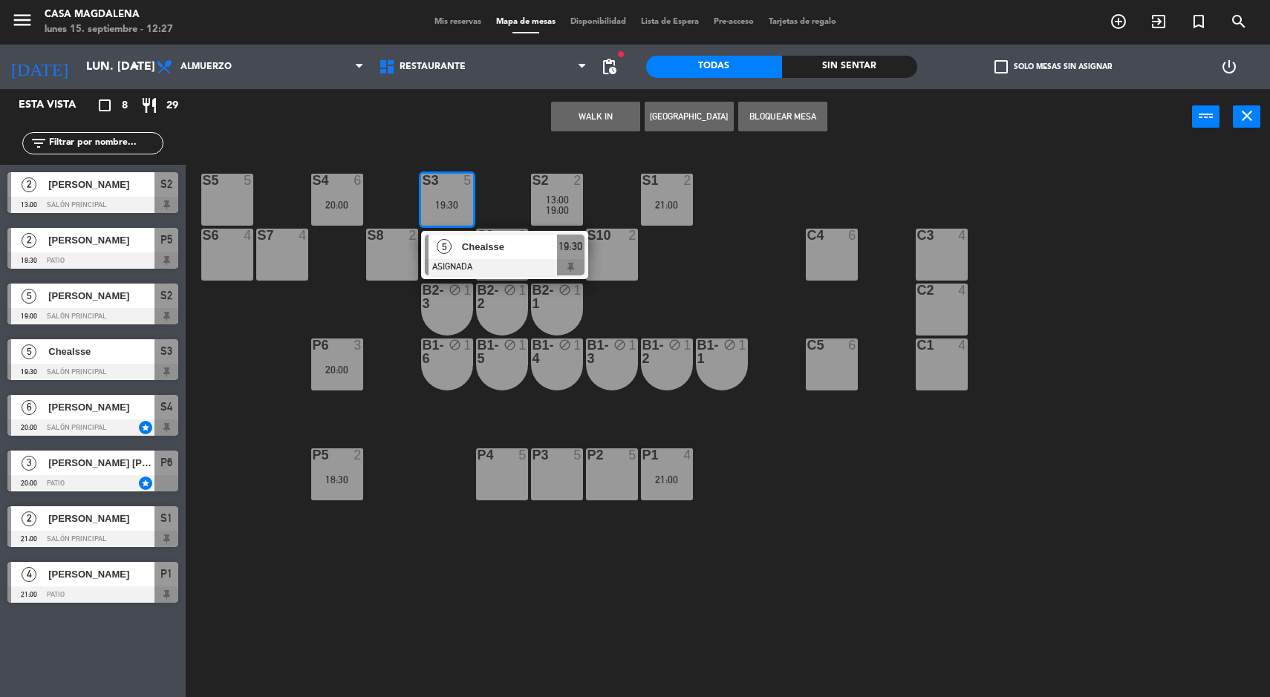
click at [730, 306] on div "S5 5 S4 6 20:00 S3 5 19:30 5 Chealsse ASIGNADA 19:30 S2 2 13:00 19:00 S1 2 21:0…" at bounding box center [734, 423] width 1072 height 553
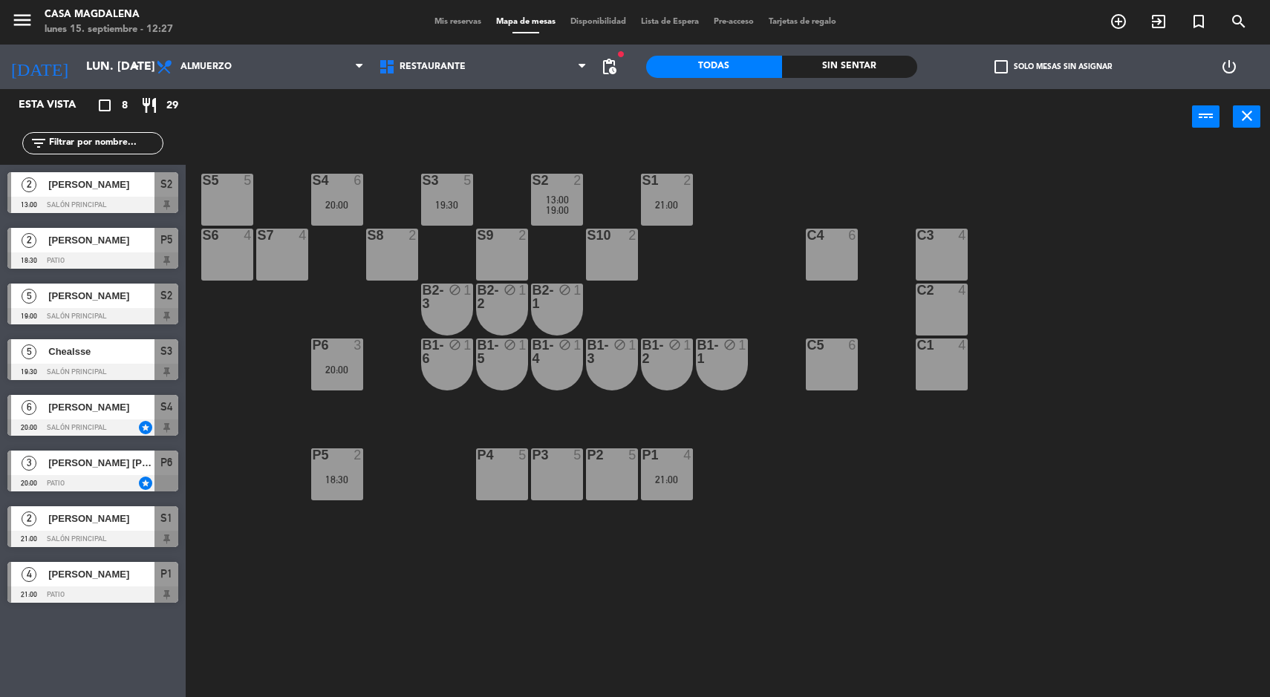
click at [463, 197] on div "S3 5 19:30" at bounding box center [447, 200] width 52 height 52
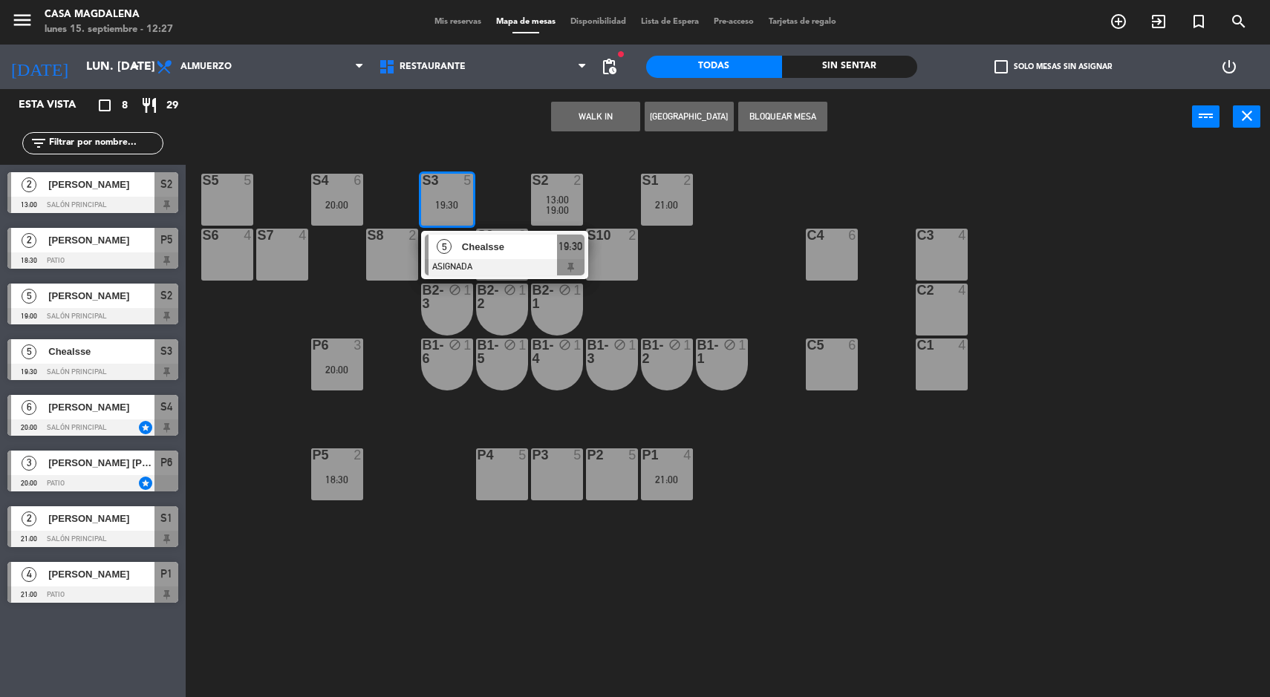
click at [490, 266] on div at bounding box center [505, 267] width 160 height 16
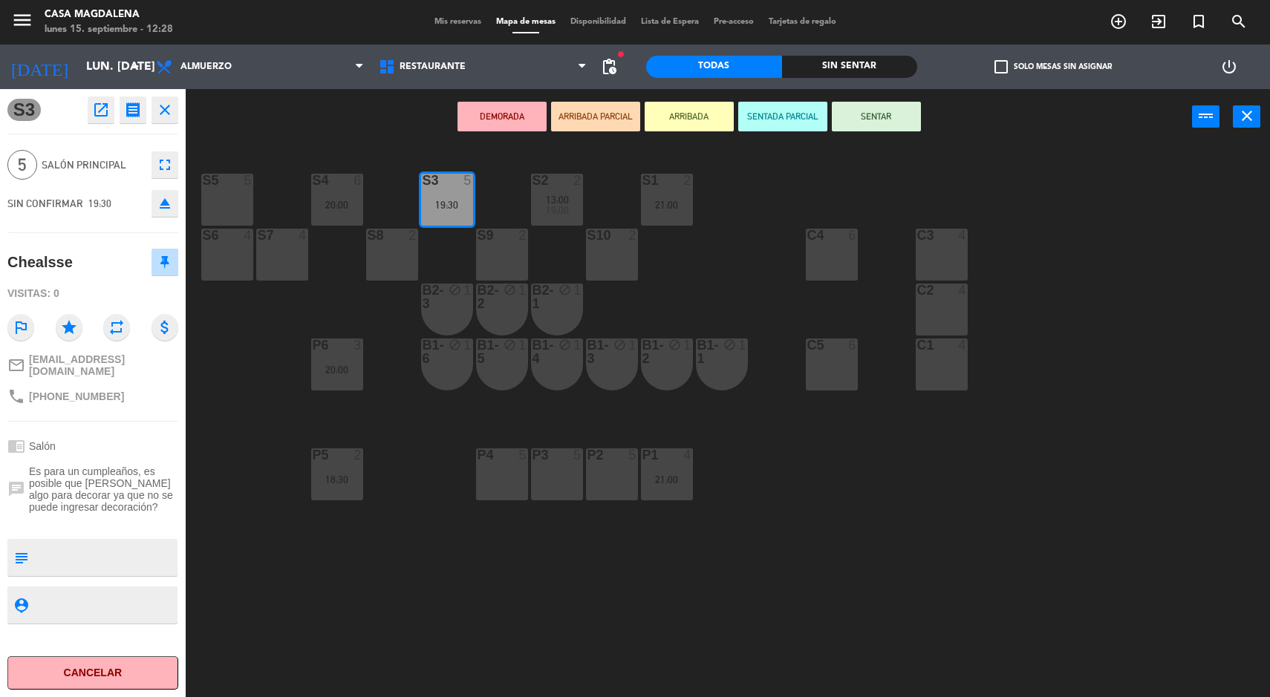
click at [93, 678] on button "Cancelar" at bounding box center [92, 672] width 171 height 33
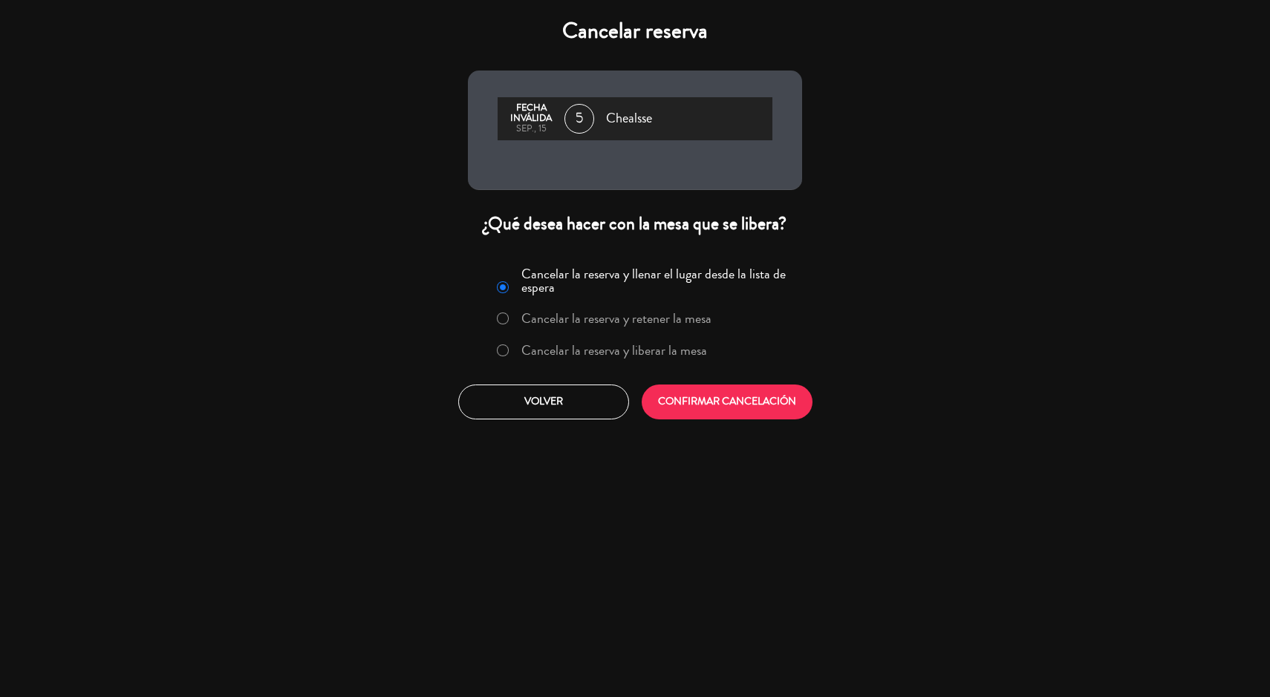
click at [567, 349] on label "Cancelar la reserva y liberar la mesa" at bounding box center [614, 350] width 186 height 13
click at [698, 405] on button "CONFIRMAR CANCELACIÓN" at bounding box center [727, 402] width 171 height 35
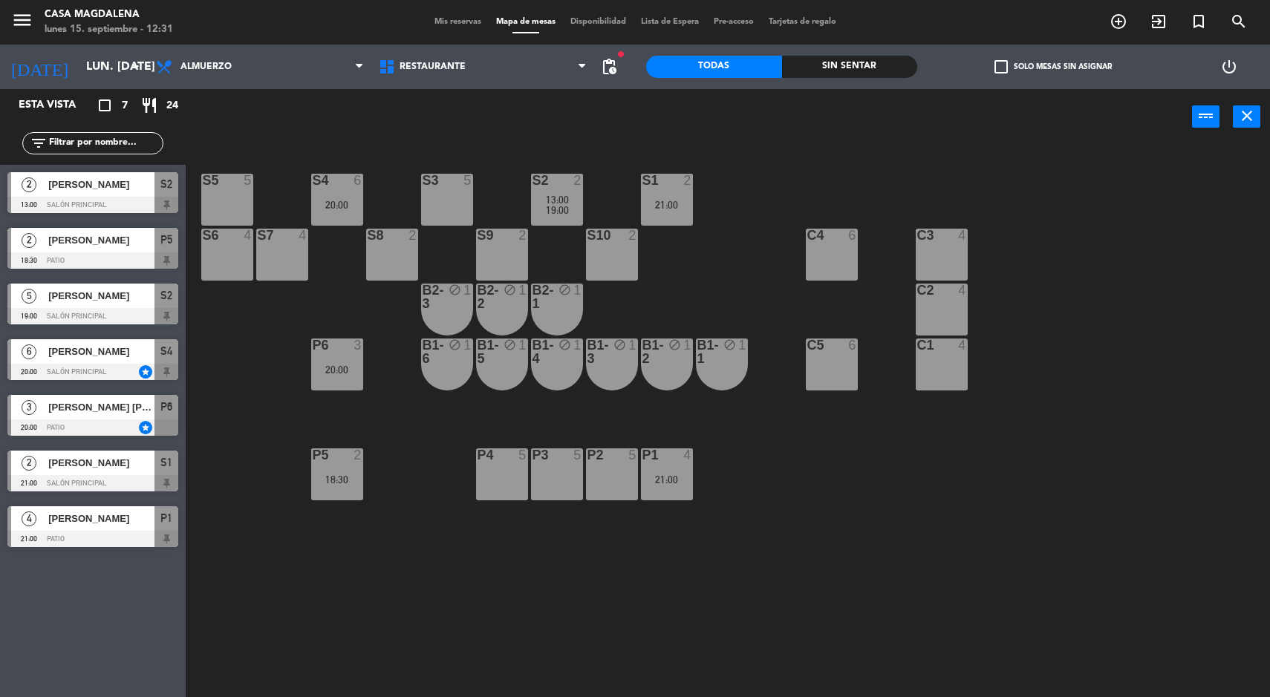
click at [25, 19] on icon "menu" at bounding box center [22, 20] width 22 height 22
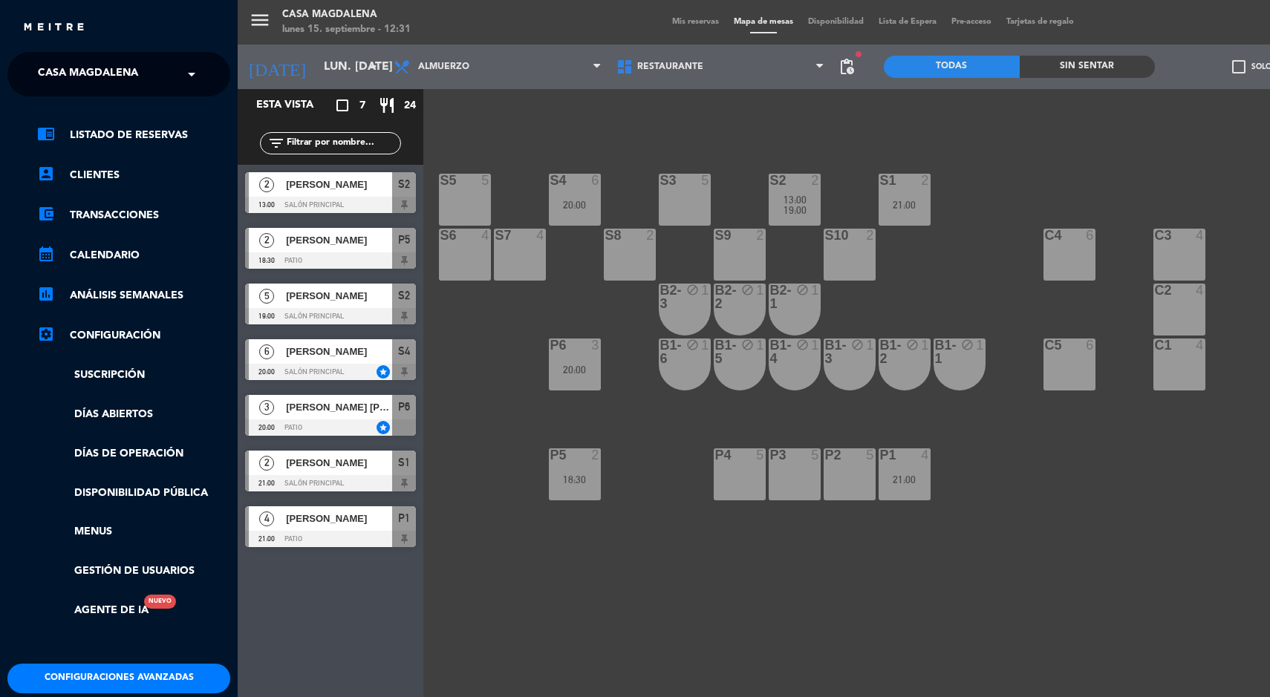
click at [105, 74] on span "Casa Magdalena" at bounding box center [88, 74] width 100 height 31
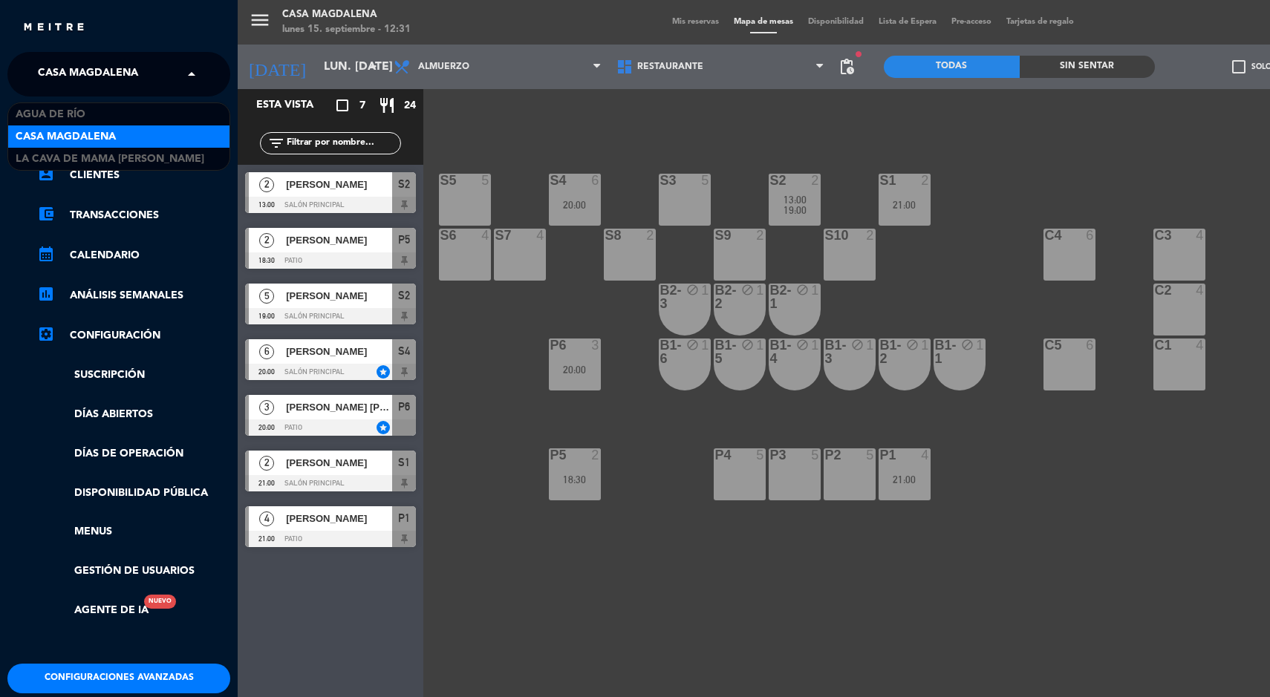
click at [82, 160] on span "La Cava de Mama [PERSON_NAME]" at bounding box center [110, 159] width 189 height 17
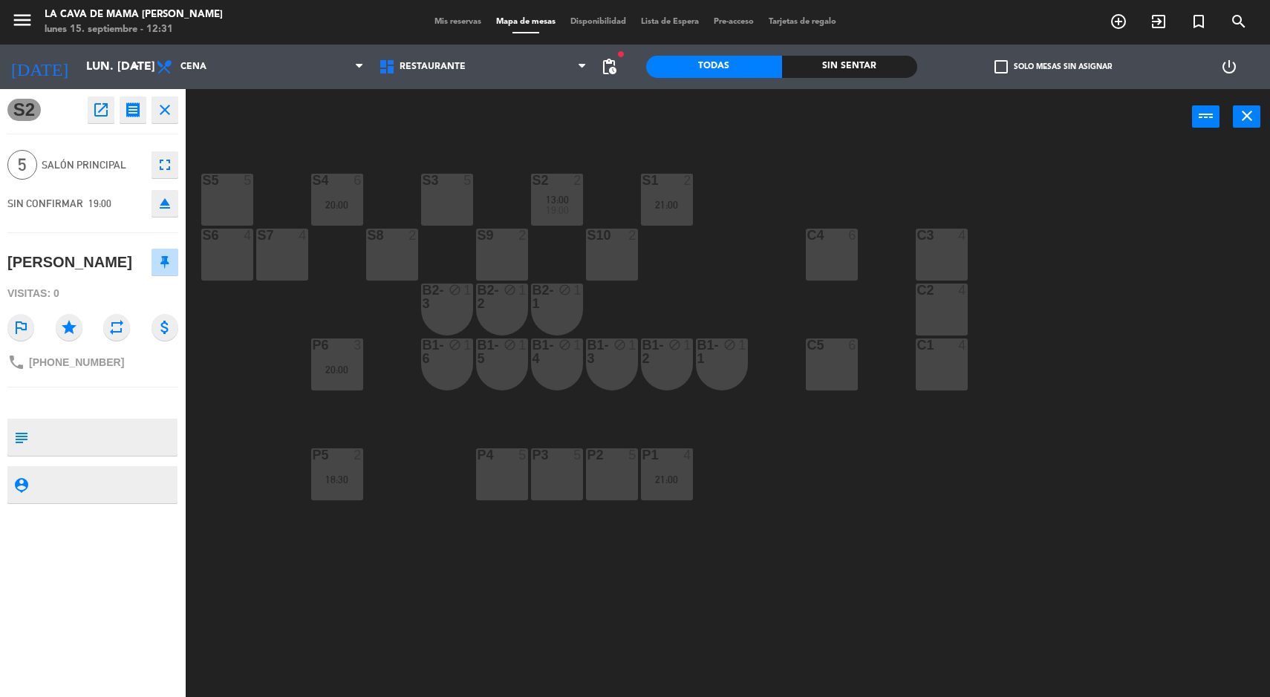
click at [427, 26] on span "Mis reservas" at bounding box center [458, 22] width 62 height 8
click at [455, 52] on span "Restaurante" at bounding box center [482, 66] width 223 height 33
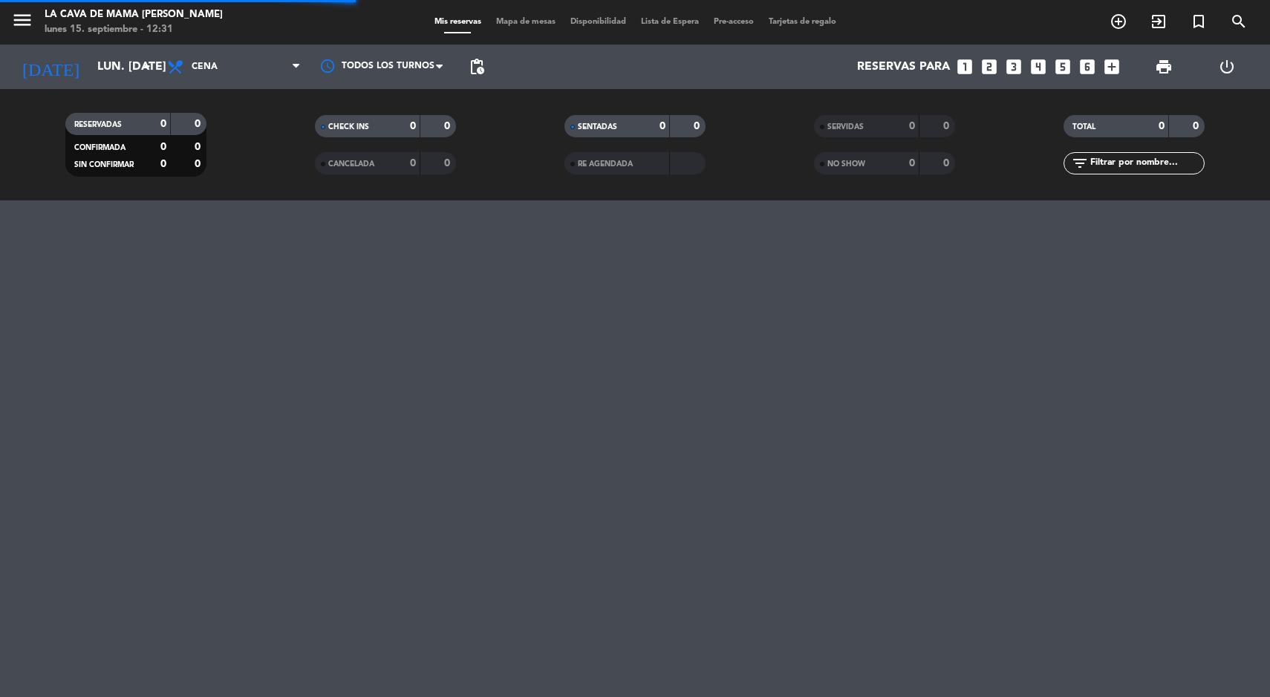
click at [450, 33] on span at bounding box center [457, 32] width 27 height 1
click at [512, 22] on span "Mapa de mesas" at bounding box center [526, 22] width 74 height 8
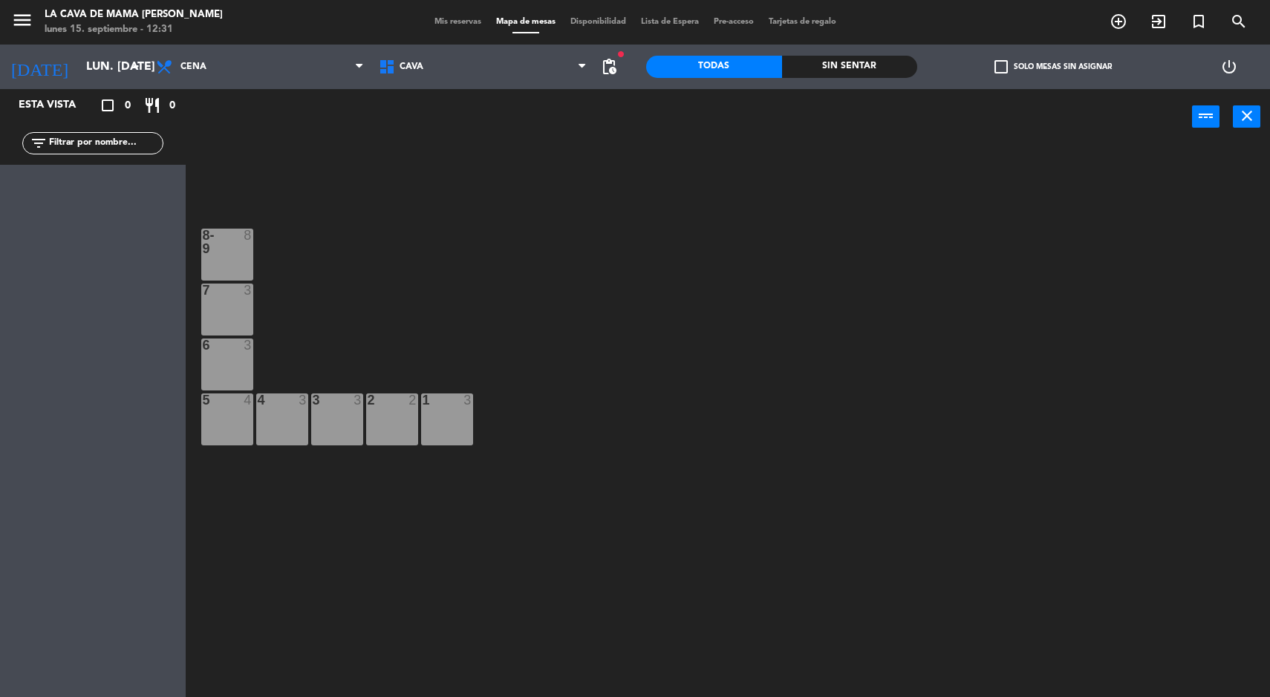
click at [91, 65] on input "lun. [DATE]" at bounding box center [157, 67] width 157 height 29
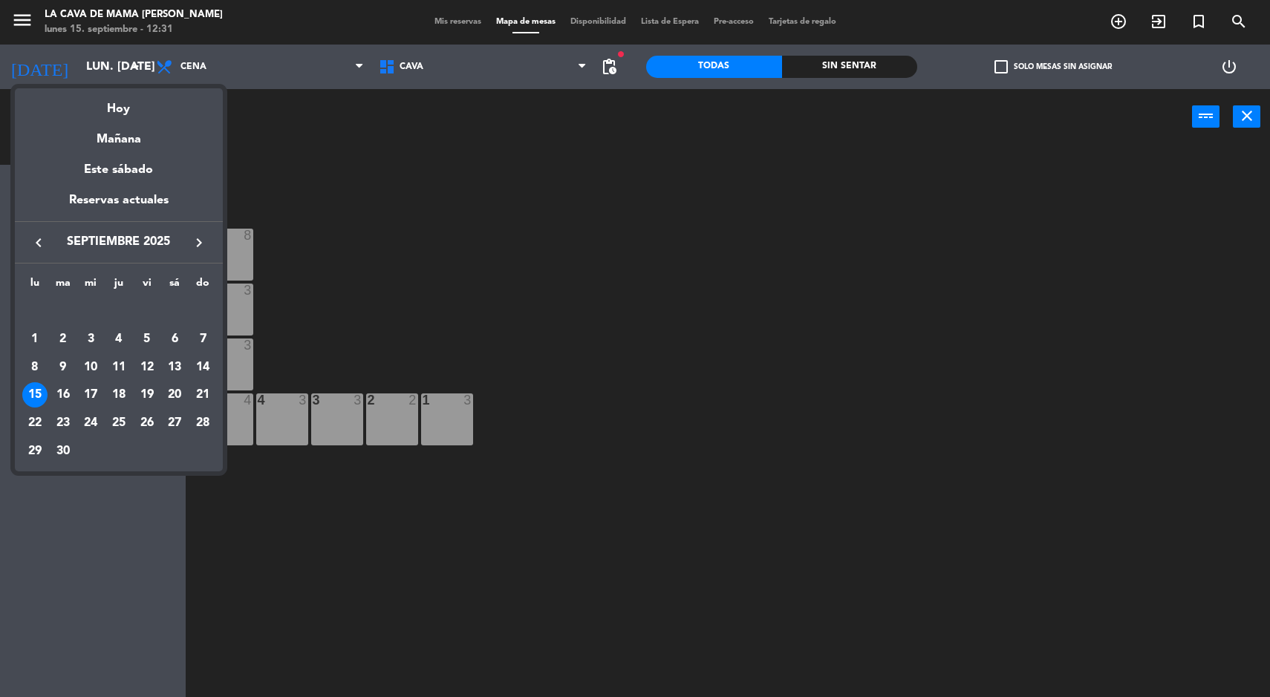
click at [175, 422] on div "27" at bounding box center [174, 423] width 25 height 25
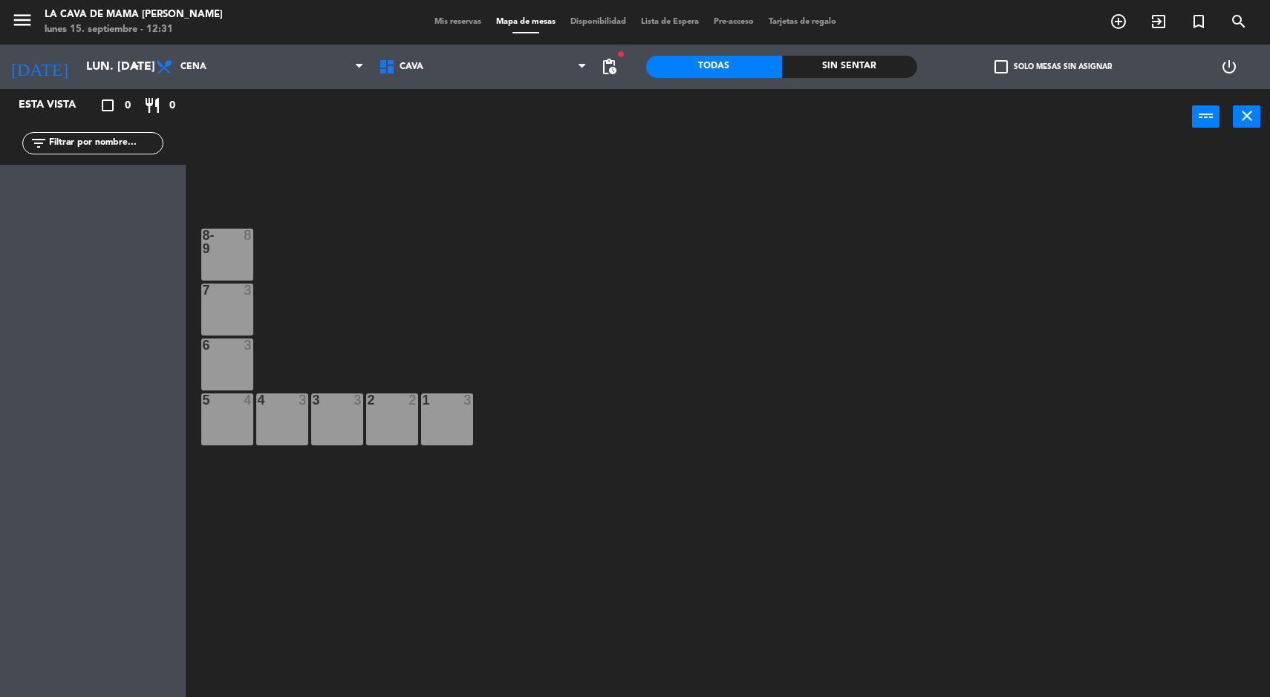
type input "sáb. [DATE]"
click at [227, 238] on div at bounding box center [227, 242] width 25 height 27
click at [212, 291] on div "7" at bounding box center [202, 290] width 25 height 13
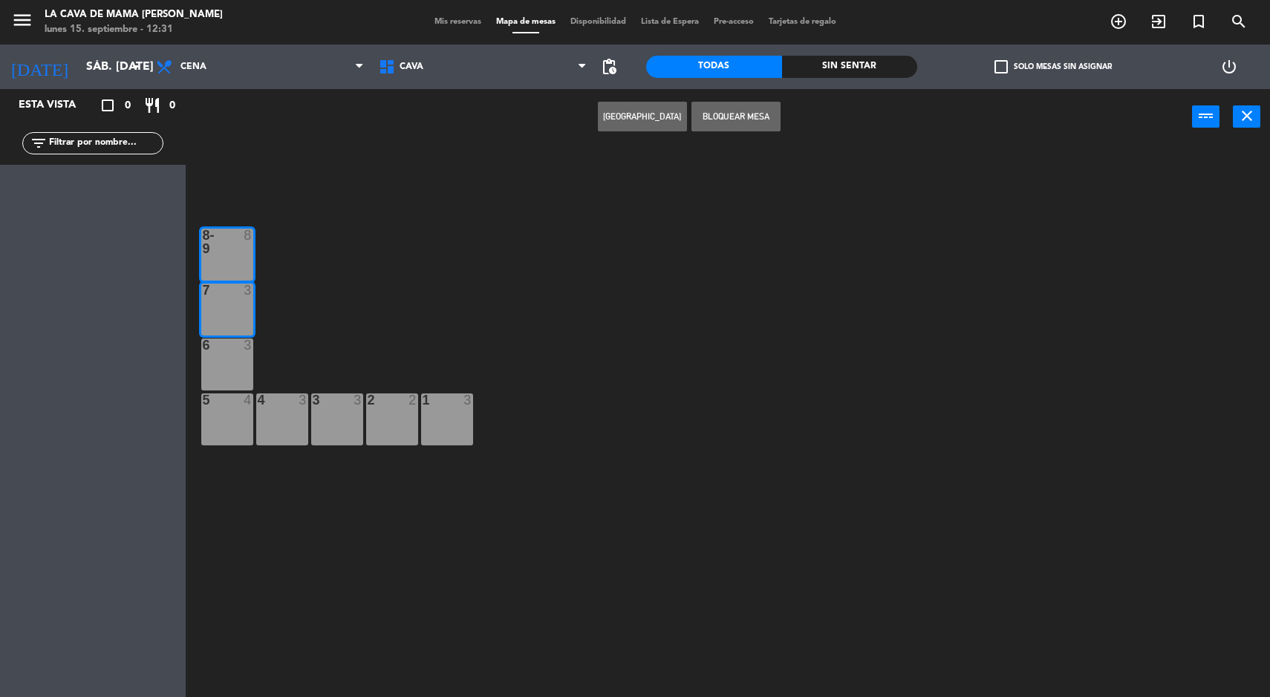
click at [635, 120] on button "[GEOGRAPHIC_DATA]" at bounding box center [642, 117] width 89 height 30
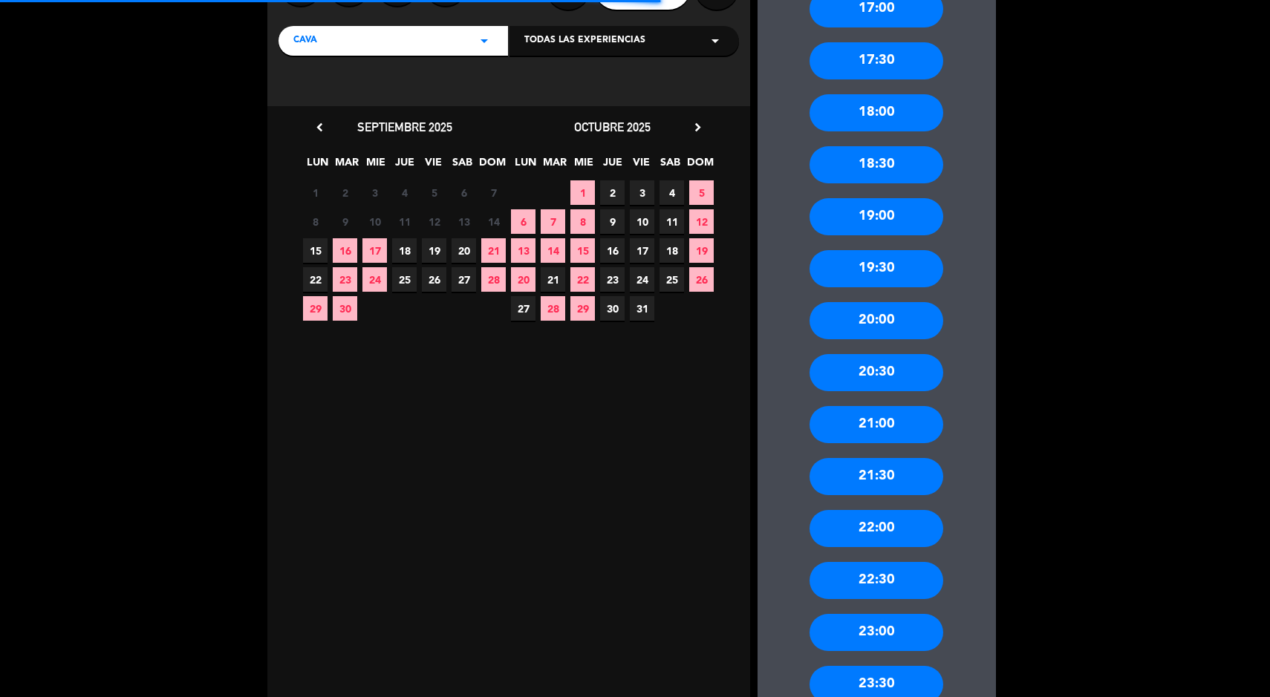
scroll to position [171, 0]
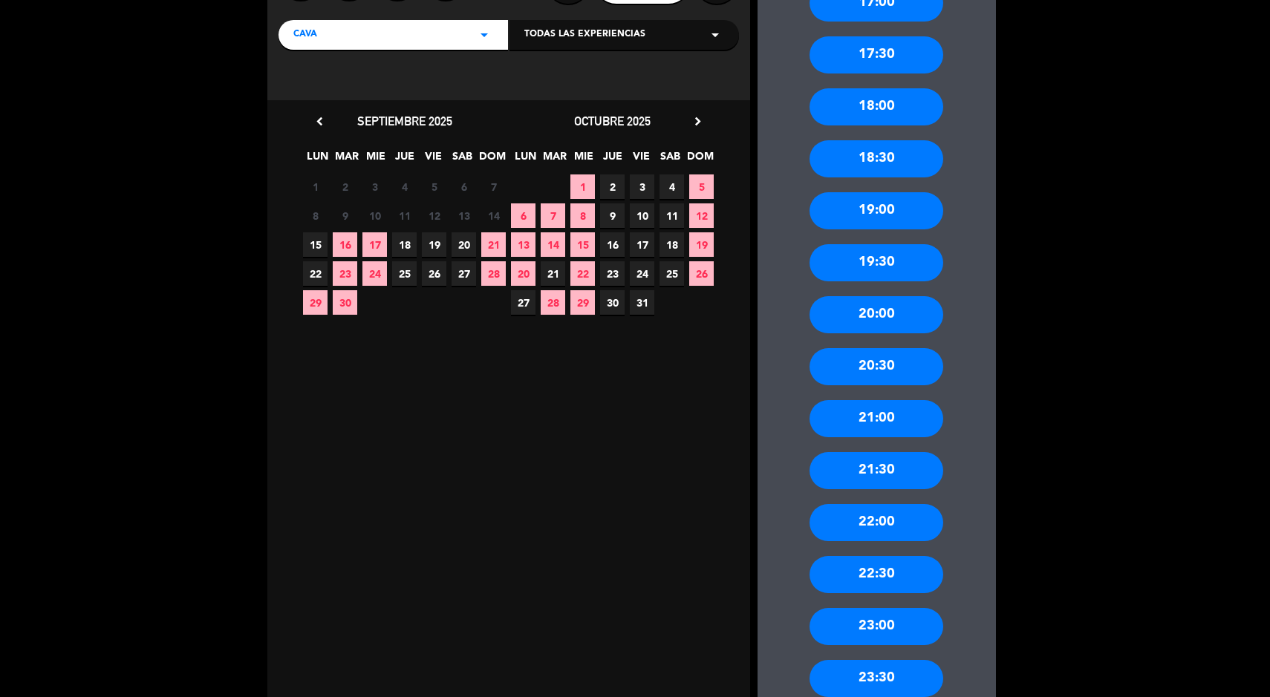
click at [906, 331] on div "20:00" at bounding box center [876, 314] width 134 height 37
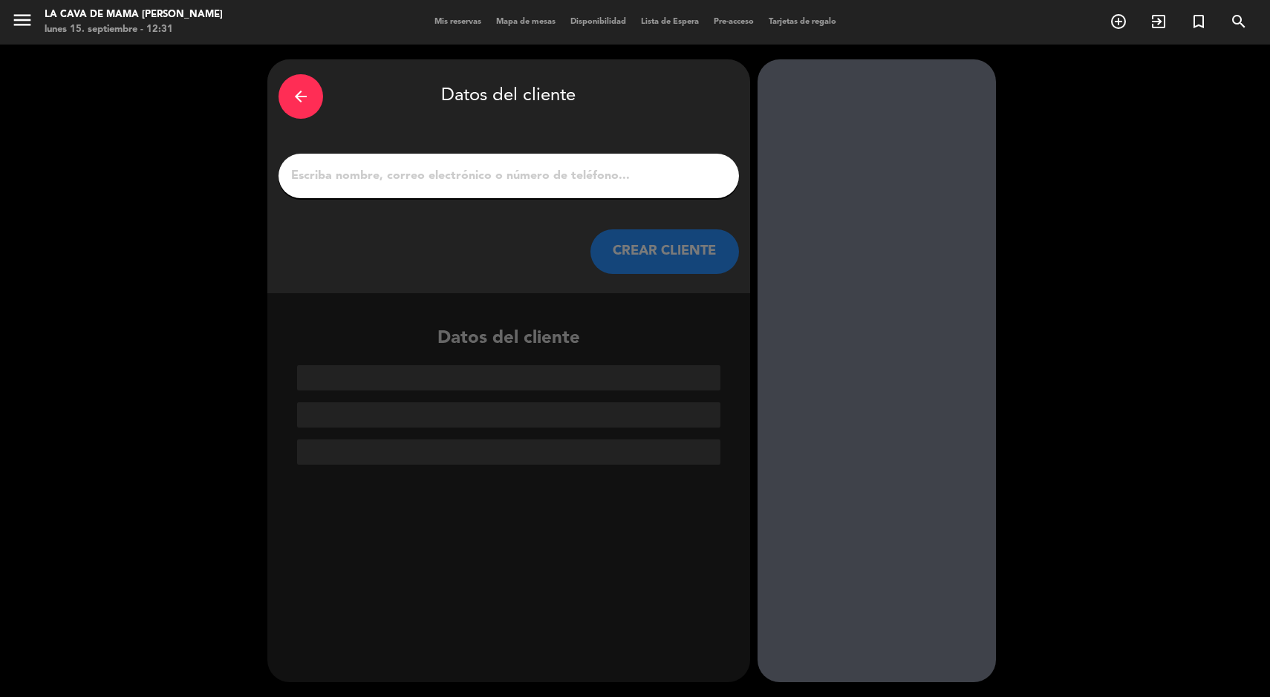
scroll to position [0, 0]
click at [498, 179] on input "1" at bounding box center [509, 176] width 438 height 21
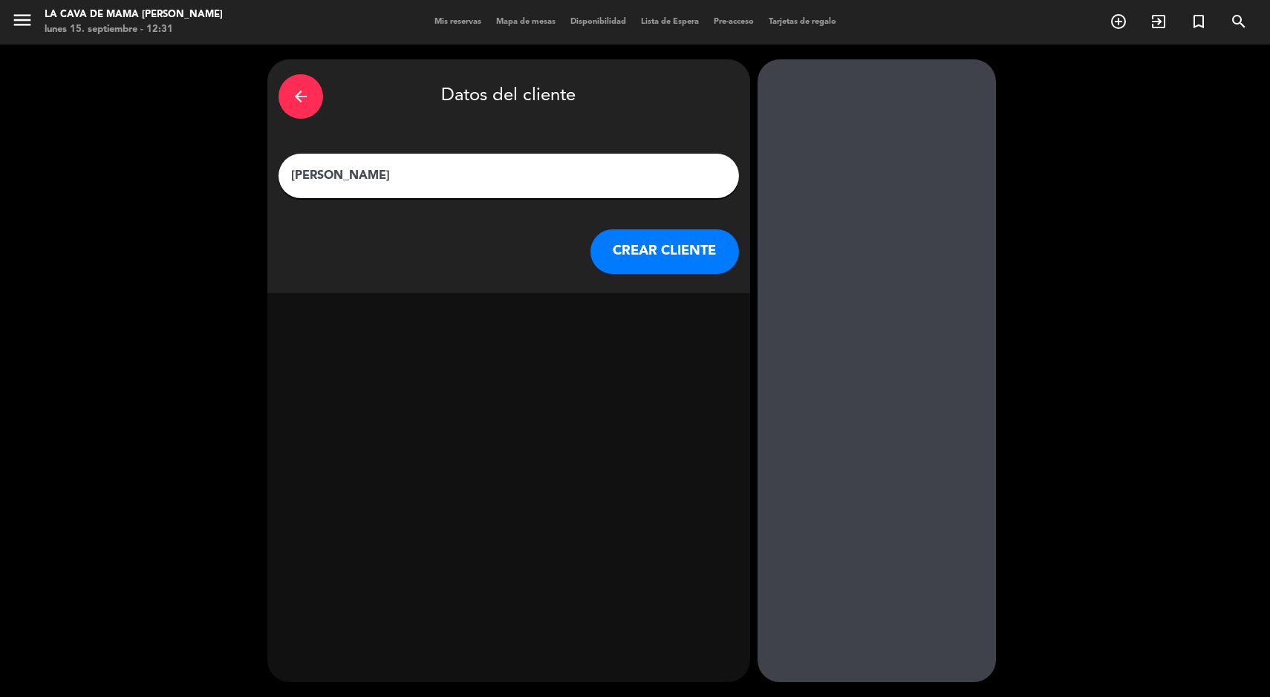
type input "[PERSON_NAME]"
click at [656, 238] on button "CREAR CLIENTE" at bounding box center [664, 251] width 149 height 45
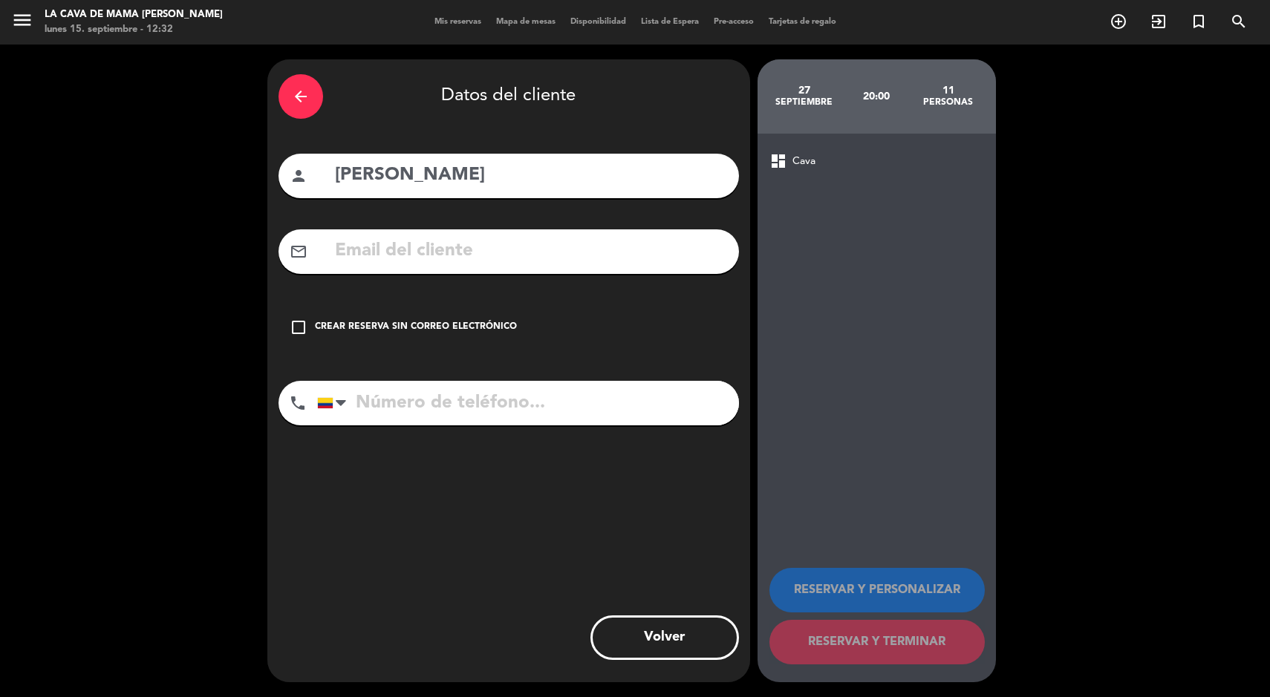
click at [398, 327] on div "Crear reserva sin correo electrónico" at bounding box center [416, 327] width 202 height 15
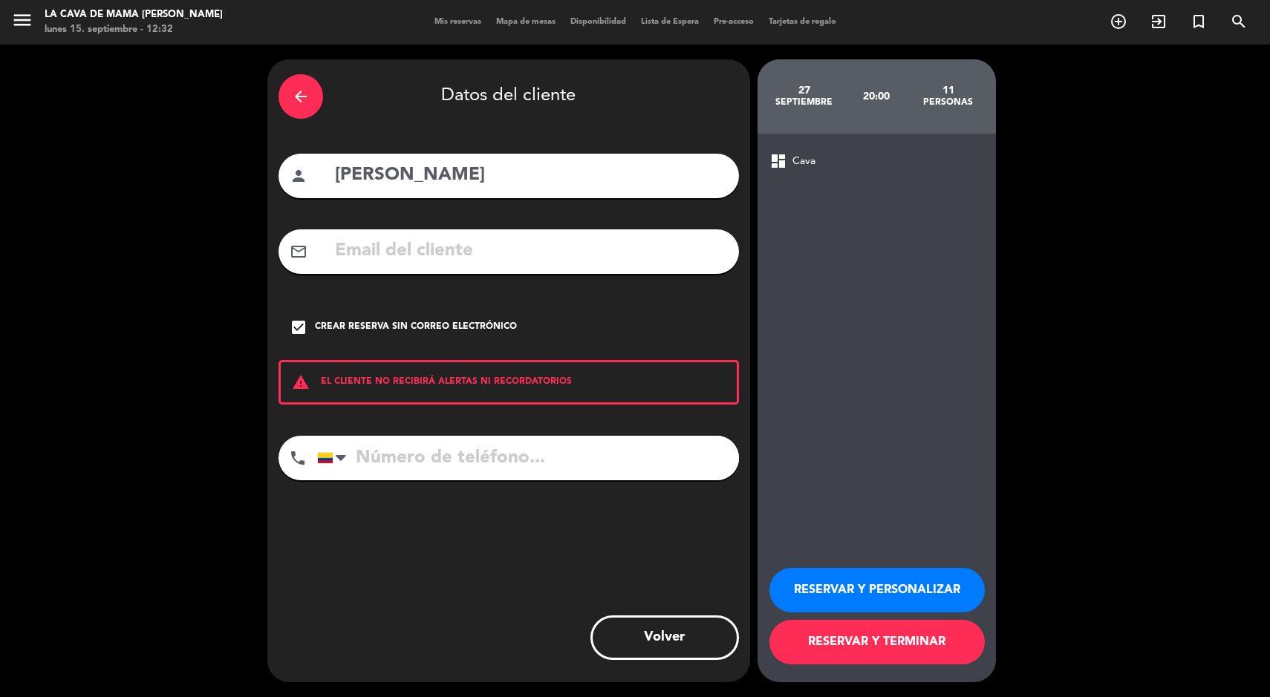
click at [498, 480] on input "tel" at bounding box center [528, 458] width 422 height 45
type input "3152295768"
click at [853, 658] on button "RESERVAR Y TERMINAR" at bounding box center [876, 642] width 215 height 45
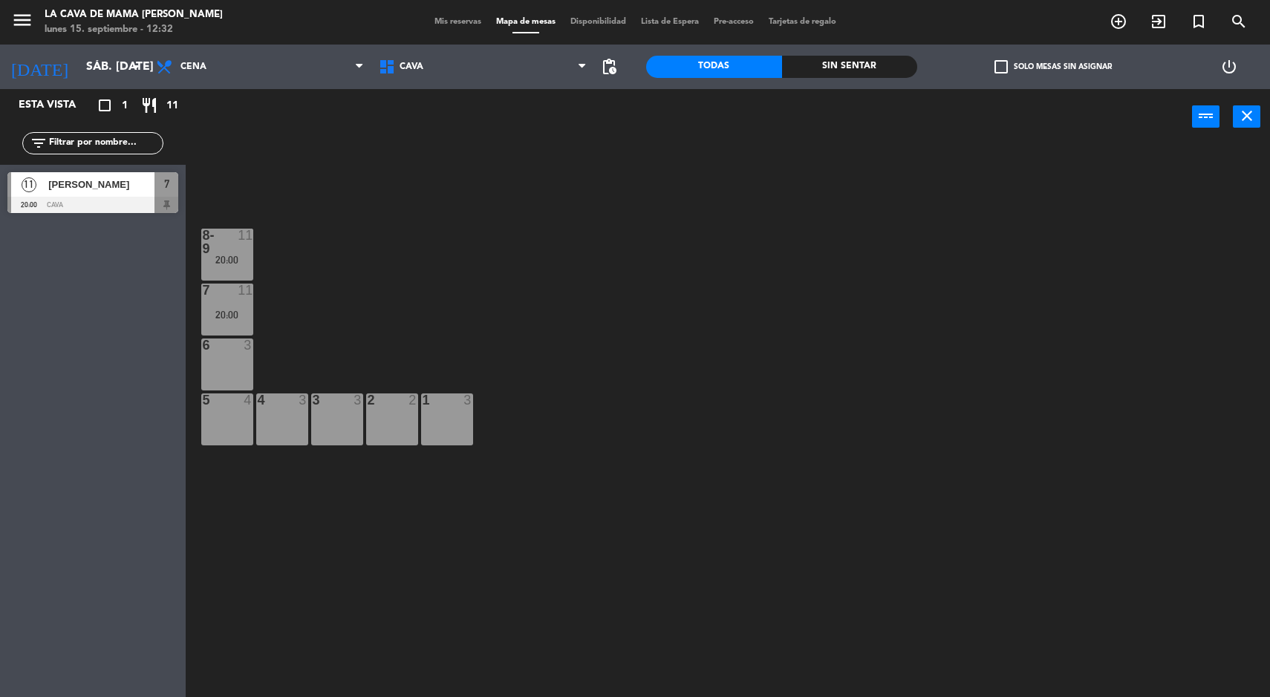
click at [230, 276] on div "8-9 11 20:00" at bounding box center [227, 255] width 52 height 52
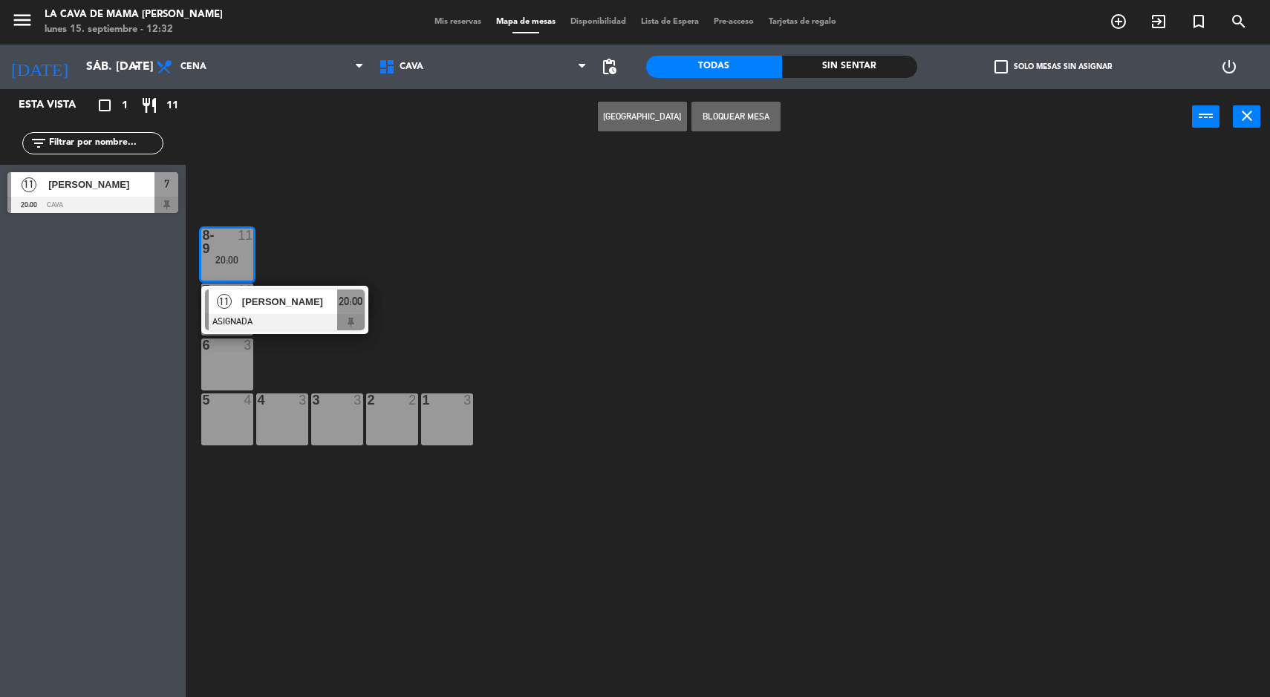
click at [306, 329] on div at bounding box center [285, 322] width 160 height 16
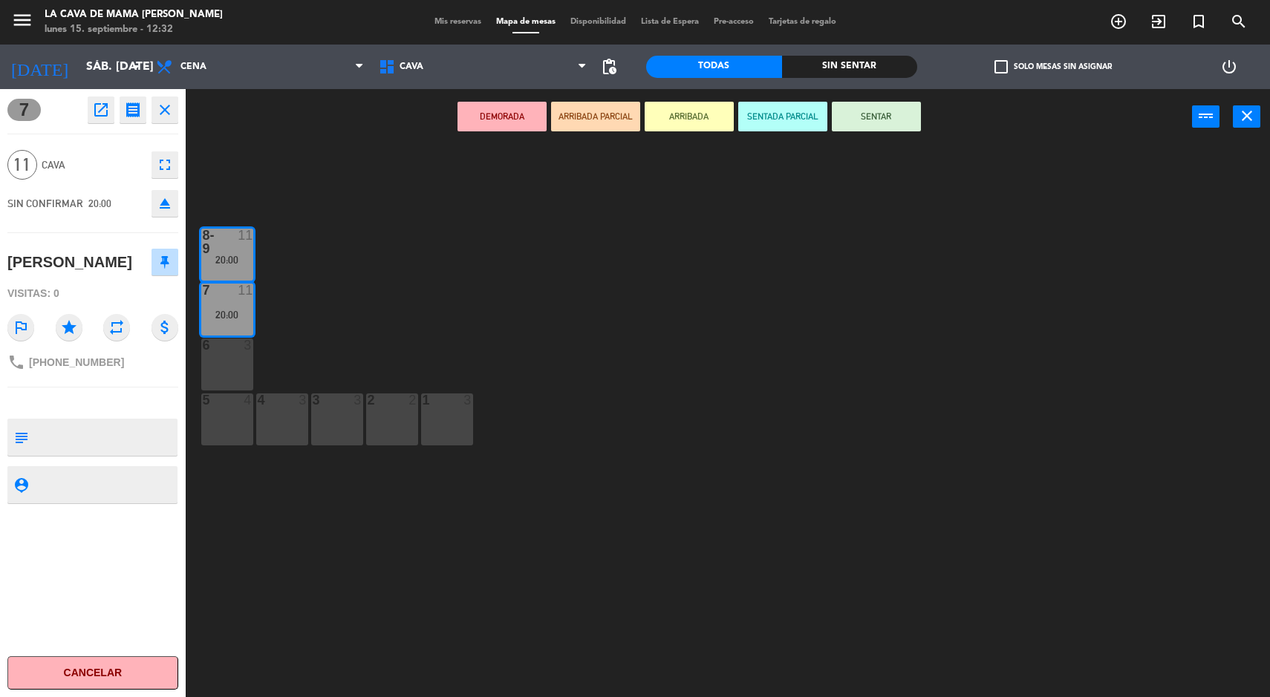
click at [247, 370] on div "6 3" at bounding box center [227, 365] width 52 height 52
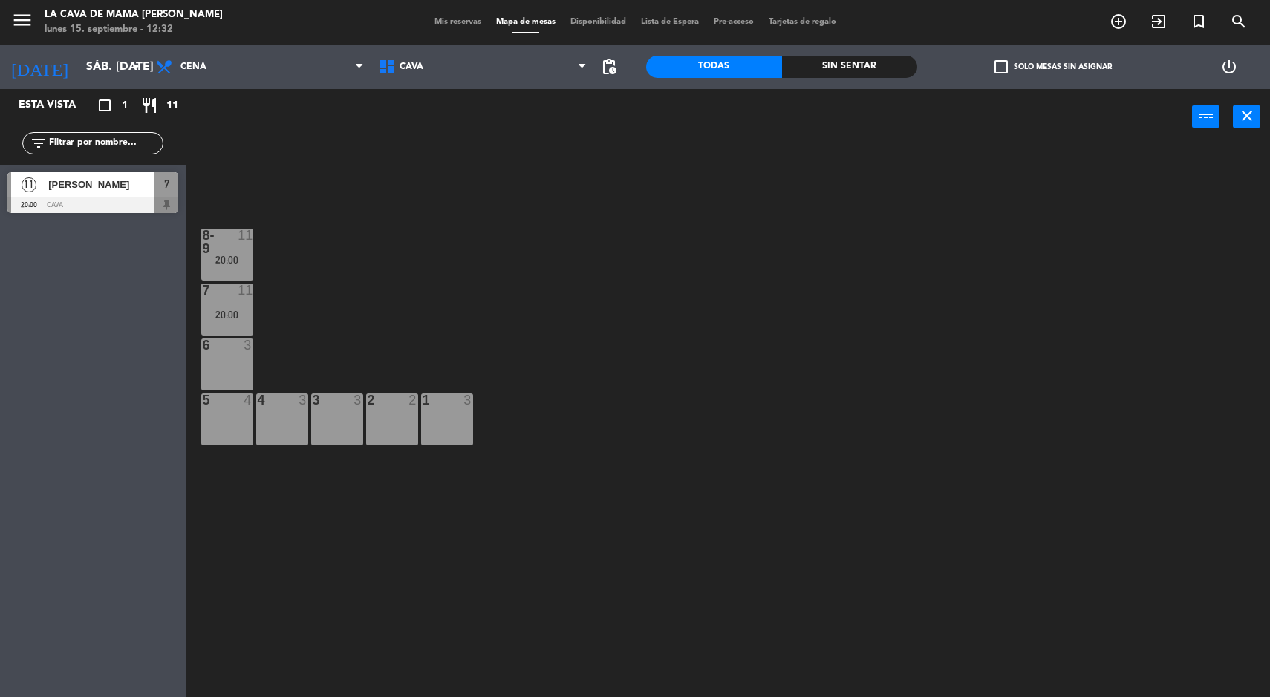
click at [809, 290] on div "8-9 11 20:00 7 11 20:00 6 3 5 4 4 3 3 3 2 2 1 3" at bounding box center [734, 423] width 1072 height 553
click at [73, 50] on div "[DATE] sáb. [DATE] arrow_drop_down" at bounding box center [74, 66] width 149 height 33
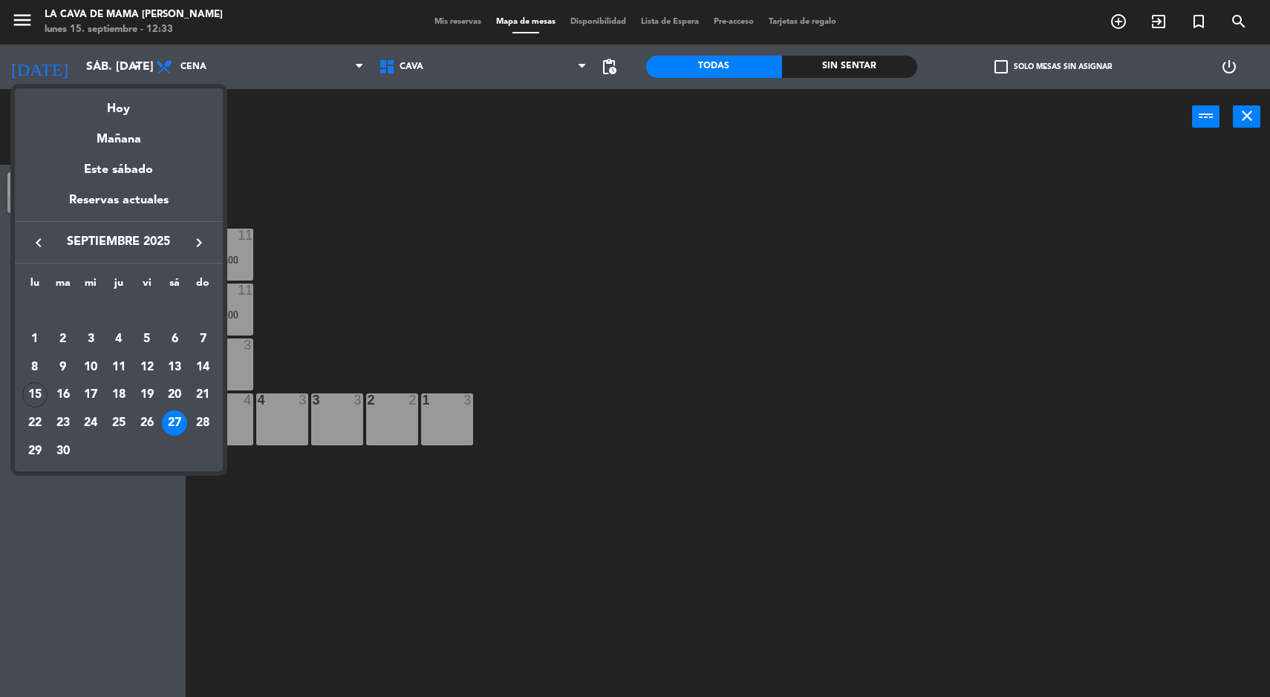
click at [206, 269] on div "lu ma [PERSON_NAME] vi sá do [DATE] 2 3 4 5 6 7 8 9 10 11 12 13 14 15 16 17 18 …" at bounding box center [119, 368] width 208 height 208
click at [206, 243] on icon "keyboard_arrow_right" at bounding box center [199, 243] width 18 height 18
click at [199, 249] on icon "keyboard_arrow_right" at bounding box center [199, 243] width 18 height 18
click at [196, 247] on icon "keyboard_arrow_right" at bounding box center [199, 243] width 18 height 18
click at [169, 403] on div "20" at bounding box center [174, 394] width 25 height 25
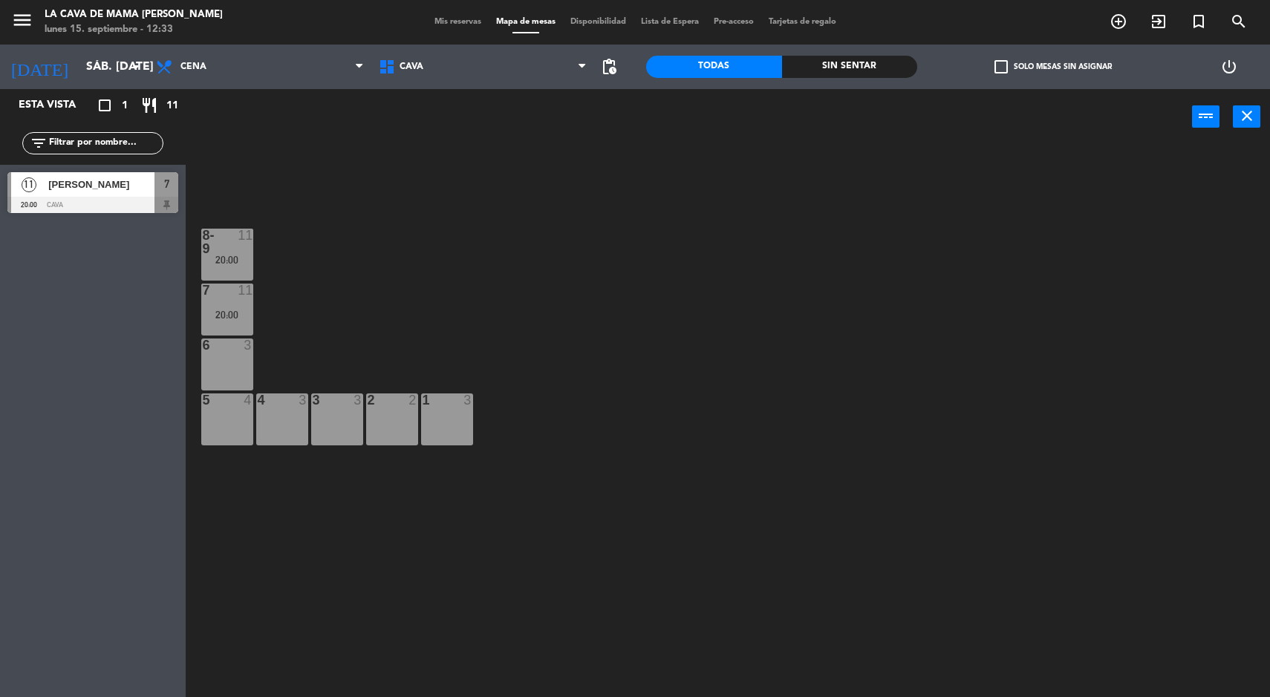
type input "sáb. 20 dic."
click at [625, 98] on div "power_input close" at bounding box center [689, 117] width 1006 height 56
click at [611, 74] on span "pending_actions" at bounding box center [609, 67] width 18 height 18
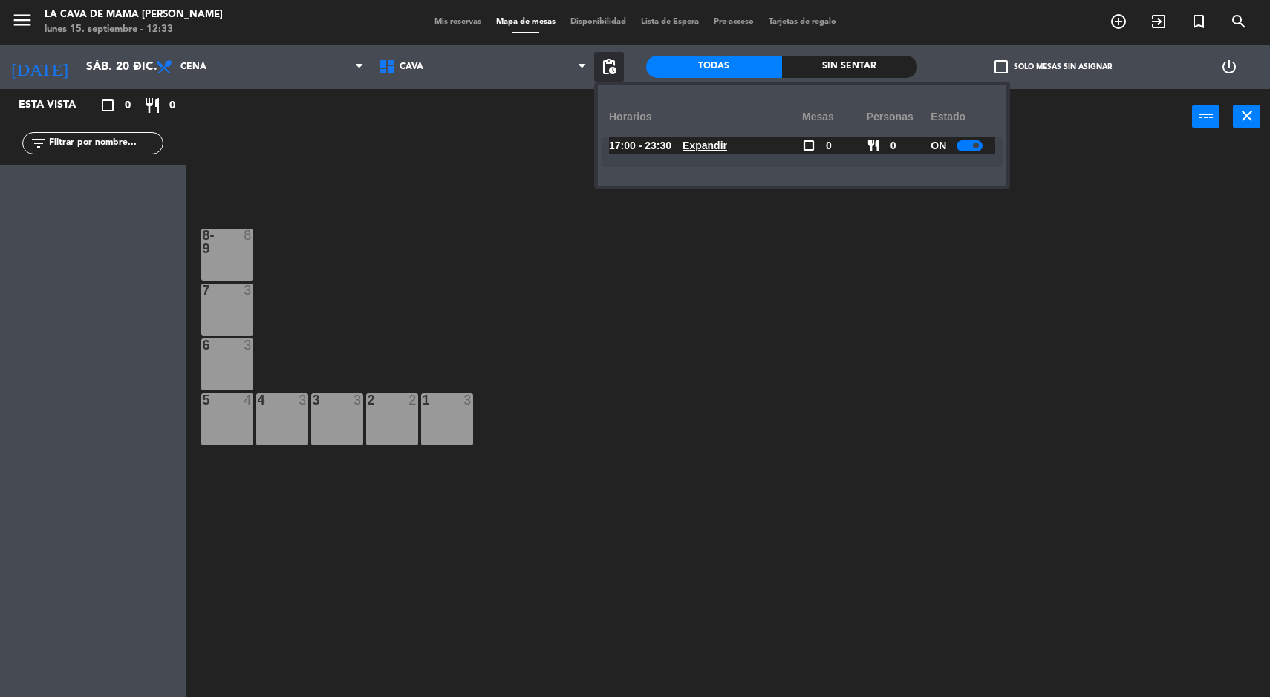
click at [977, 146] on span at bounding box center [976, 146] width 6 height 6
click at [19, 28] on icon "menu" at bounding box center [22, 20] width 22 height 22
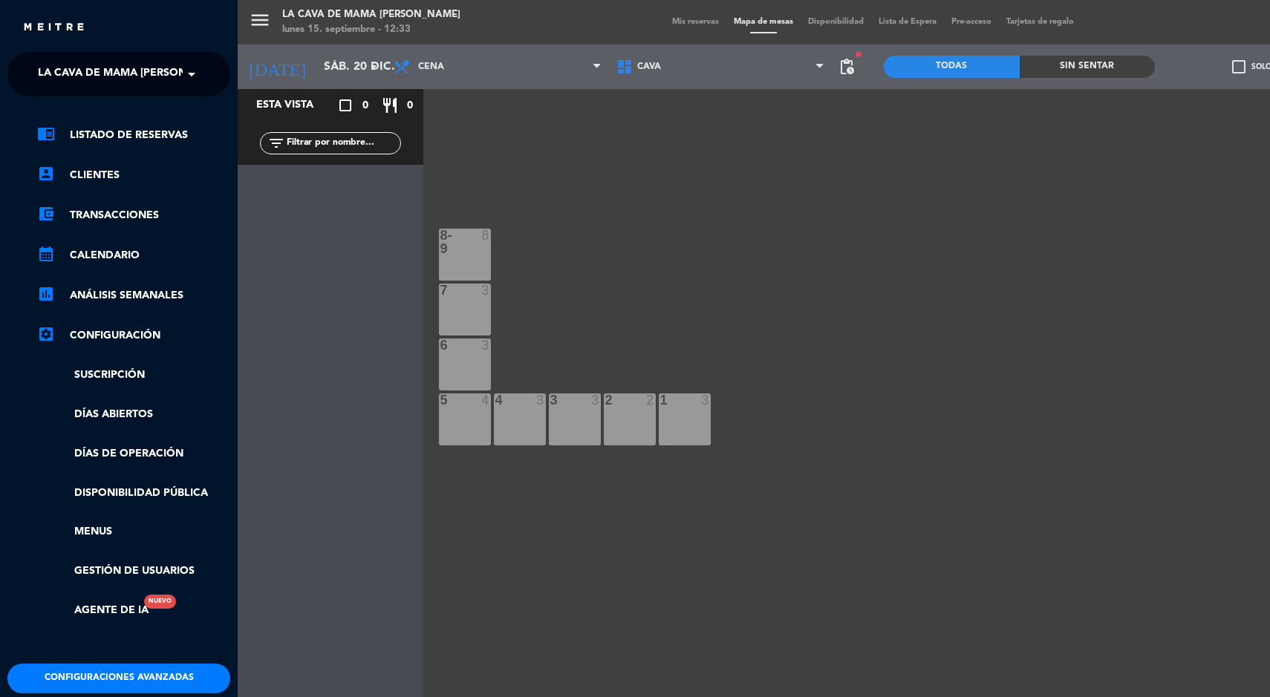
click at [72, 76] on span "La Cava de Mama [PERSON_NAME]" at bounding box center [132, 74] width 189 height 31
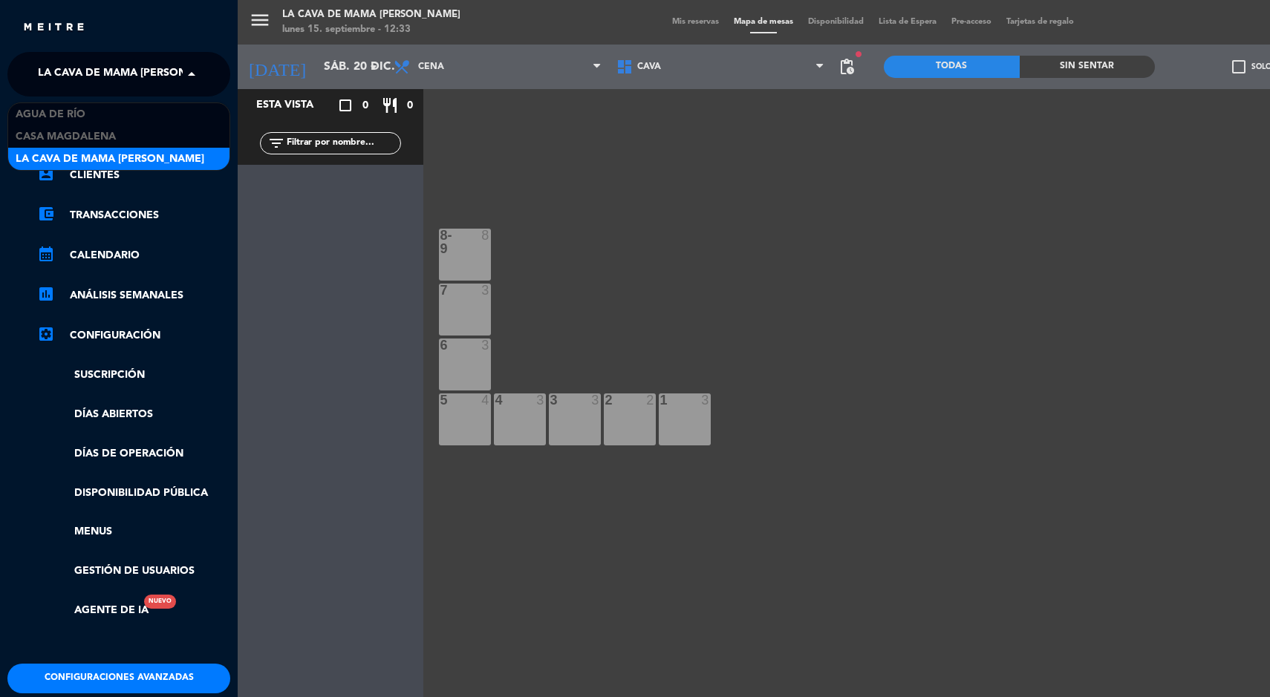
click at [54, 138] on span "Casa Magdalena" at bounding box center [66, 136] width 100 height 17
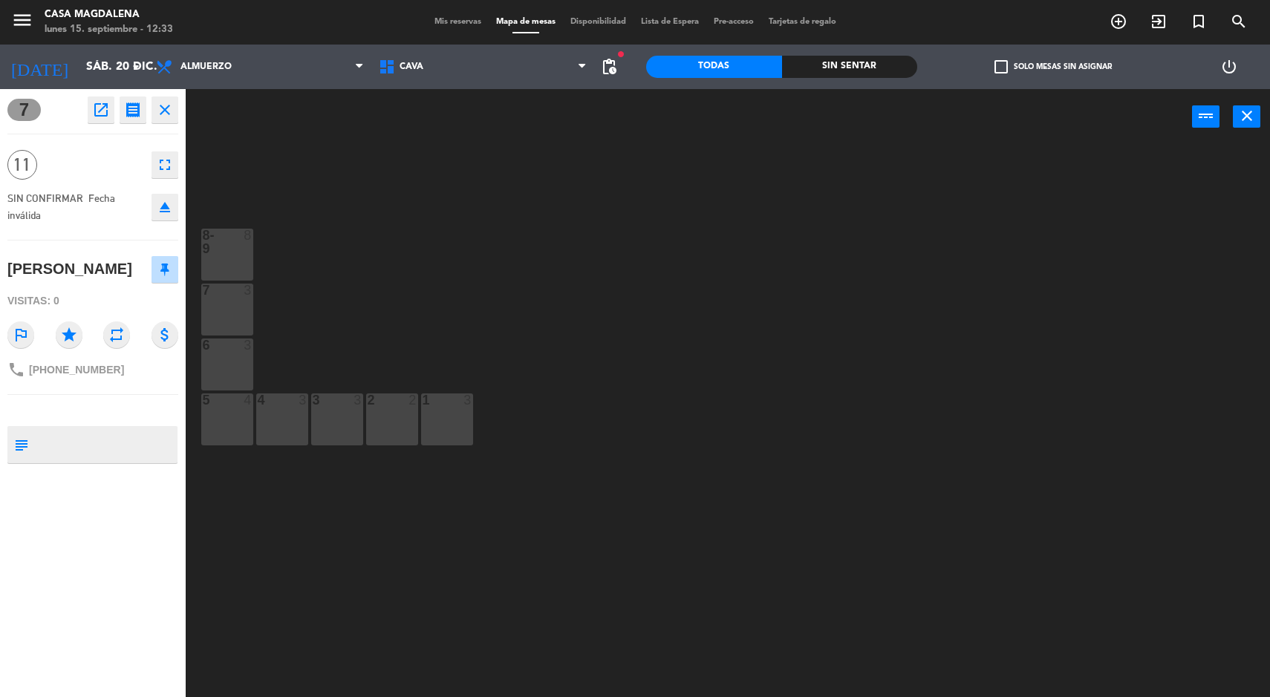
click at [434, 22] on span "Mis reservas" at bounding box center [458, 22] width 62 height 8
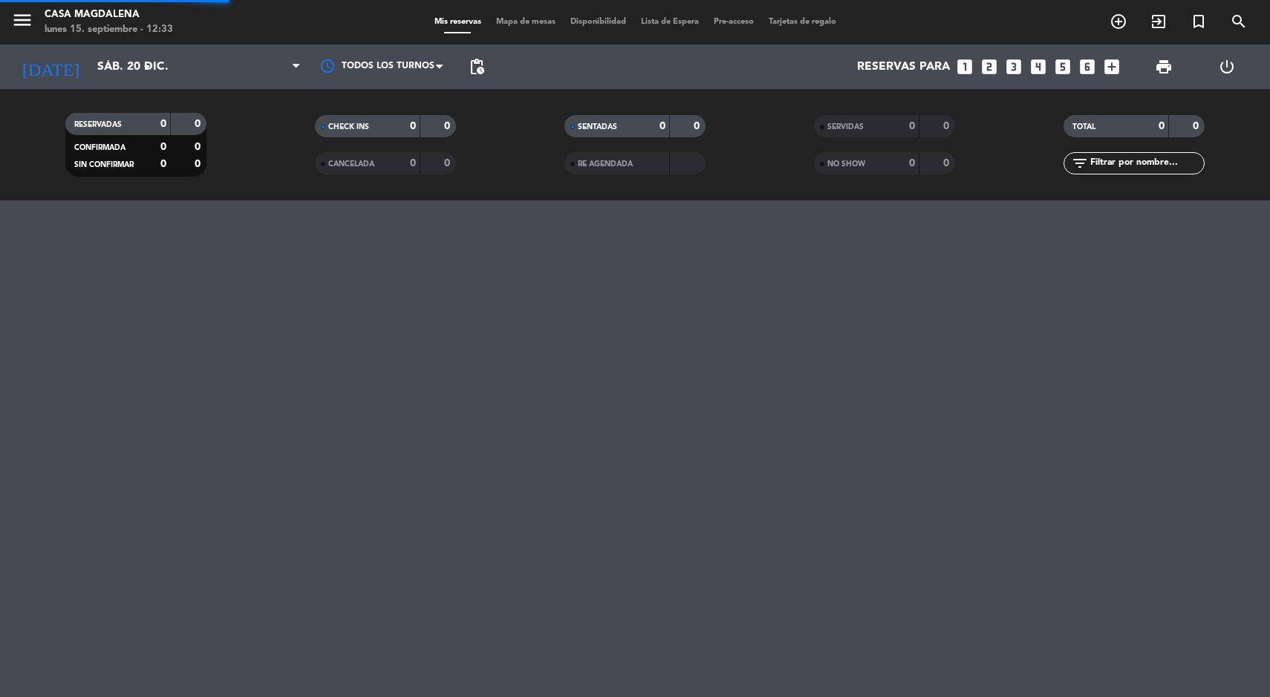
click at [498, 25] on span "Mapa de mesas" at bounding box center [526, 22] width 74 height 8
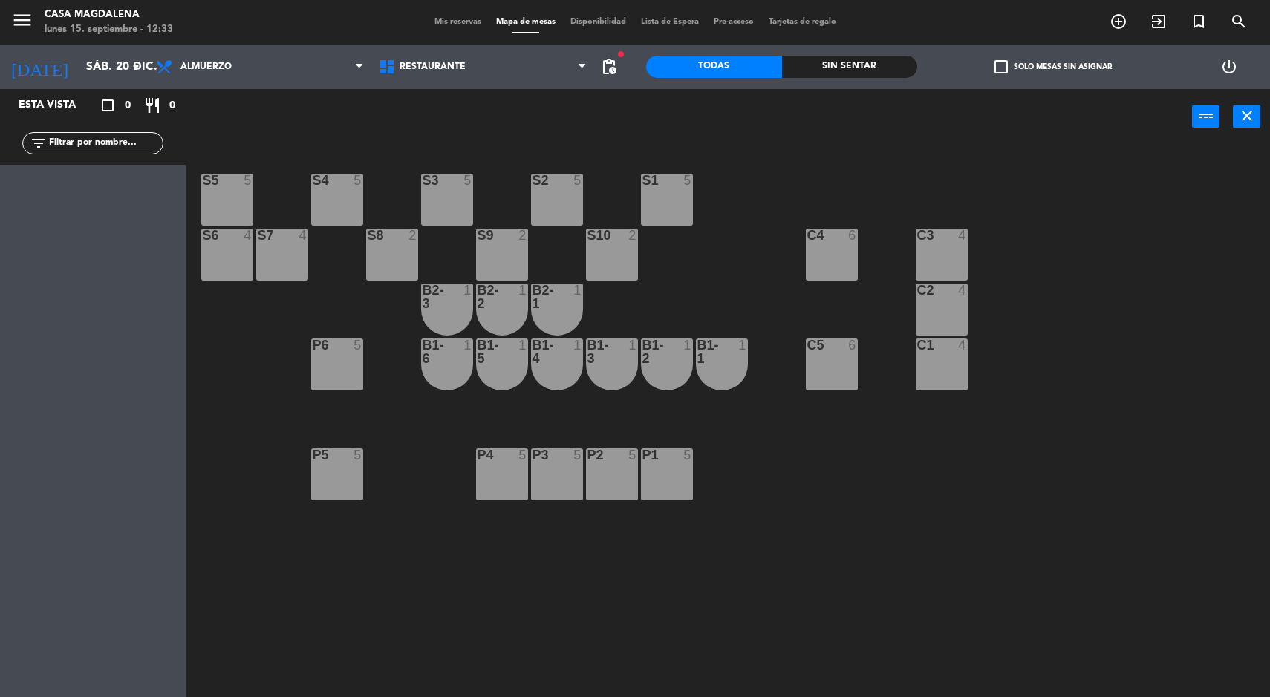
click at [611, 66] on span "pending_actions" at bounding box center [609, 67] width 18 height 18
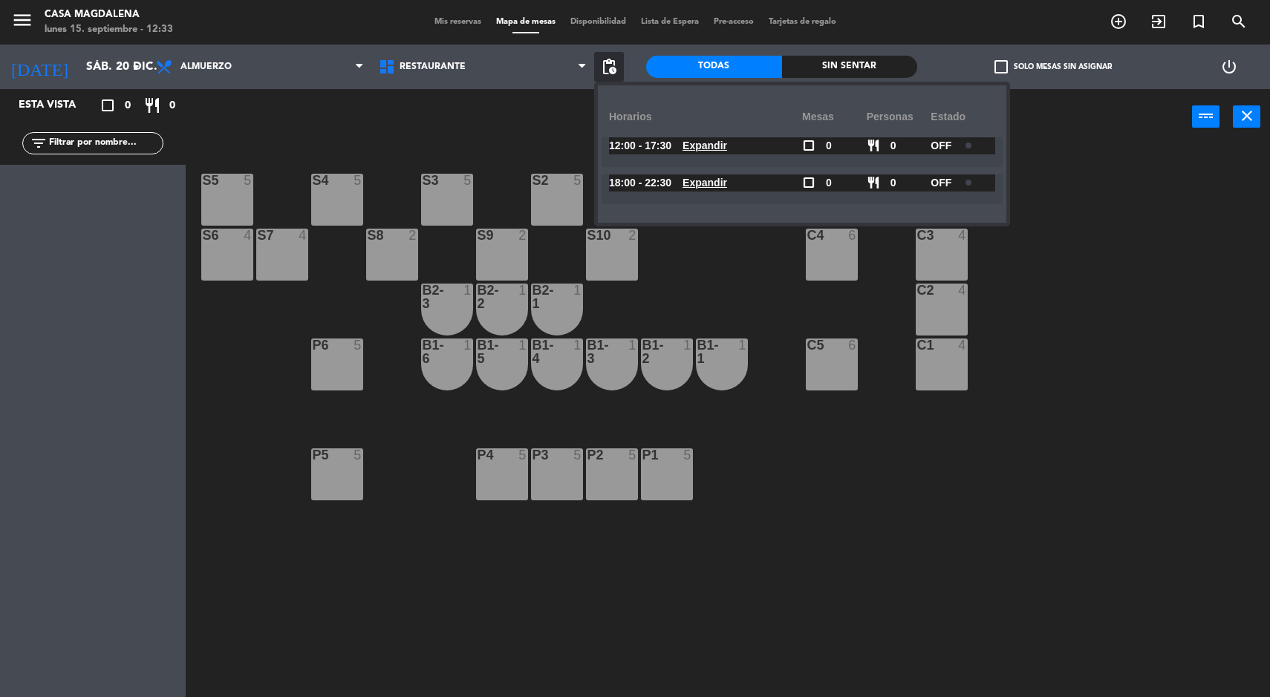
click at [80, 64] on input "sáb. 20 dic." at bounding box center [157, 67] width 157 height 29
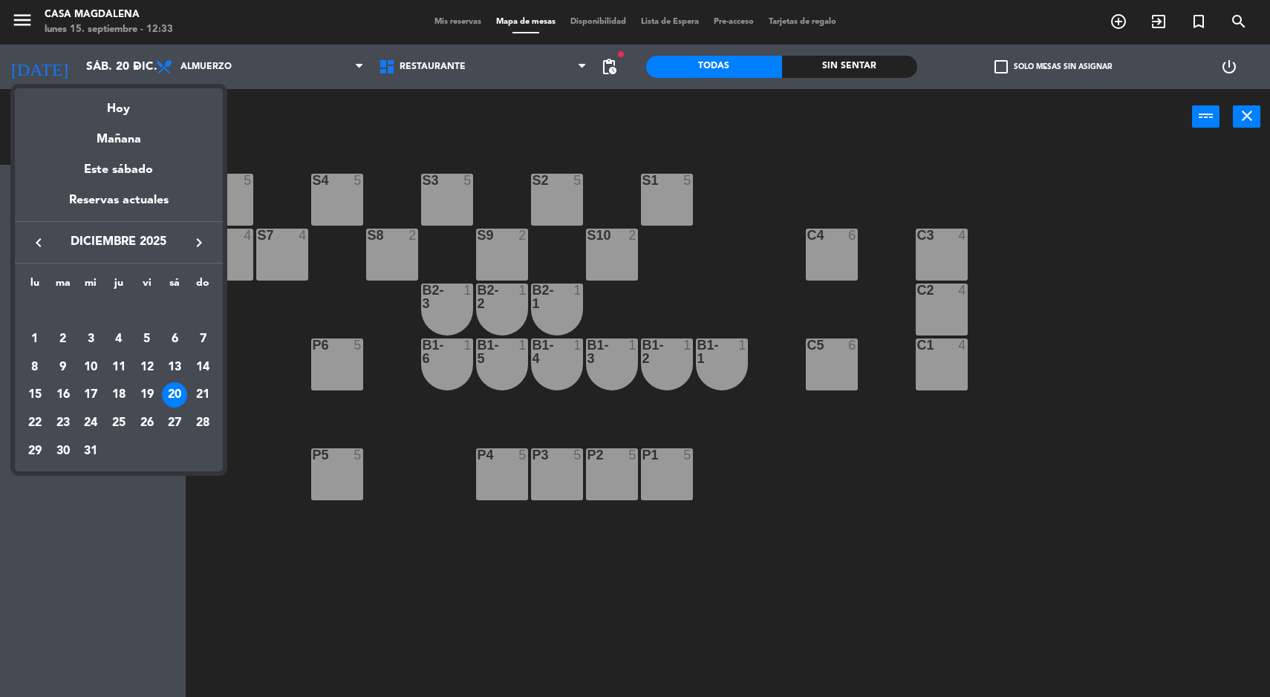
click at [125, 106] on div "Hoy" at bounding box center [119, 103] width 208 height 30
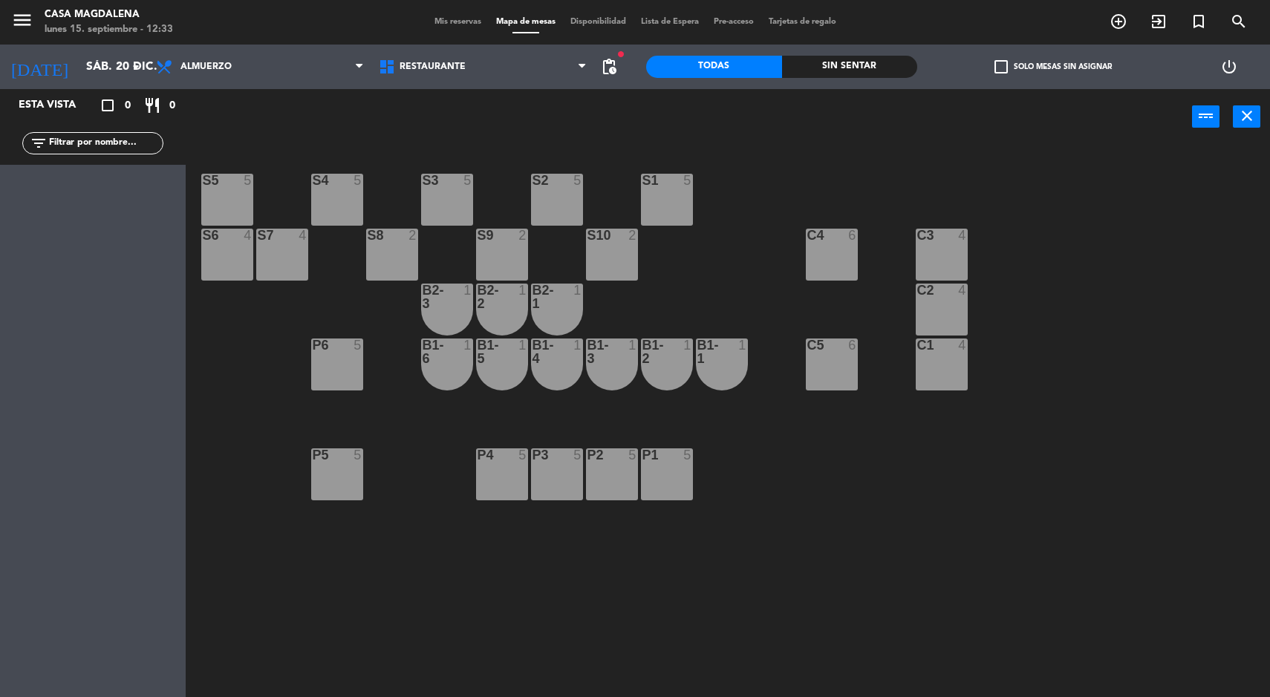
type input "lun. [DATE]"
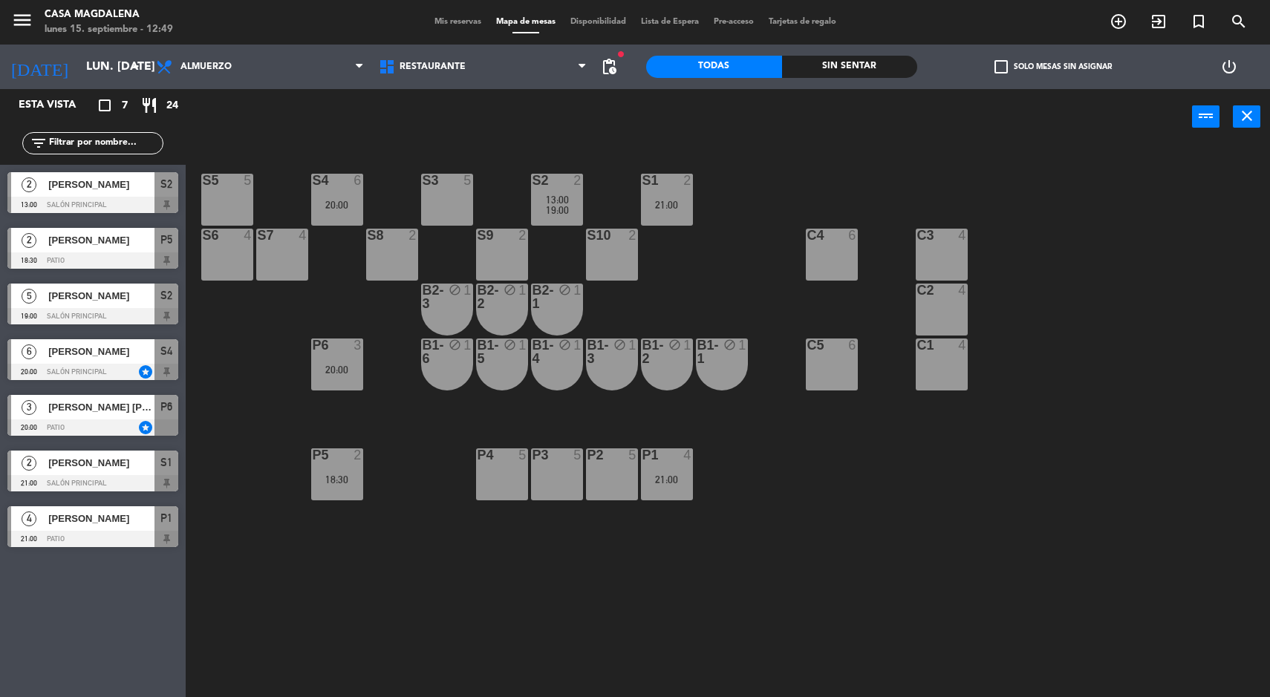
click at [109, 206] on div at bounding box center [92, 205] width 171 height 16
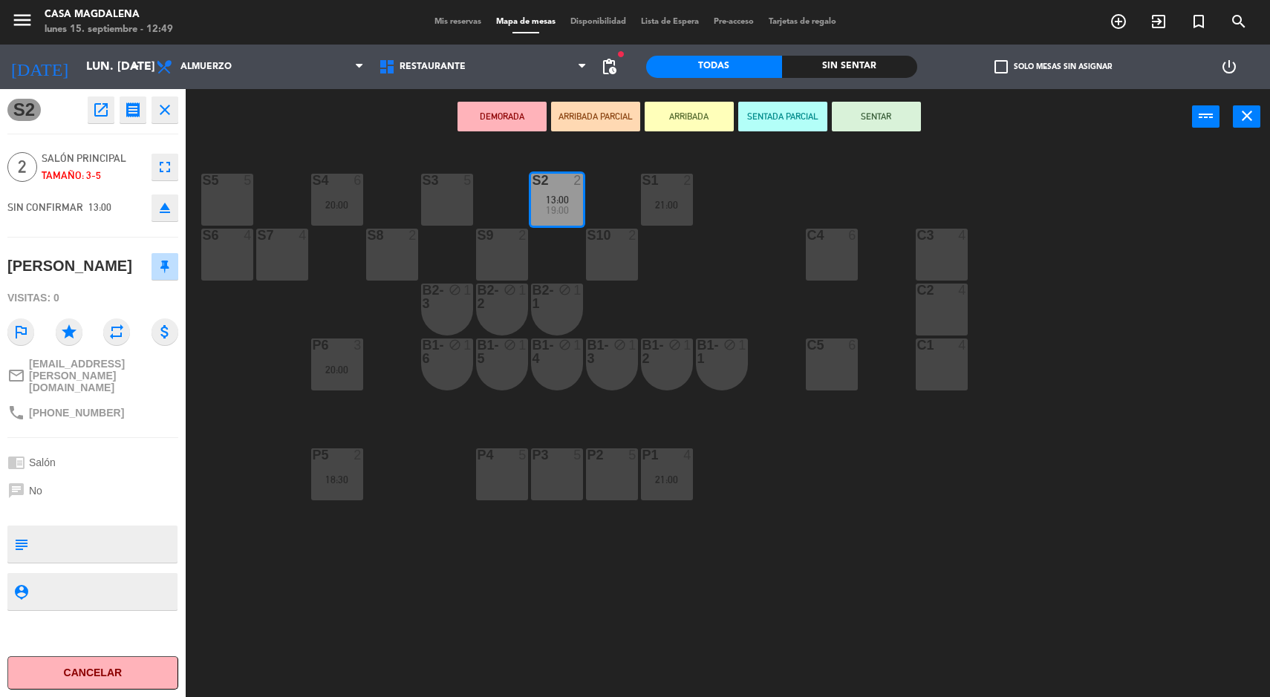
click at [882, 119] on button "SENTAR" at bounding box center [876, 117] width 89 height 30
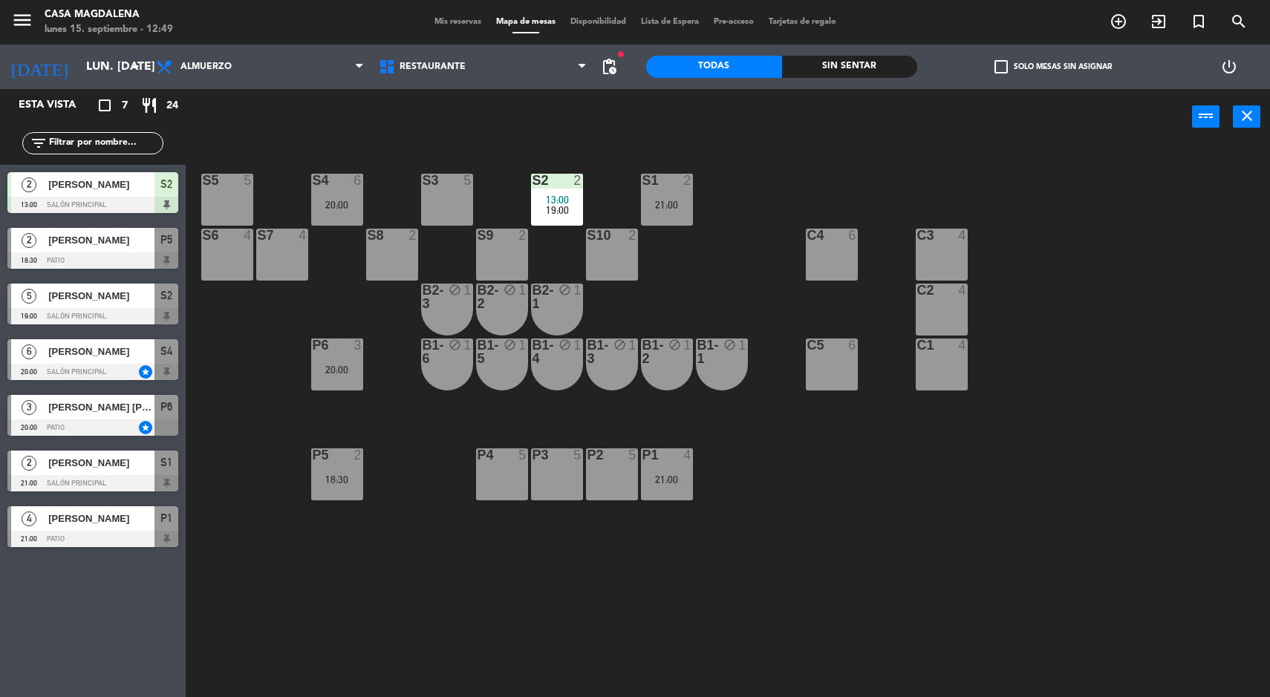
click at [1127, 461] on div "S5 5 S4 6 20:00 S3 5 S2 2 13:00 19:00 S1 2 21:00 S6 4 S7 4 S8 2 S9 2 S10 2 C3 4…" at bounding box center [734, 423] width 1072 height 553
click at [1269, 331] on div "S5 5 S4 6 20:00 S3 5 S2 2 13:00 19:00 S1 2 21:00 S6 4 S7 4 S8 2 S9 2 S10 2 C3 4…" at bounding box center [734, 423] width 1072 height 553
click at [303, 232] on div "4" at bounding box center [303, 235] width 9 height 13
click at [245, 538] on div "S5 5 S4 6 20:00 S3 5 S2 2 13:00 19:00 S1 2 21:00 S6 4 S7 4 S8 2 S9 2 S10 2 C3 4…" at bounding box center [734, 423] width 1072 height 553
click at [333, 187] on div "S4 6" at bounding box center [337, 181] width 52 height 15
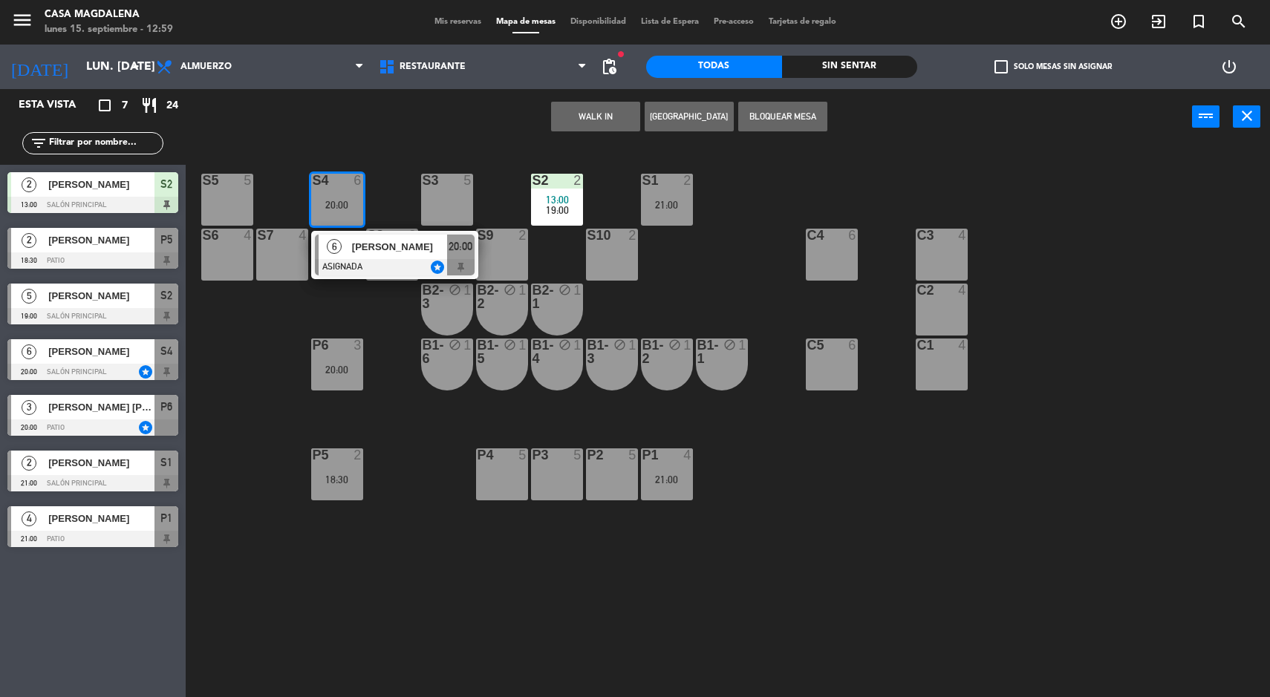
click at [619, 123] on button "WALK IN" at bounding box center [595, 117] width 89 height 30
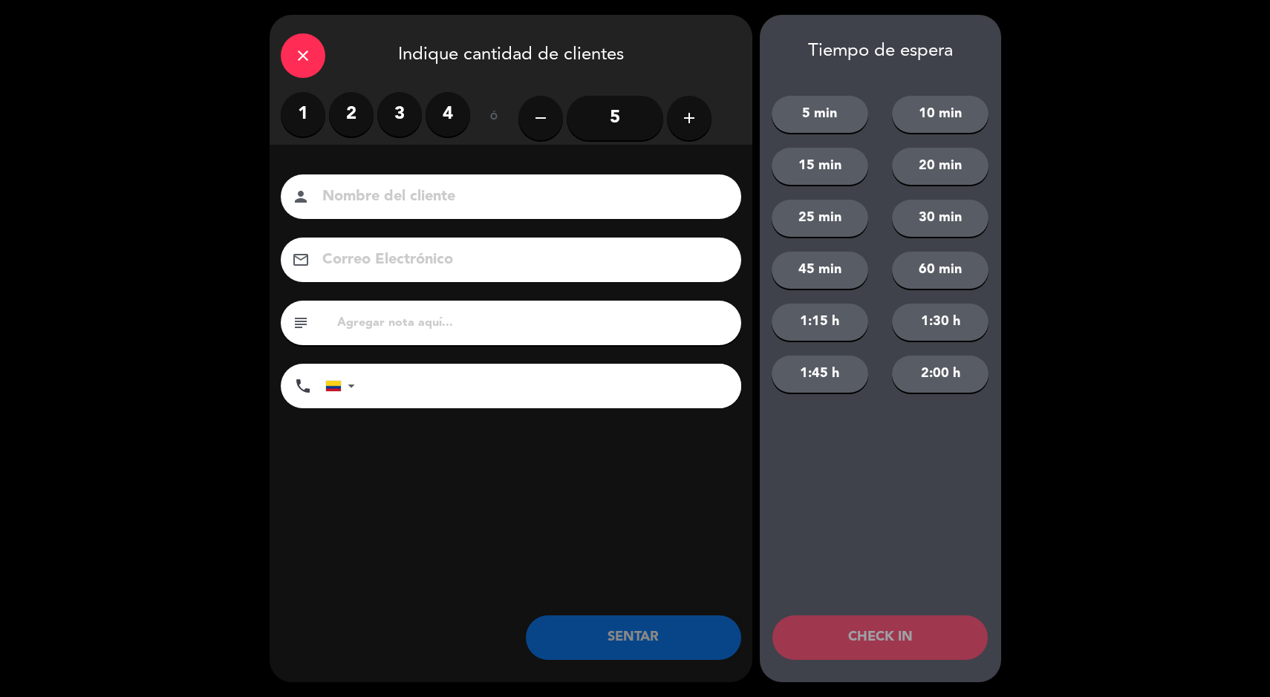
click at [464, 112] on label "4" at bounding box center [448, 114] width 45 height 45
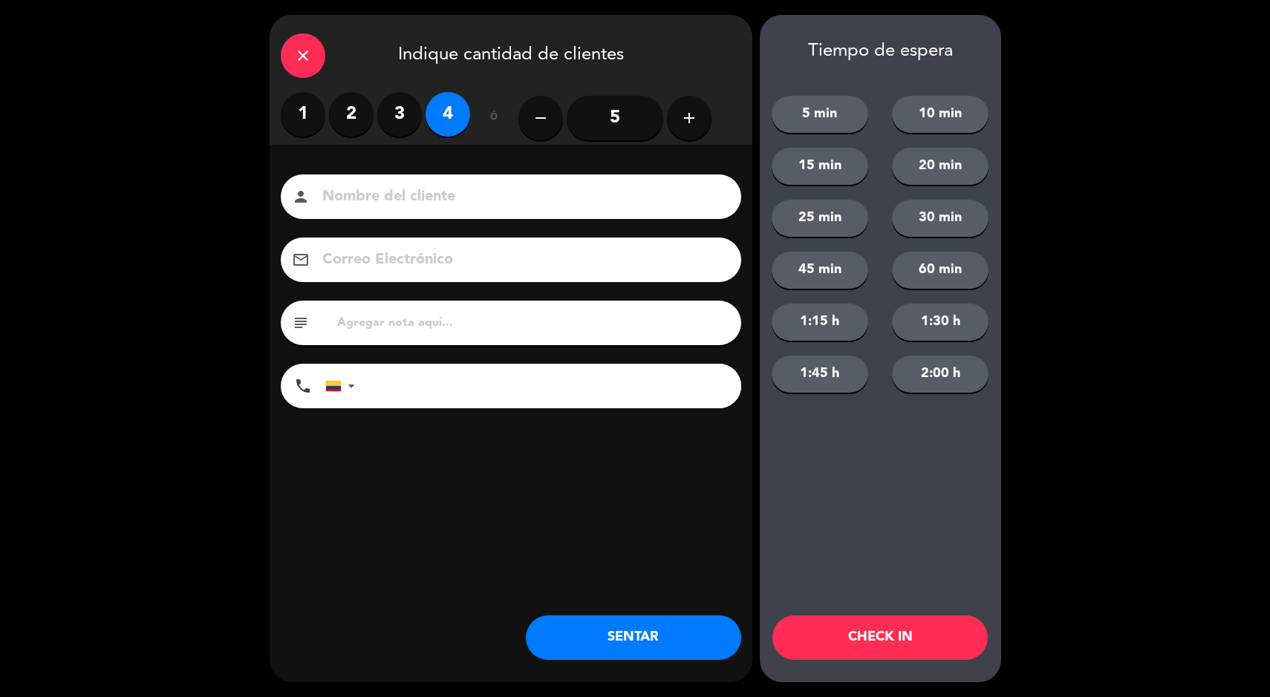
click at [653, 655] on button "SENTAR" at bounding box center [633, 638] width 215 height 45
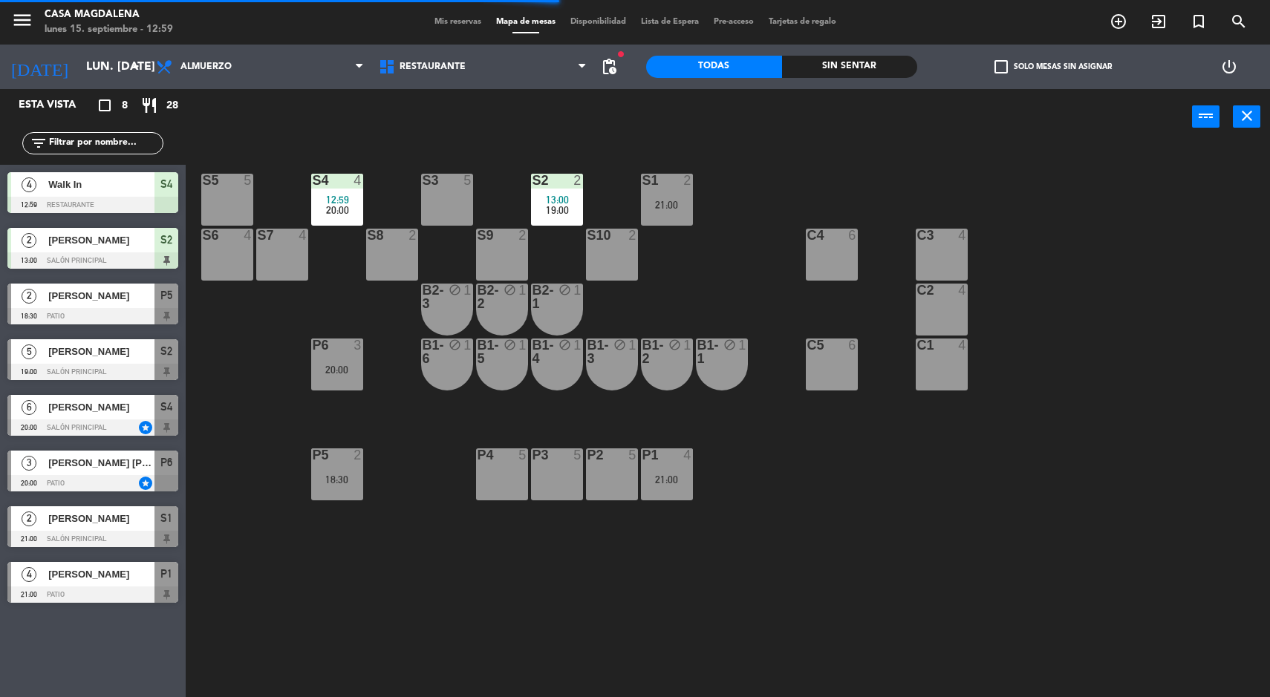
click at [1066, 570] on div "S5 5 S4 4 12:59 20:00 S3 5 S2 2 13:00 19:00 S1 2 21:00 S6 4 S7 4 S8 2 S9 2 S10 …" at bounding box center [734, 423] width 1072 height 553
click at [854, 75] on div "Sin sentar" at bounding box center [850, 67] width 136 height 22
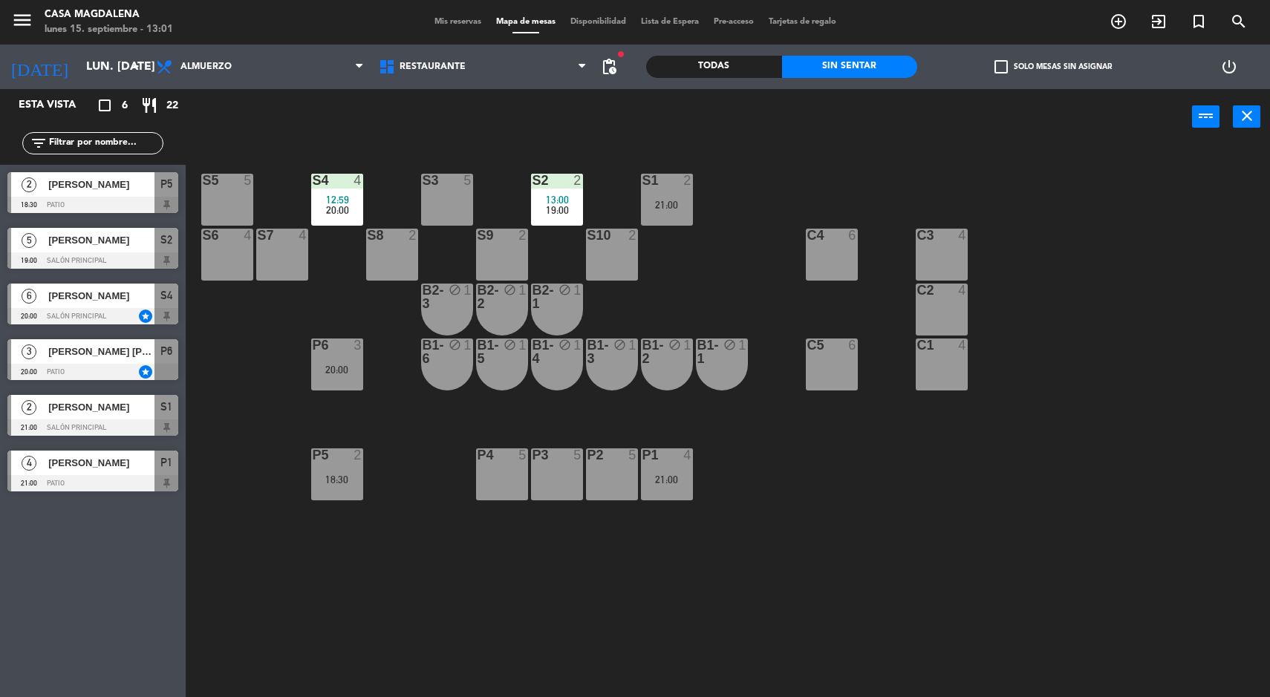
click at [1120, 565] on div "S5 5 S4 4 12:59 20:00 S3 5 S2 2 13:00 19:00 S1 2 21:00 S6 4 S7 4 S8 2 S9 2 S10 …" at bounding box center [734, 423] width 1072 height 553
